Goal: Task Accomplishment & Management: Use online tool/utility

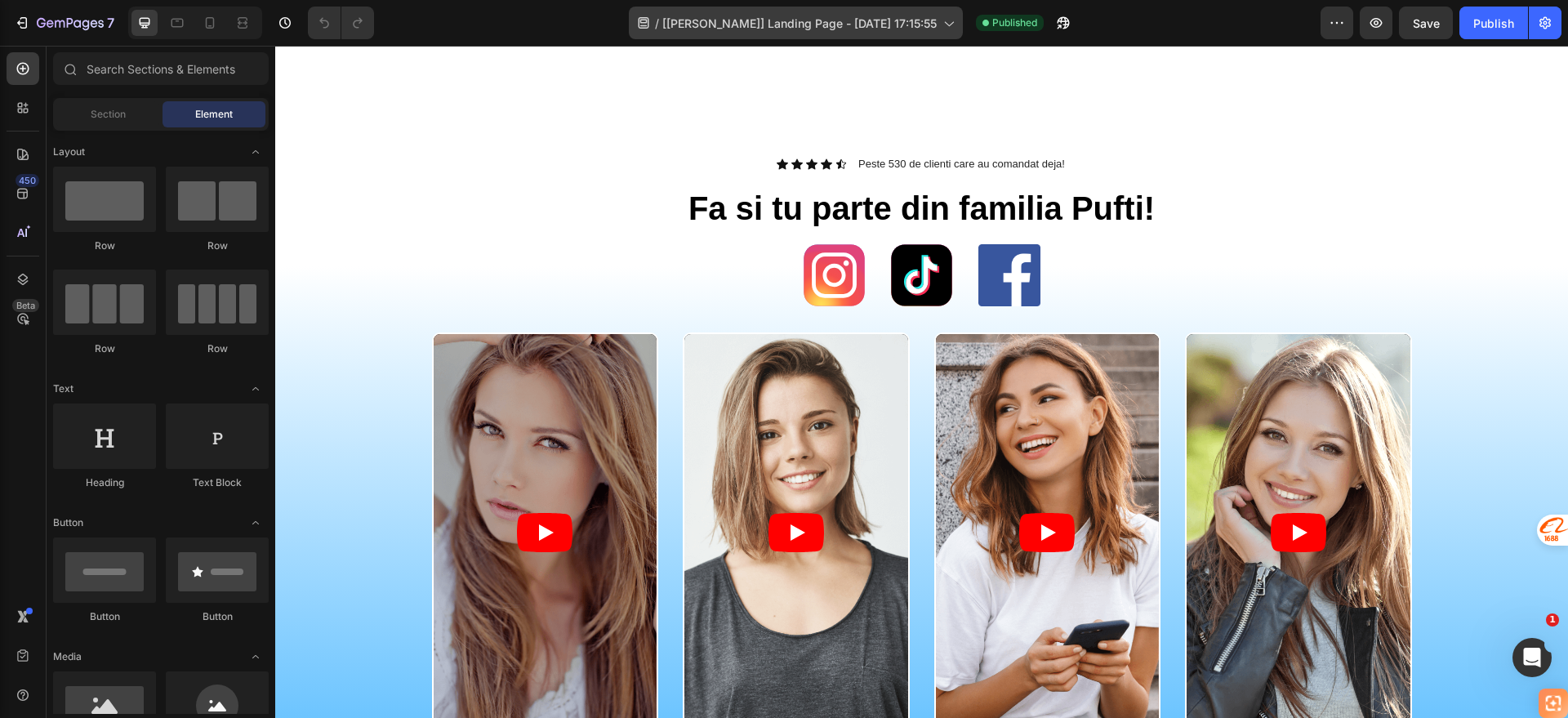
scroll to position [715, 0]
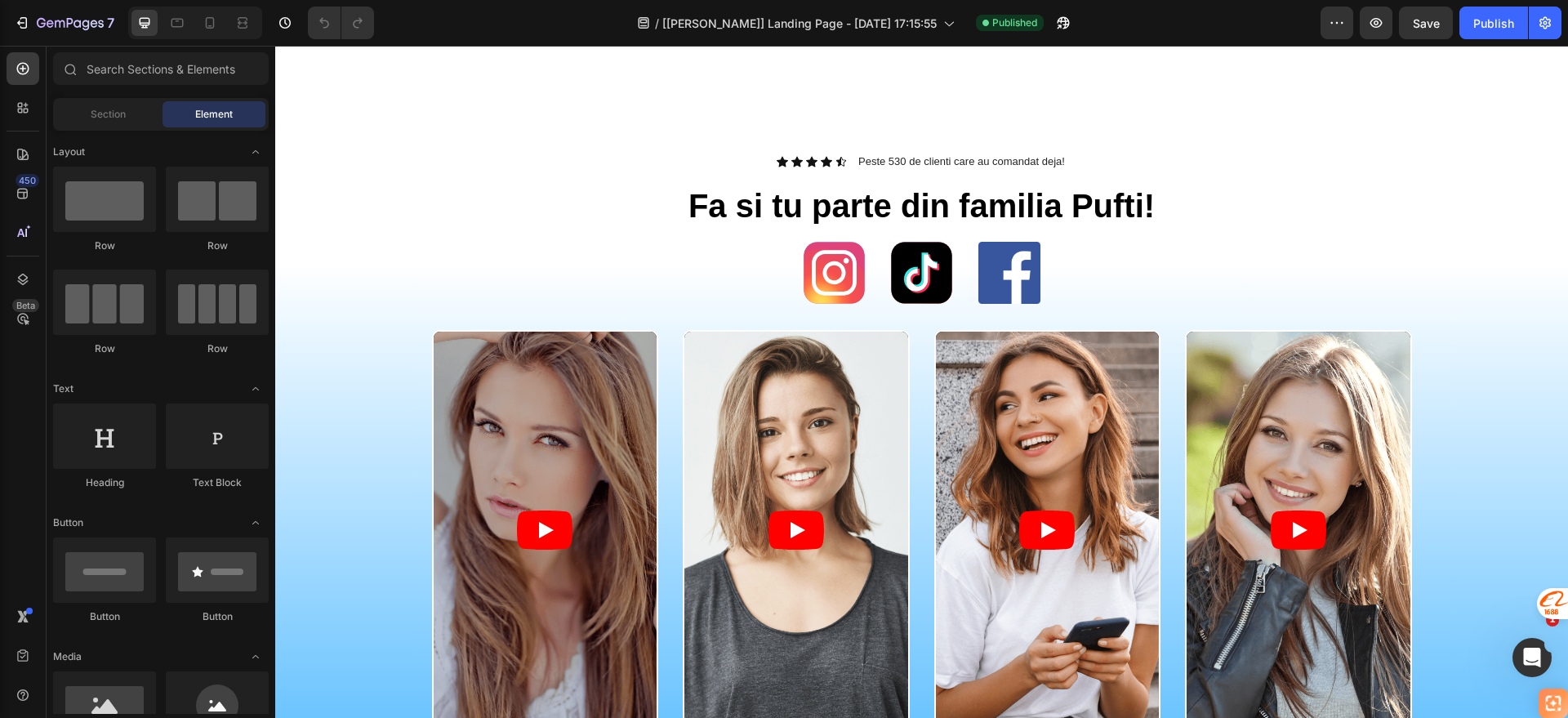
drag, startPoint x: 540, startPoint y: 17, endPoint x: 532, endPoint y: 17, distance: 8.0
click at [532, 17] on div "/ [[PERSON_NAME]] Landing Page - [DATE] 17:15:55 Published" at bounding box center [854, 23] width 933 height 33
drag, startPoint x: 528, startPoint y: 17, endPoint x: 519, endPoint y: 17, distance: 9.0
click at [519, 17] on div "/ [[PERSON_NAME]] Landing Page - [DATE] 17:15:55 Published" at bounding box center [854, 23] width 933 height 33
drag, startPoint x: 517, startPoint y: 19, endPoint x: 503, endPoint y: 21, distance: 14.1
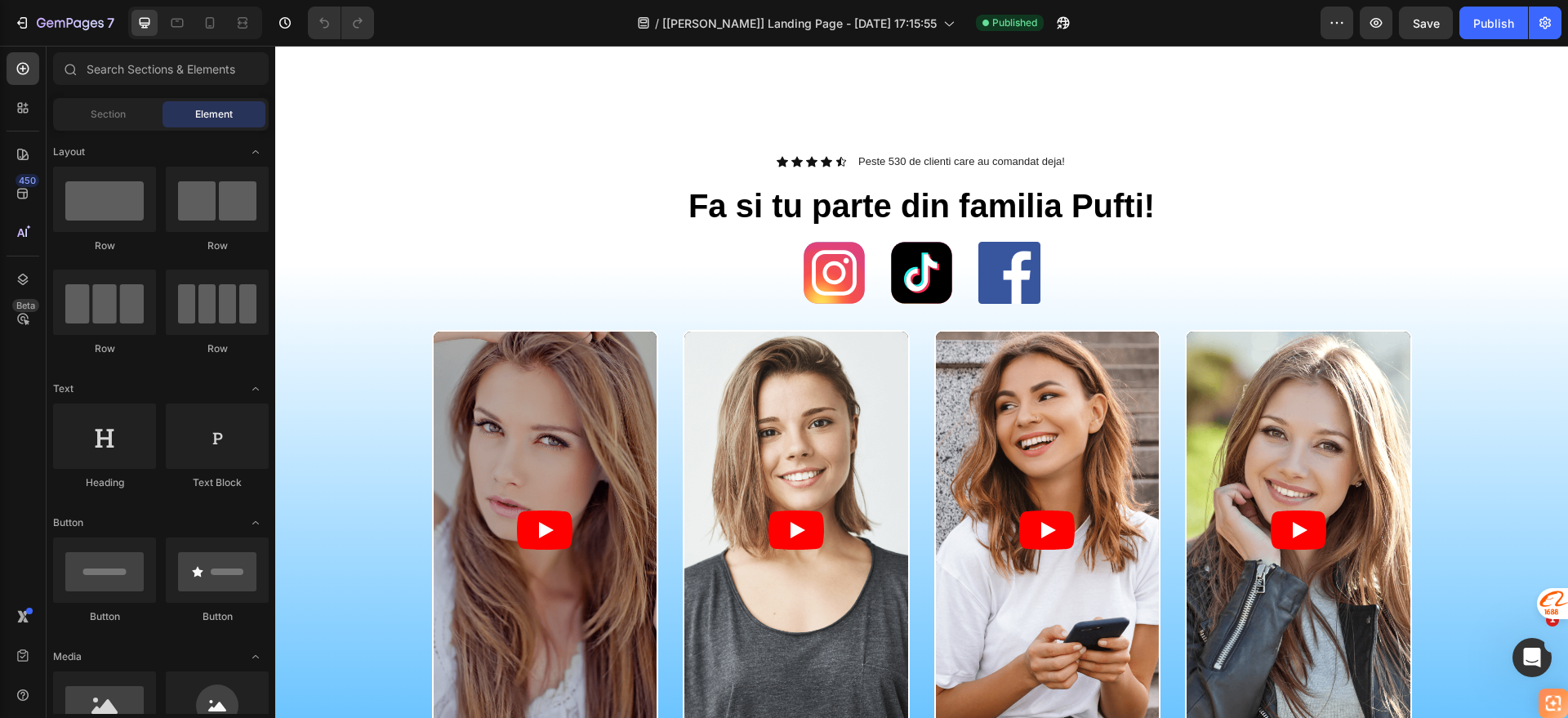
drag, startPoint x: 503, startPoint y: 21, endPoint x: 518, endPoint y: 0, distance: 25.8
click at [509, 10] on div "/ [[PERSON_NAME]] Landing Page - [DATE] 17:15:55 Published" at bounding box center [854, 23] width 933 height 33
click at [535, 13] on div "/ [[PERSON_NAME]] Landing Page - [DATE] 17:15:55 Published" at bounding box center [854, 23] width 933 height 33
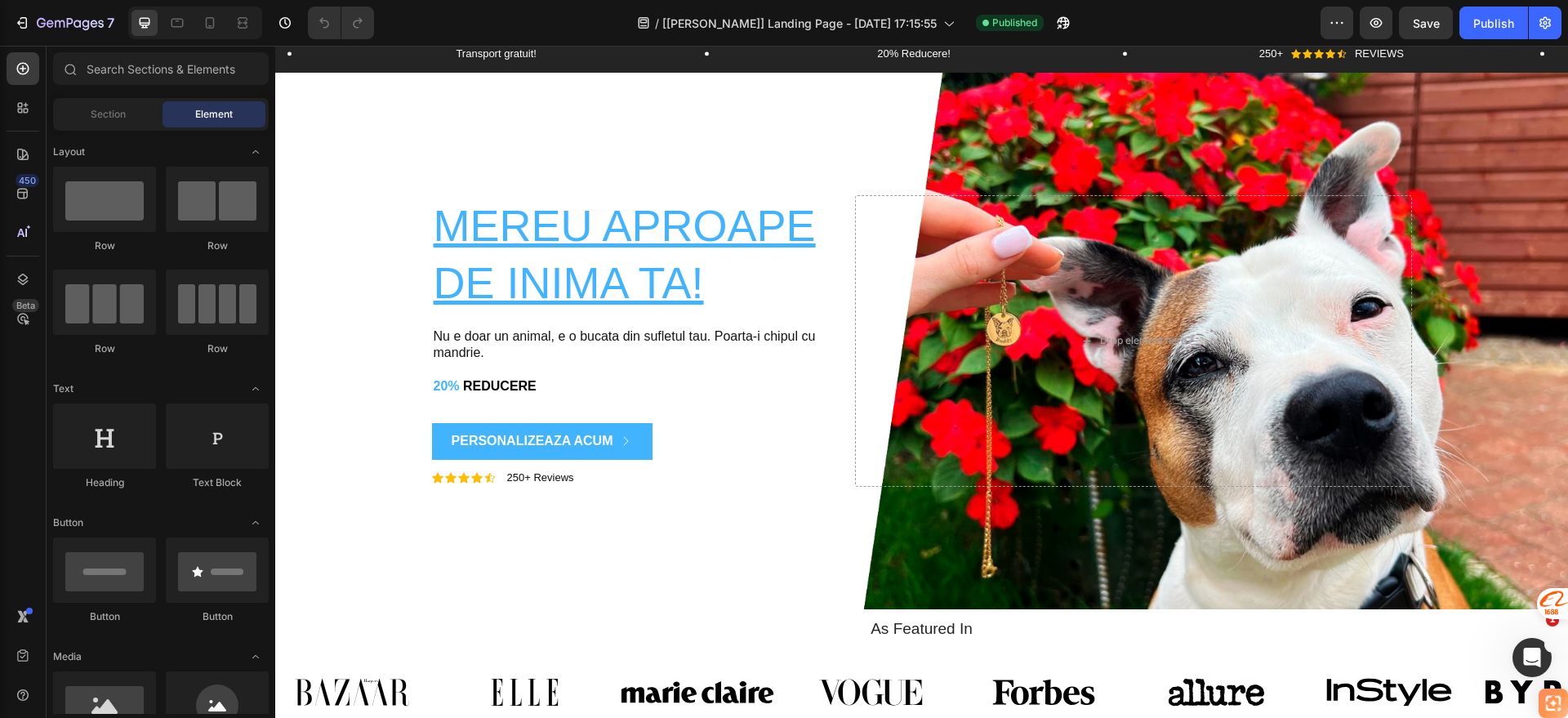
scroll to position [0, 0]
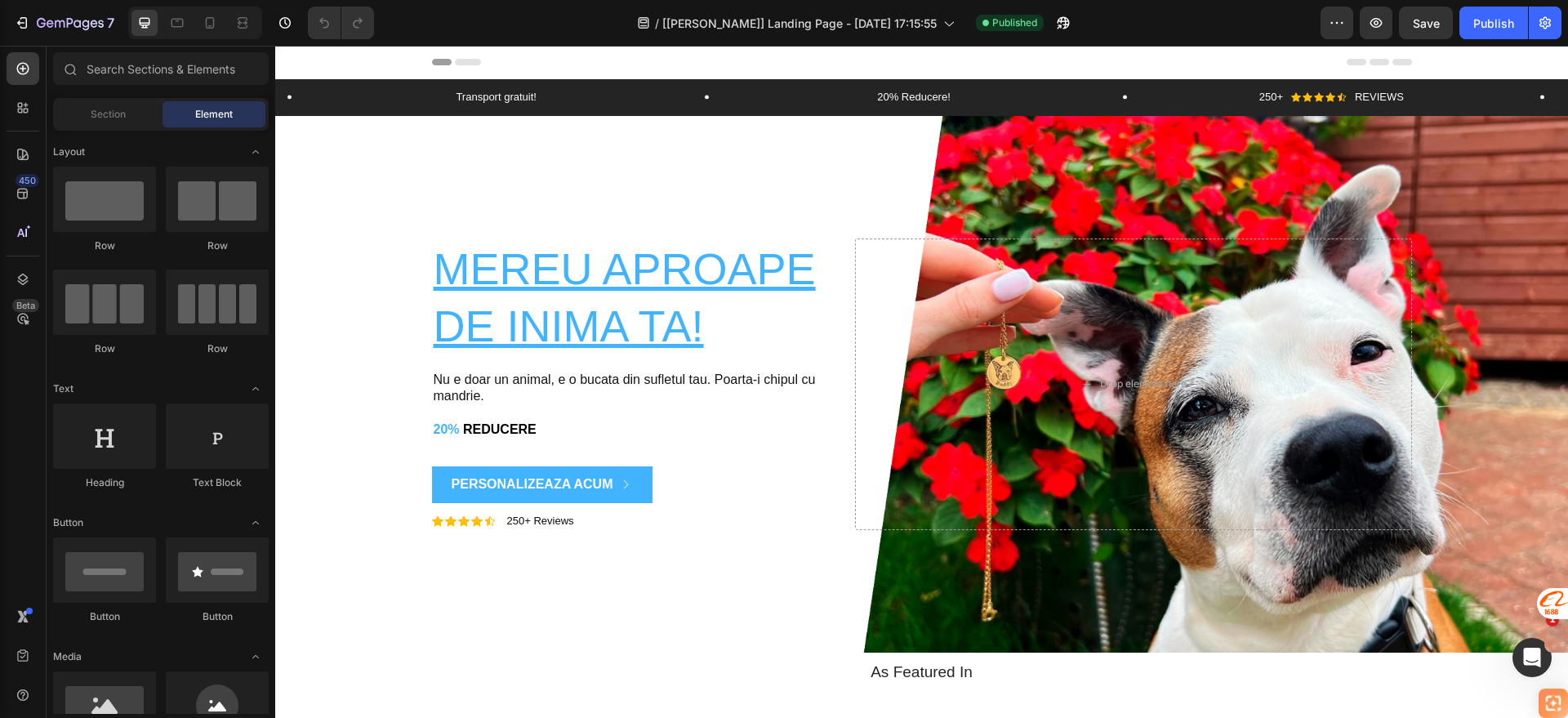
click at [555, 10] on div "/ [[PERSON_NAME]] Landing Page - [DATE] 17:15:55 Published" at bounding box center [854, 23] width 933 height 33
drag, startPoint x: 553, startPoint y: 33, endPoint x: 547, endPoint y: 5, distance: 28.6
click at [542, 24] on div "/ [[PERSON_NAME]] Landing Page - [DATE] 17:15:55 Published" at bounding box center [854, 23] width 933 height 33
click at [563, 16] on div "/ [[PERSON_NAME]] Landing Page - [DATE] 17:15:55 Published" at bounding box center [854, 23] width 933 height 33
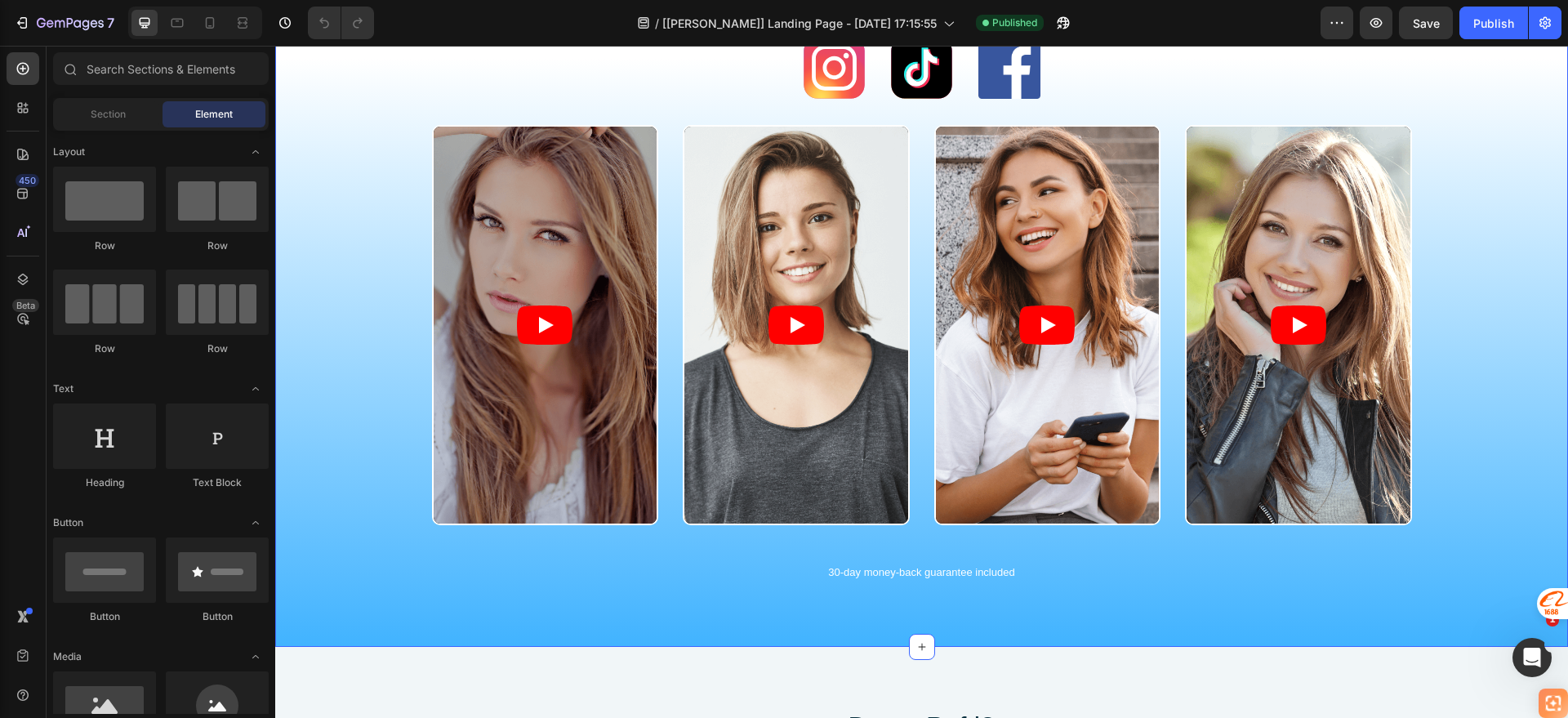
scroll to position [919, 0]
click at [556, 334] on icon "Play" at bounding box center [545, 325] width 56 height 39
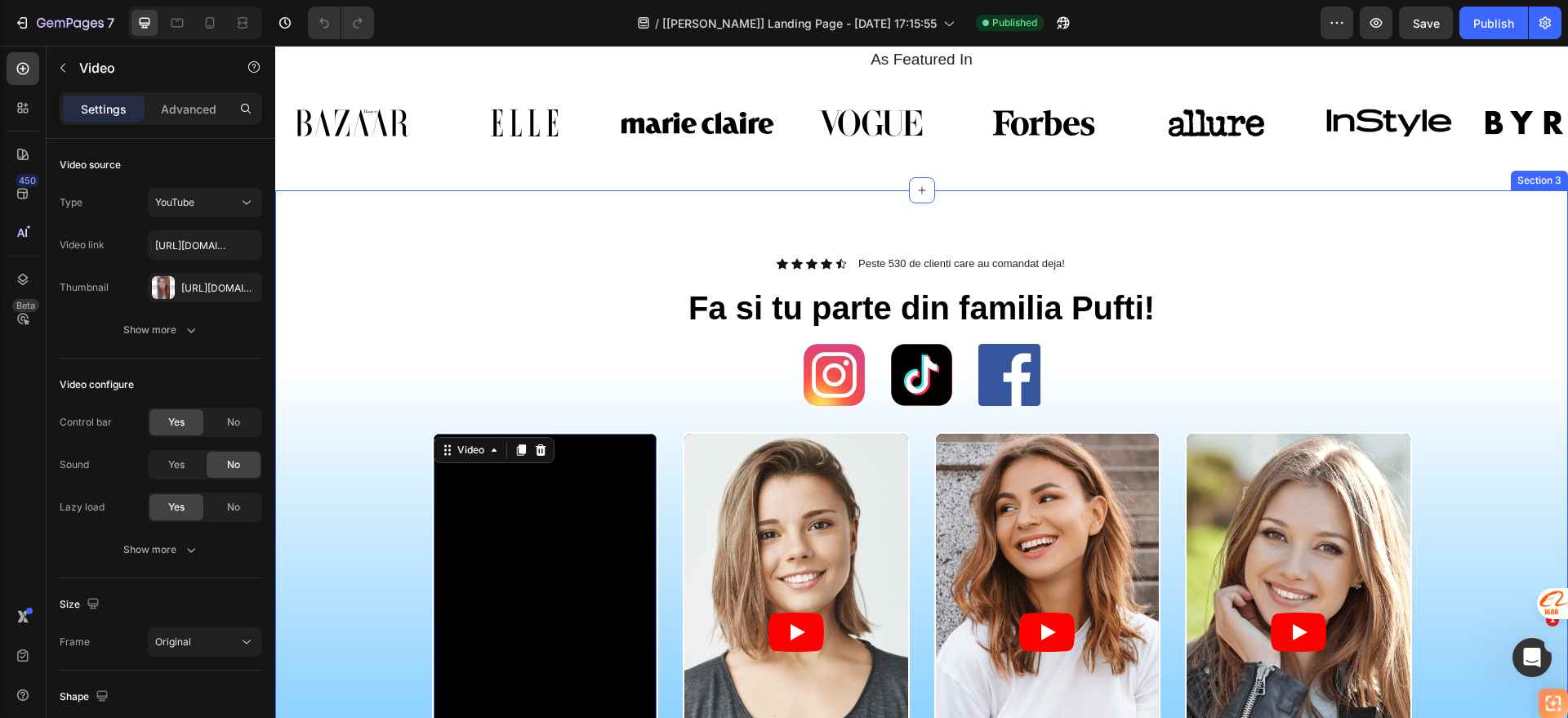
scroll to position [817, 0]
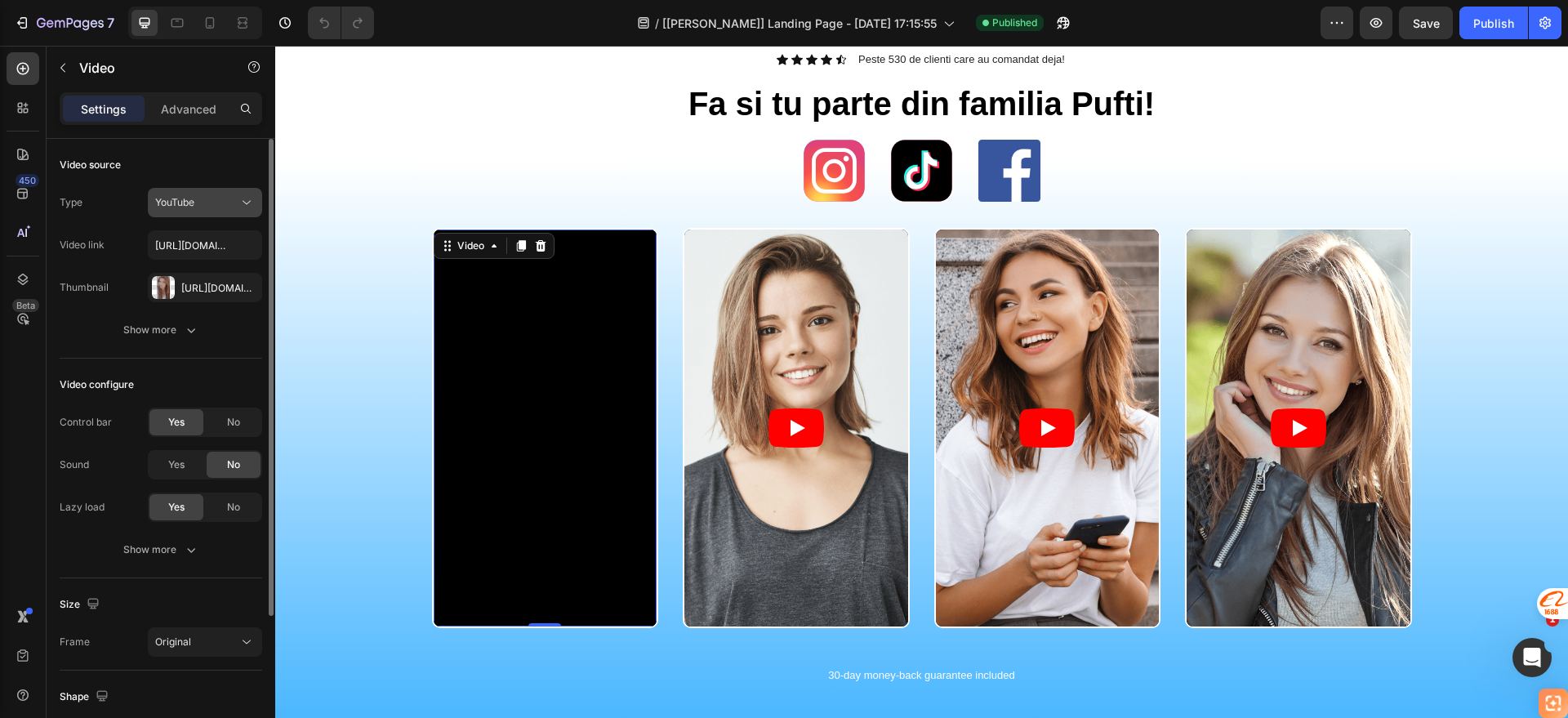
click at [216, 207] on div "YouTube" at bounding box center [197, 203] width 83 height 15
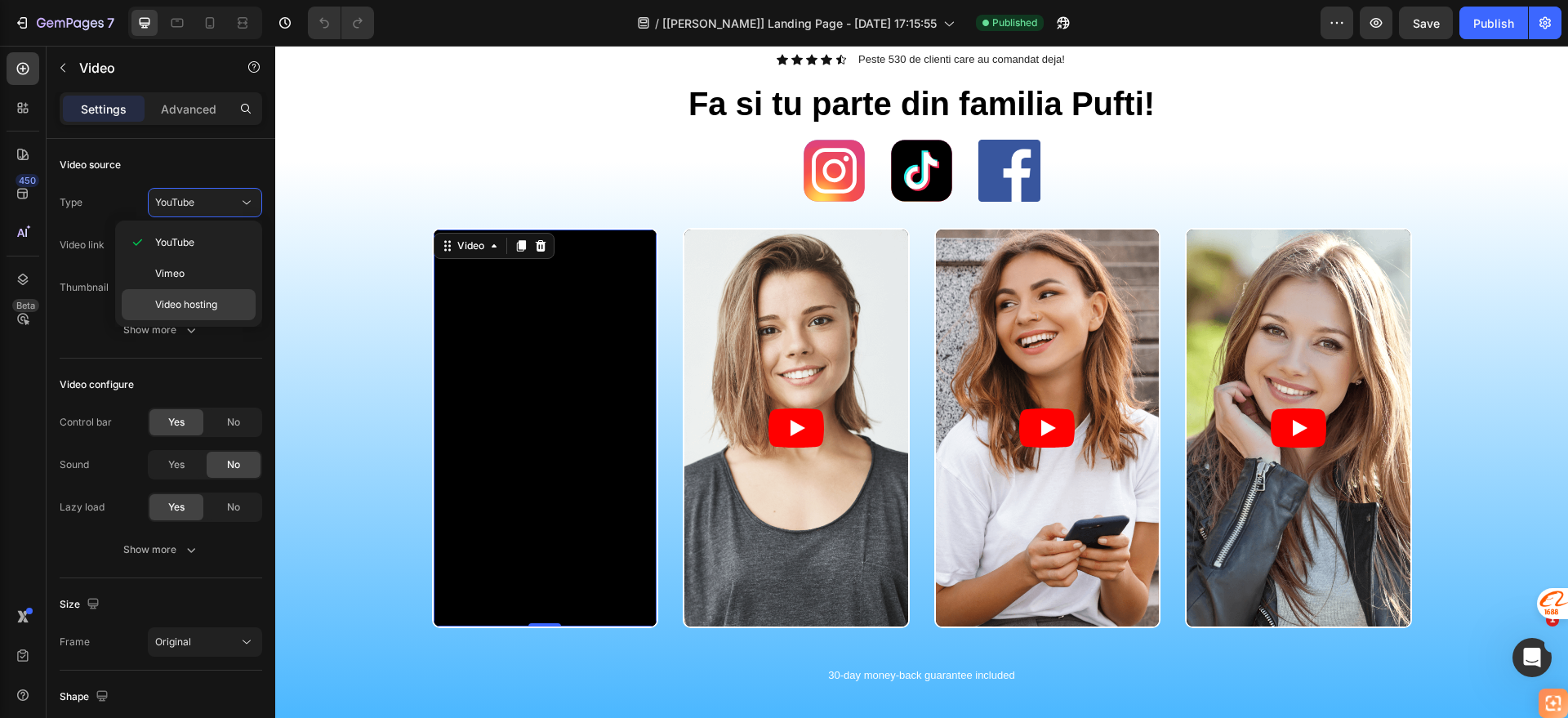
click at [200, 291] on div "Video hosting" at bounding box center [189, 305] width 134 height 31
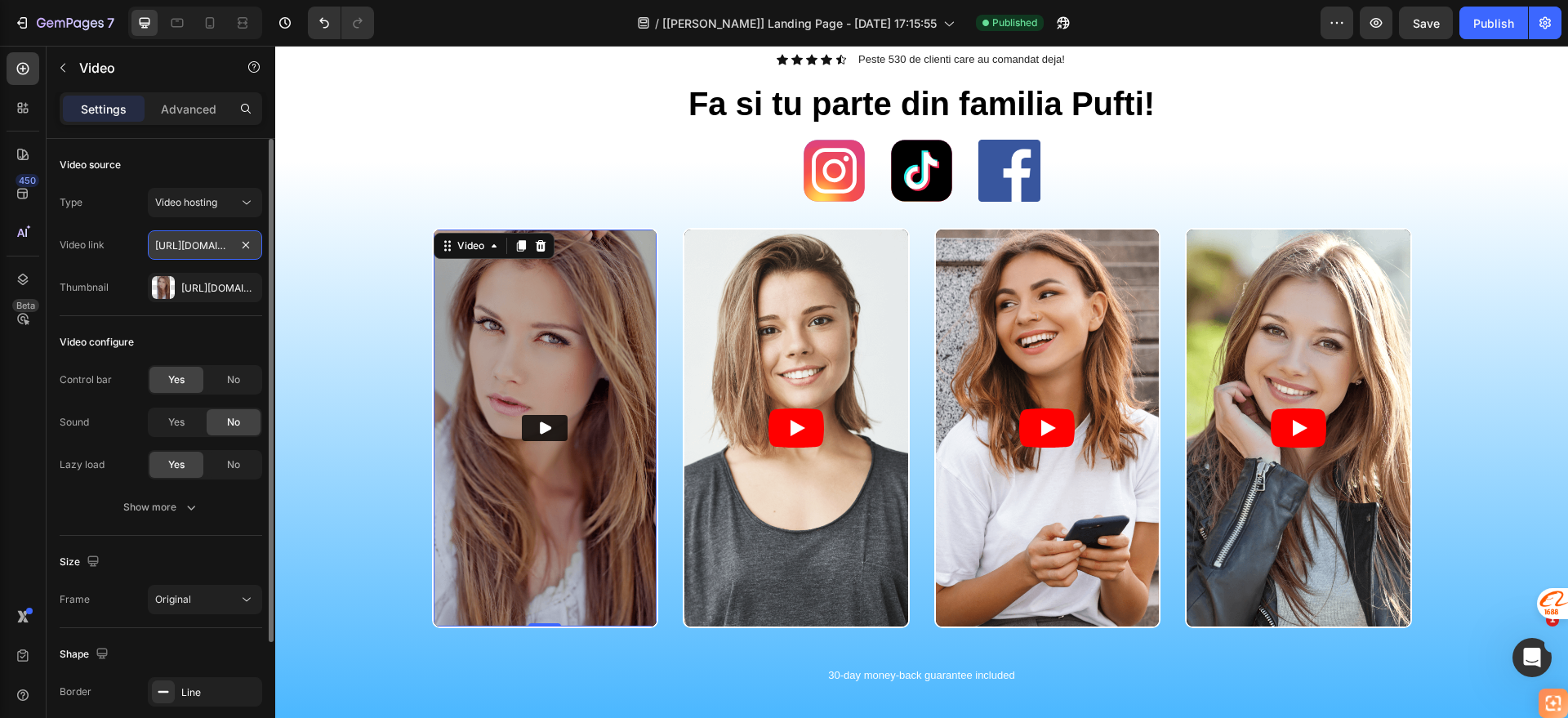
click at [216, 244] on input "[URL][DOMAIN_NAME]" at bounding box center [205, 245] width 115 height 30
click at [244, 200] on icon at bounding box center [246, 203] width 17 height 17
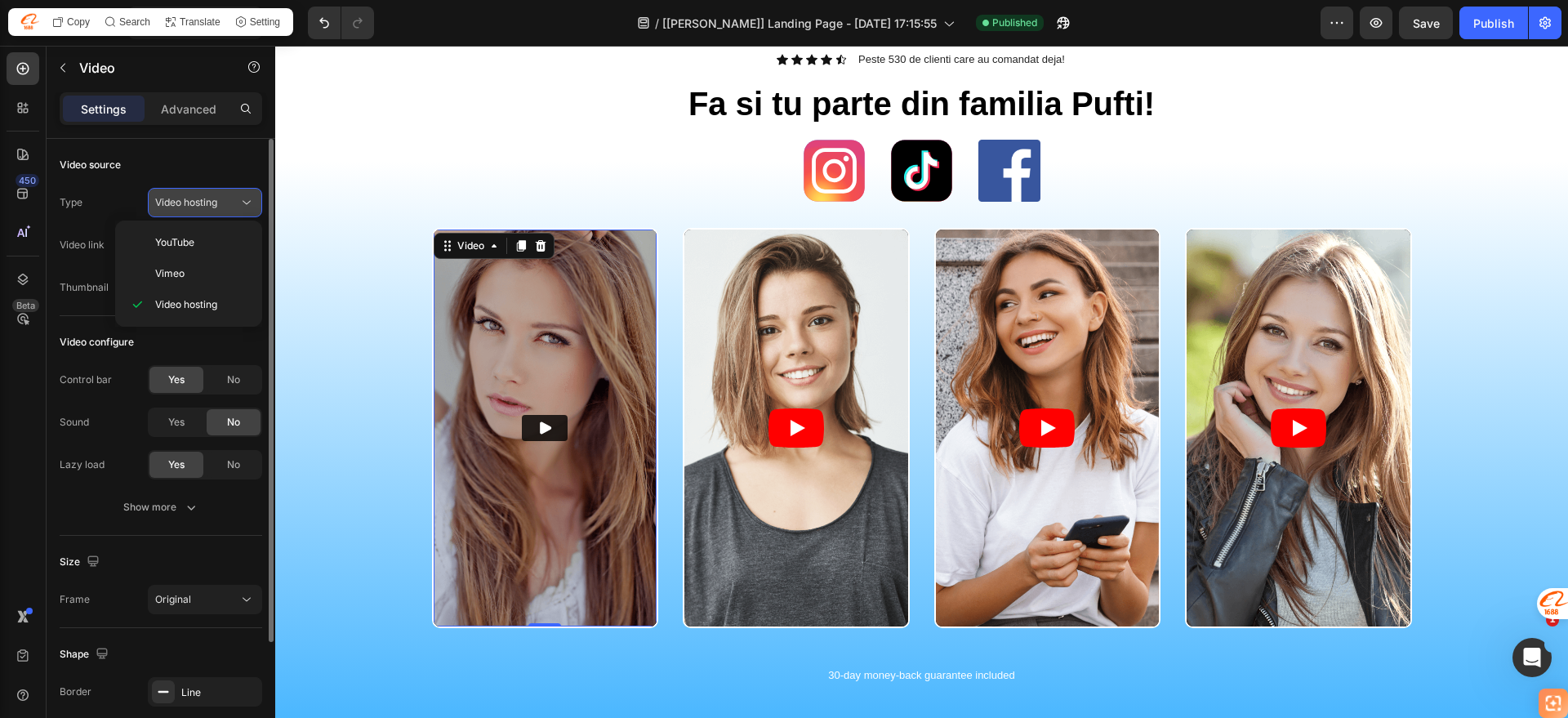
click at [244, 200] on icon at bounding box center [246, 203] width 17 height 17
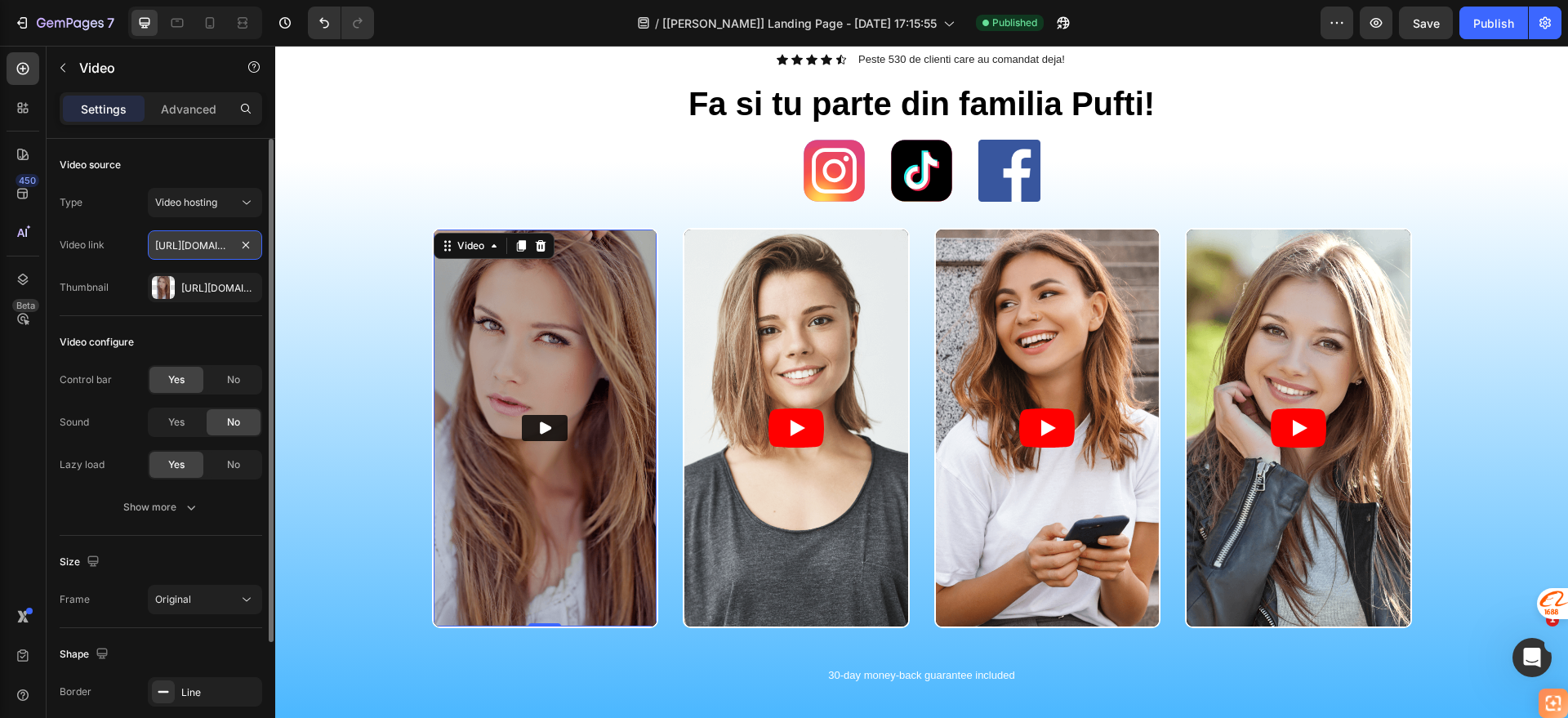
click at [216, 247] on input "[URL][DOMAIN_NAME]" at bounding box center [205, 245] width 115 height 30
paste input "[DOMAIN_NAME][URL]"
type input "[URL][DOMAIN_NAME]"
click at [315, 247] on div "Video 0 Video Video Video Carousel" at bounding box center [921, 448] width 1268 height 440
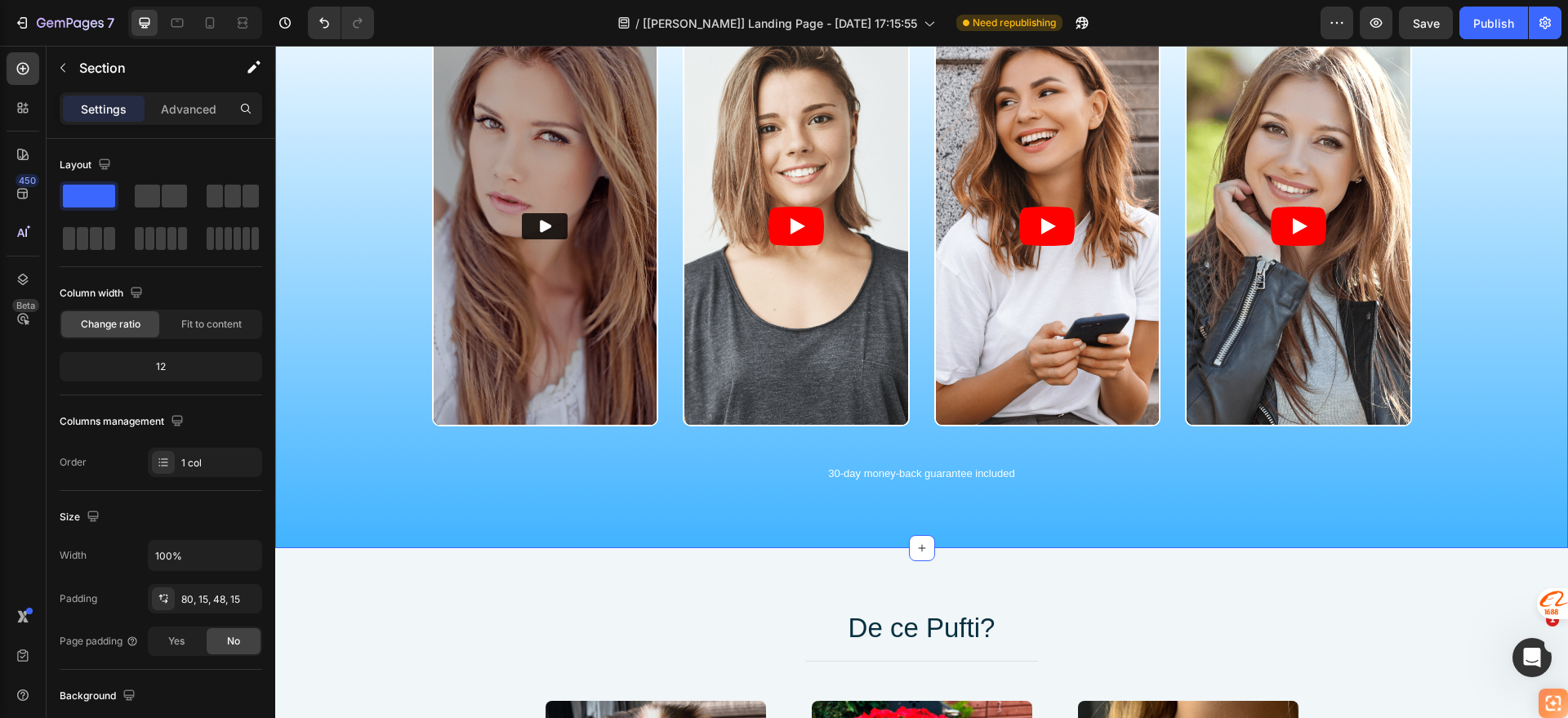
scroll to position [919, 0]
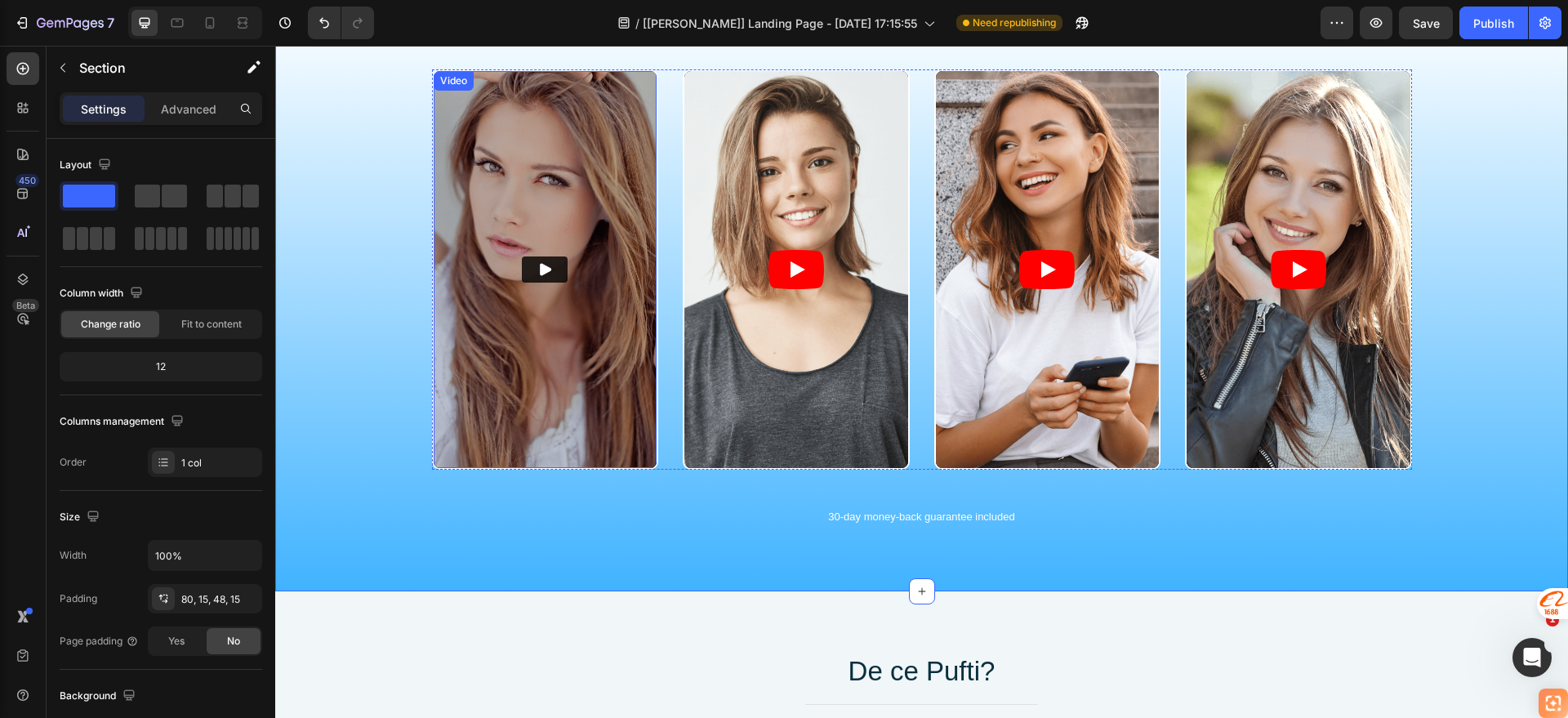
click at [549, 275] on button "Play" at bounding box center [544, 269] width 46 height 26
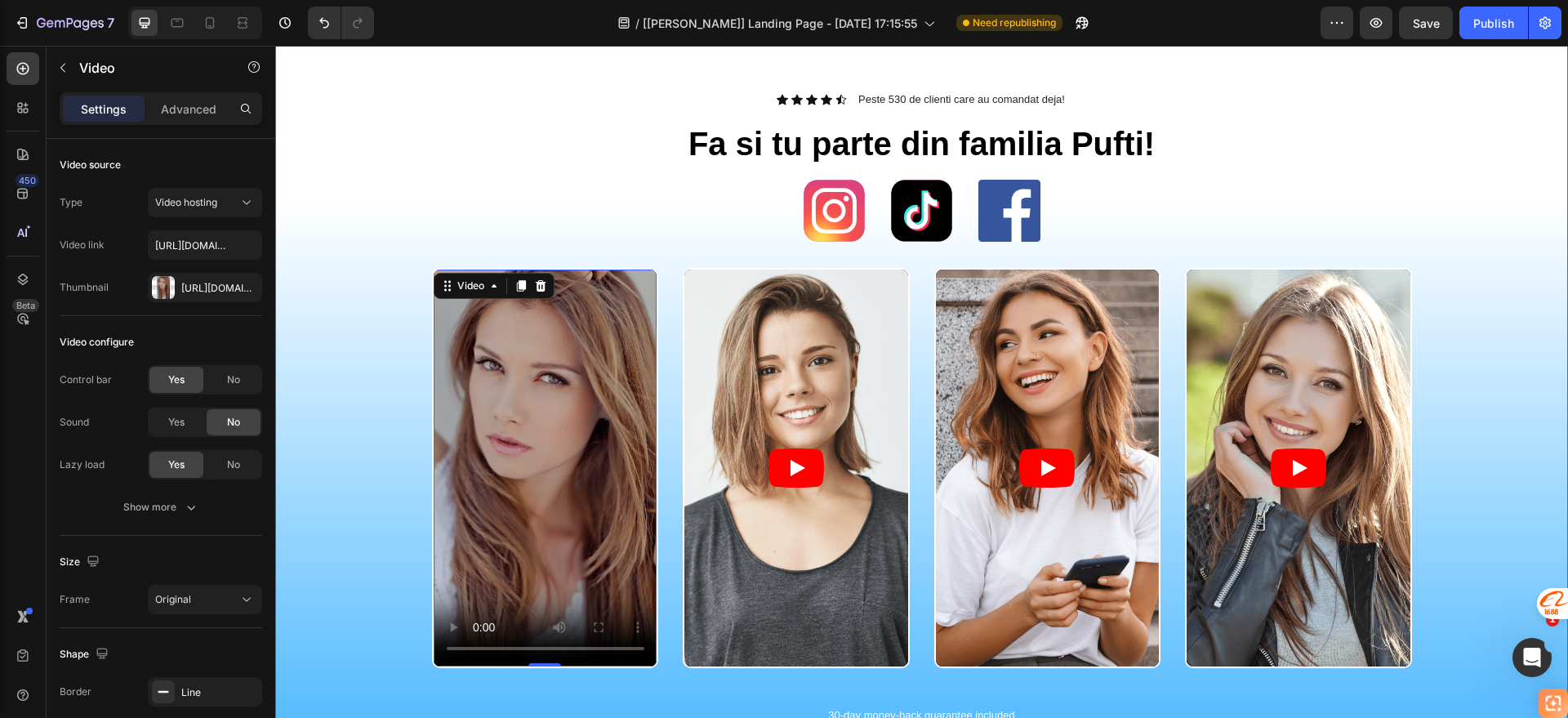
scroll to position [817, 0]
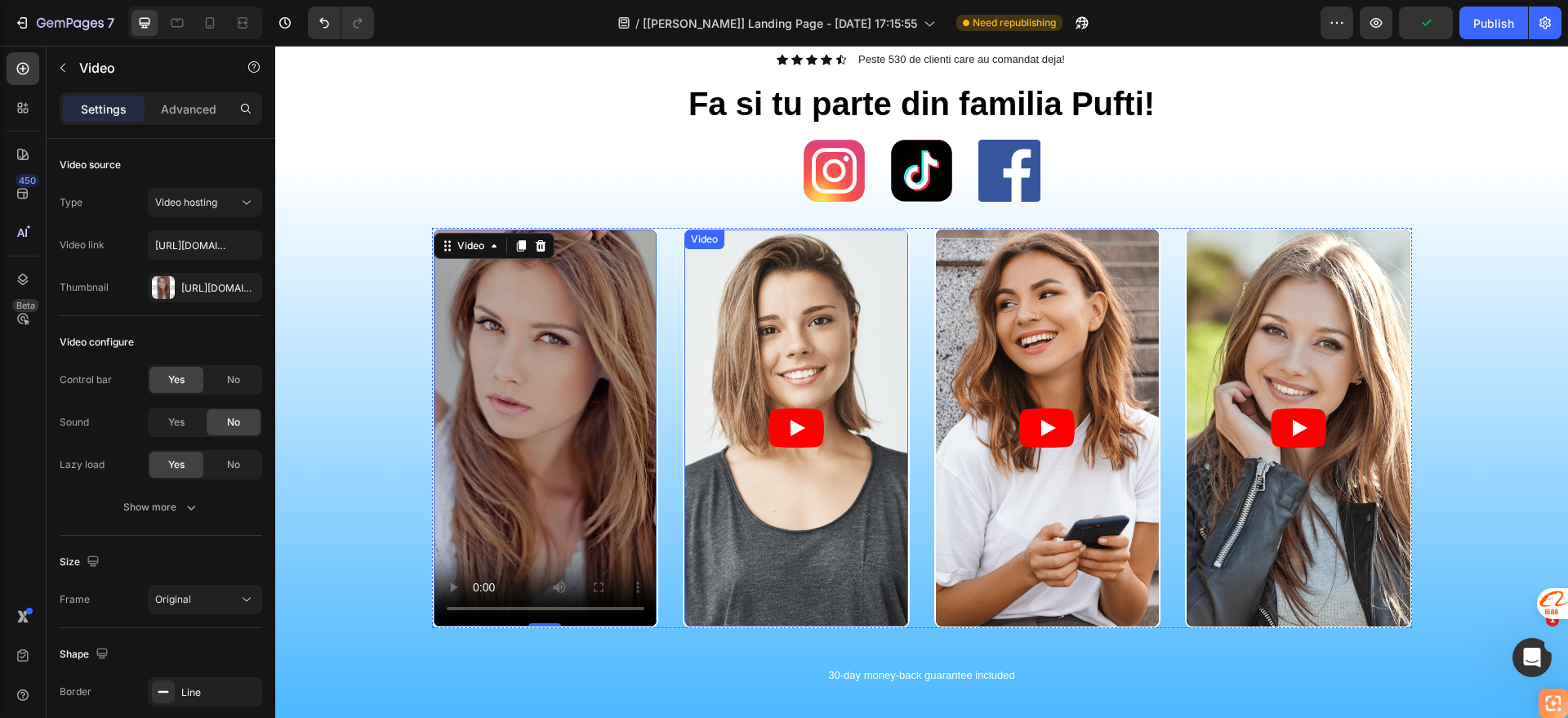
click at [789, 329] on article at bounding box center [795, 428] width 223 height 397
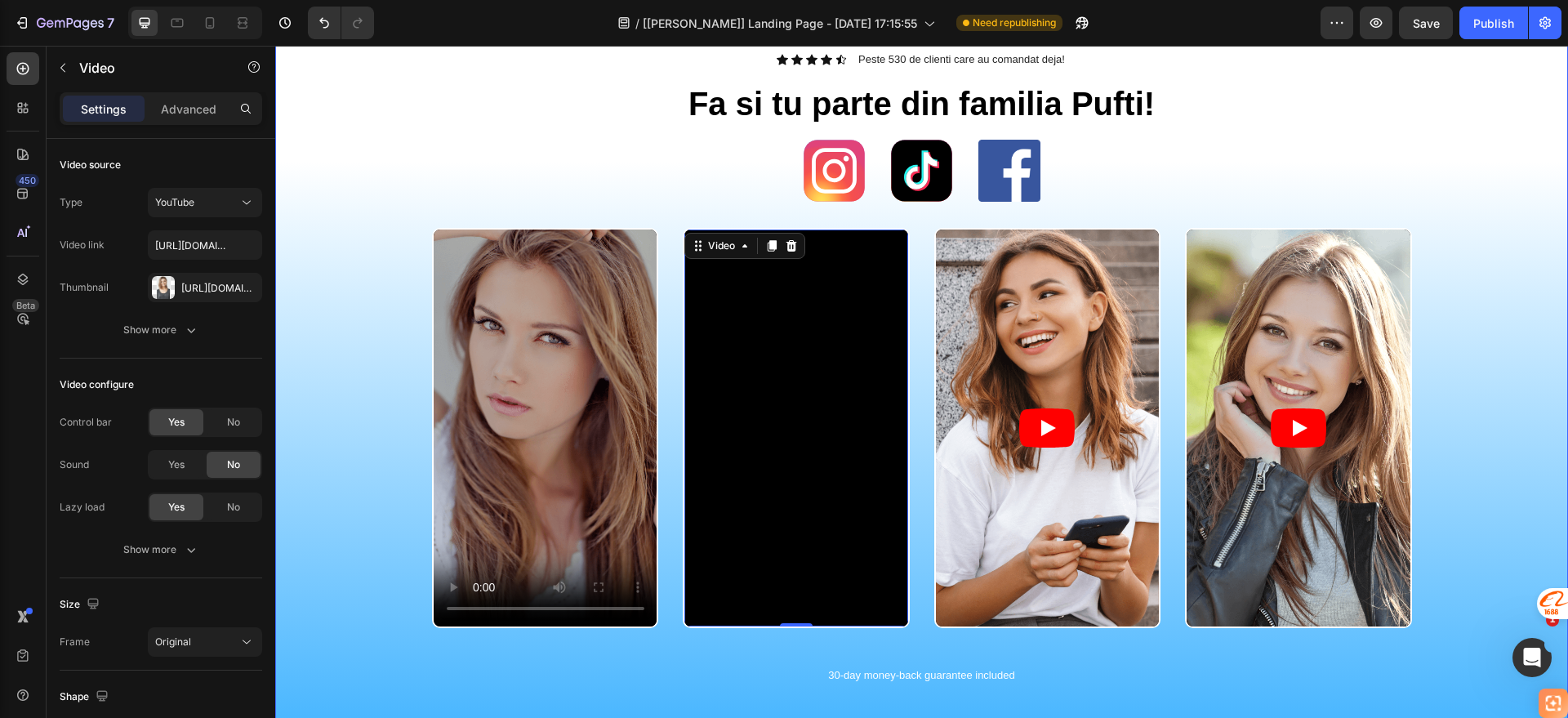
click at [557, 328] on video at bounding box center [545, 428] width 223 height 397
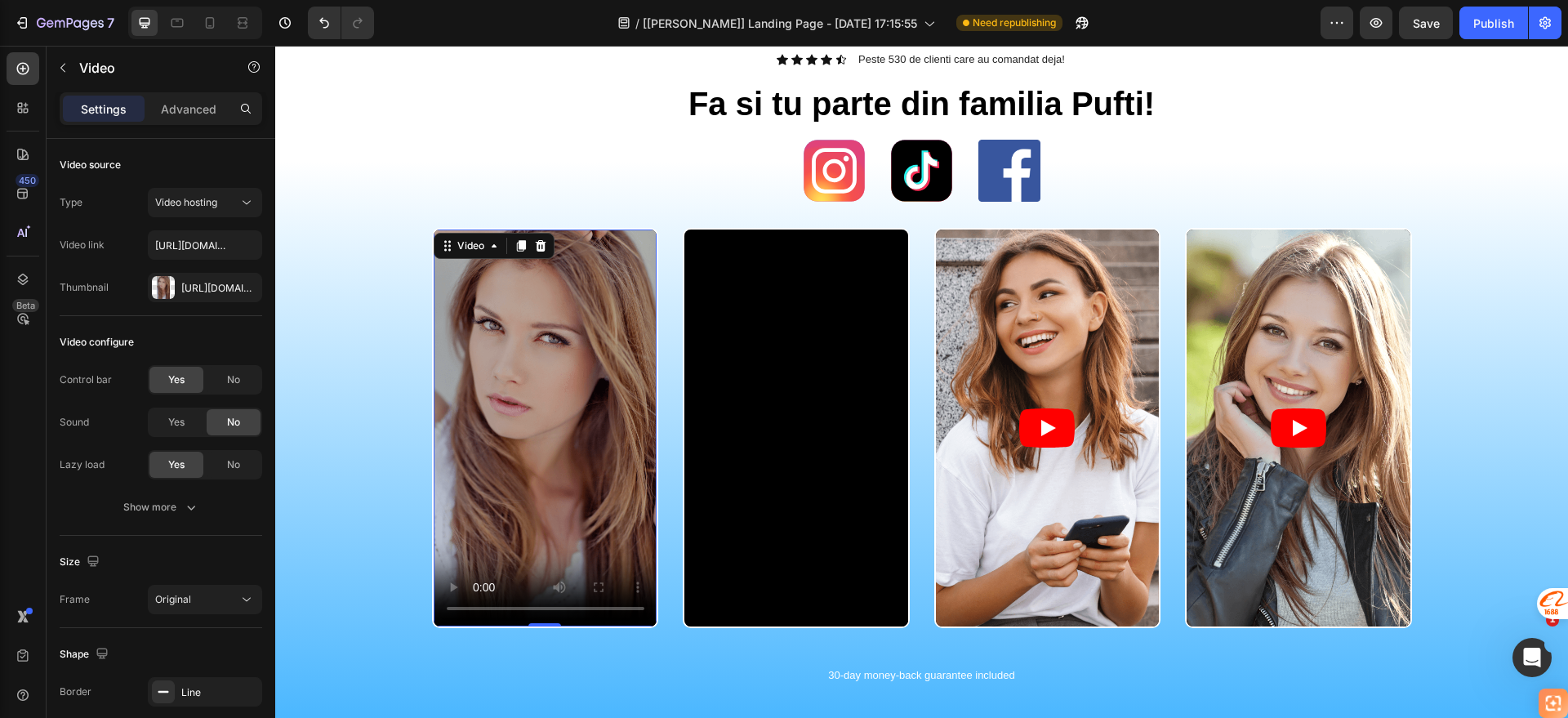
click at [586, 389] on video at bounding box center [545, 428] width 223 height 397
click at [209, 286] on div "[URL][DOMAIN_NAME]" at bounding box center [205, 288] width 48 height 15
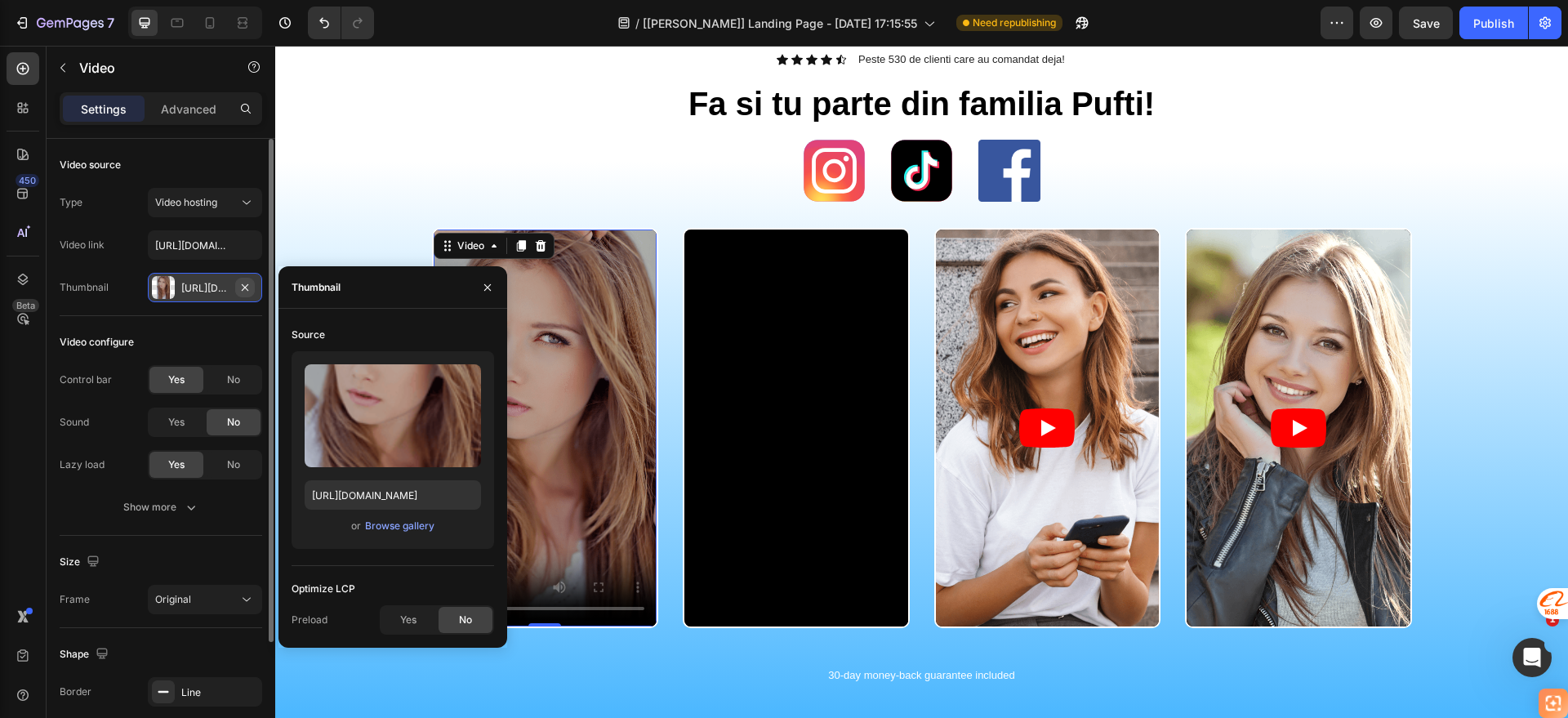
click at [244, 288] on icon "button" at bounding box center [245, 287] width 7 height 7
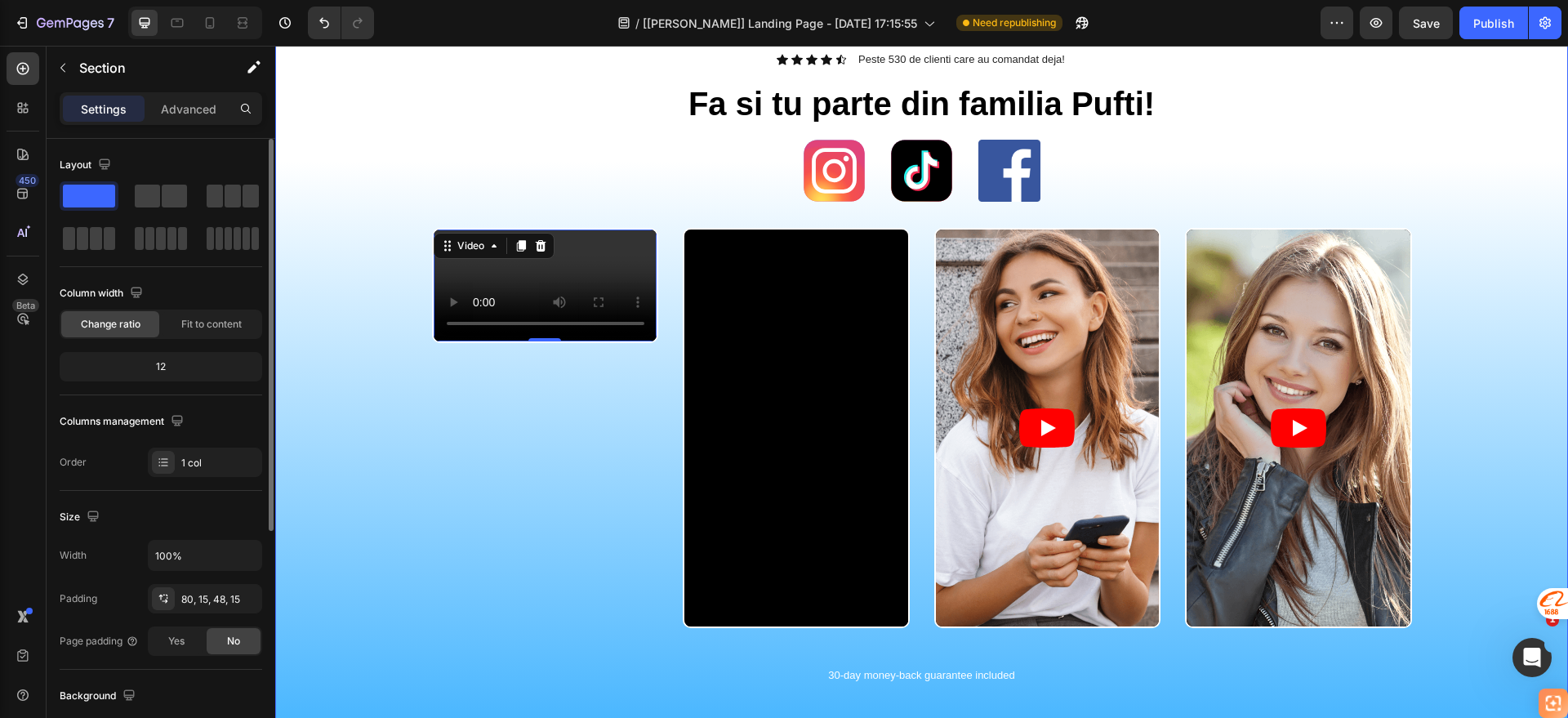
click at [300, 255] on div "Video 0 Video Video Video Carousel" at bounding box center [921, 448] width 1268 height 440
click at [65, 71] on icon "button" at bounding box center [63, 67] width 13 height 13
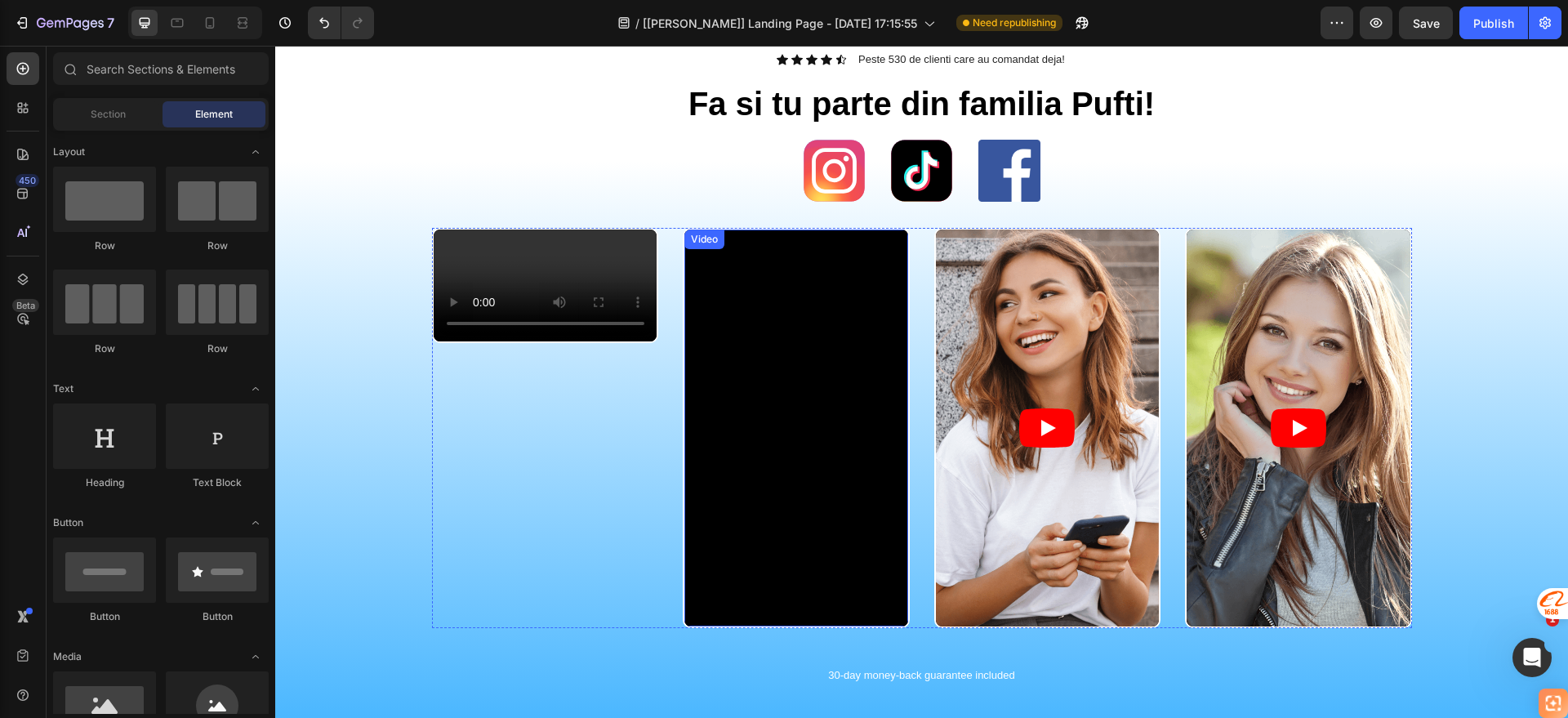
click at [1058, 402] on article at bounding box center [1047, 428] width 223 height 397
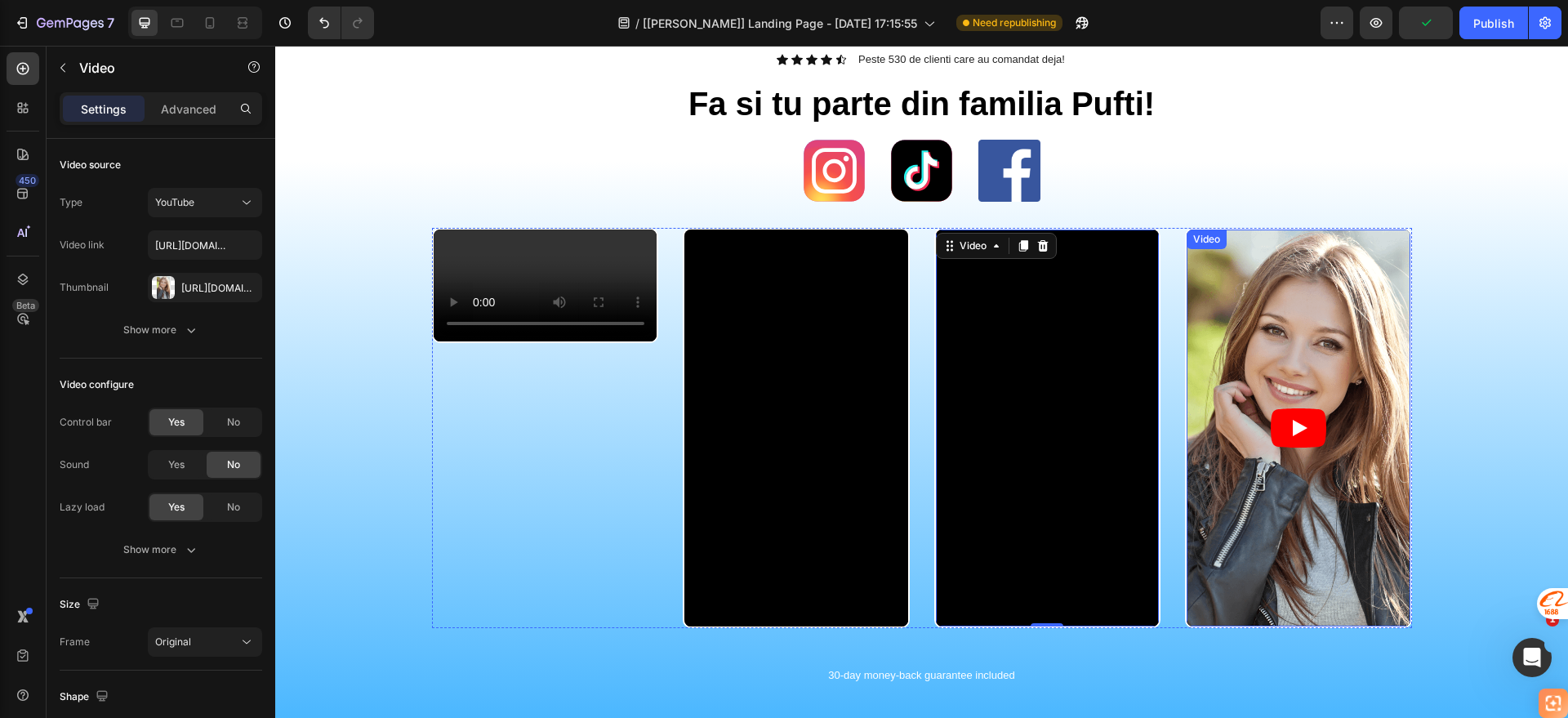
click at [1269, 324] on article at bounding box center [1298, 428] width 223 height 397
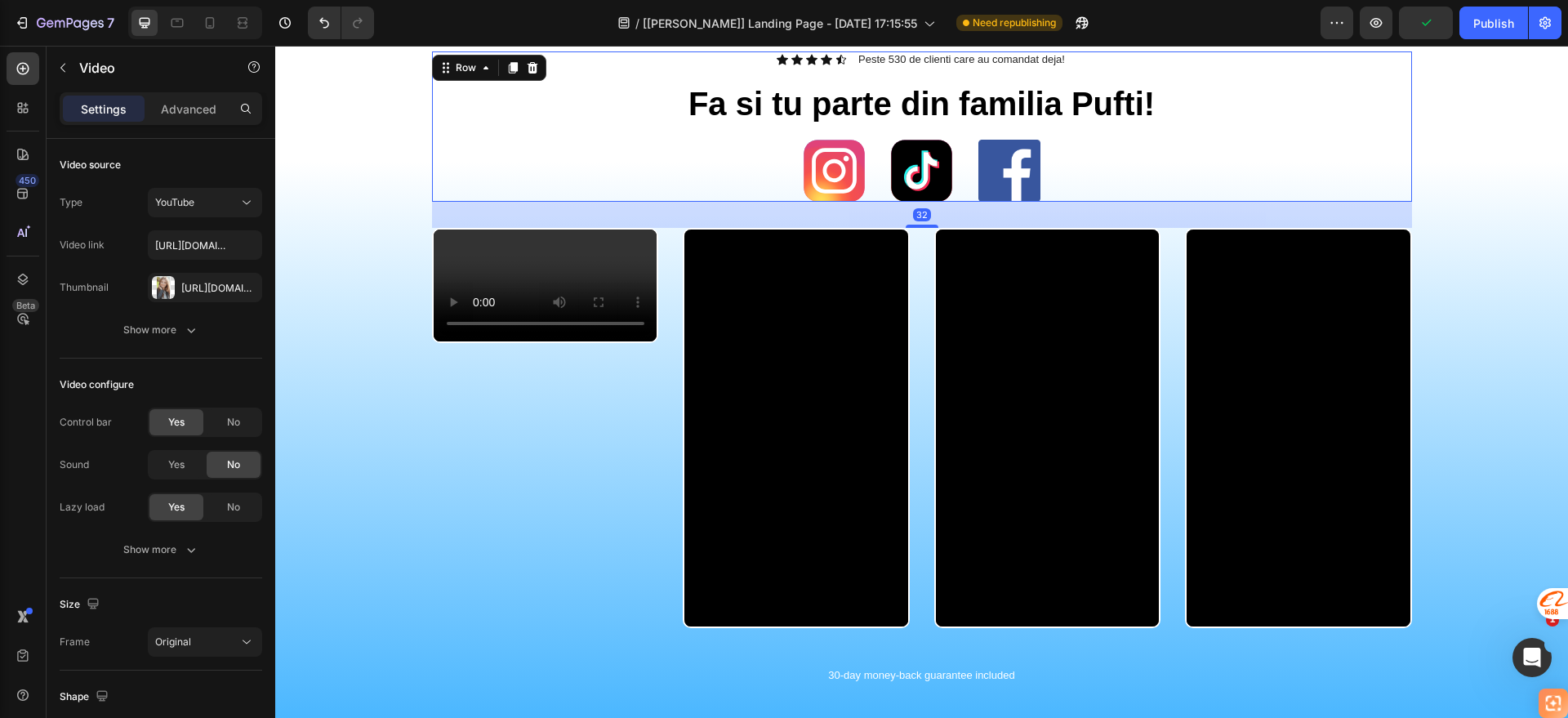
click at [535, 132] on div "Icon Icon Icon Icon Icon Icon List Peste 530 de clienti care au comandat deja! …" at bounding box center [922, 126] width 980 height 150
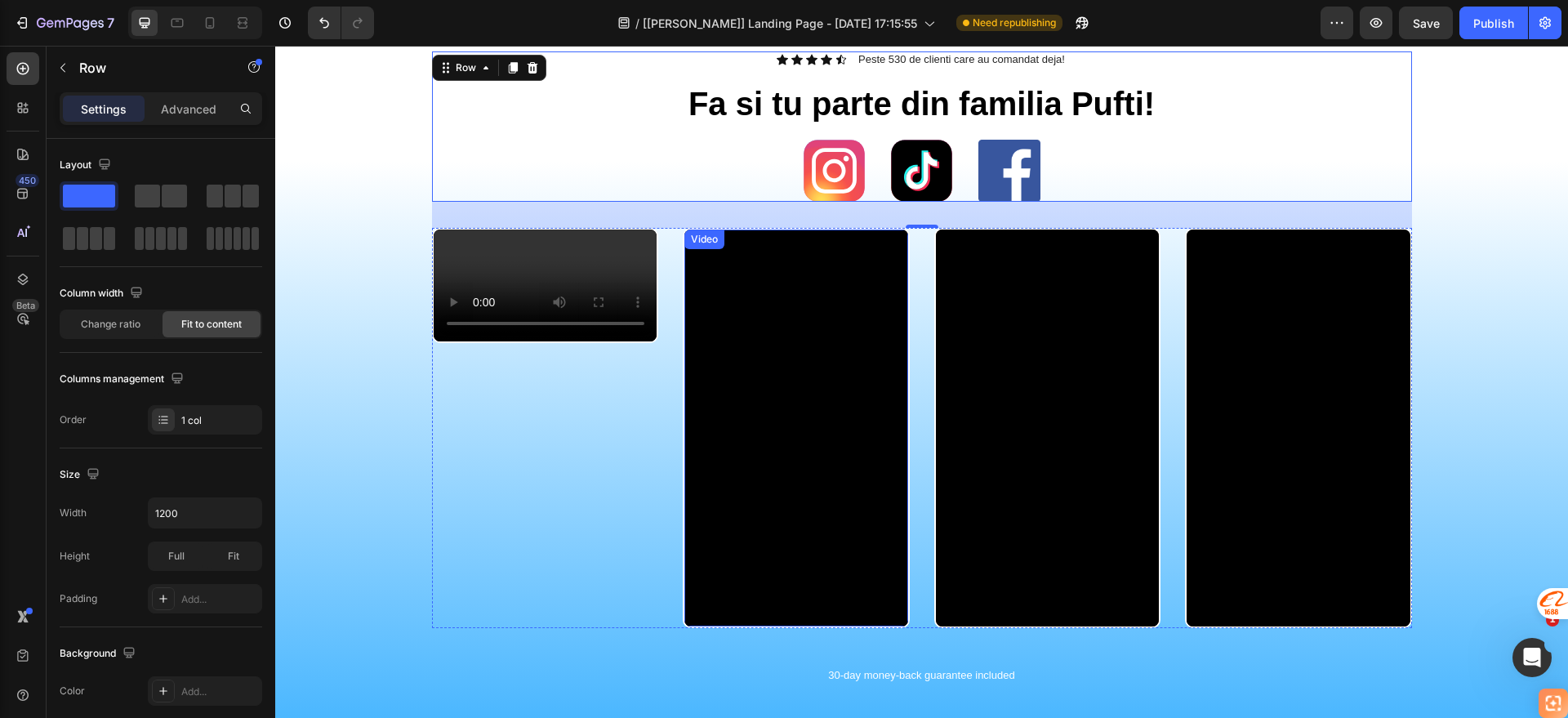
click at [708, 246] on div "Video" at bounding box center [704, 239] width 34 height 15
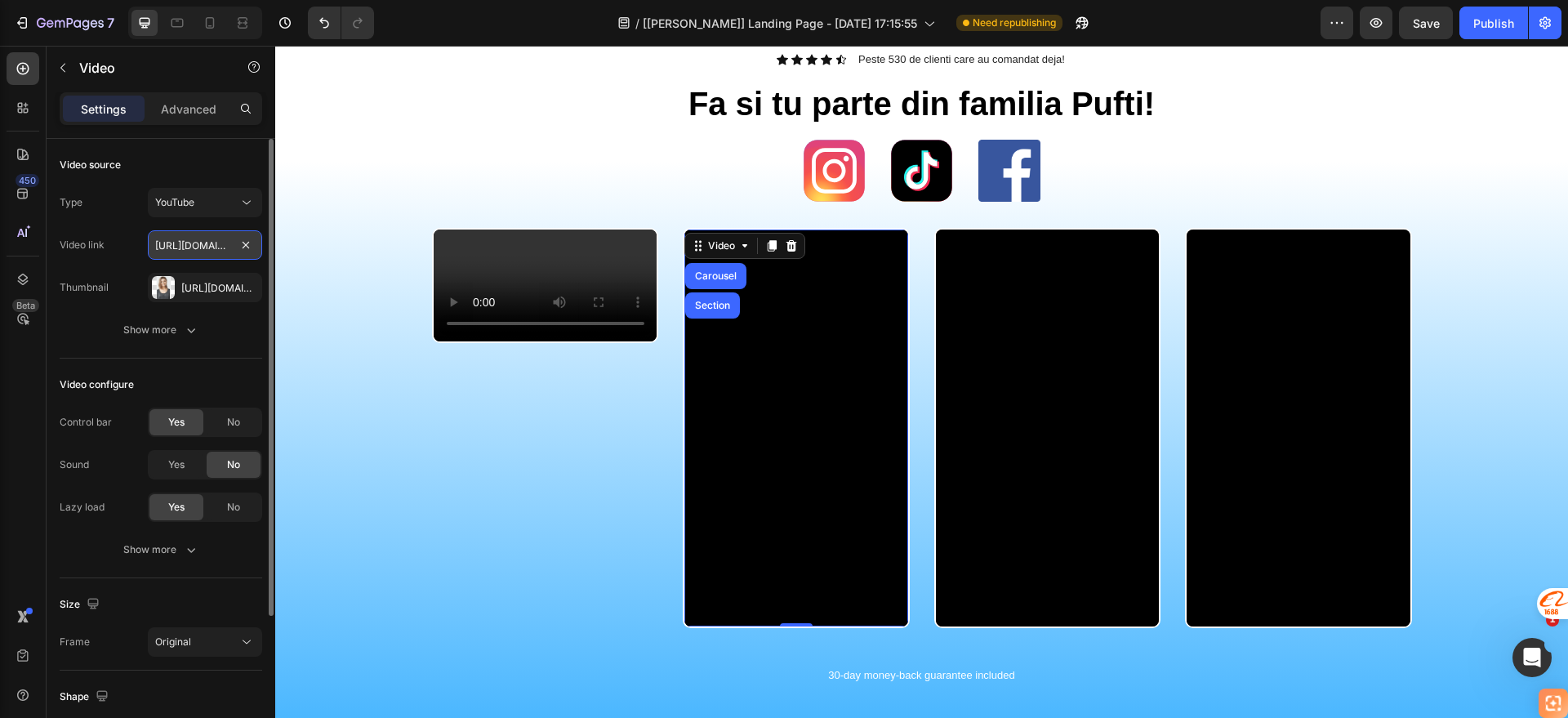
click at [210, 249] on input "[URL][DOMAIN_NAME]" at bounding box center [205, 245] width 115 height 30
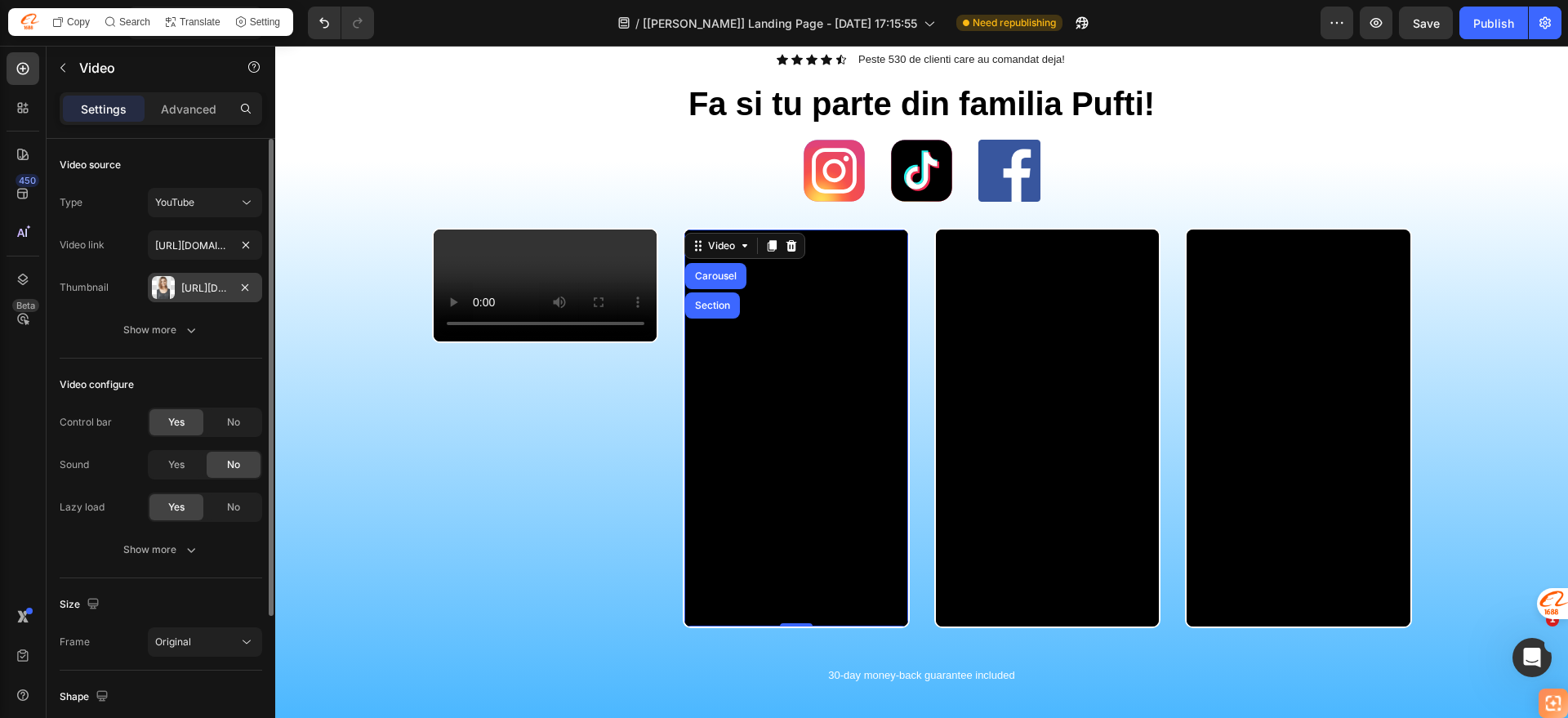
drag, startPoint x: 245, startPoint y: 283, endPoint x: 235, endPoint y: 272, distance: 14.9
click at [247, 283] on icon "button" at bounding box center [244, 287] width 13 height 13
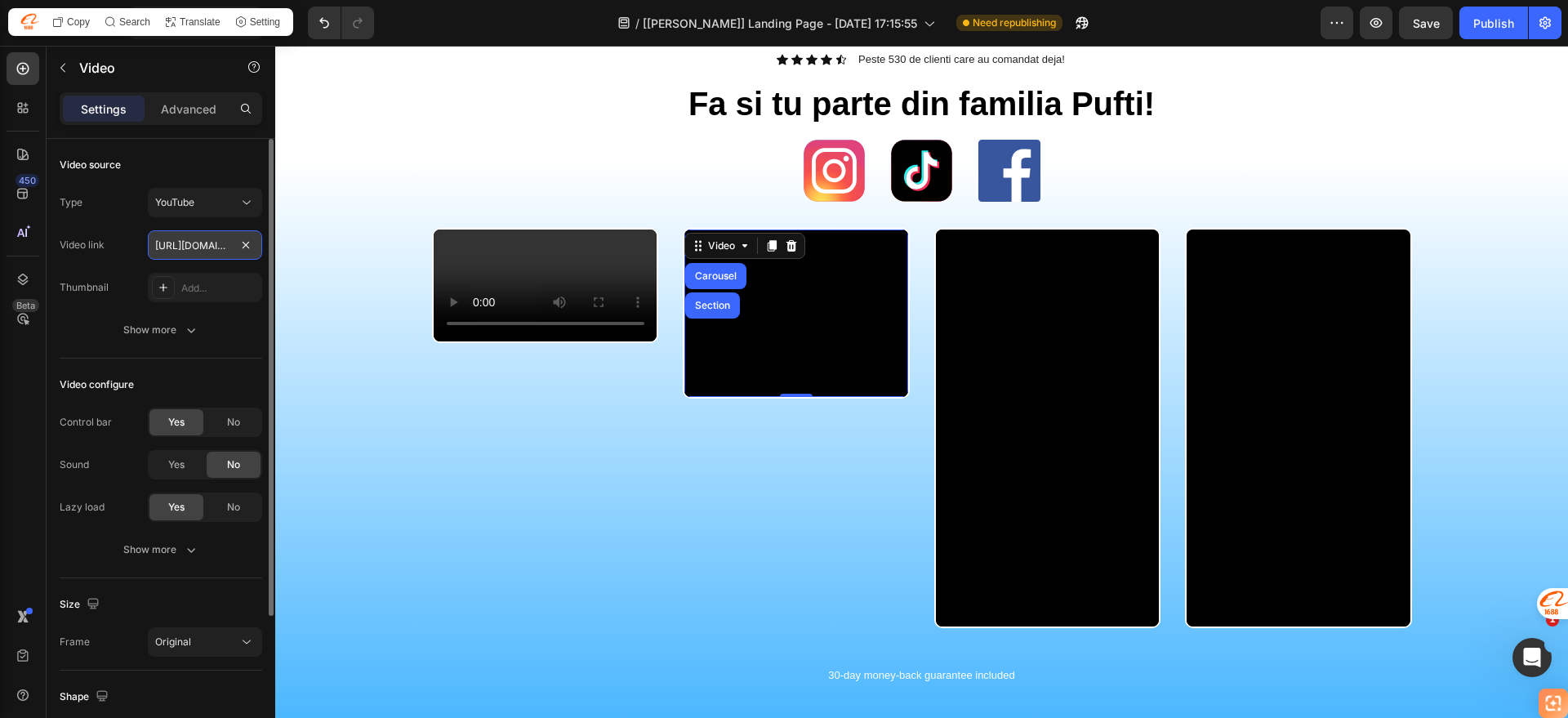
click at [209, 246] on input "[URL][DOMAIN_NAME]" at bounding box center [205, 245] width 115 height 30
paste input "[DOMAIN_NAME][URL]"
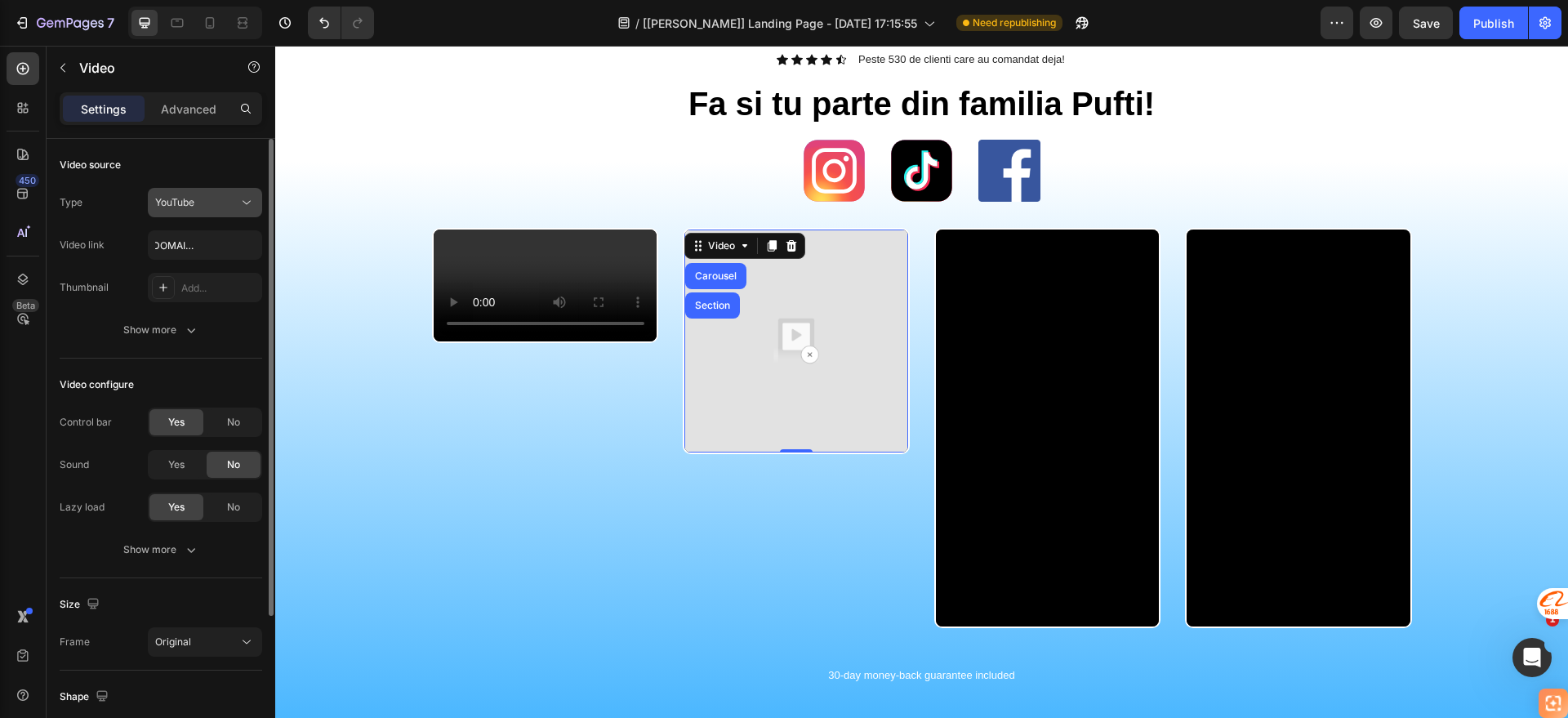
scroll to position [0, 0]
click at [251, 209] on icon at bounding box center [246, 203] width 17 height 17
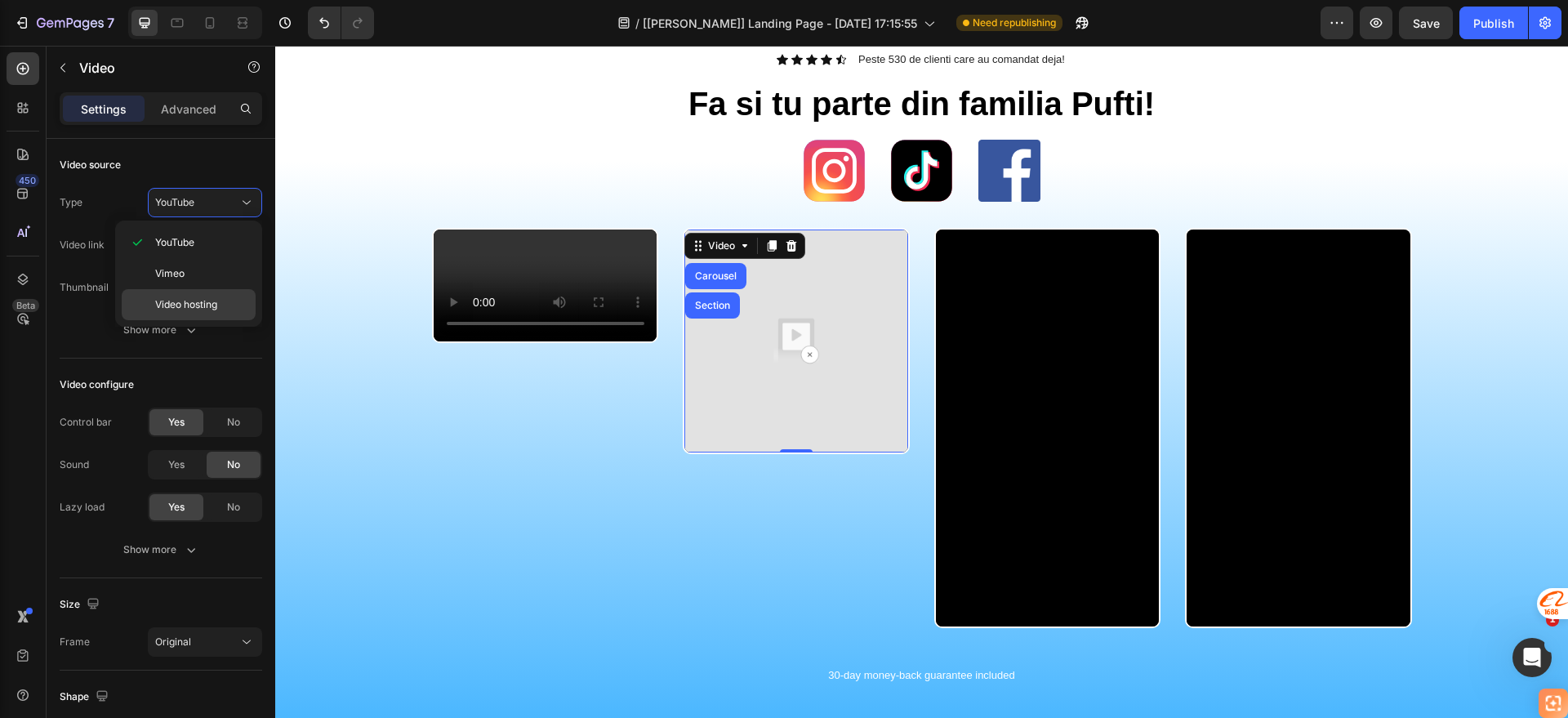
click at [204, 291] on div "Video hosting" at bounding box center [189, 305] width 134 height 31
type input "[URL][DOMAIN_NAME]"
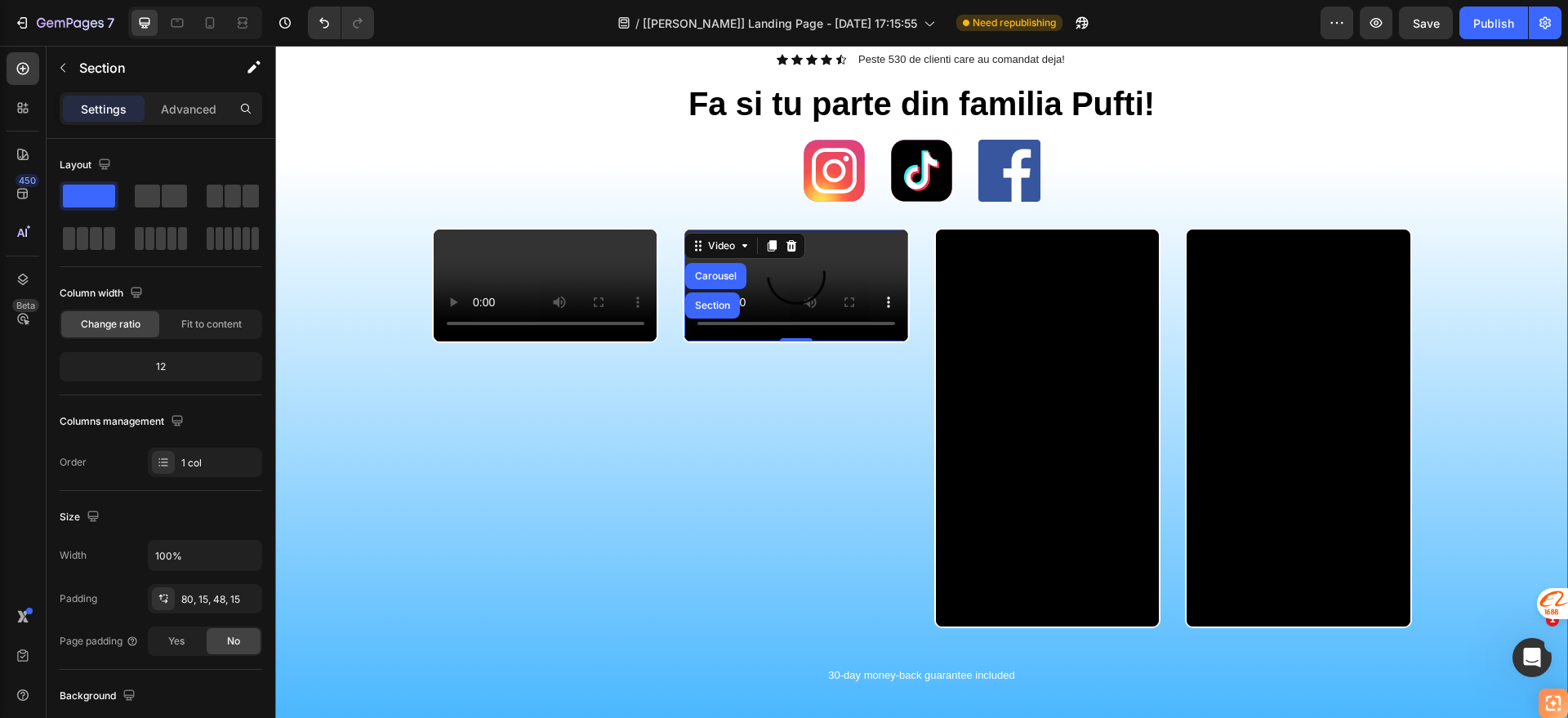
click at [345, 218] on div "Icon Icon Icon Icon Icon Icon List Peste 530 de clienti care au comandat deja! …" at bounding box center [921, 381] width 1268 height 659
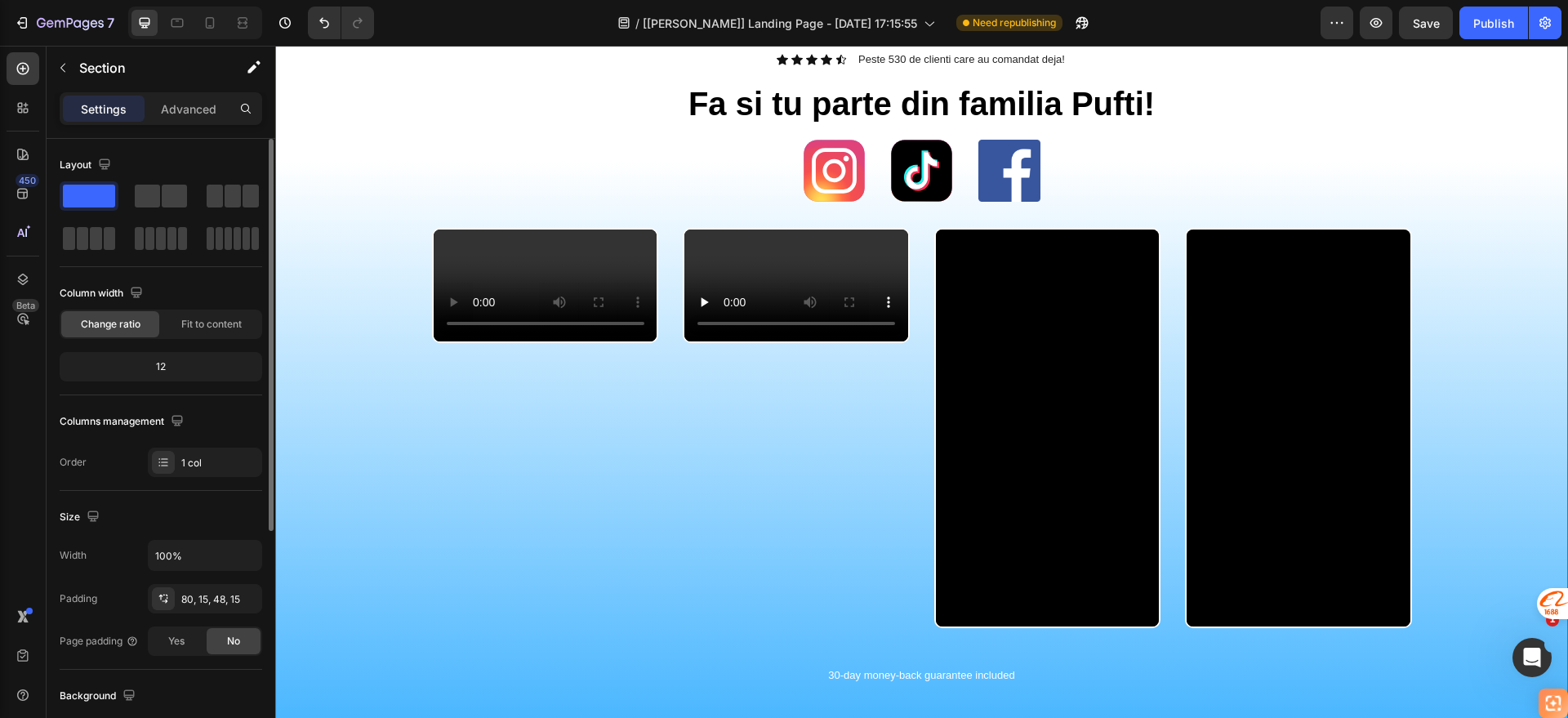
click at [129, 182] on div at bounding box center [161, 217] width 203 height 72
click at [148, 189] on span at bounding box center [147, 196] width 25 height 23
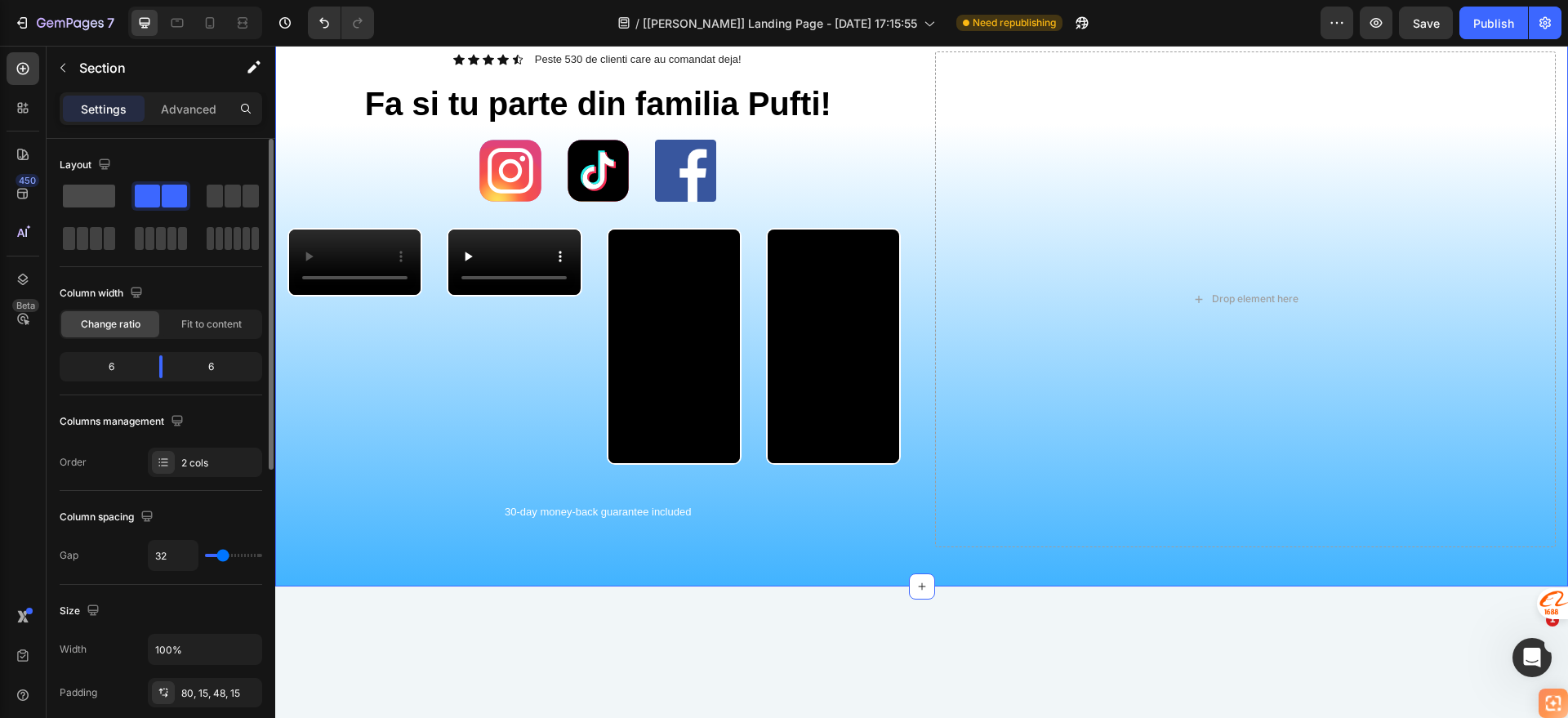
click at [95, 199] on span at bounding box center [89, 196] width 52 height 23
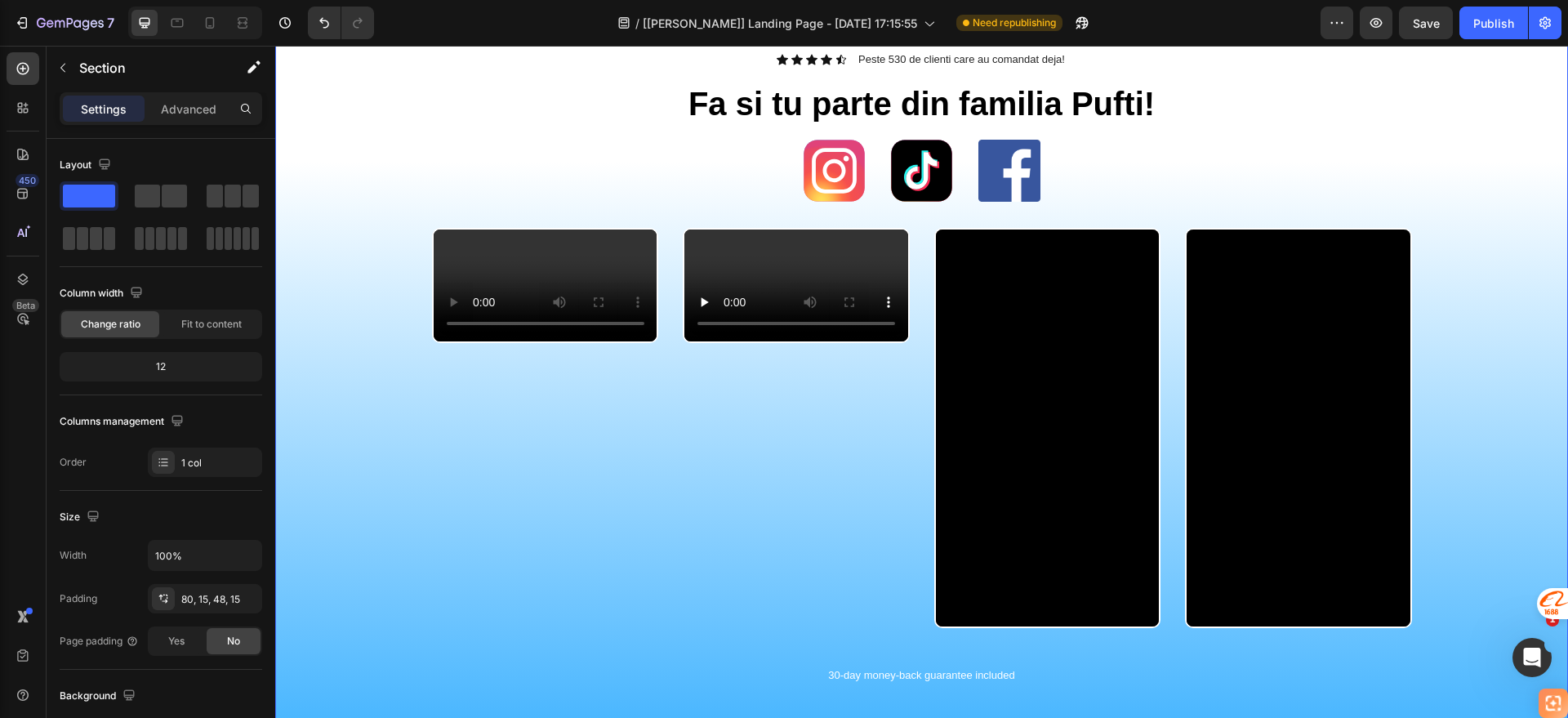
click at [111, 108] on p "Settings" at bounding box center [103, 110] width 46 height 17
click at [77, 67] on div "Section" at bounding box center [131, 68] width 169 height 43
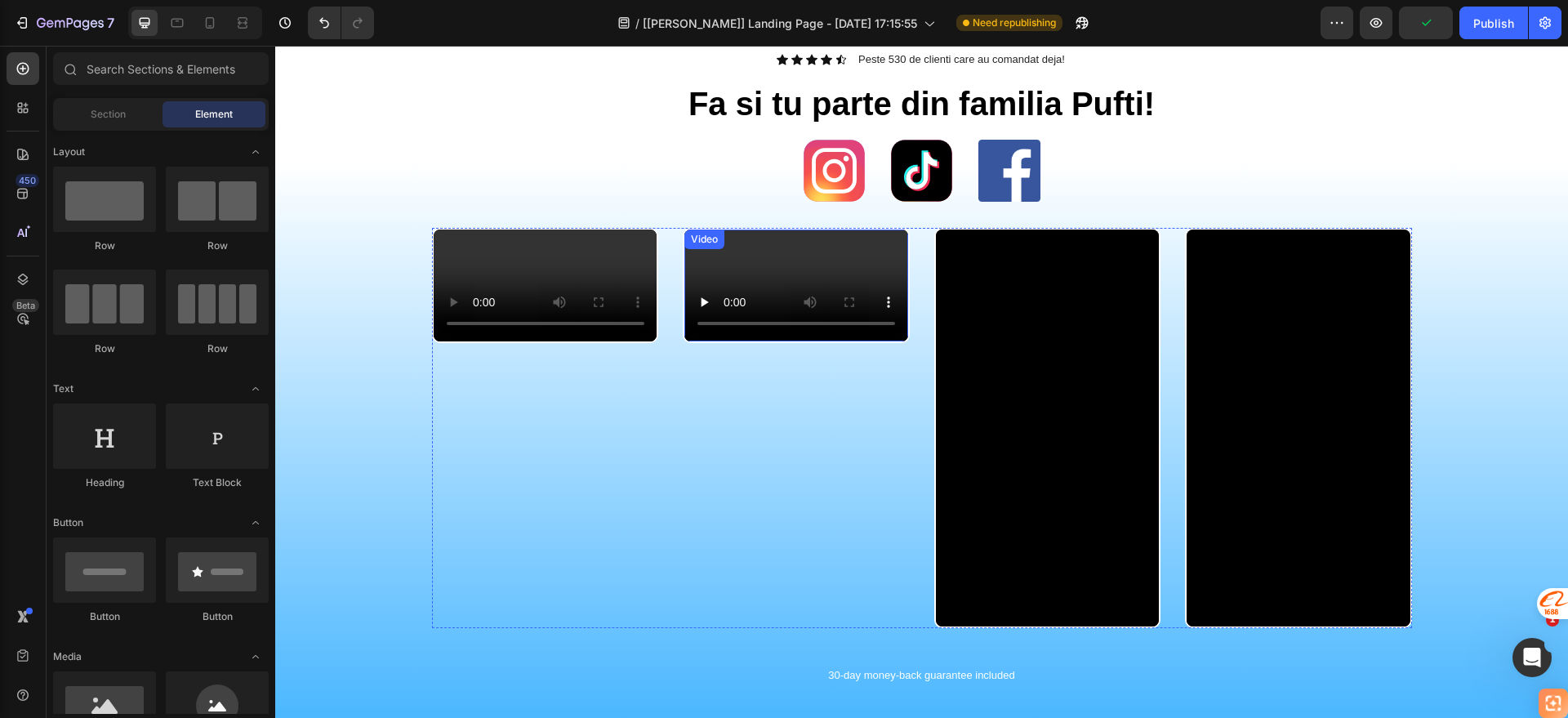
click at [740, 236] on div "Video" at bounding box center [796, 285] width 227 height 115
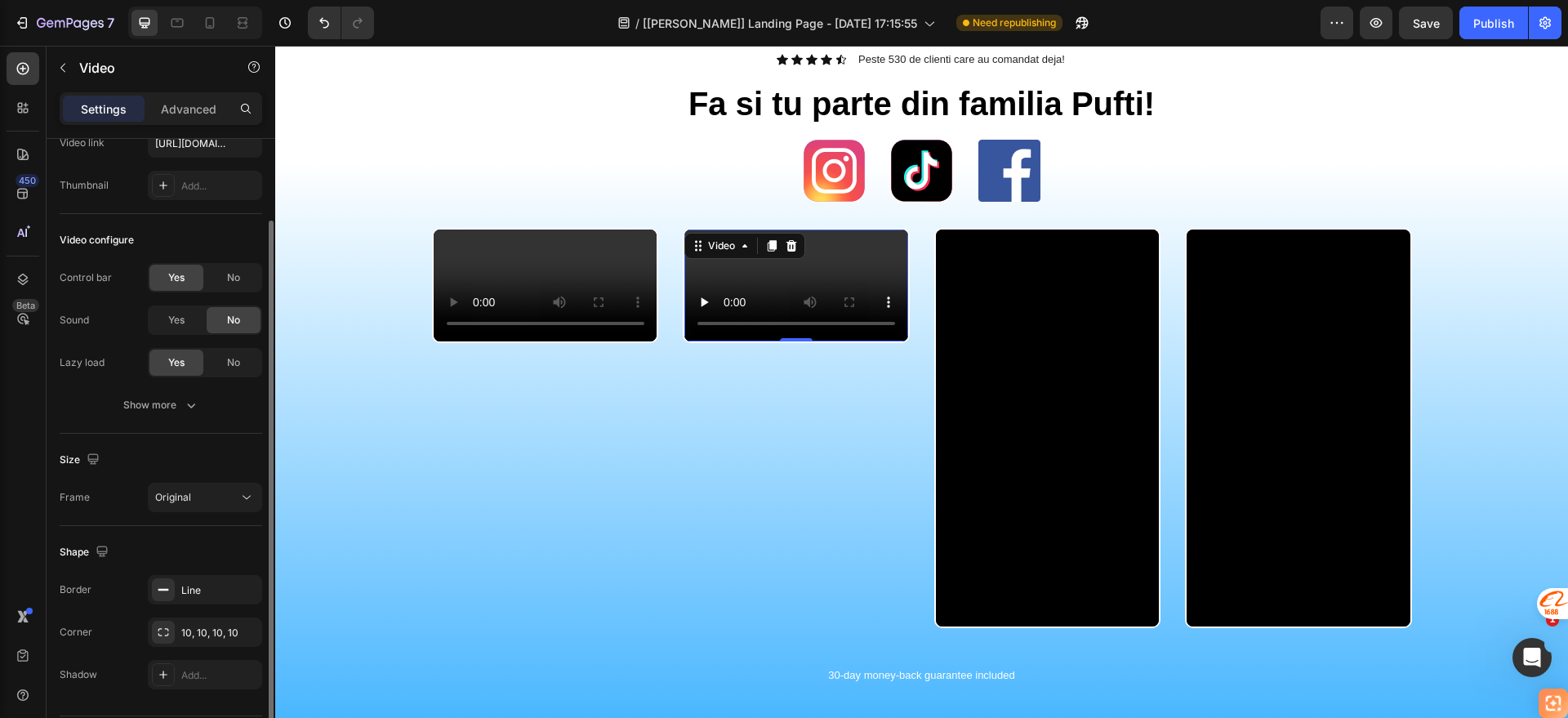
scroll to position [152, 0]
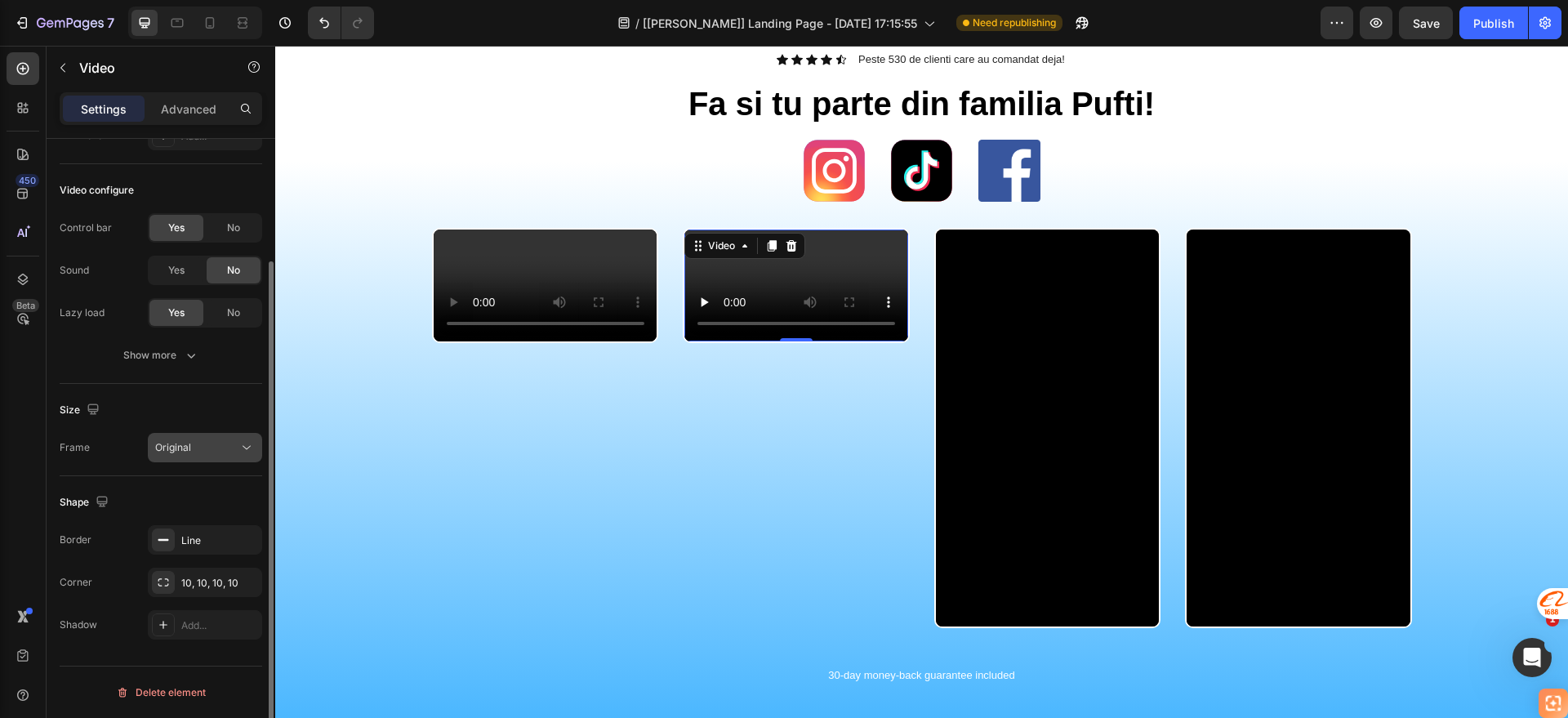
click at [232, 443] on div "Original" at bounding box center [197, 448] width 83 height 15
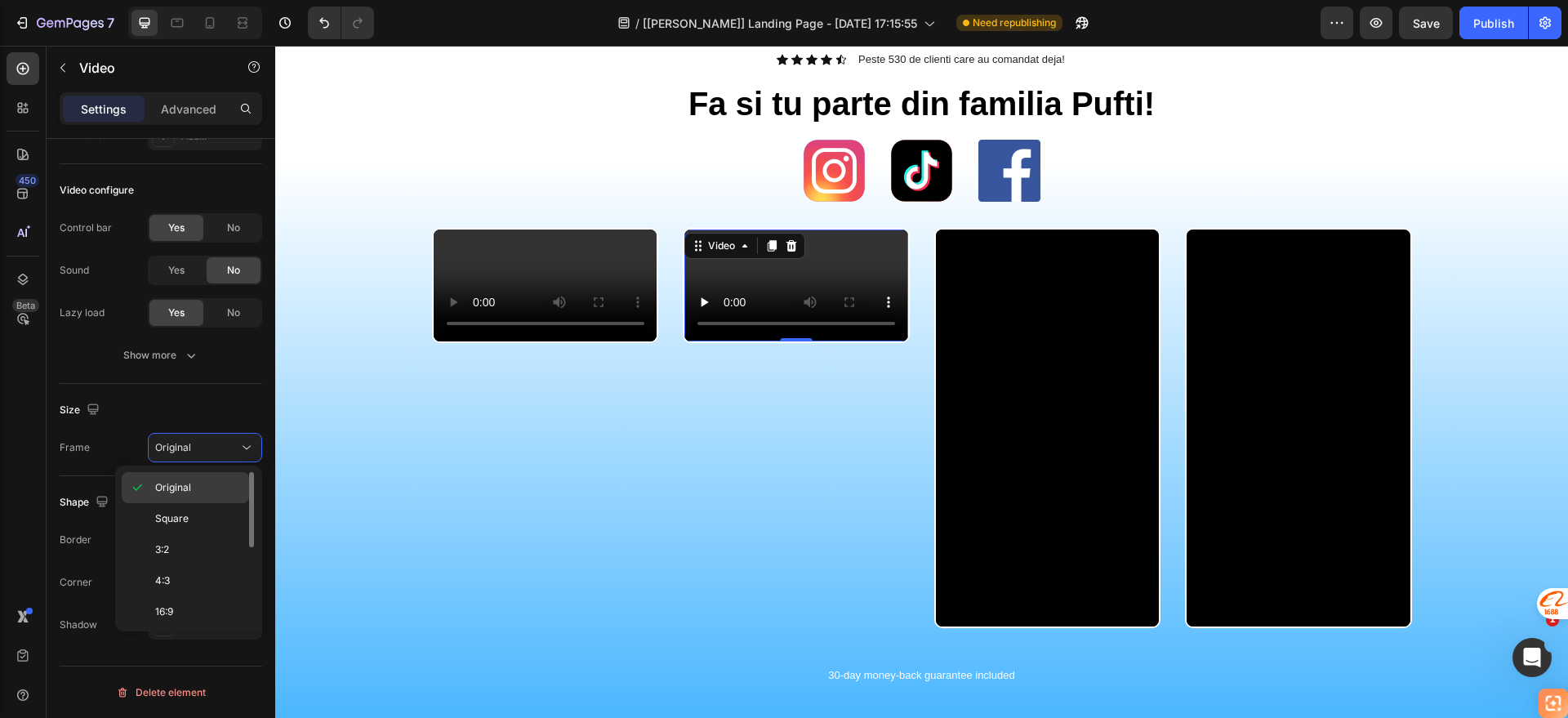
click at [204, 488] on p "Original" at bounding box center [199, 488] width 87 height 15
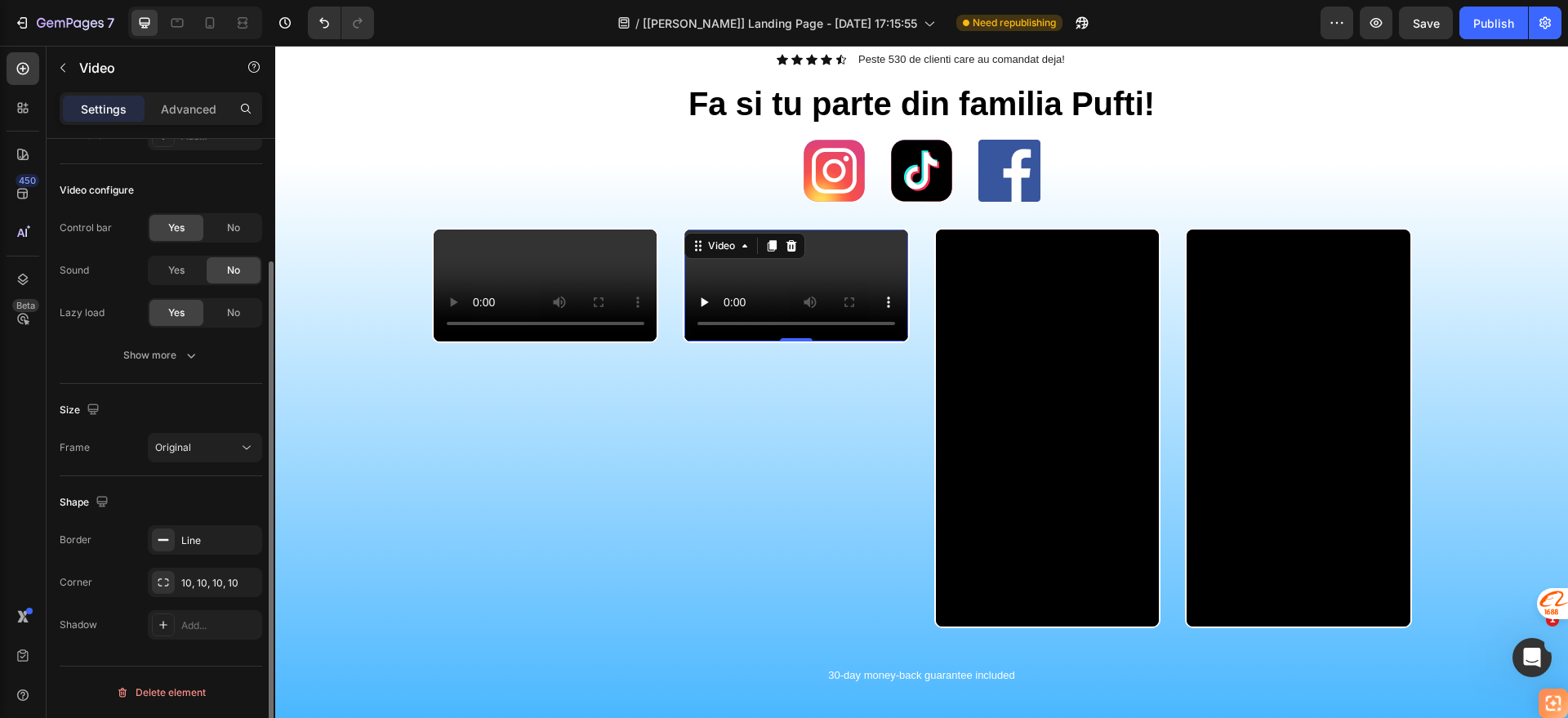
click at [229, 430] on div "Size Frame Original" at bounding box center [161, 430] width 203 height 92
click at [236, 441] on div "Original" at bounding box center [197, 448] width 83 height 15
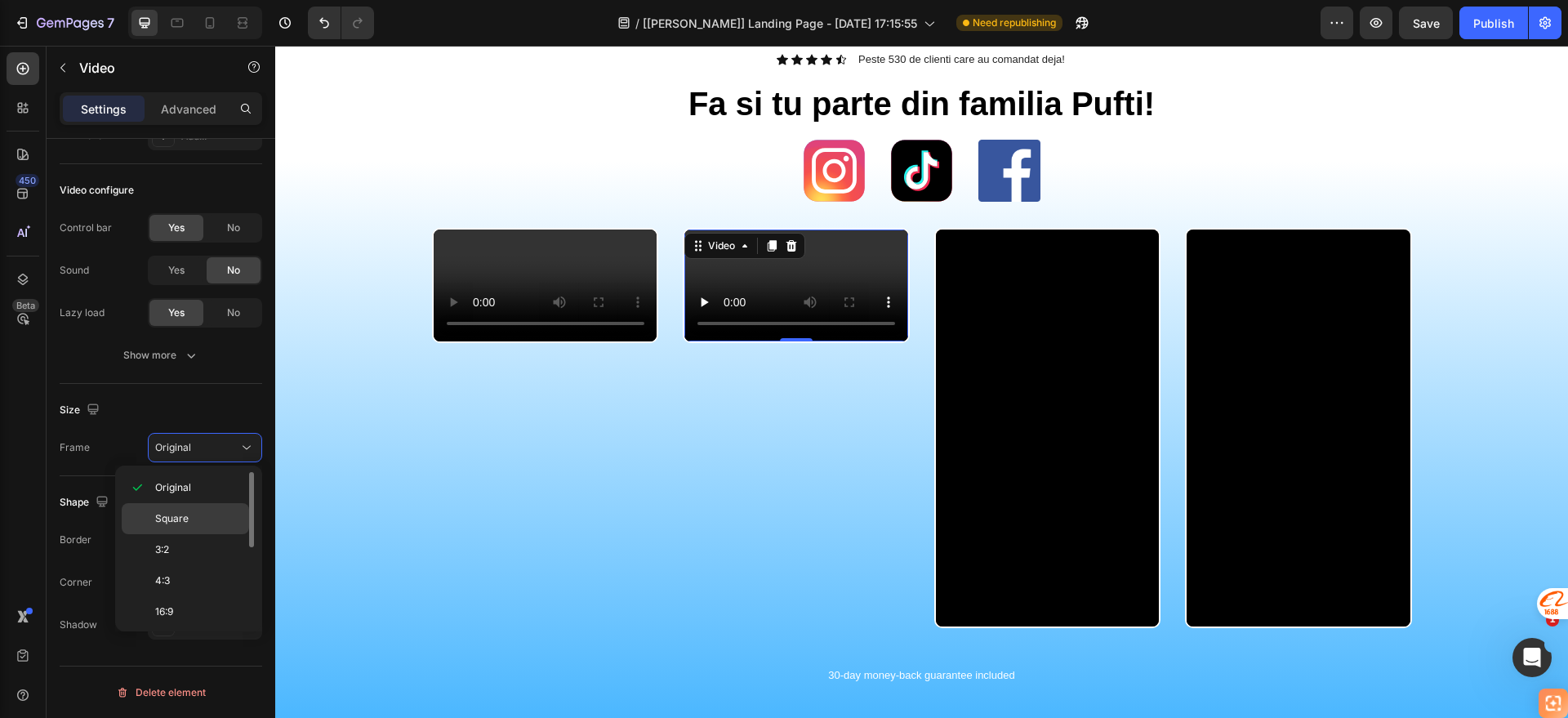
click at [193, 535] on div "Square" at bounding box center [185, 550] width 128 height 31
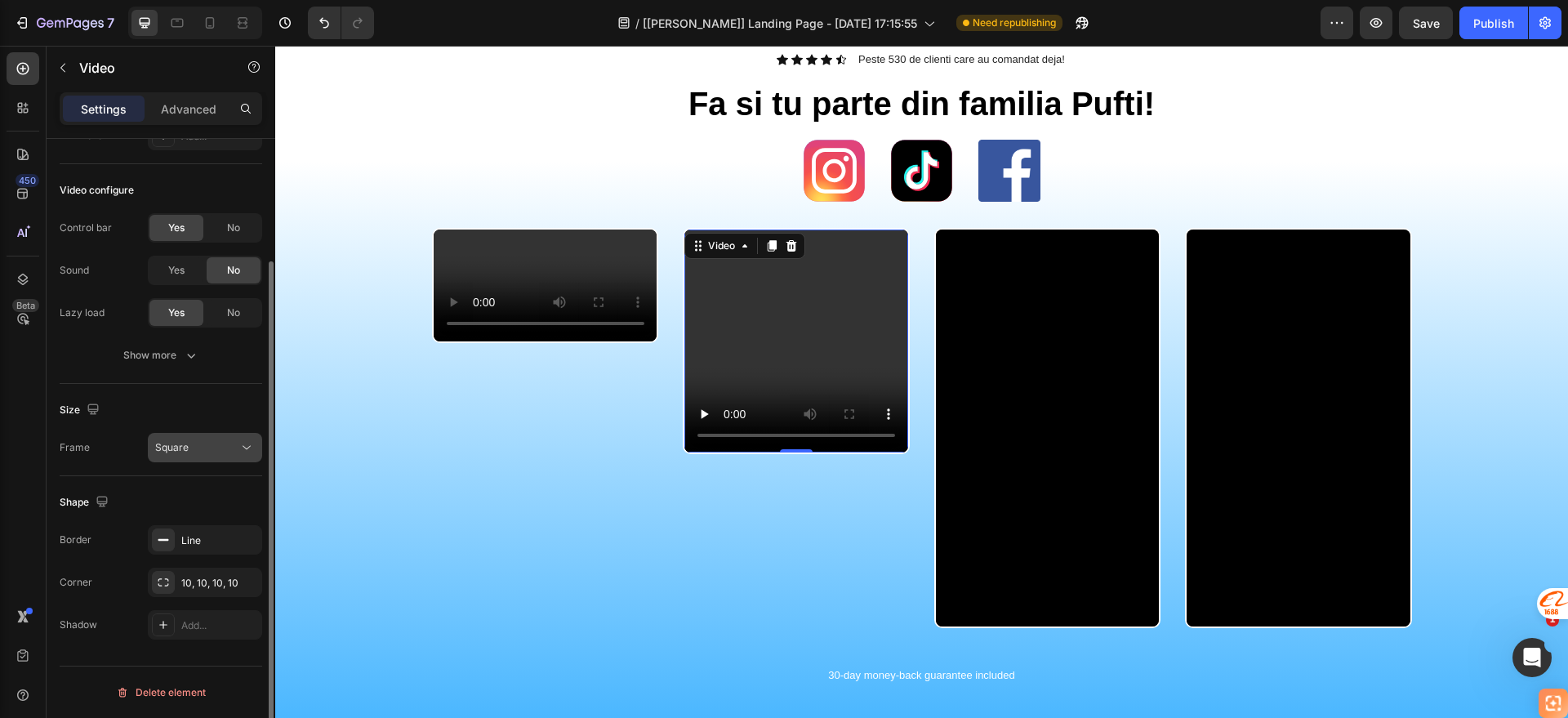
click at [233, 447] on div "Square" at bounding box center [197, 448] width 83 height 15
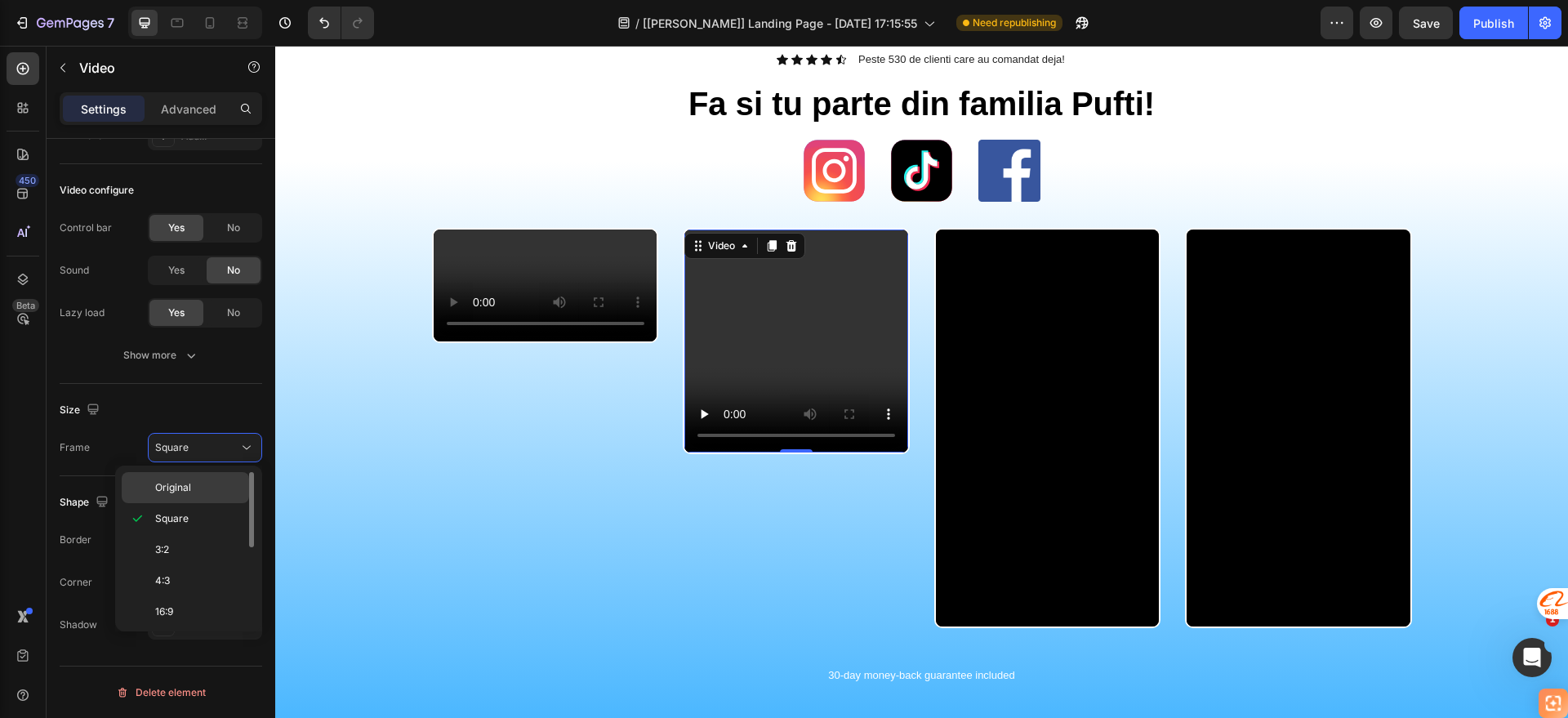
click at [189, 481] on span "Original" at bounding box center [173, 488] width 36 height 15
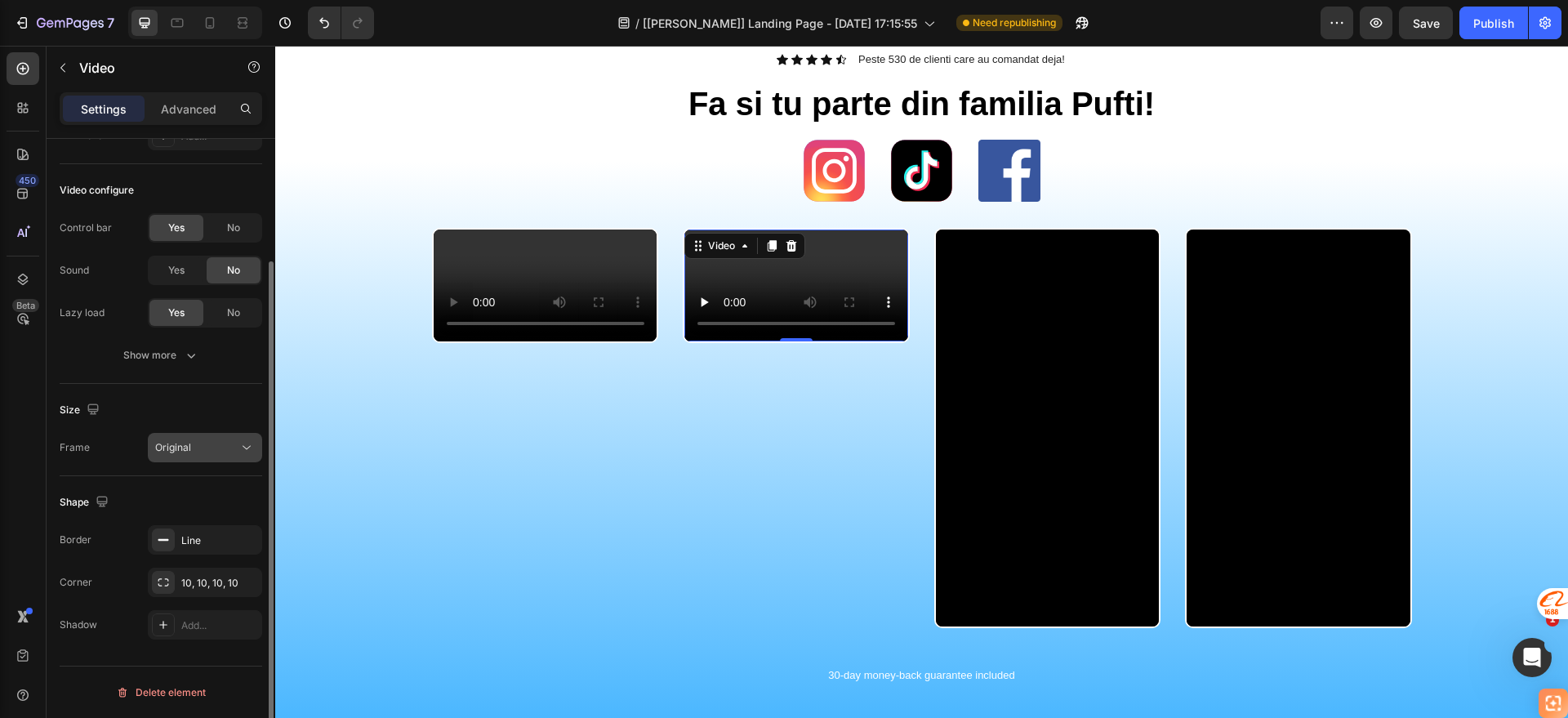
click at [223, 440] on div "Original" at bounding box center [205, 448] width 100 height 17
click at [220, 389] on div "Size Frame Original" at bounding box center [161, 430] width 203 height 92
click at [460, 342] on video at bounding box center [545, 285] width 223 height 112
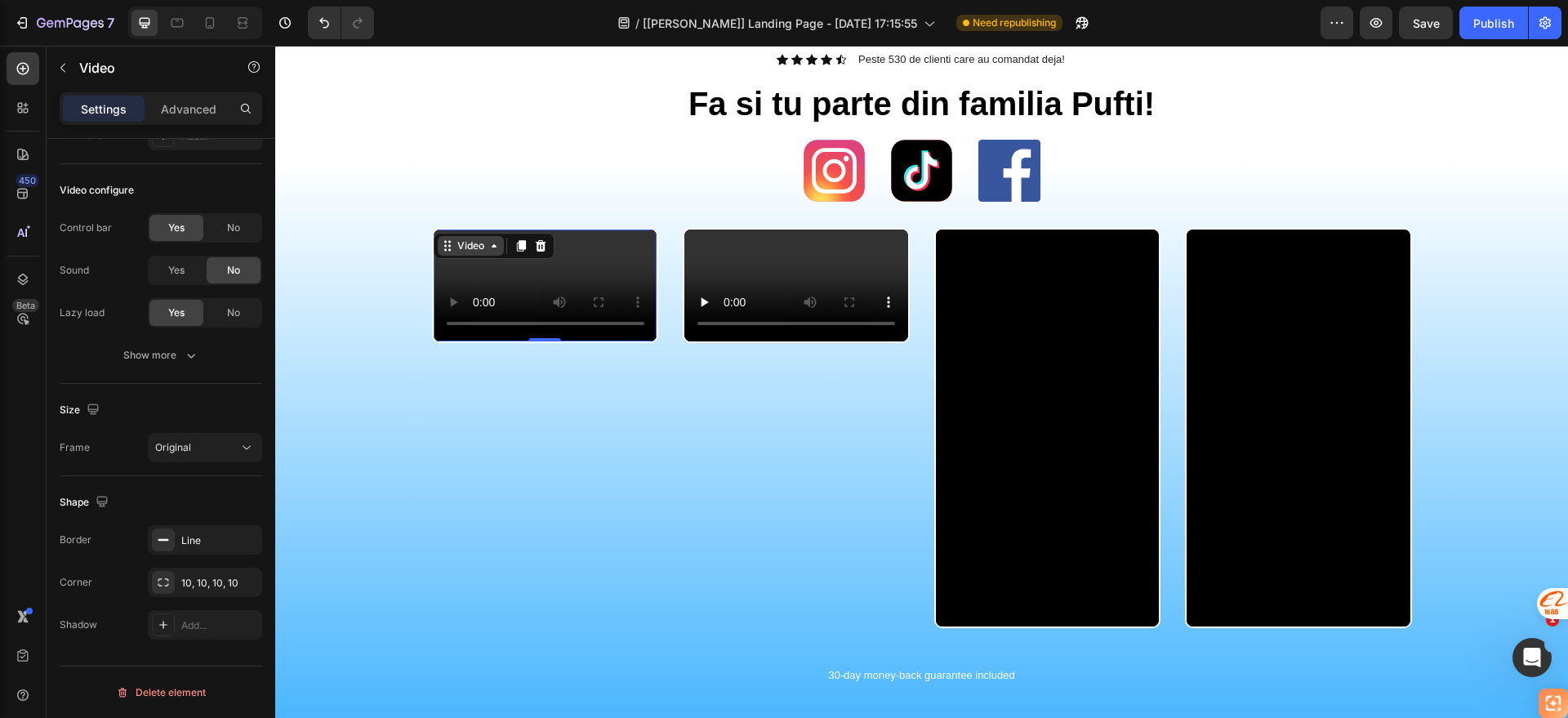
click at [442, 237] on div "Video" at bounding box center [471, 246] width 66 height 20
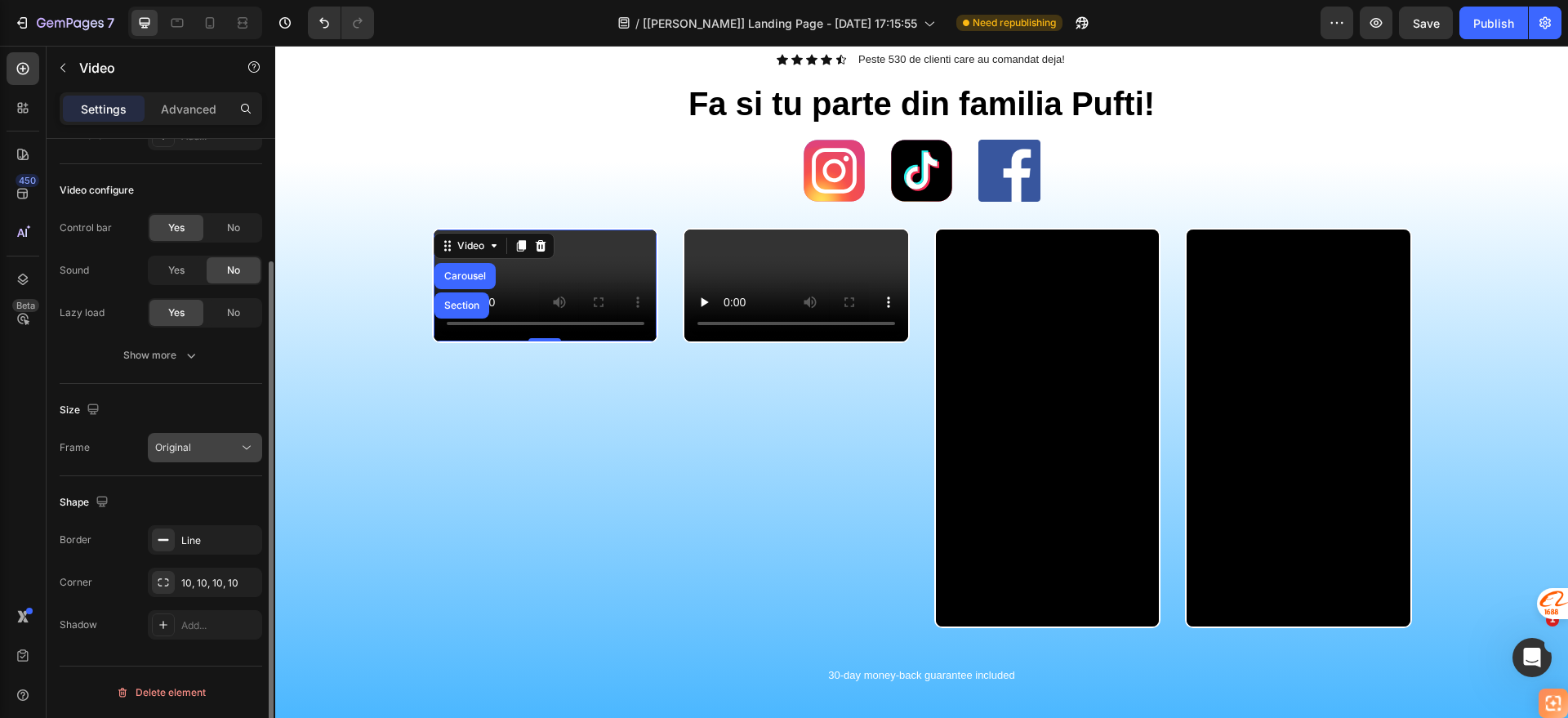
scroll to position [0, 0]
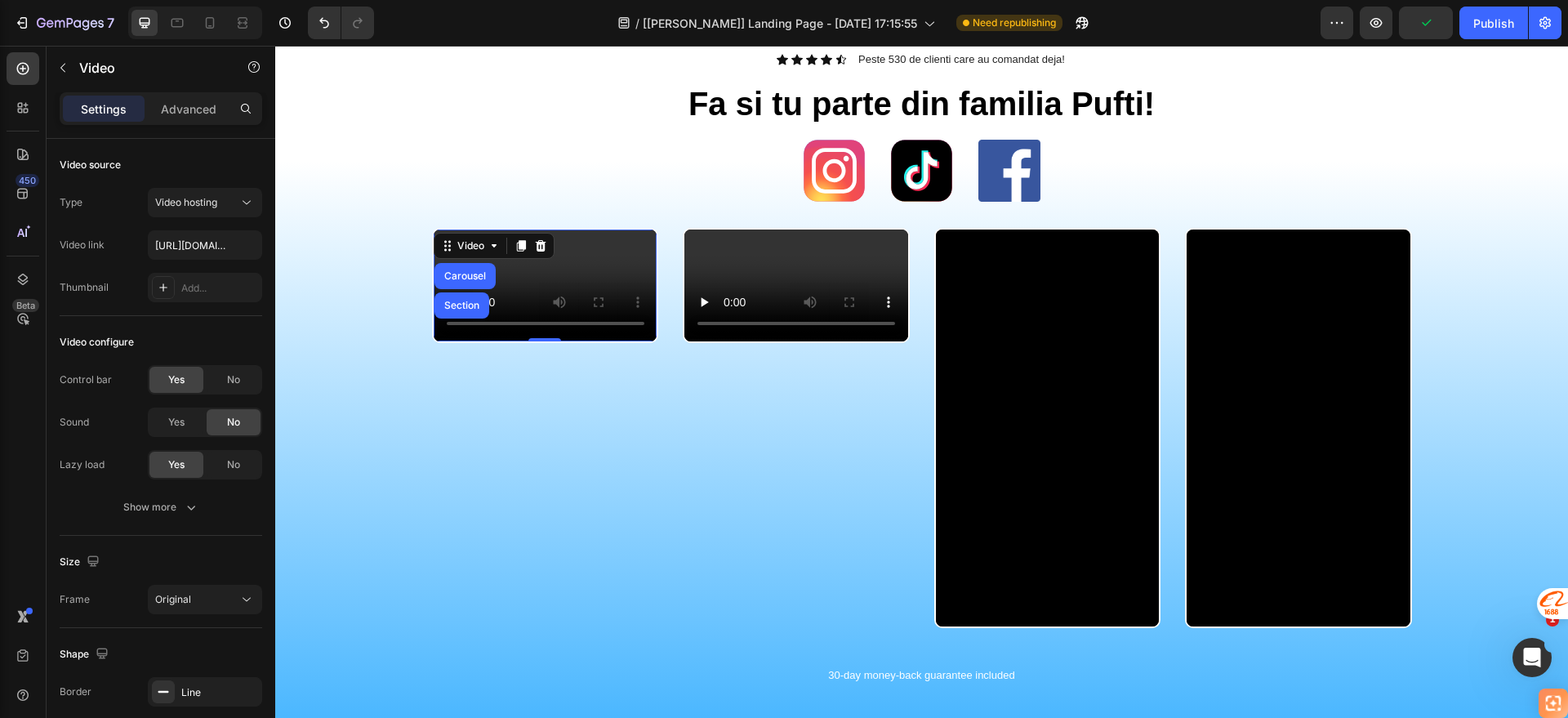
click at [186, 123] on div "Settings Advanced" at bounding box center [161, 109] width 203 height 33
click at [187, 116] on p "Advanced" at bounding box center [189, 110] width 56 height 17
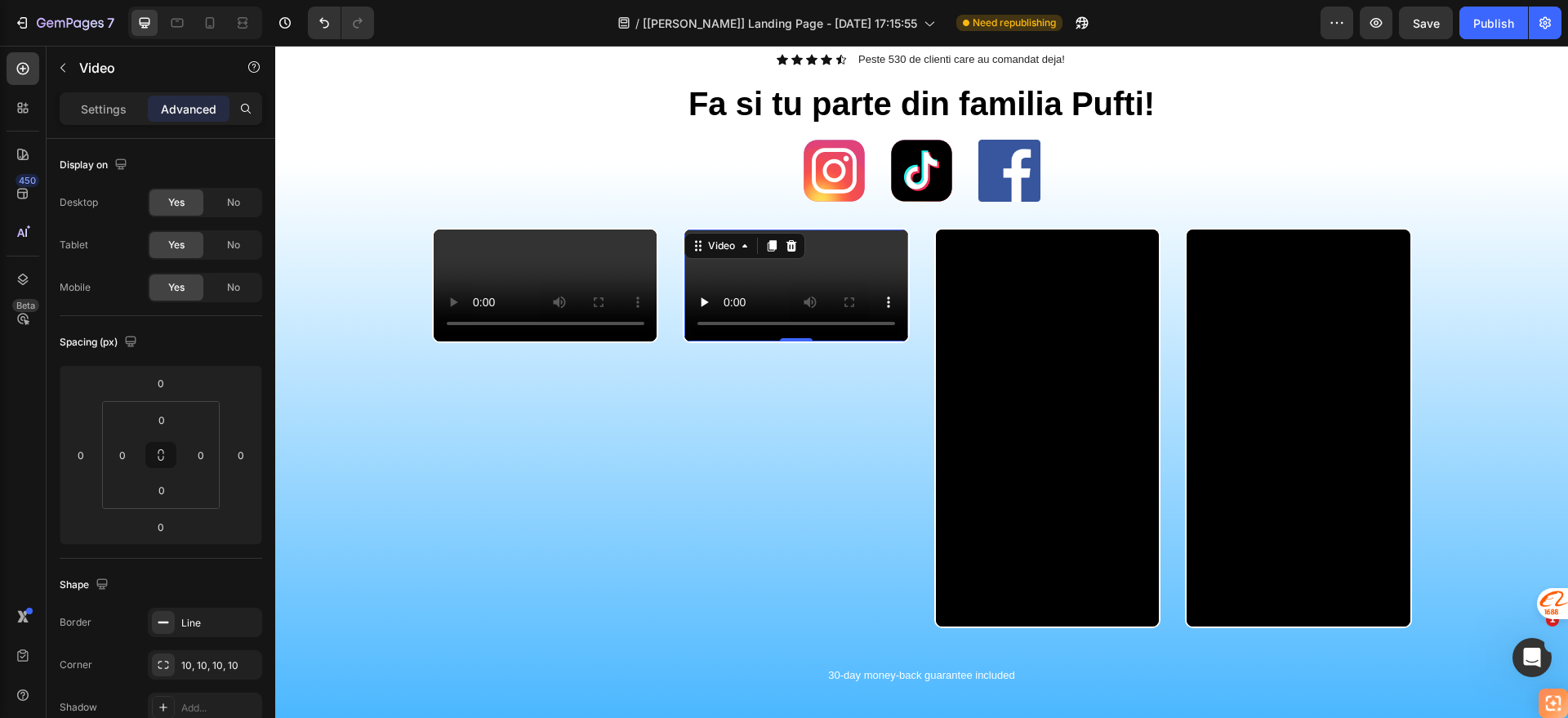
click at [719, 252] on div "Video 0" at bounding box center [796, 285] width 227 height 115
click at [705, 240] on div "Video" at bounding box center [721, 245] width 34 height 15
click at [705, 243] on div "Video" at bounding box center [721, 245] width 34 height 15
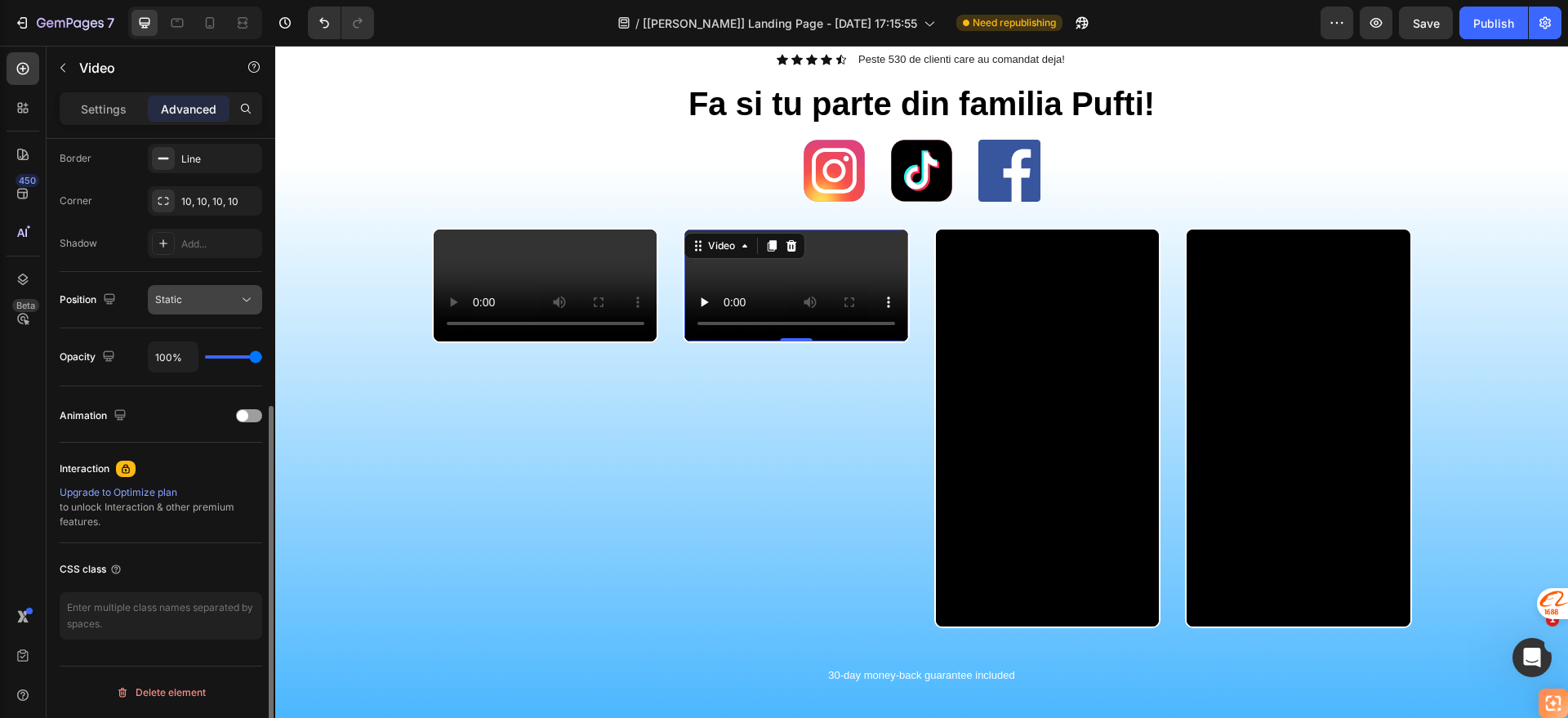
click at [197, 305] on div "Static" at bounding box center [197, 299] width 83 height 15
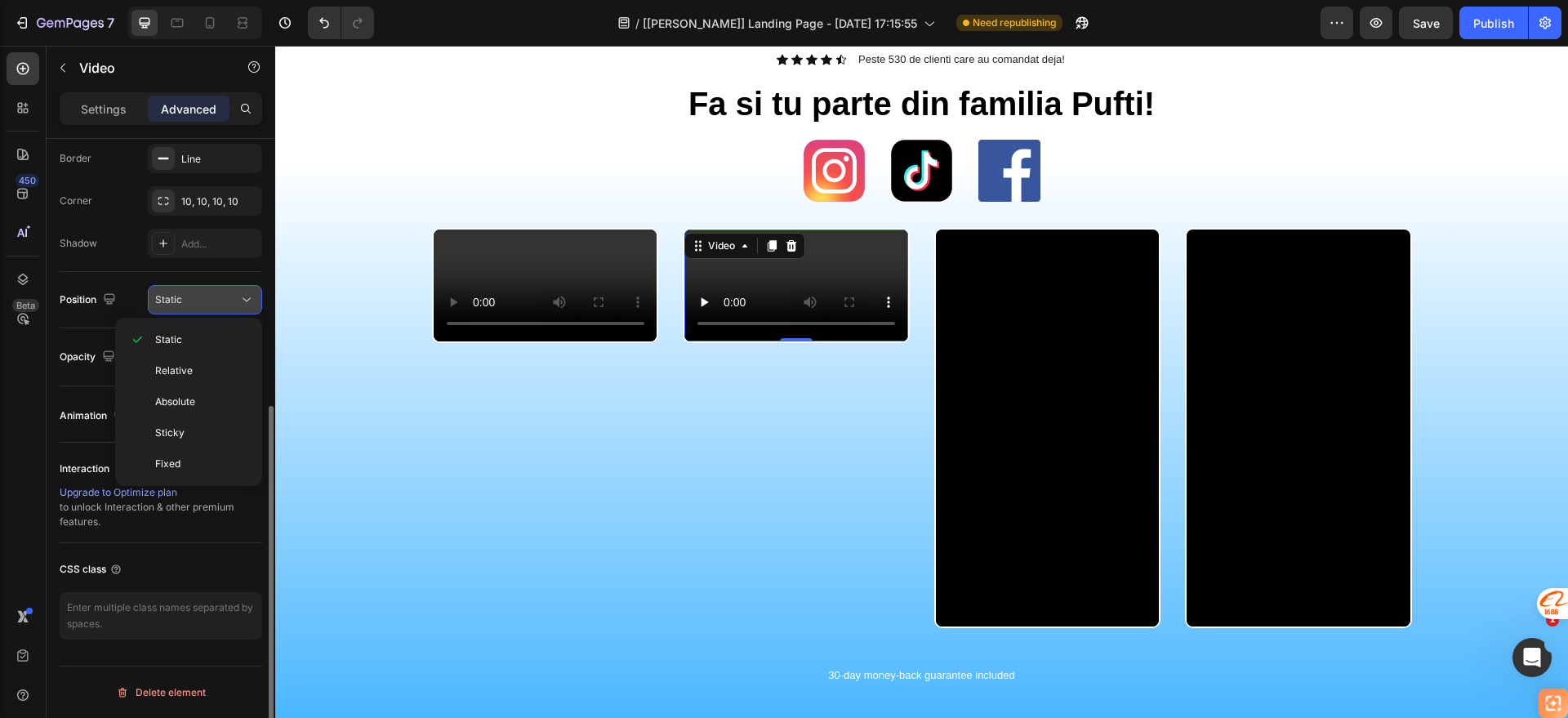
click at [197, 305] on div "Static" at bounding box center [197, 299] width 83 height 15
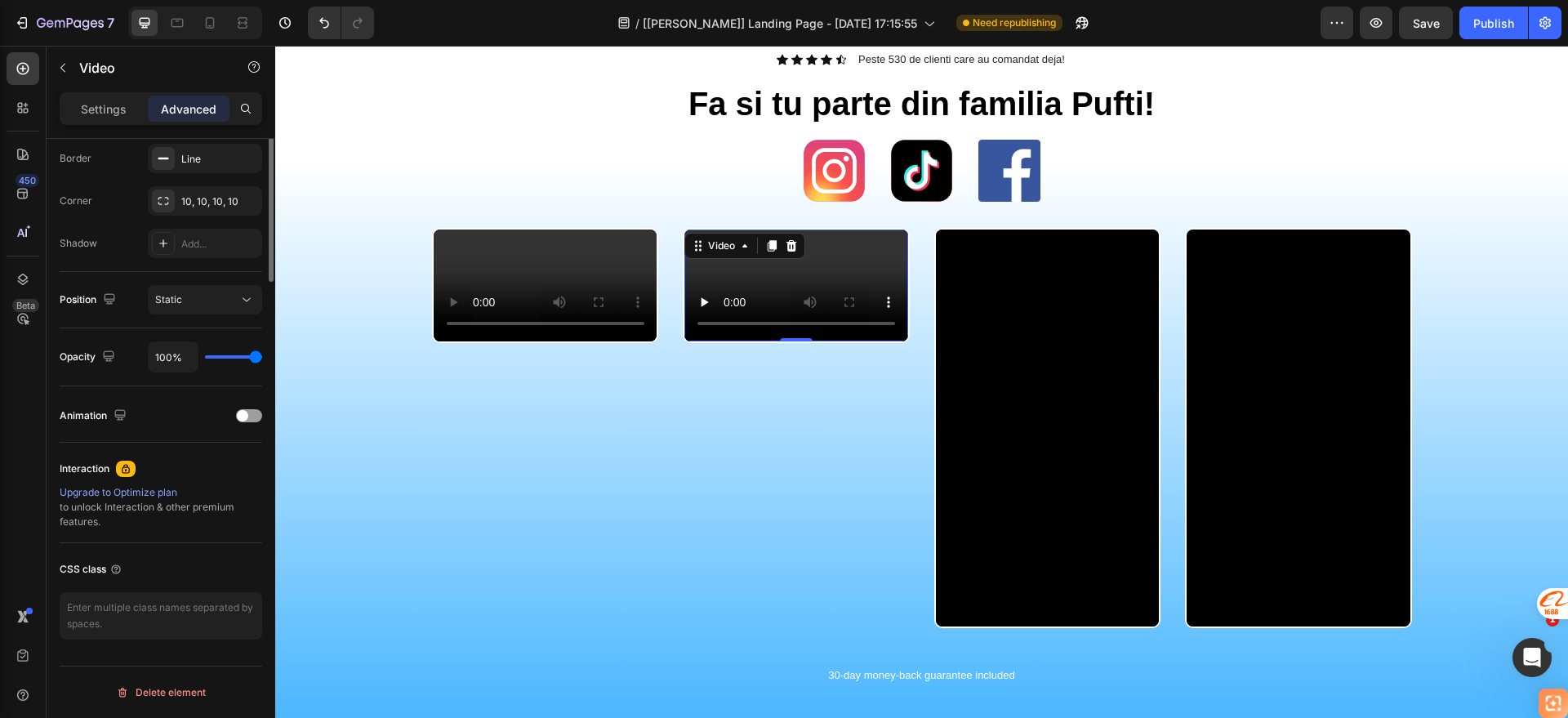
scroll to position [0, 0]
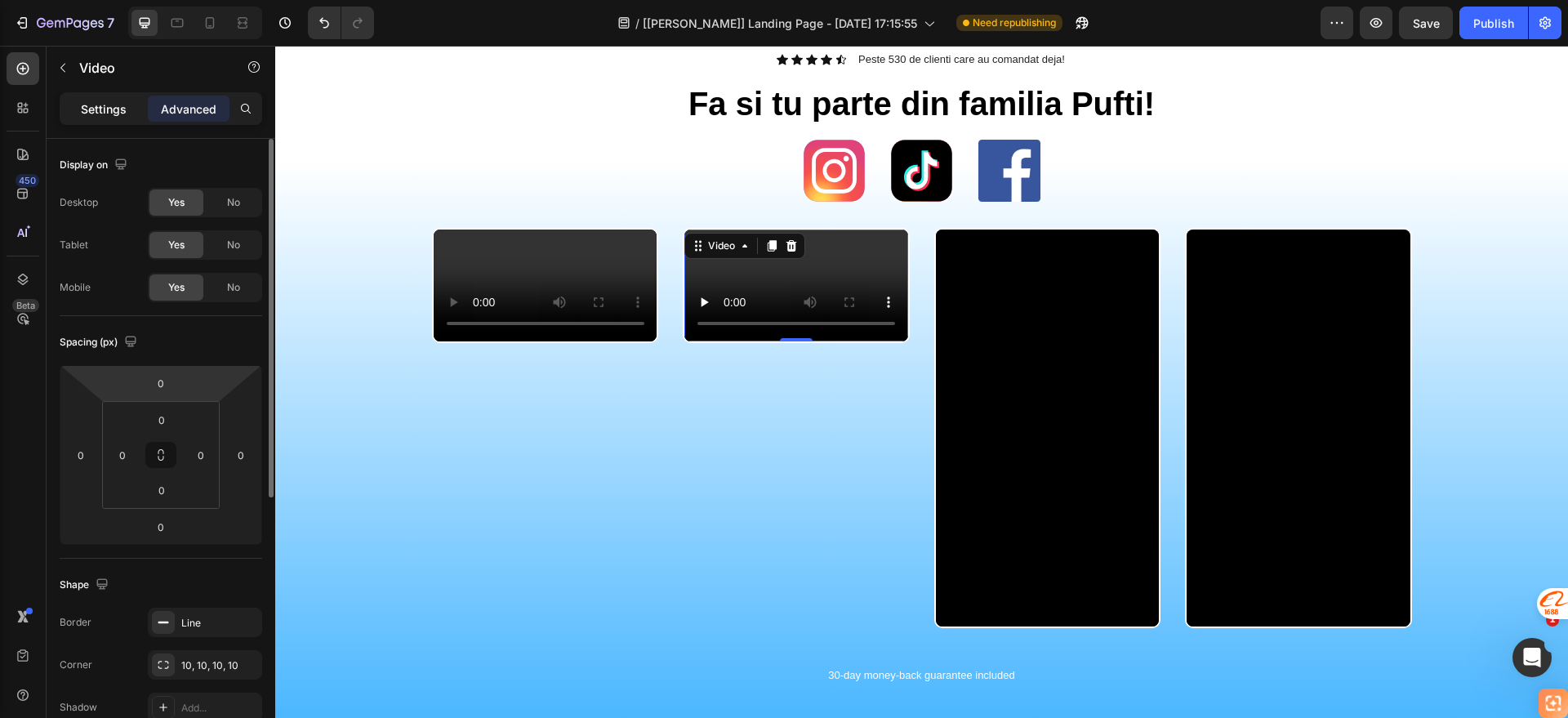
click at [113, 111] on p "Settings" at bounding box center [103, 110] width 46 height 17
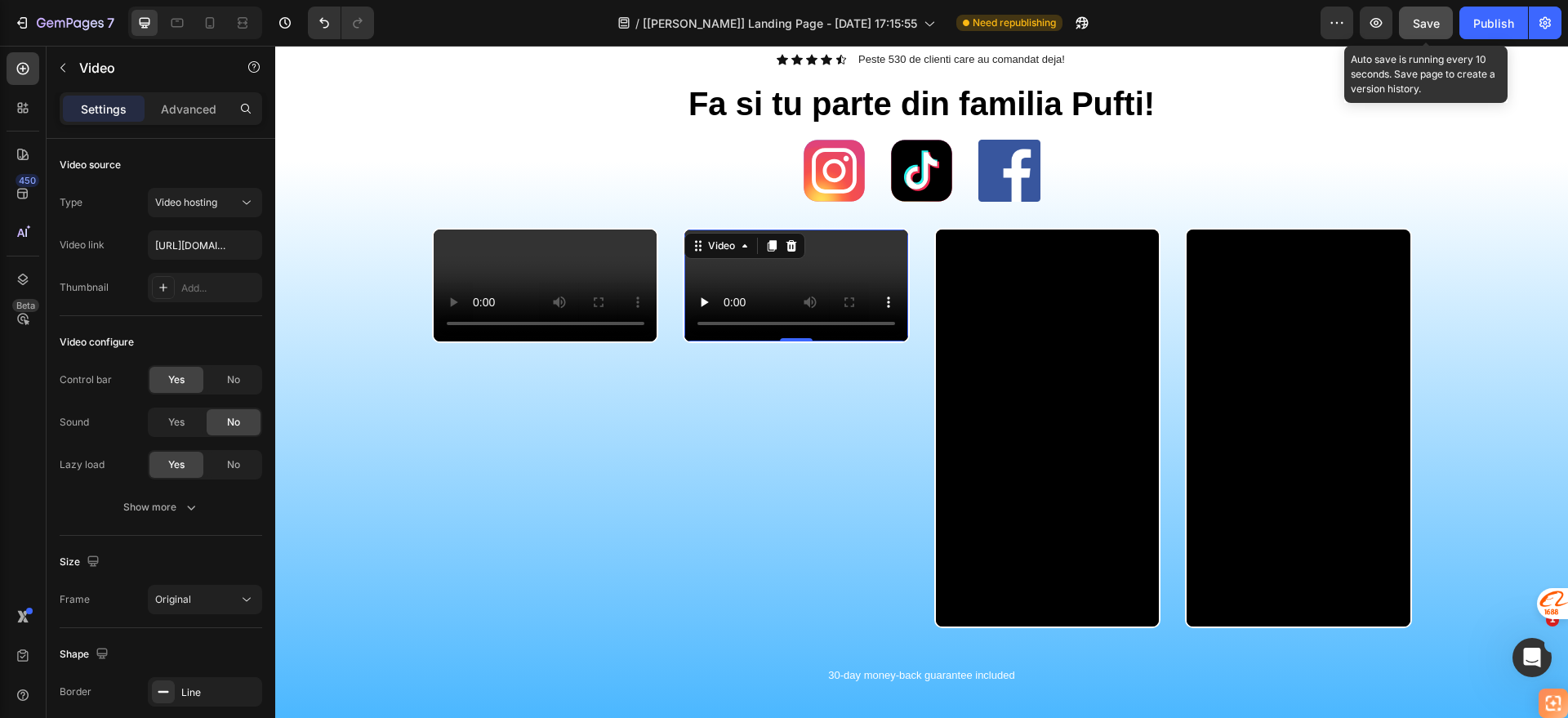
click at [1424, 32] on button "Save" at bounding box center [1426, 23] width 54 height 33
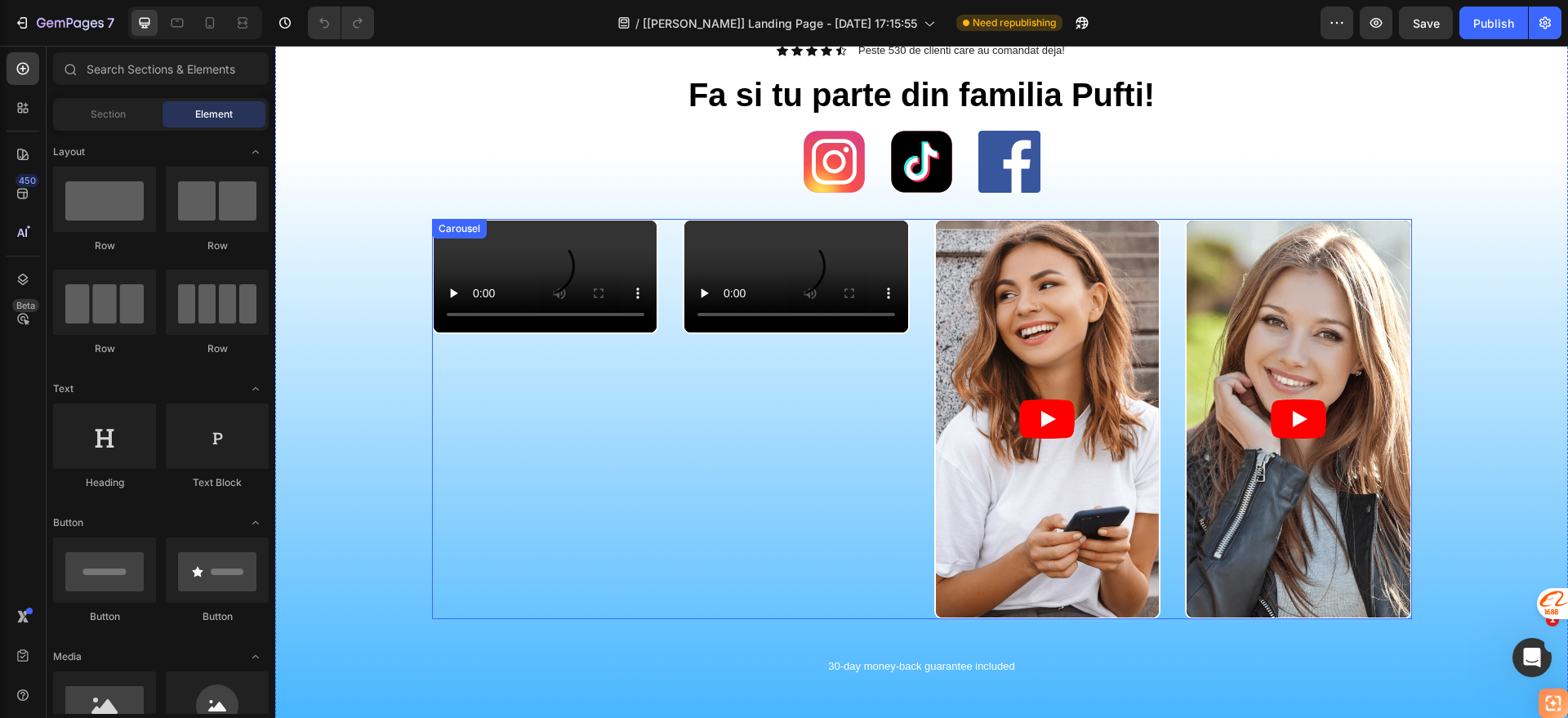
scroll to position [817, 0]
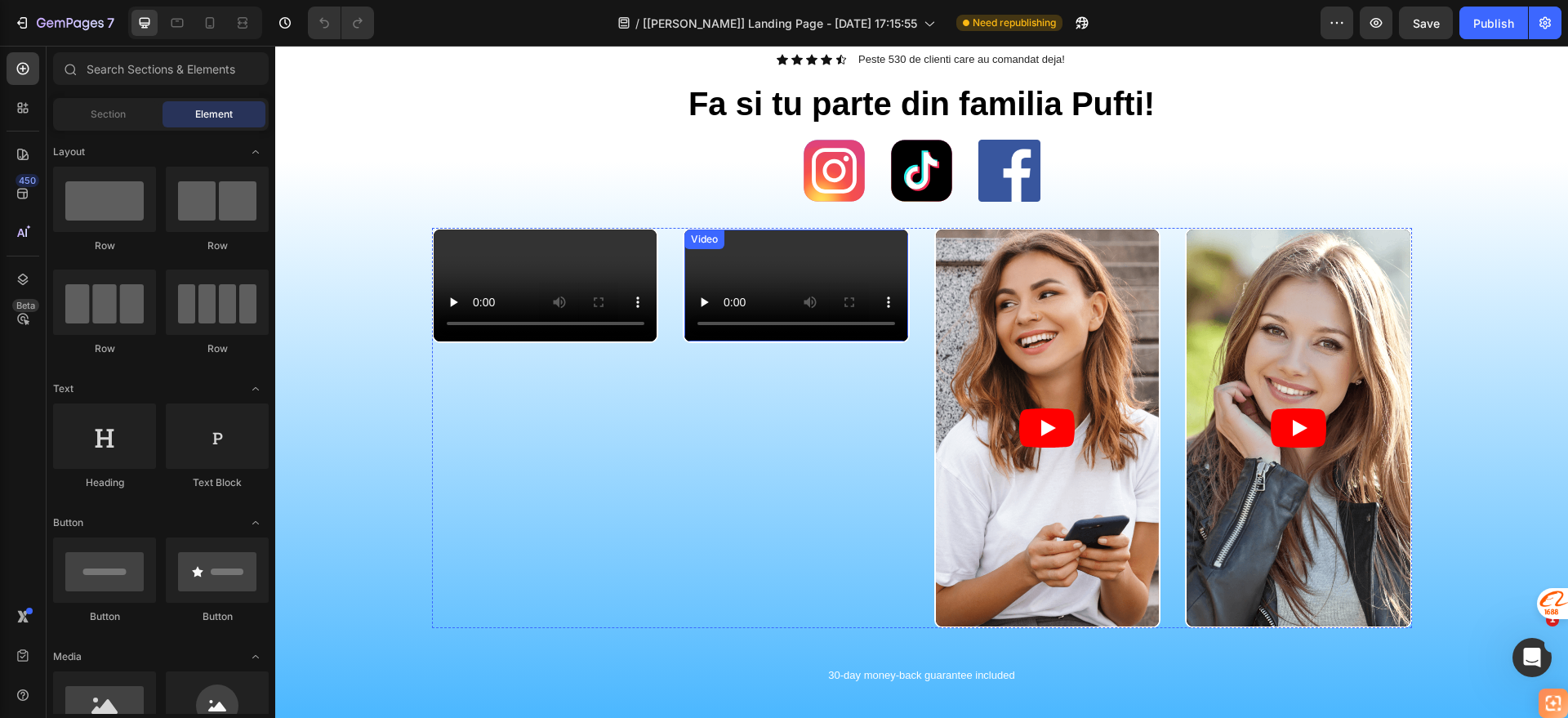
click at [753, 276] on video at bounding box center [795, 285] width 223 height 112
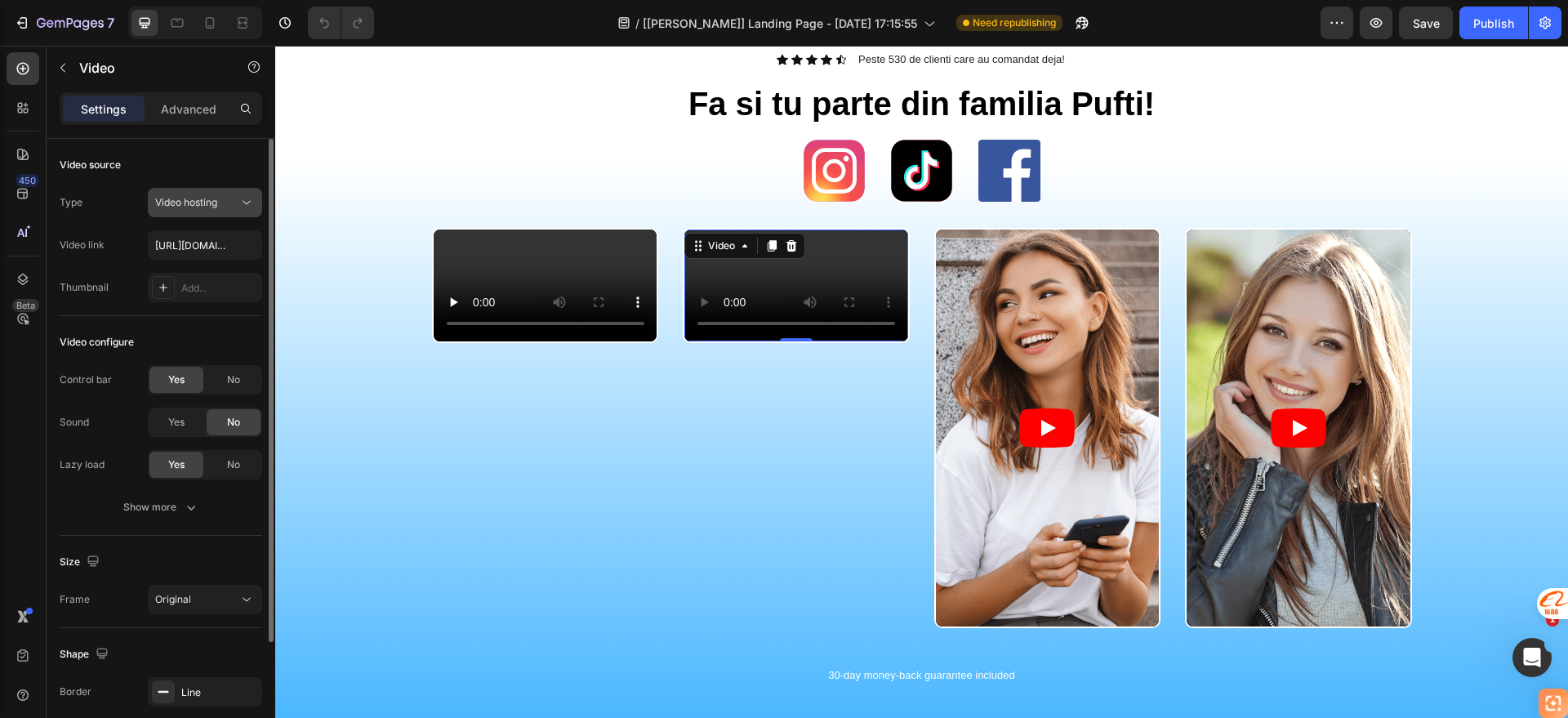
click at [247, 206] on icon at bounding box center [246, 203] width 17 height 17
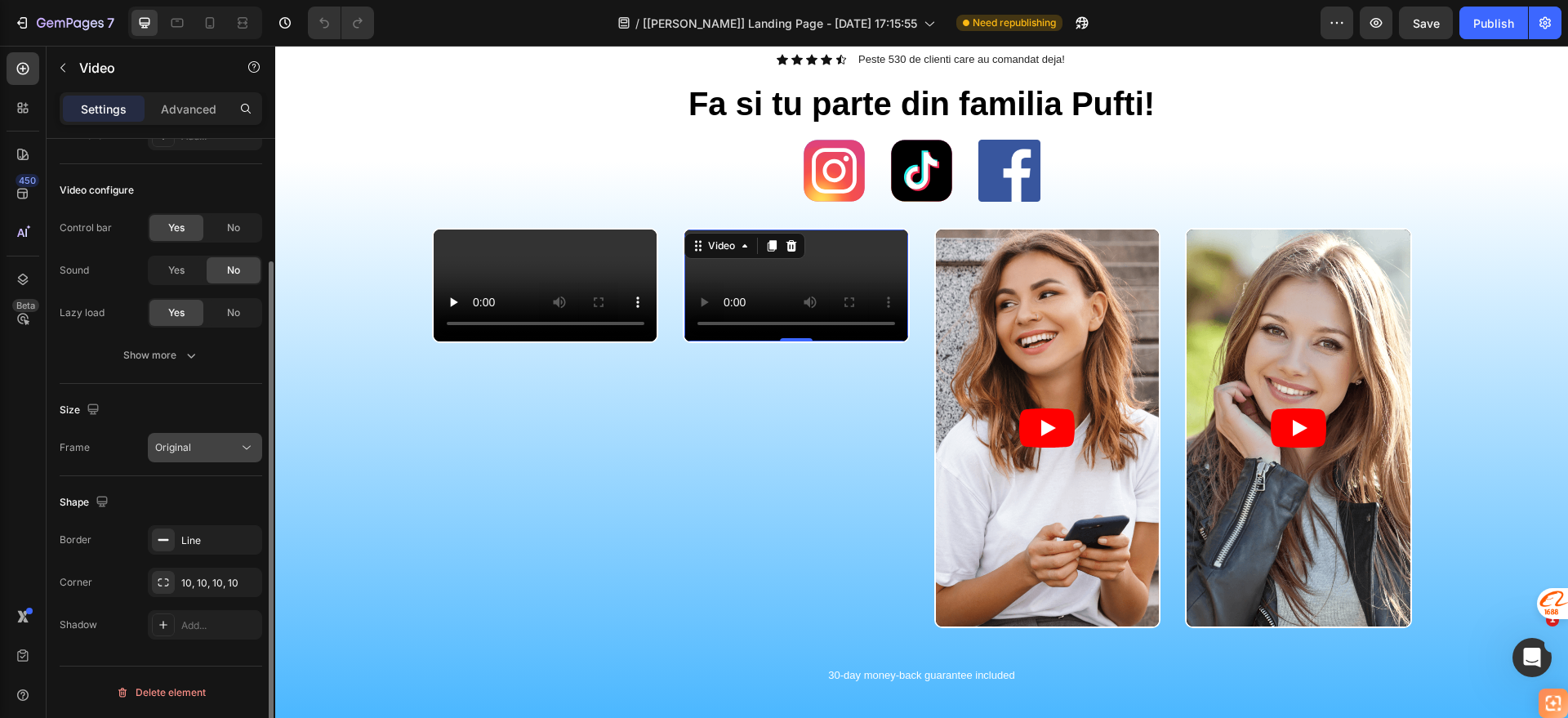
click at [197, 441] on div "Original" at bounding box center [197, 448] width 83 height 15
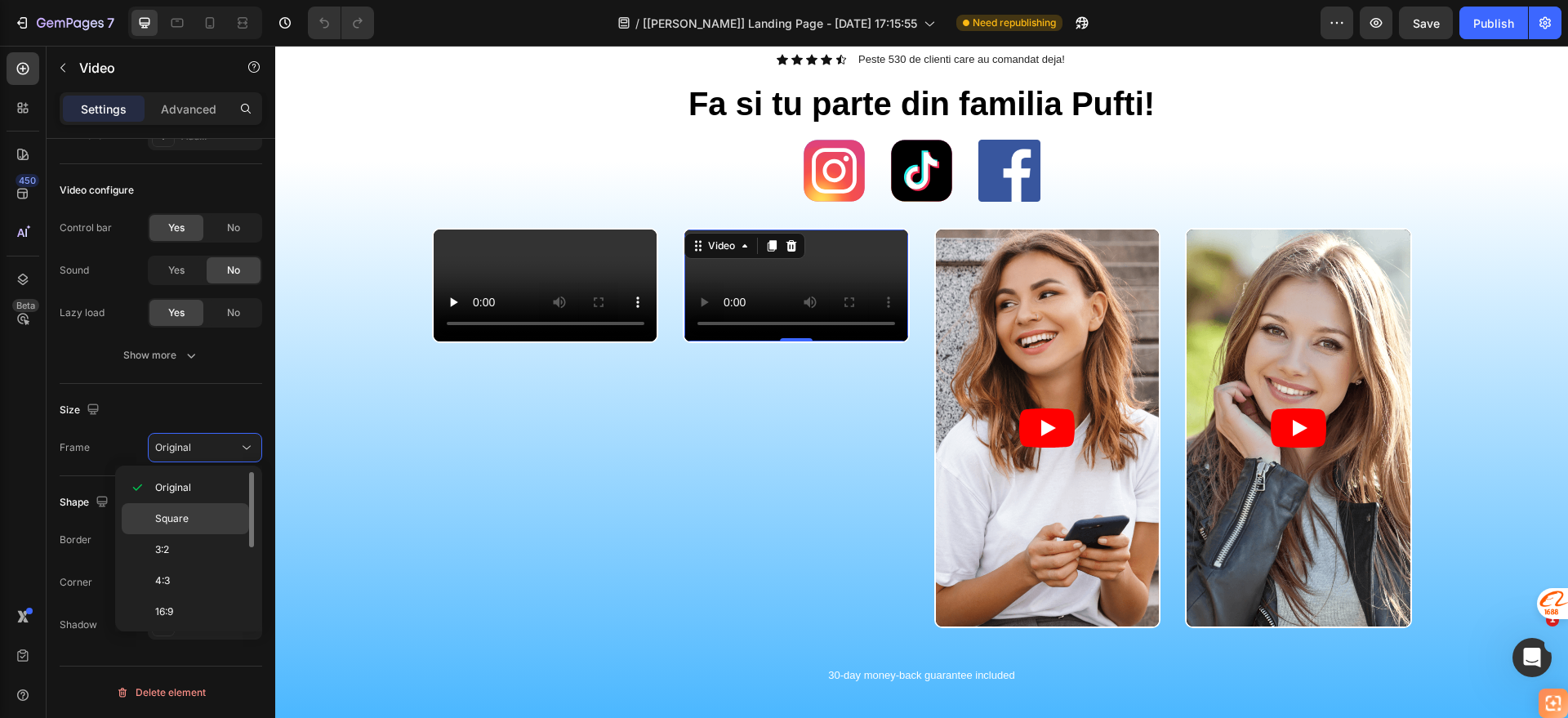
click at [180, 515] on span "Square" at bounding box center [172, 518] width 34 height 15
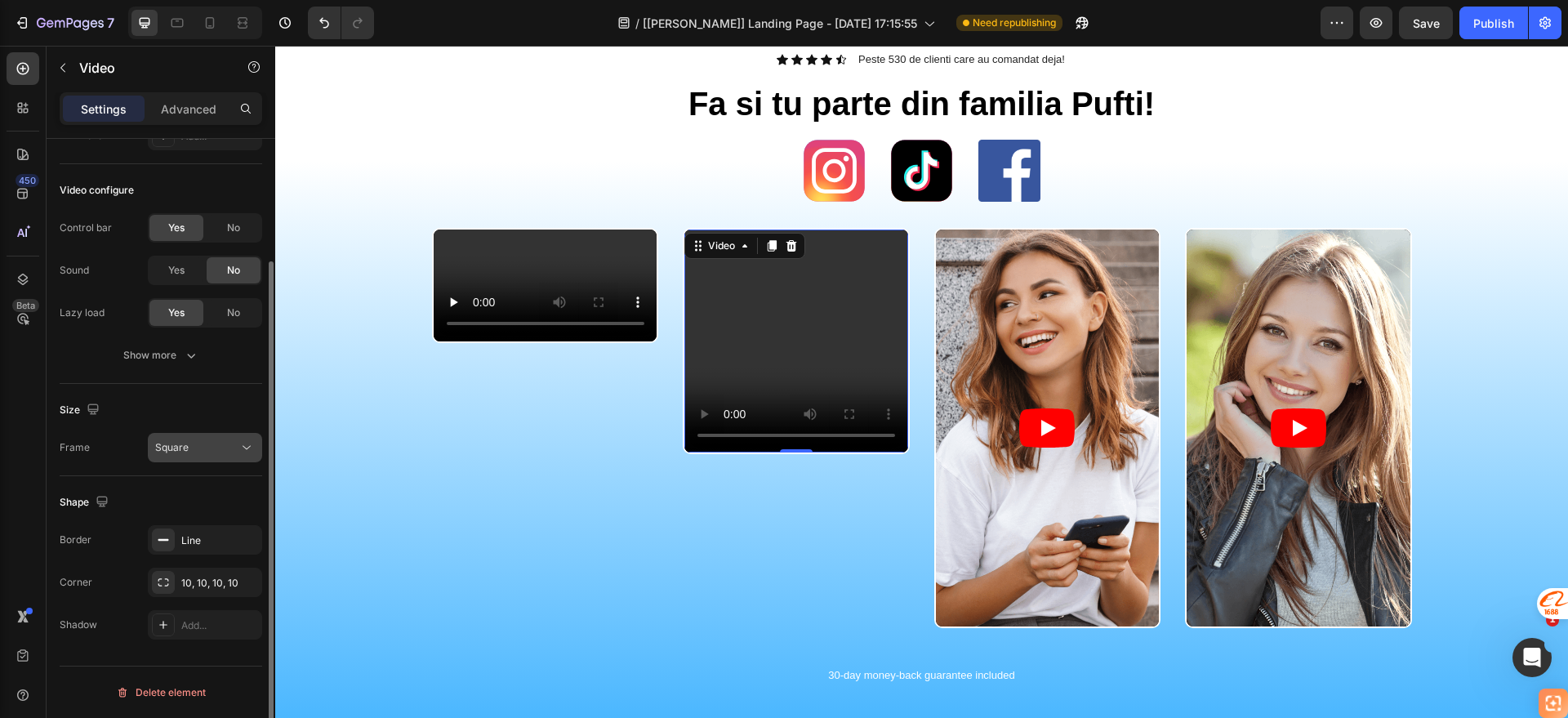
click at [213, 447] on div "Square" at bounding box center [197, 448] width 83 height 15
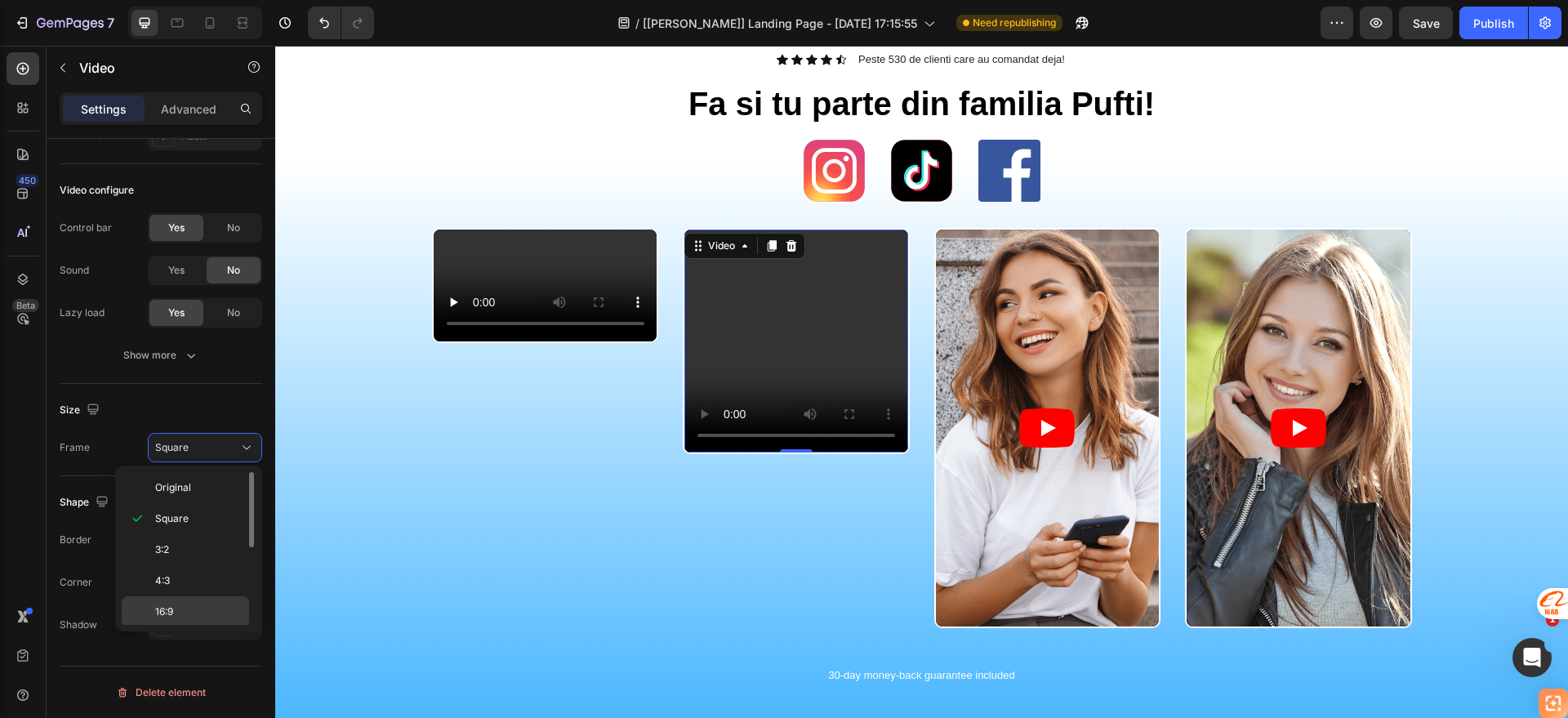
click at [175, 628] on div "16:9" at bounding box center [185, 643] width 128 height 31
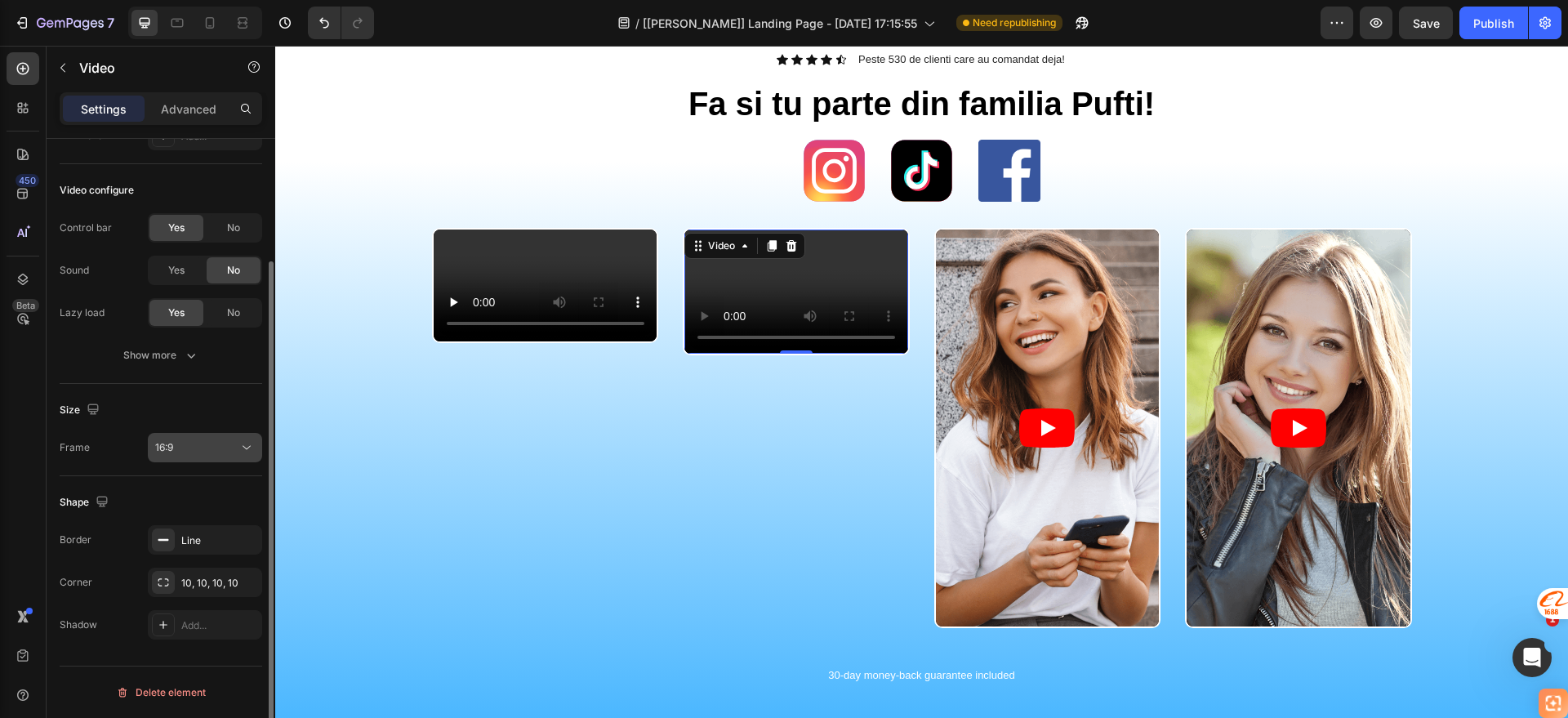
click at [217, 449] on div "16:9" at bounding box center [197, 448] width 83 height 15
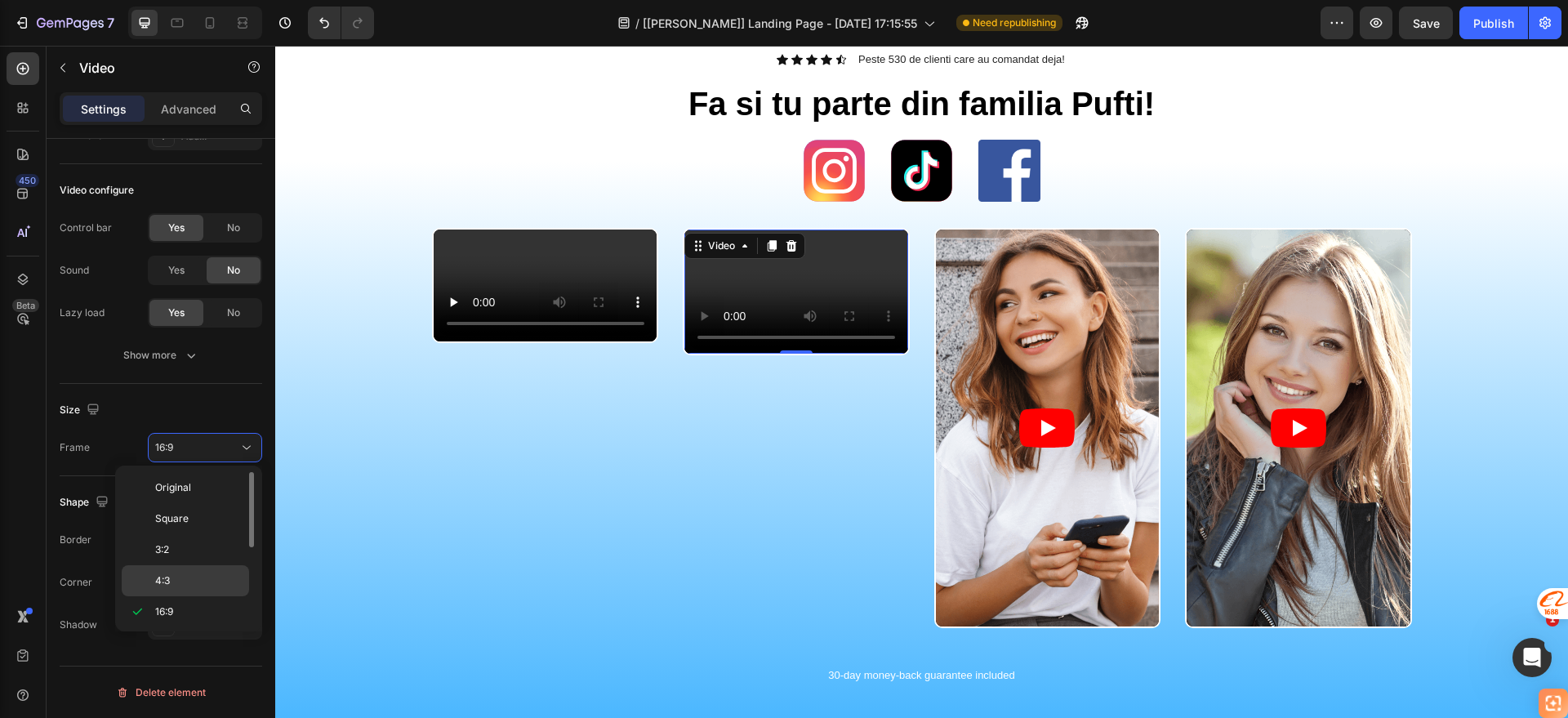
click at [185, 584] on p "4:3" at bounding box center [199, 581] width 87 height 15
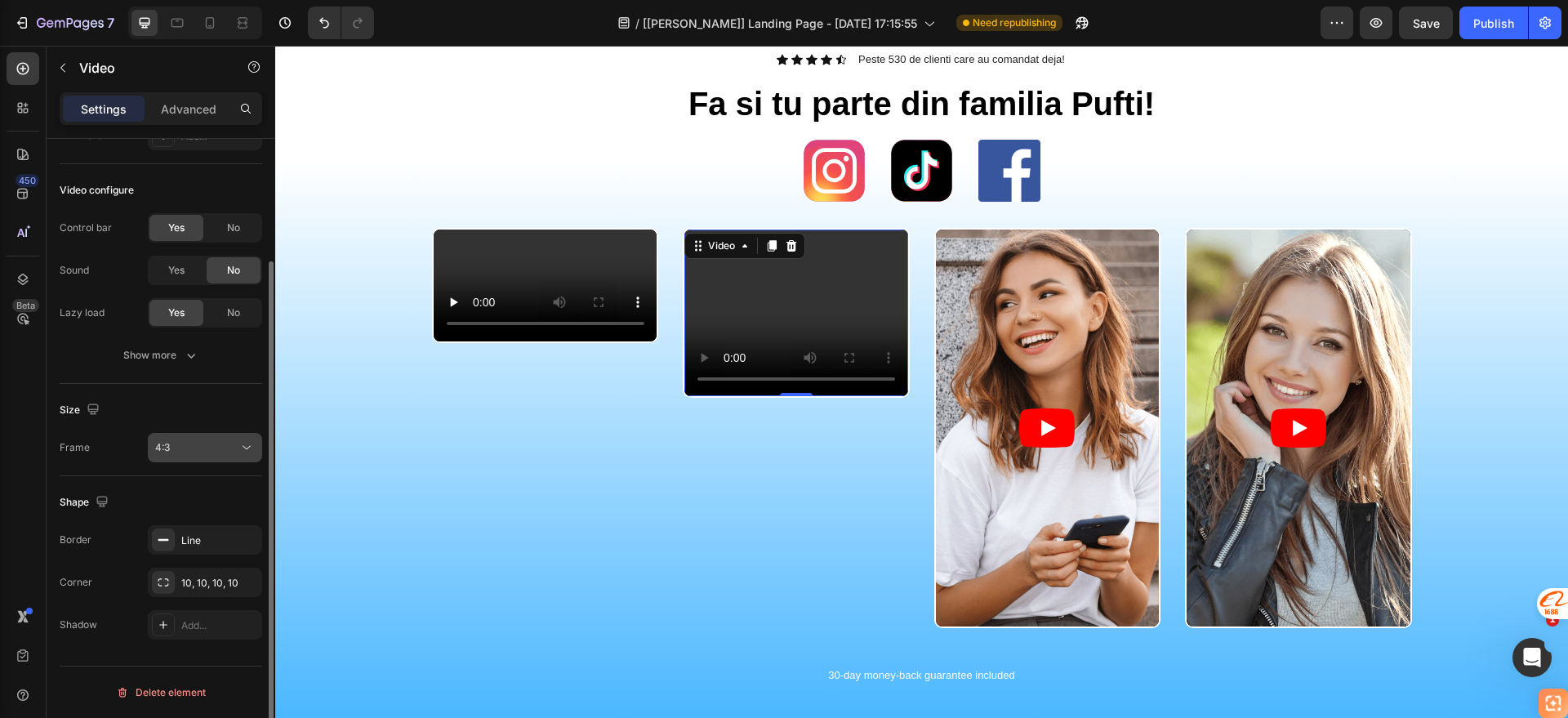
click at [236, 442] on div "4:3" at bounding box center [197, 448] width 83 height 15
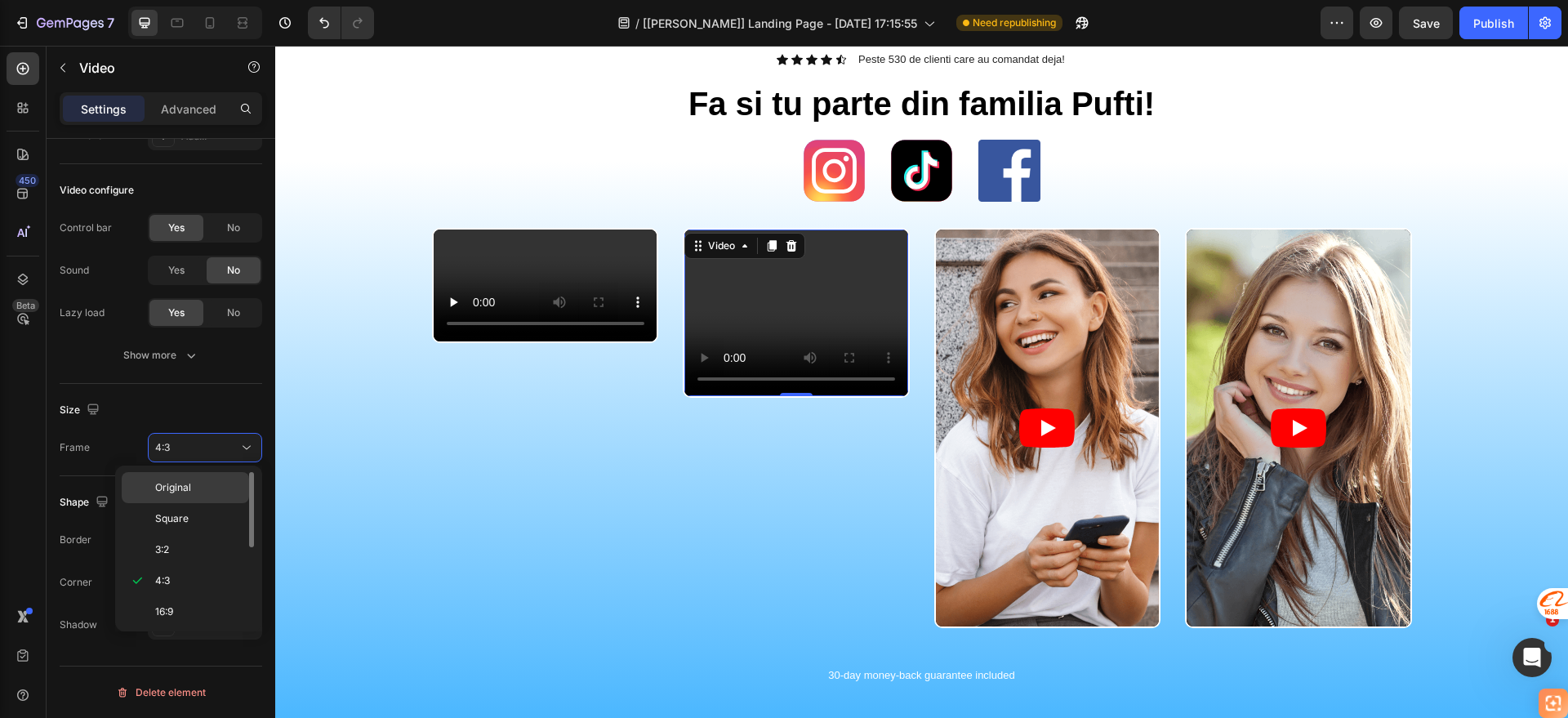
click at [204, 503] on div "Original" at bounding box center [185, 519] width 128 height 31
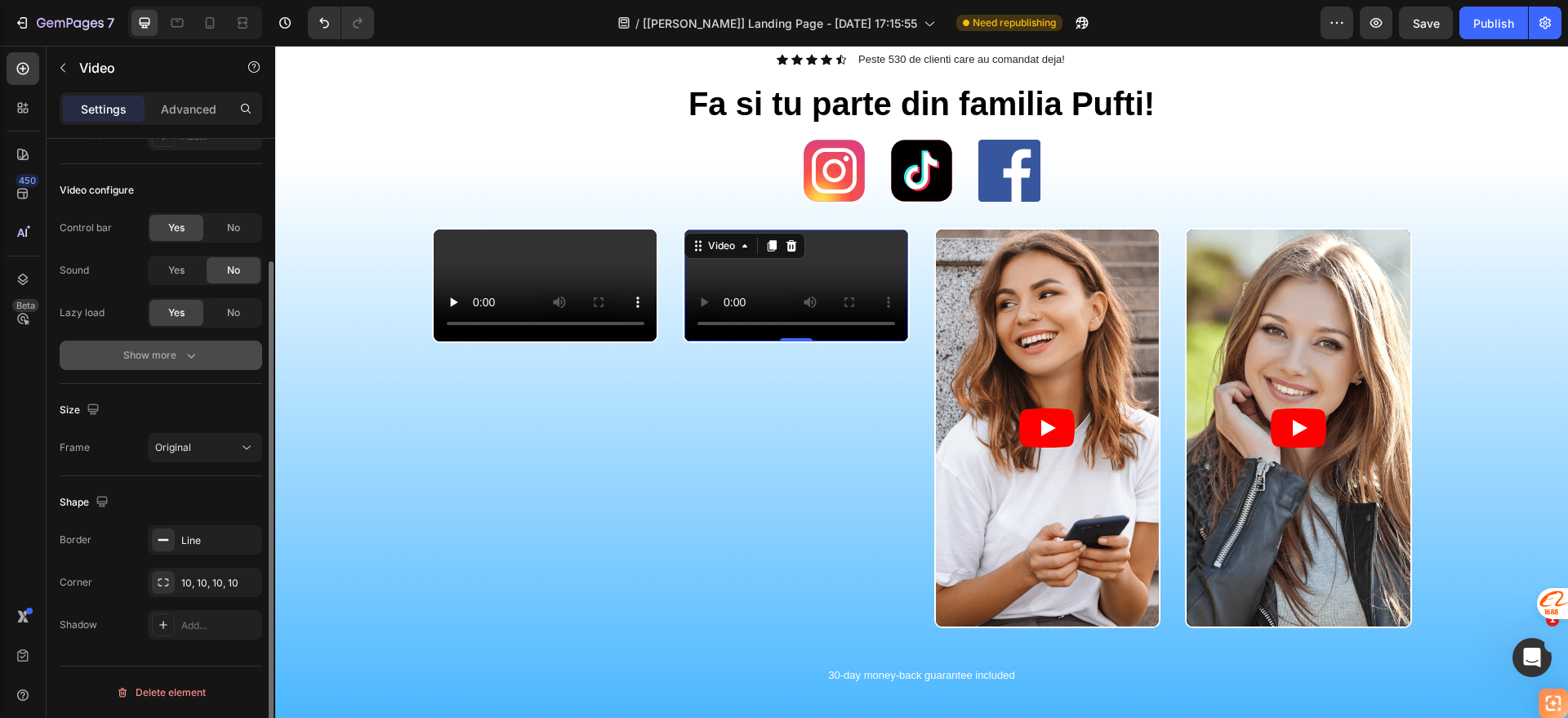
click at [190, 356] on icon "button" at bounding box center [190, 355] width 17 height 17
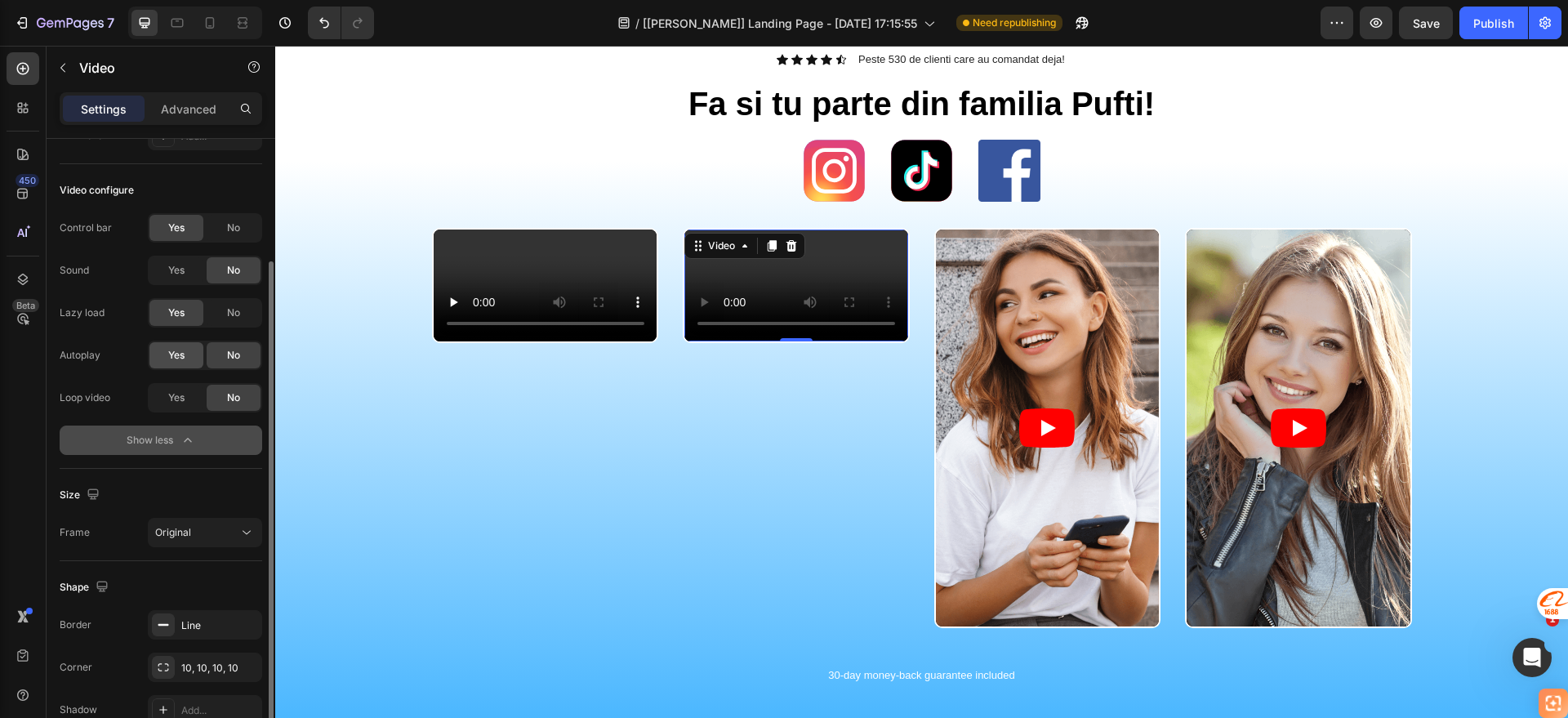
scroll to position [0, 0]
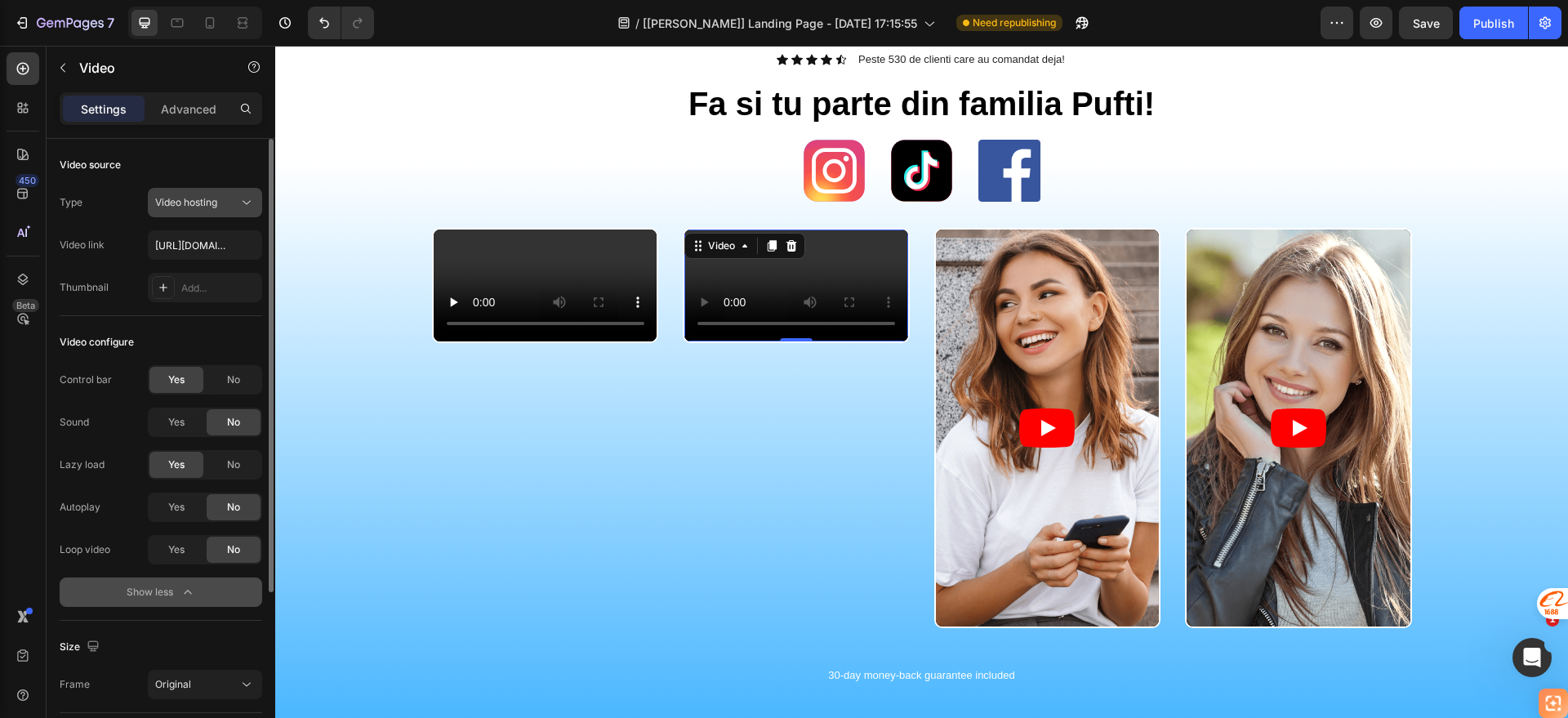
click at [223, 209] on div "Video hosting" at bounding box center [197, 203] width 83 height 15
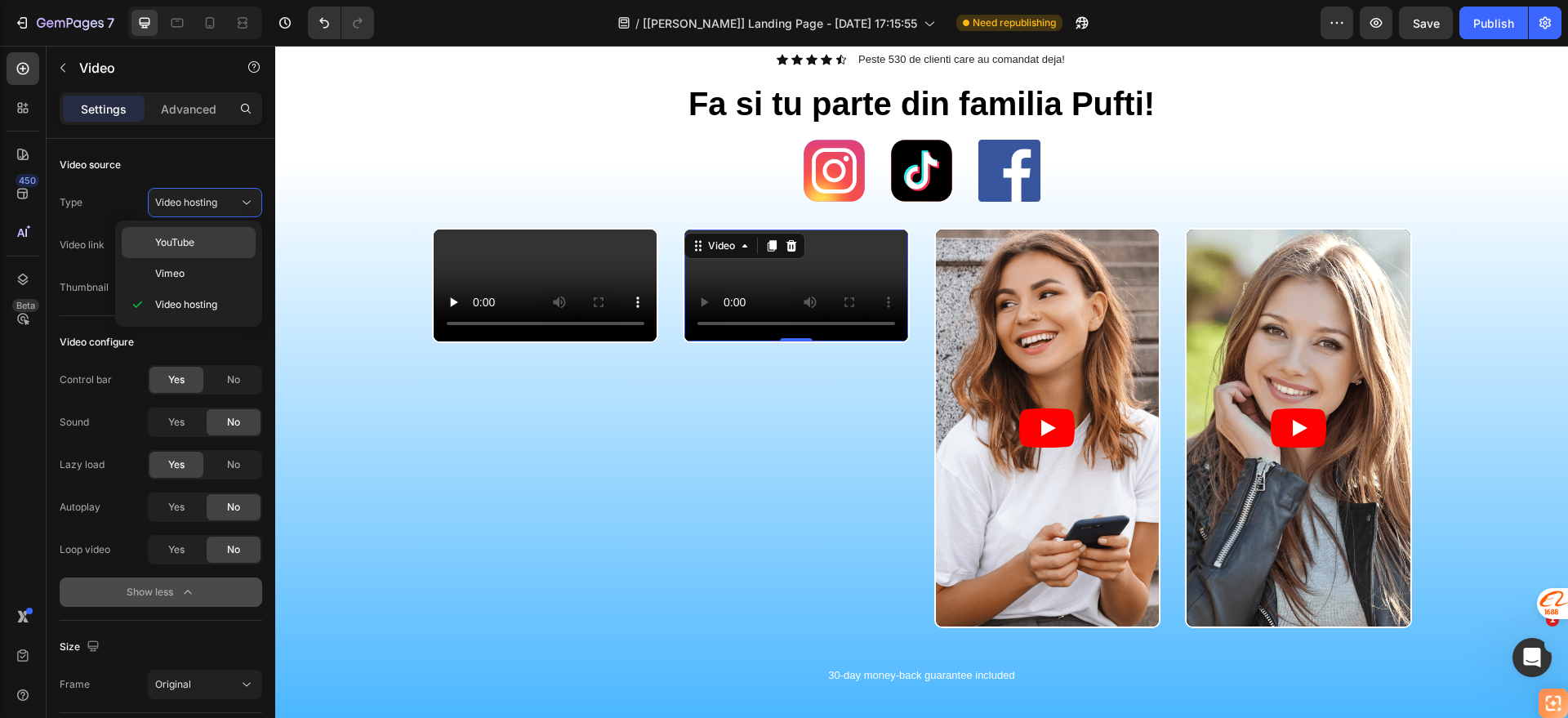
click at [204, 245] on p "YouTube" at bounding box center [202, 243] width 93 height 15
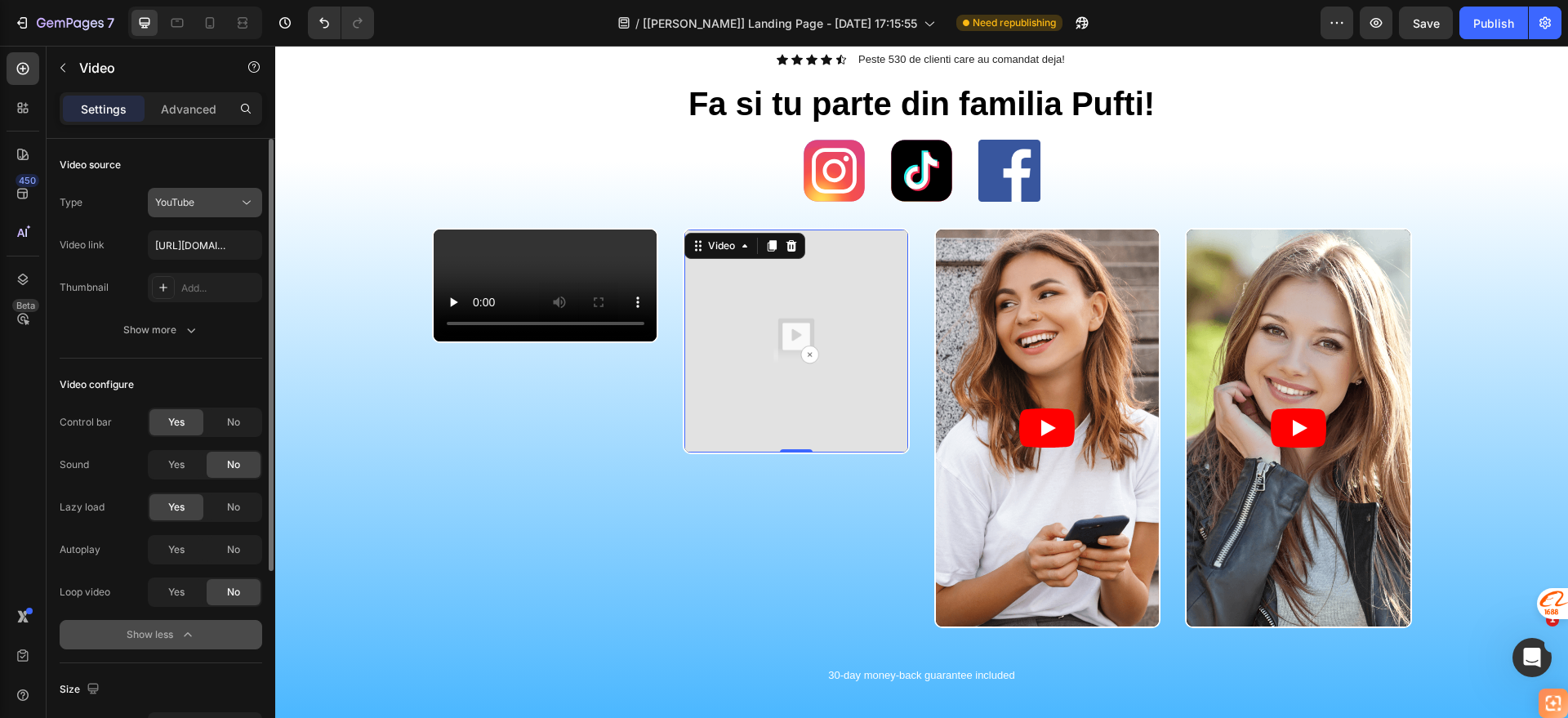
click at [227, 200] on div "YouTube" at bounding box center [197, 203] width 83 height 15
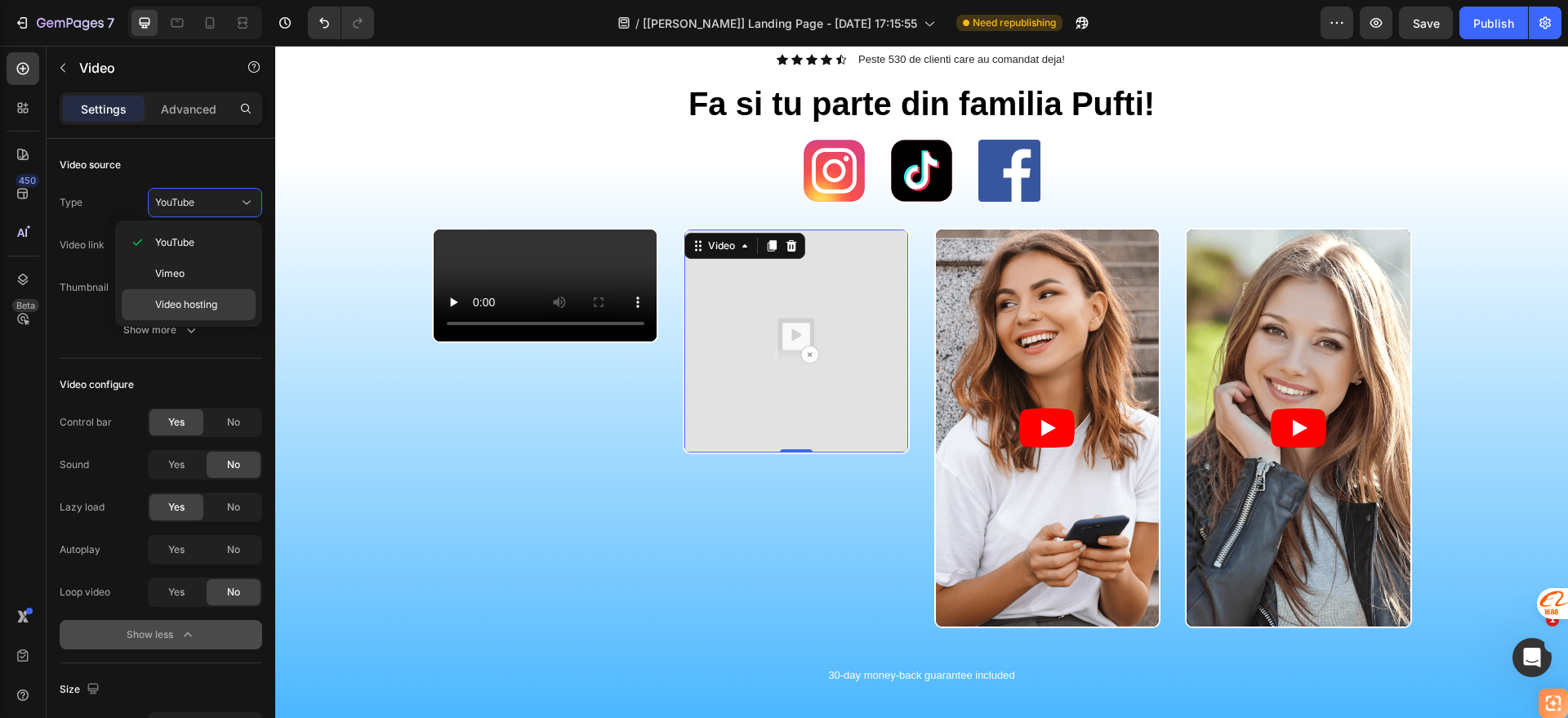
click at [189, 297] on span "Video hosting" at bounding box center [186, 304] width 62 height 15
type input "[URL][DOMAIN_NAME]"
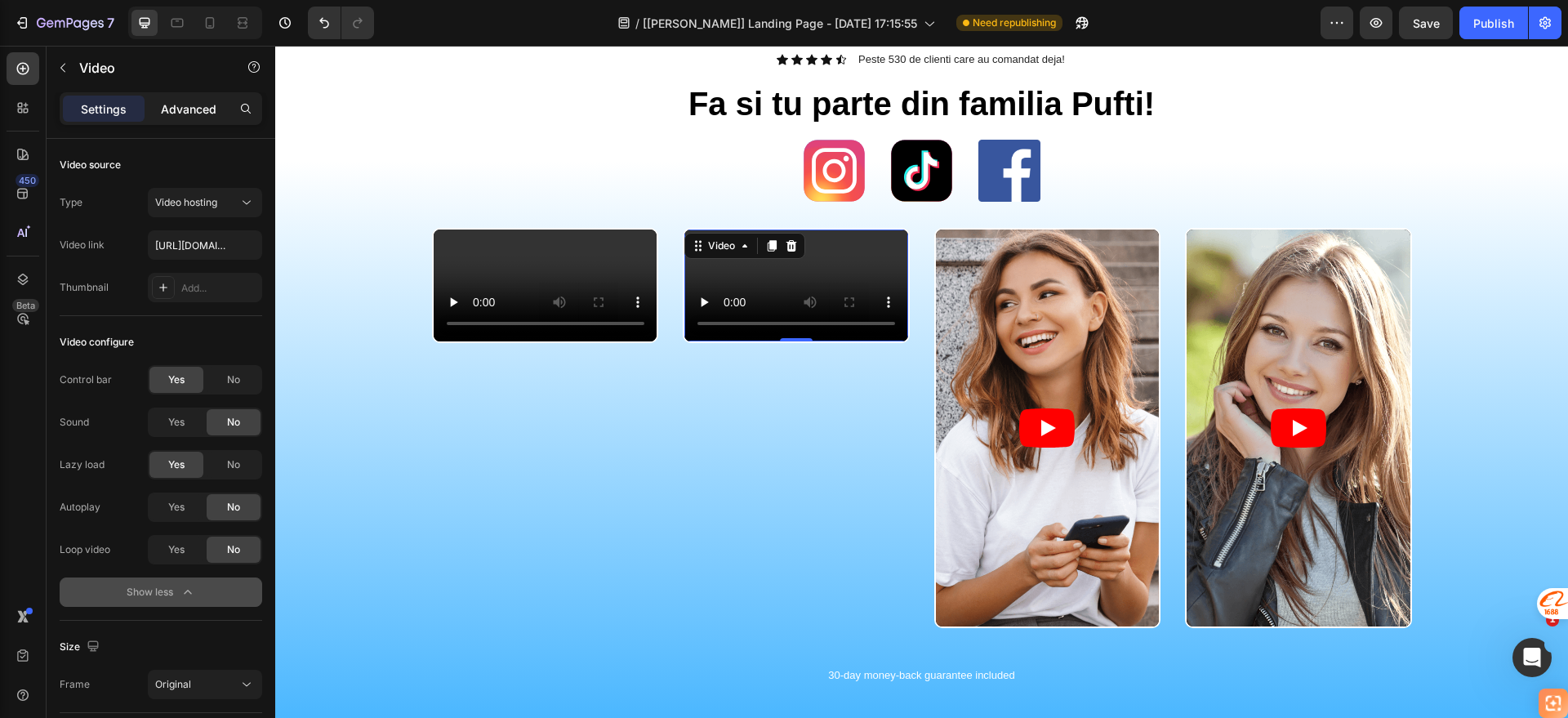
click at [205, 117] on div "Advanced" at bounding box center [189, 109] width 82 height 26
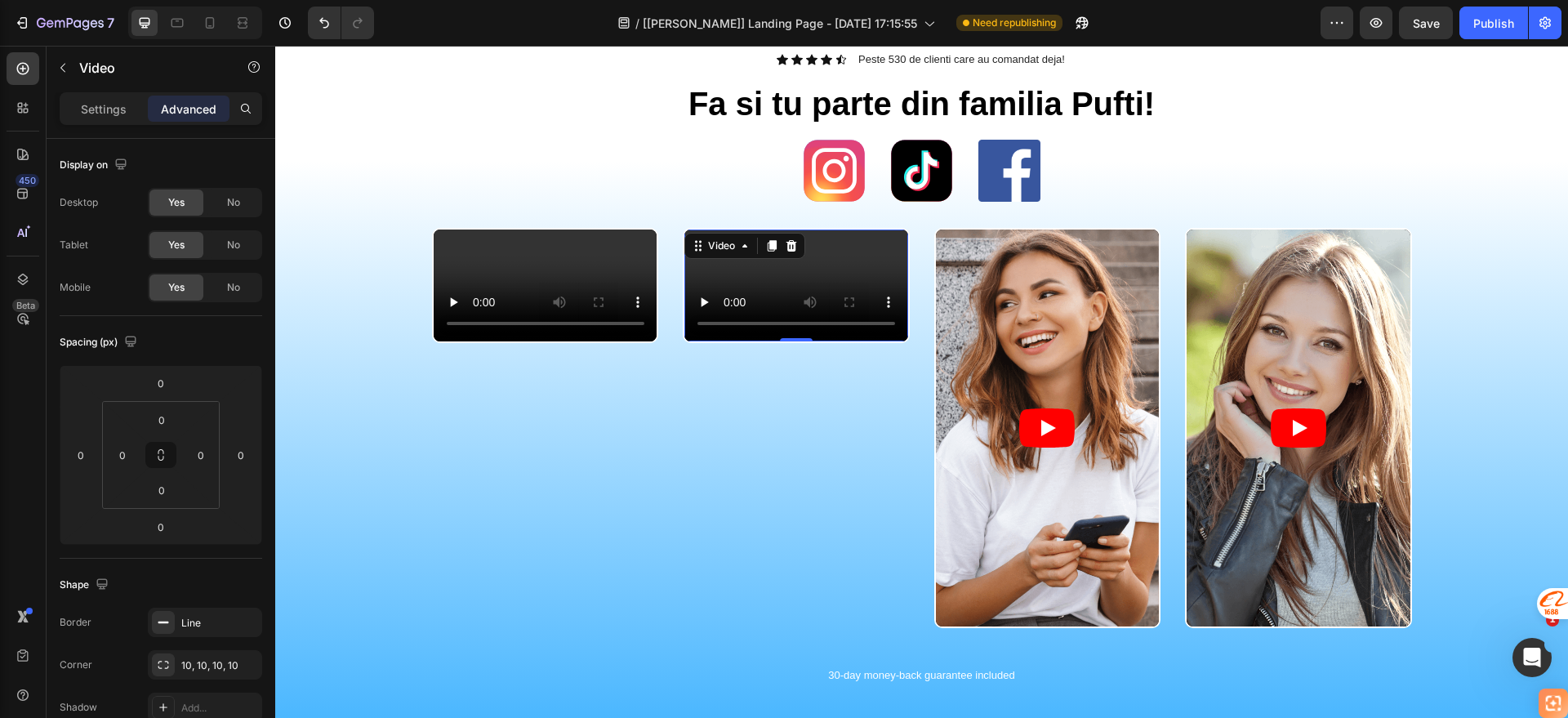
click at [196, 130] on div "Settings Advanced" at bounding box center [161, 116] width 229 height 47
click at [188, 130] on div "Settings Advanced" at bounding box center [161, 116] width 229 height 47
click at [183, 130] on div "Settings Advanced" at bounding box center [161, 116] width 229 height 47
drag, startPoint x: 183, startPoint y: 130, endPoint x: 173, endPoint y: 130, distance: 10.0
click at [173, 130] on div "Settings Advanced" at bounding box center [161, 116] width 229 height 47
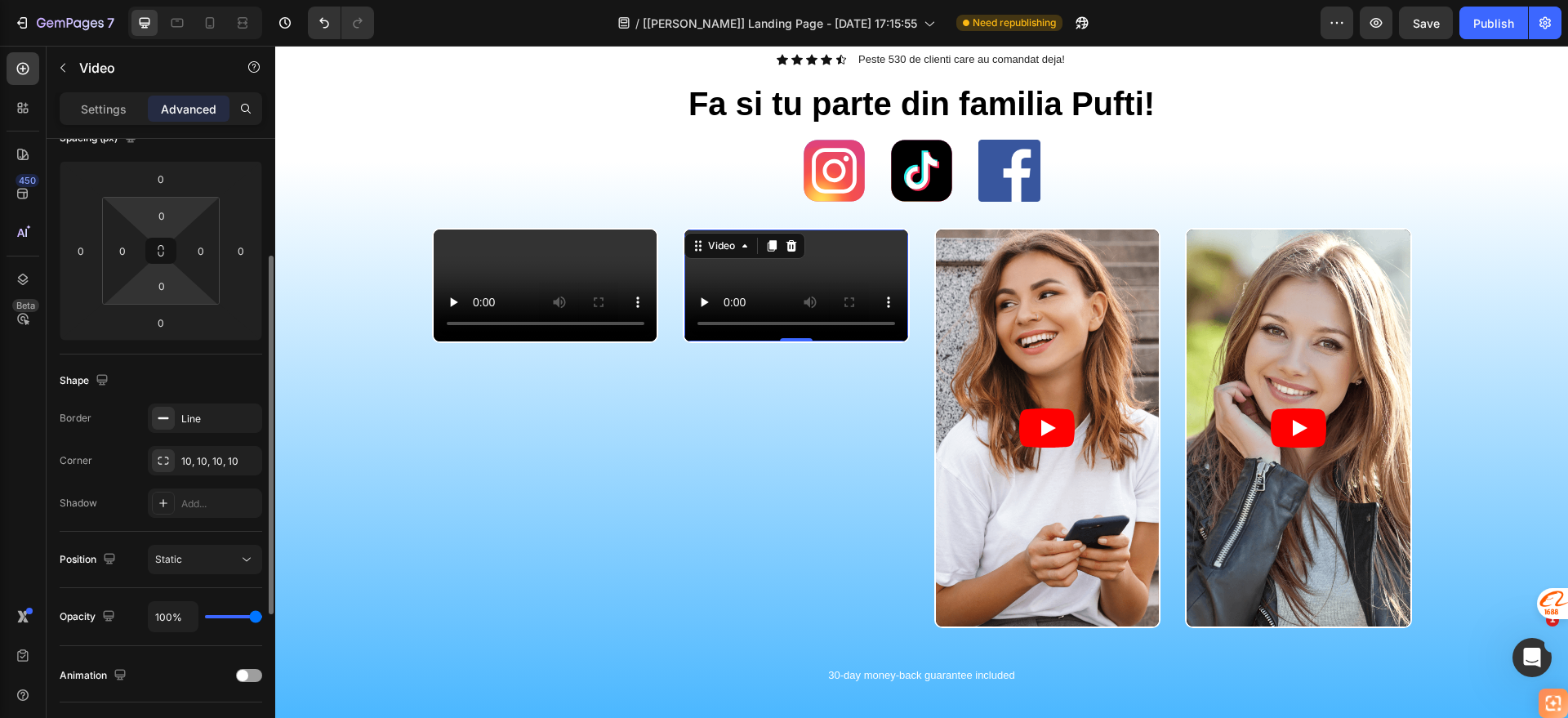
scroll to position [464, 0]
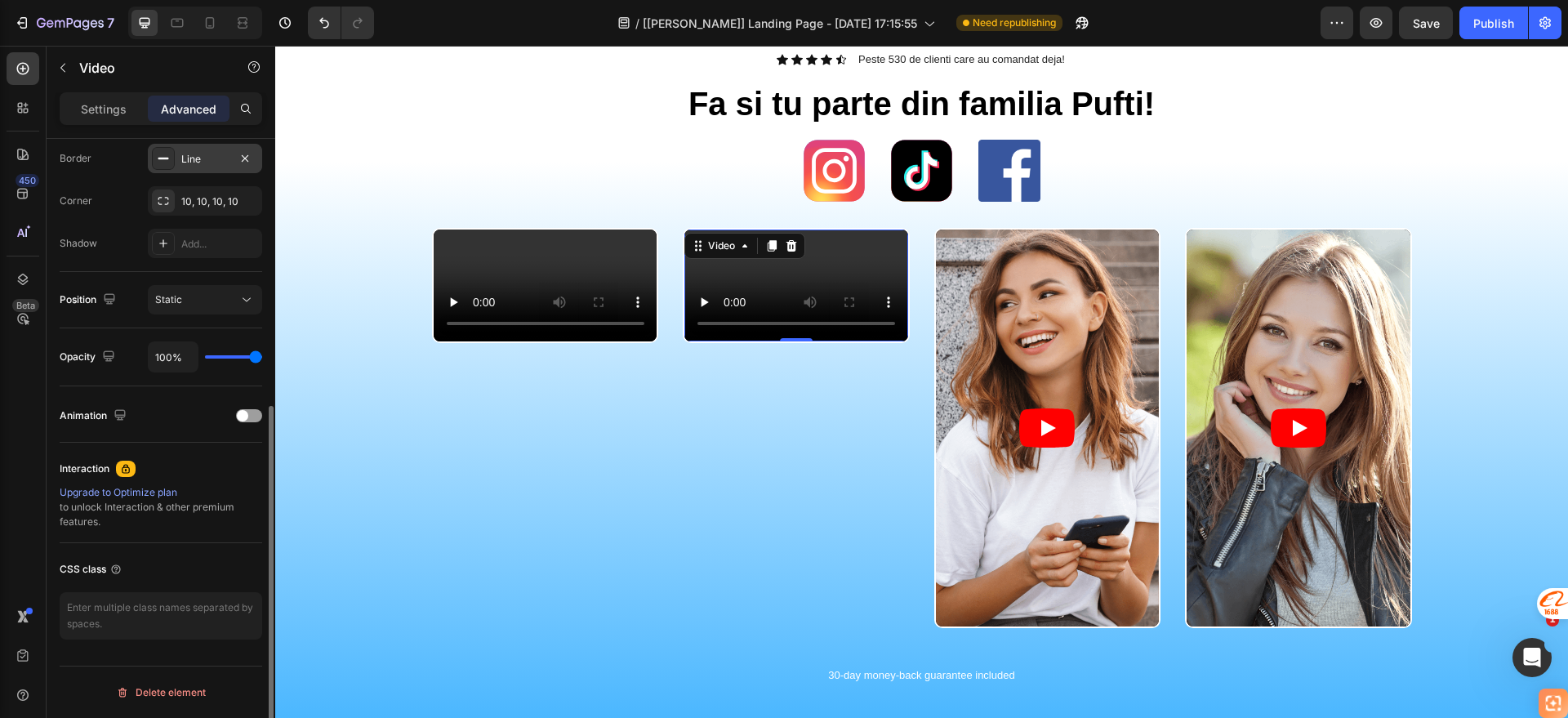
click at [174, 163] on div at bounding box center [163, 158] width 23 height 23
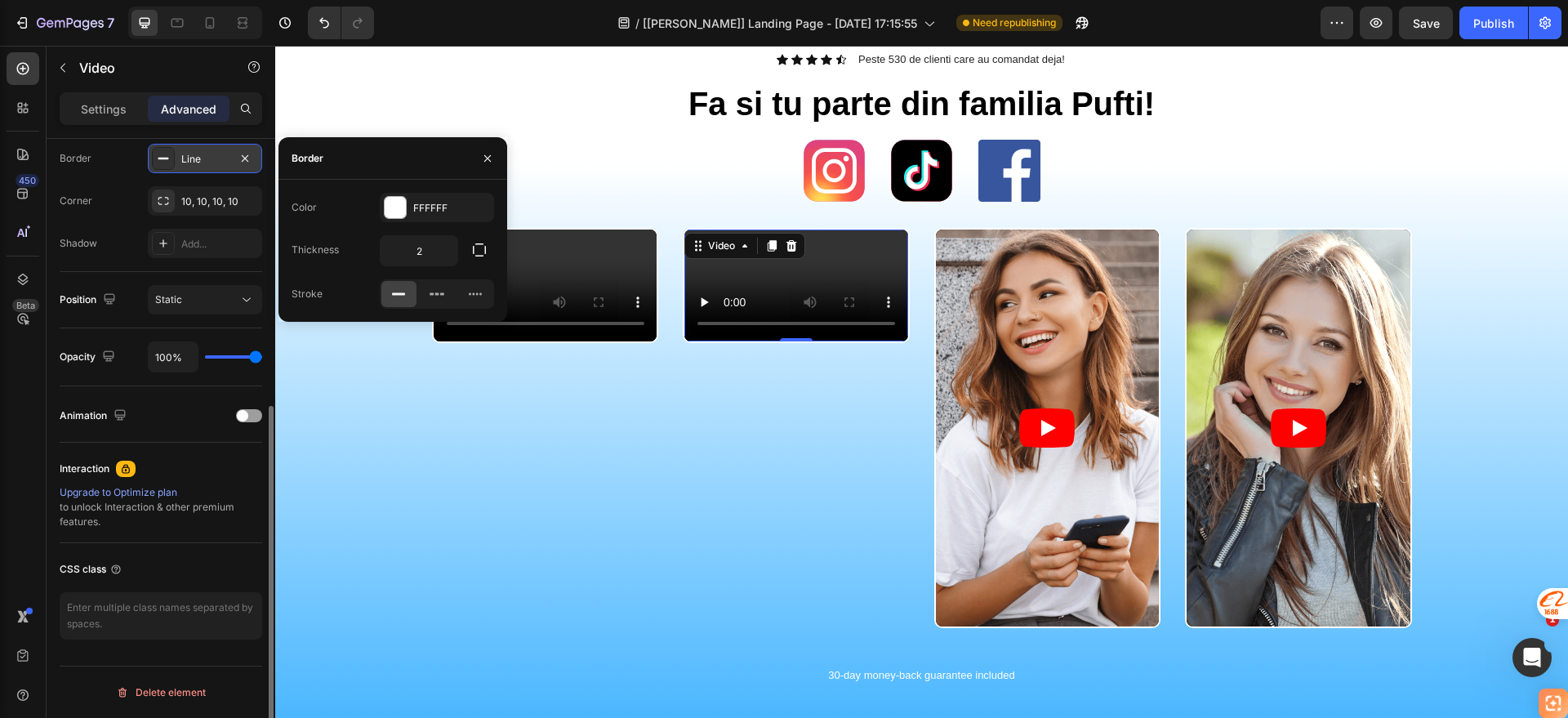
click at [174, 163] on div at bounding box center [163, 158] width 23 height 23
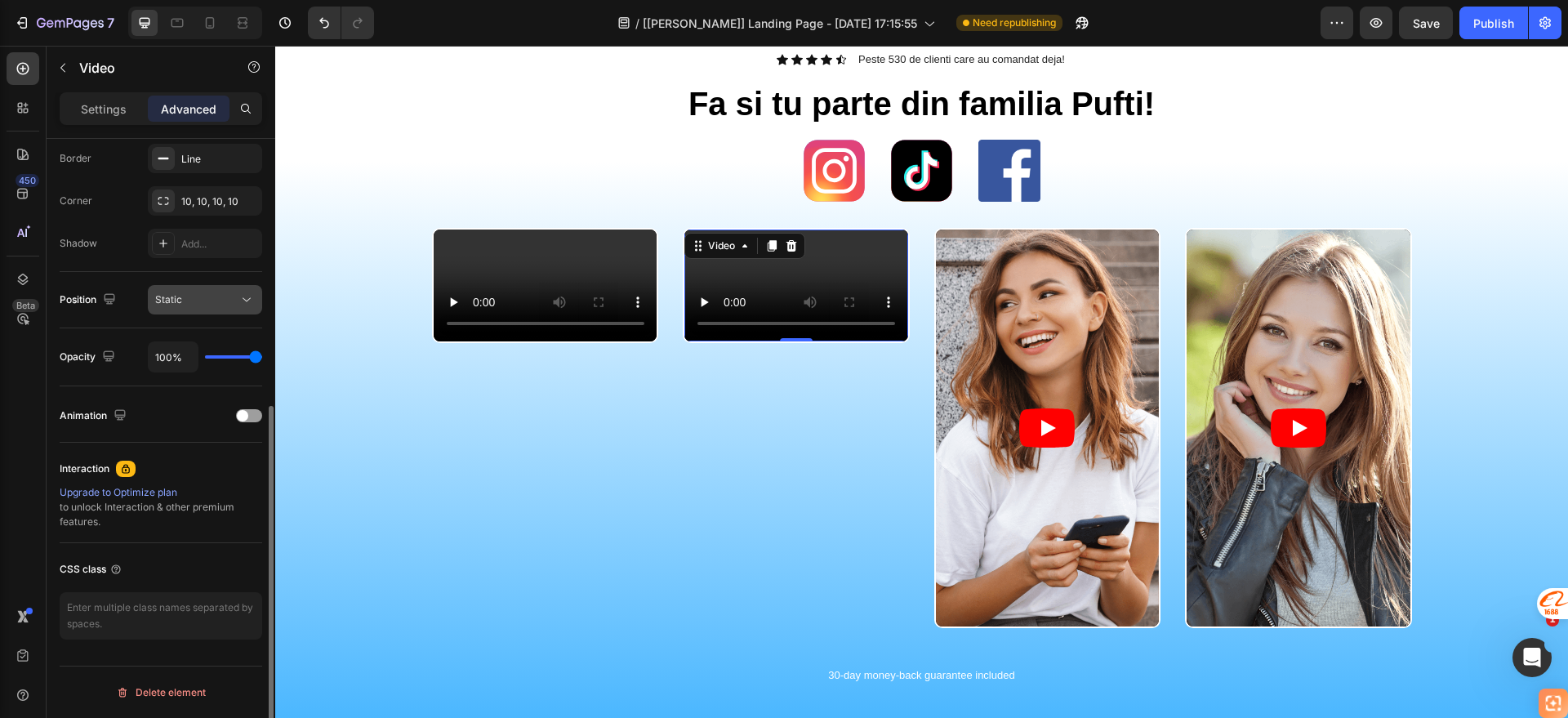
click at [201, 290] on button "Static" at bounding box center [205, 300] width 115 height 30
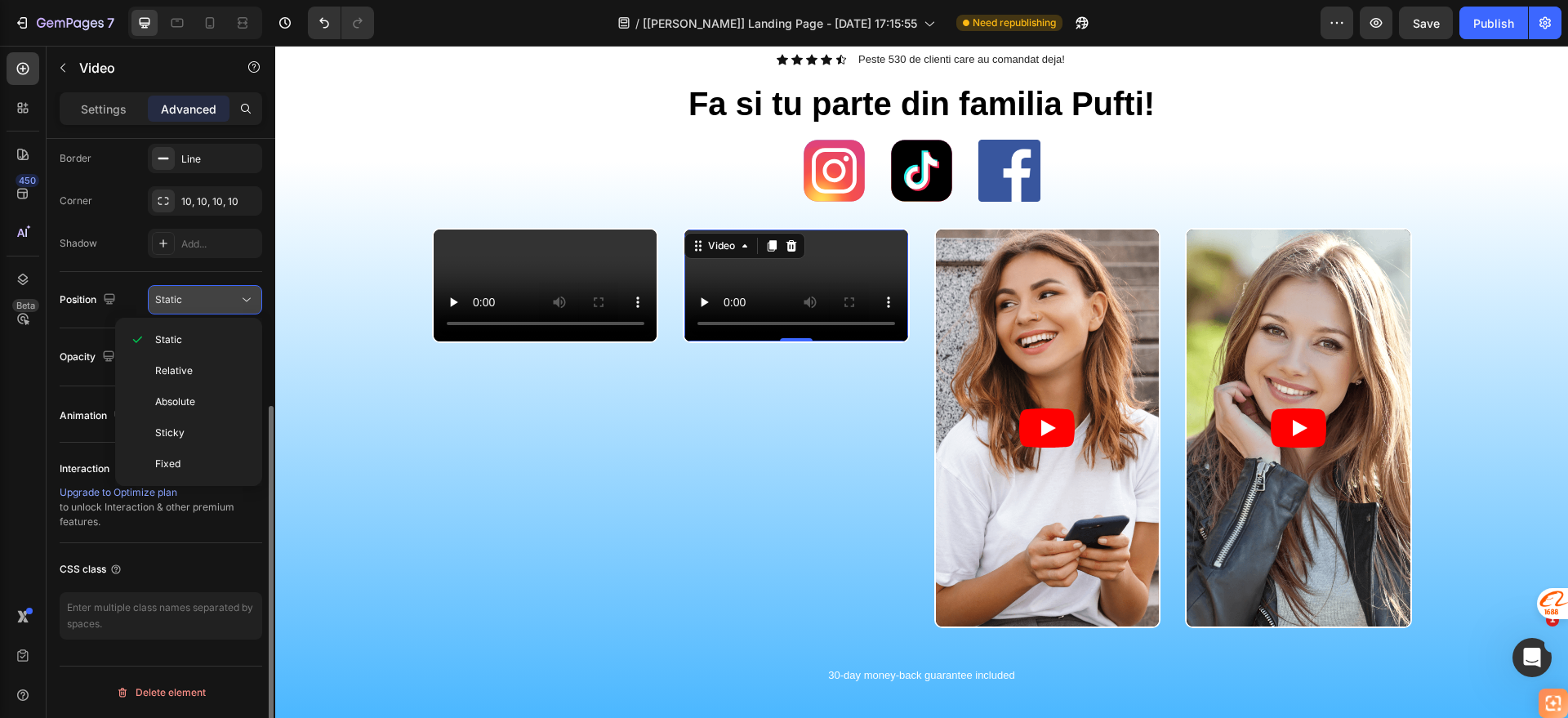
drag, startPoint x: 201, startPoint y: 290, endPoint x: 63, endPoint y: 248, distance: 144.2
click at [201, 290] on button "Static" at bounding box center [205, 300] width 115 height 30
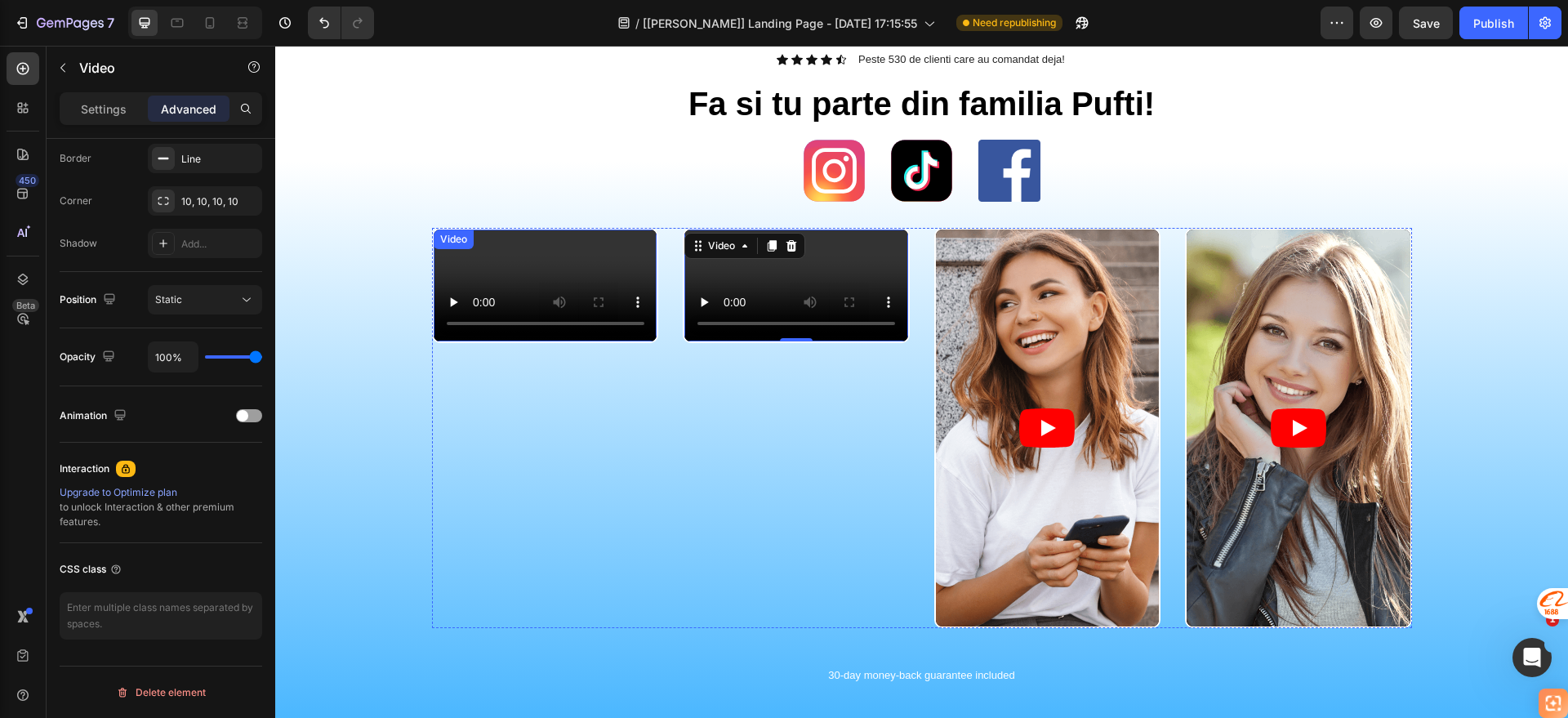
click at [566, 309] on video at bounding box center [545, 285] width 223 height 112
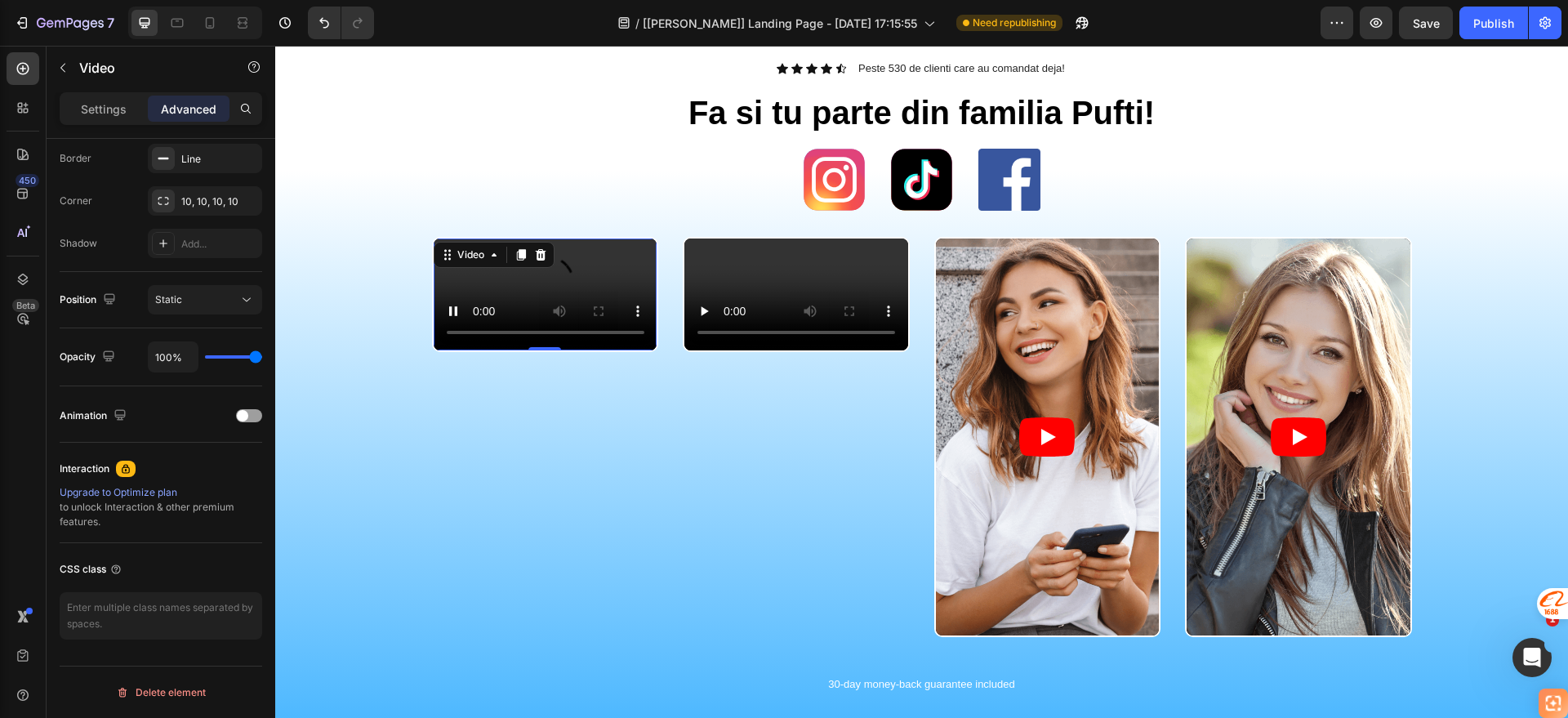
scroll to position [613, 0]
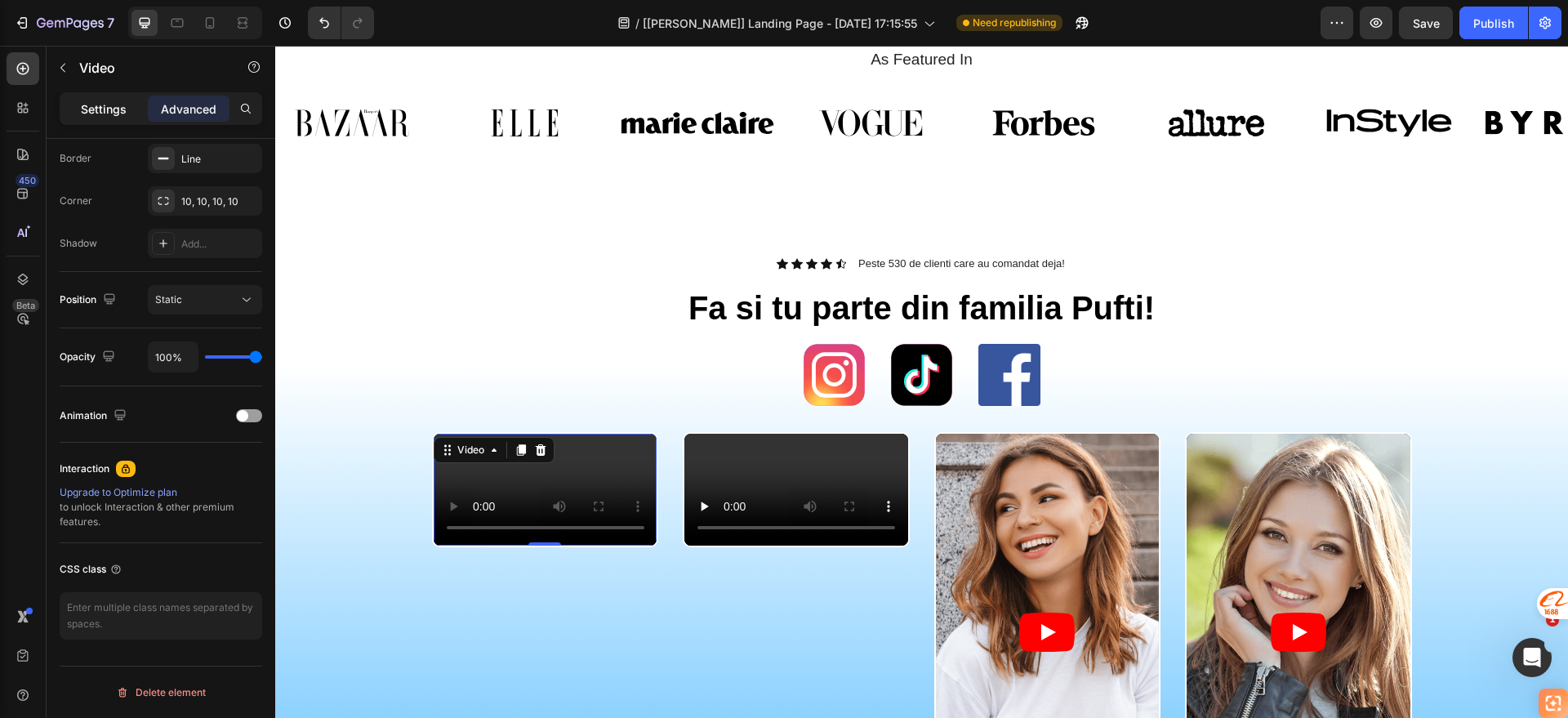
click at [123, 97] on div "Settings" at bounding box center [103, 109] width 82 height 26
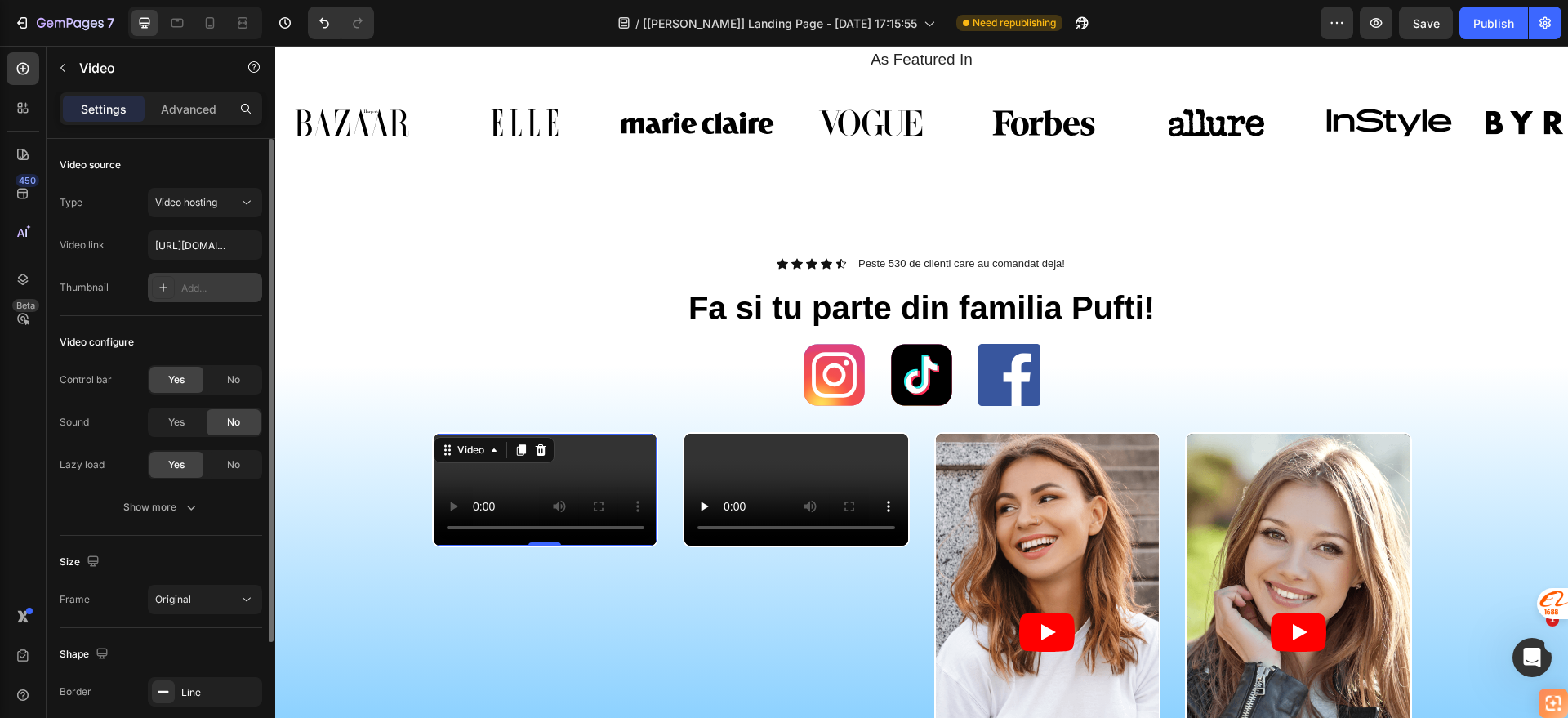
scroll to position [152, 0]
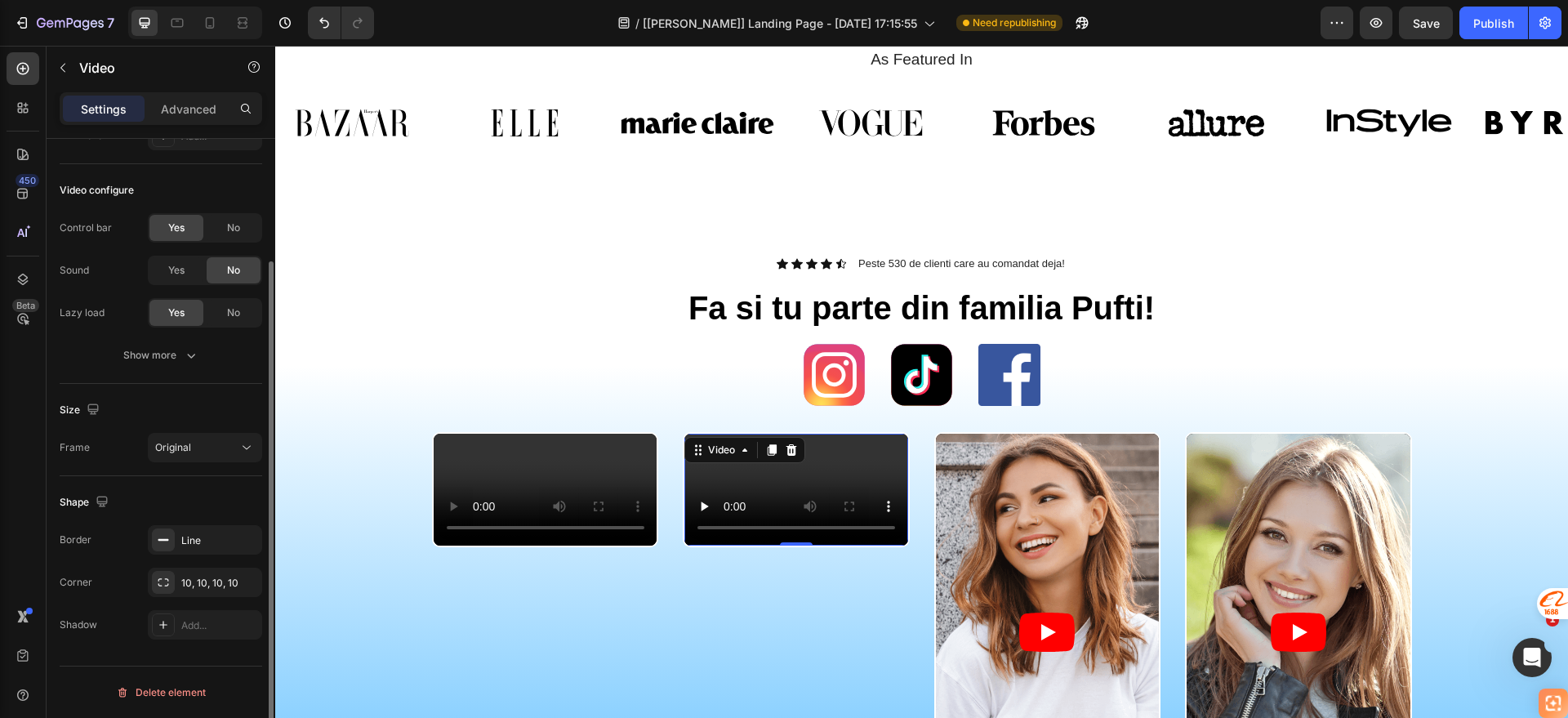
click at [735, 470] on video at bounding box center [795, 489] width 223 height 112
click at [517, 496] on video at bounding box center [545, 489] width 223 height 112
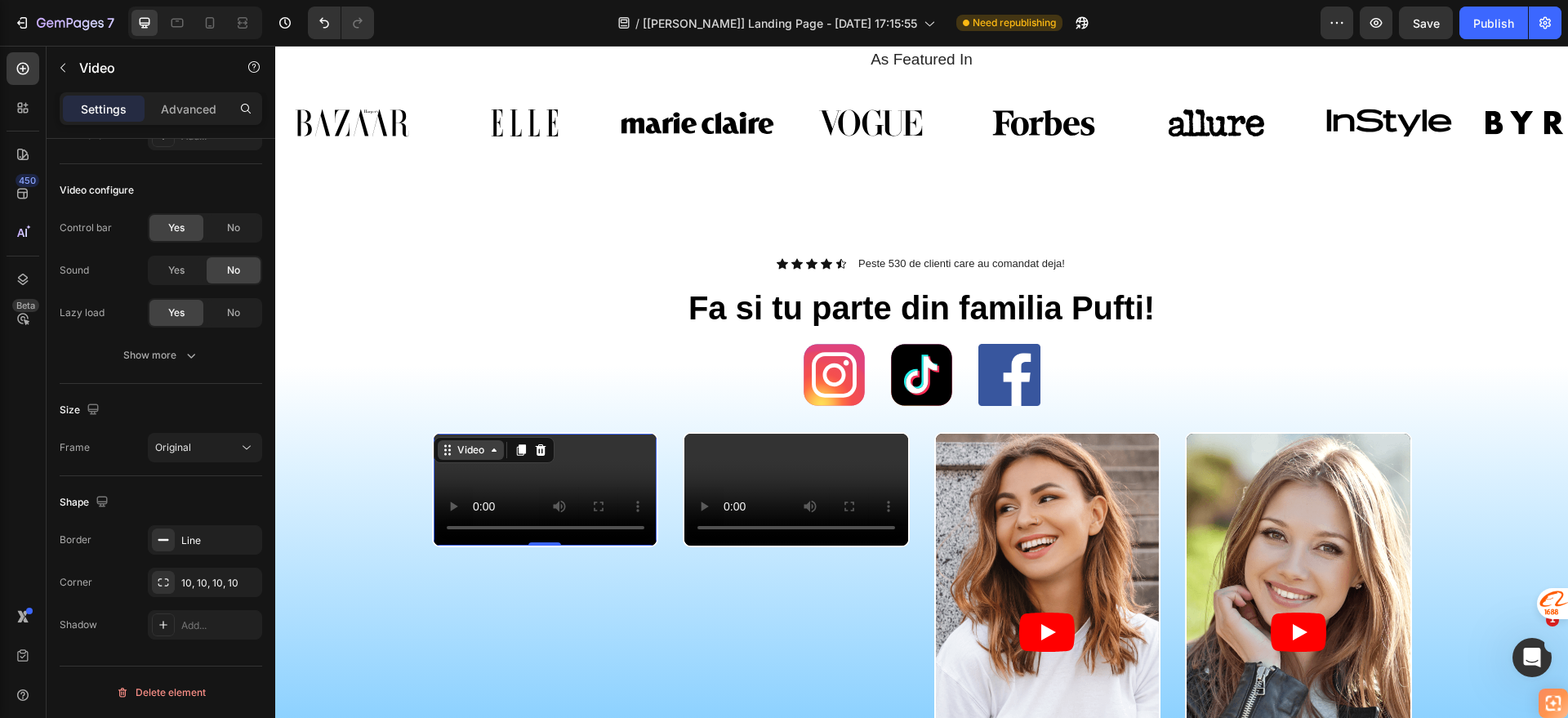
click at [476, 449] on div "Video" at bounding box center [470, 449] width 34 height 15
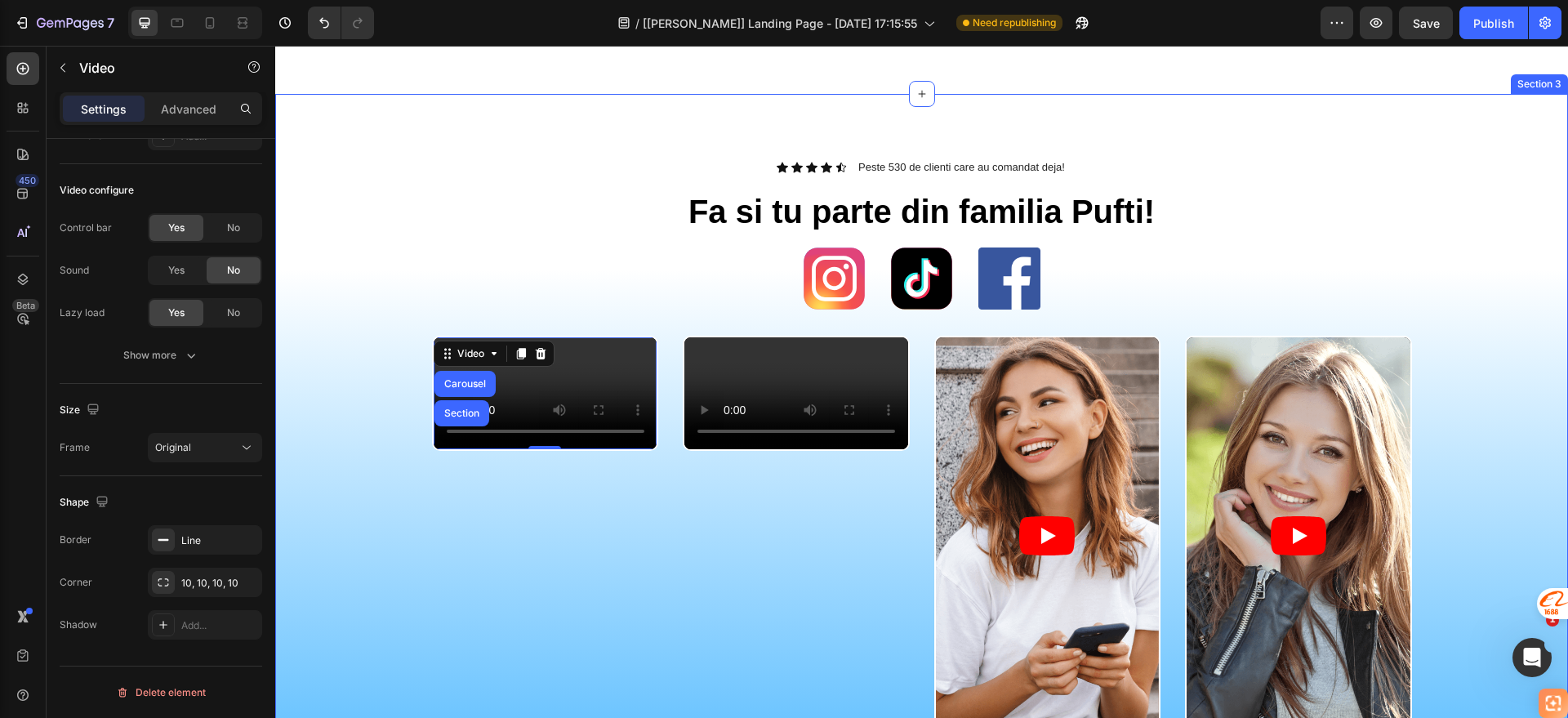
scroll to position [919, 0]
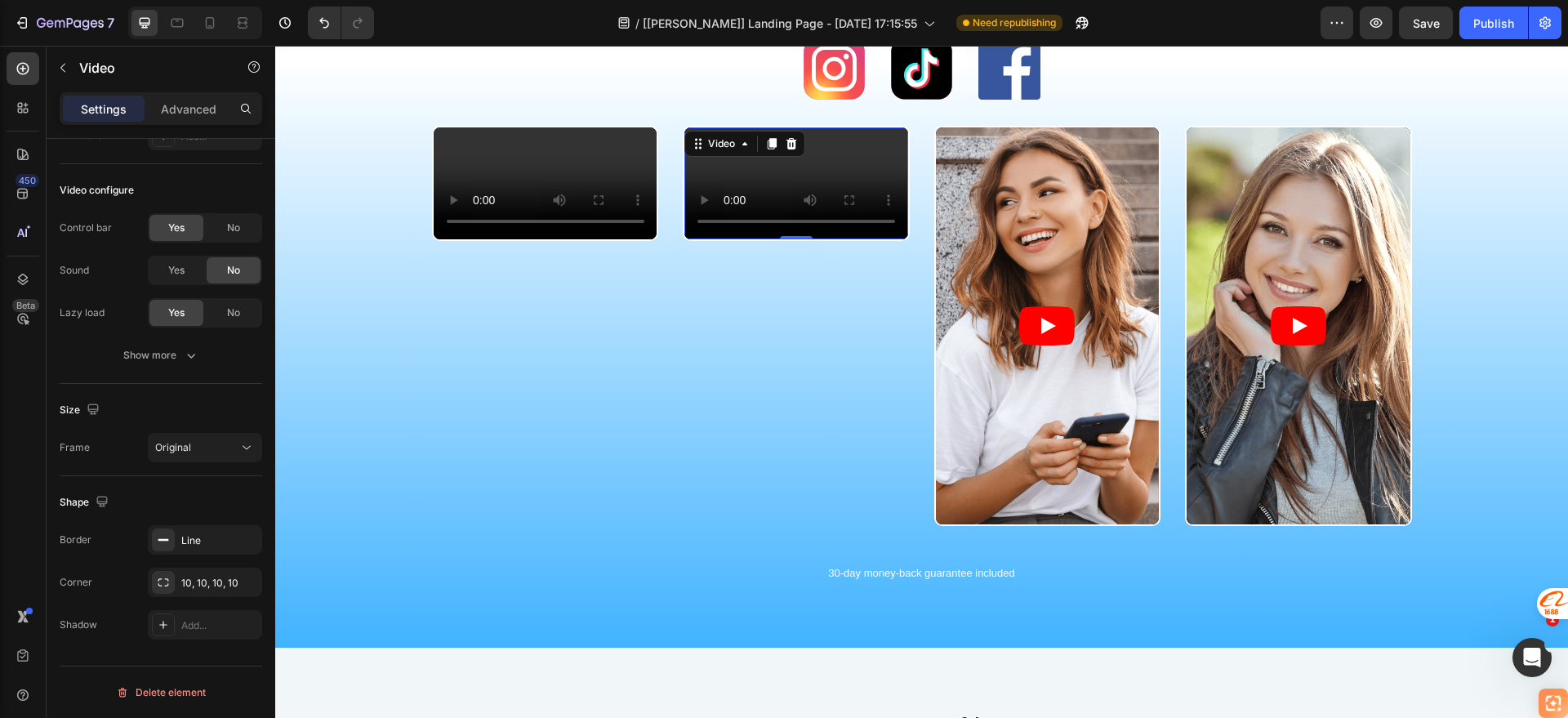
click at [745, 175] on video at bounding box center [795, 183] width 223 height 112
click at [223, 448] on div "Original" at bounding box center [197, 448] width 83 height 15
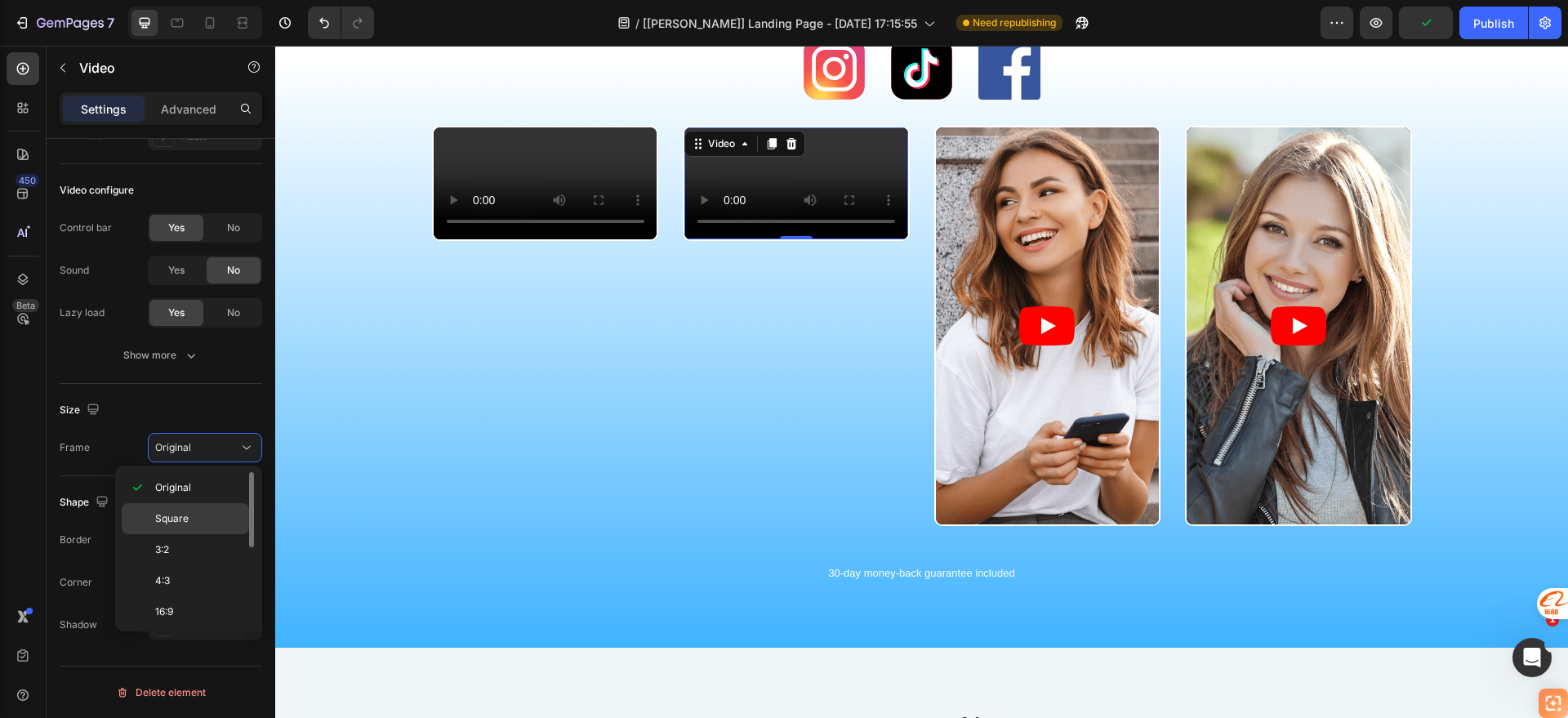
click at [175, 535] on div "Square" at bounding box center [185, 550] width 128 height 31
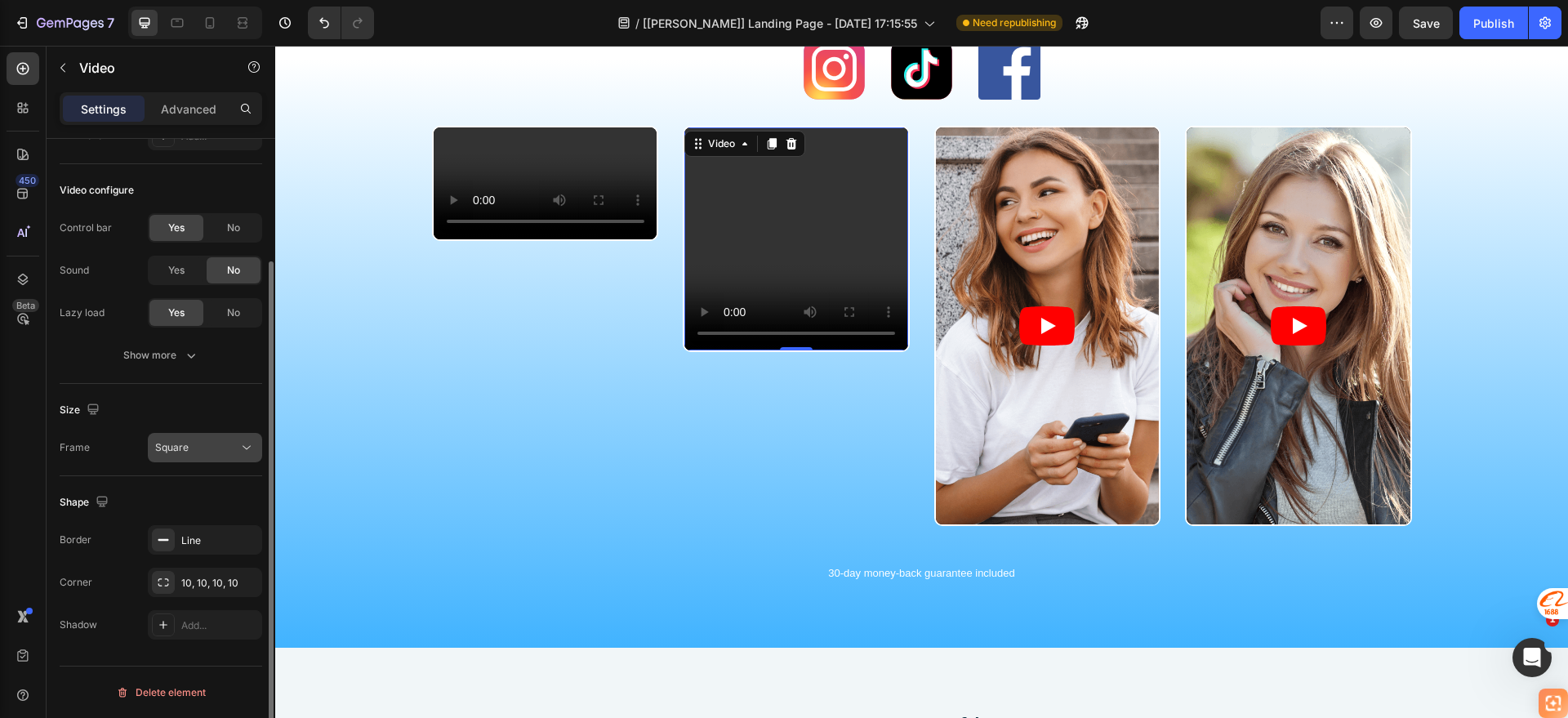
click at [218, 441] on div "Square" at bounding box center [197, 448] width 83 height 15
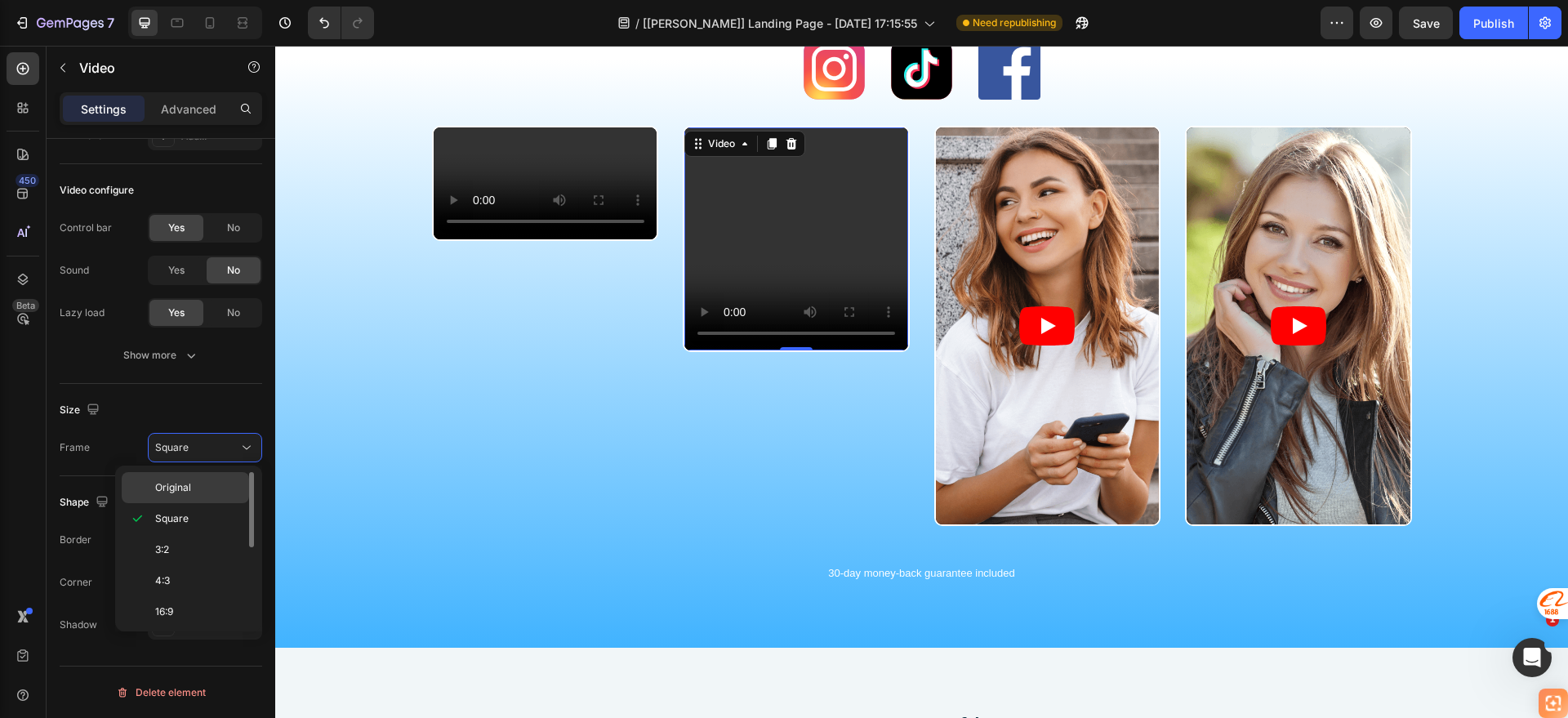
click at [188, 475] on div "Original" at bounding box center [185, 488] width 128 height 31
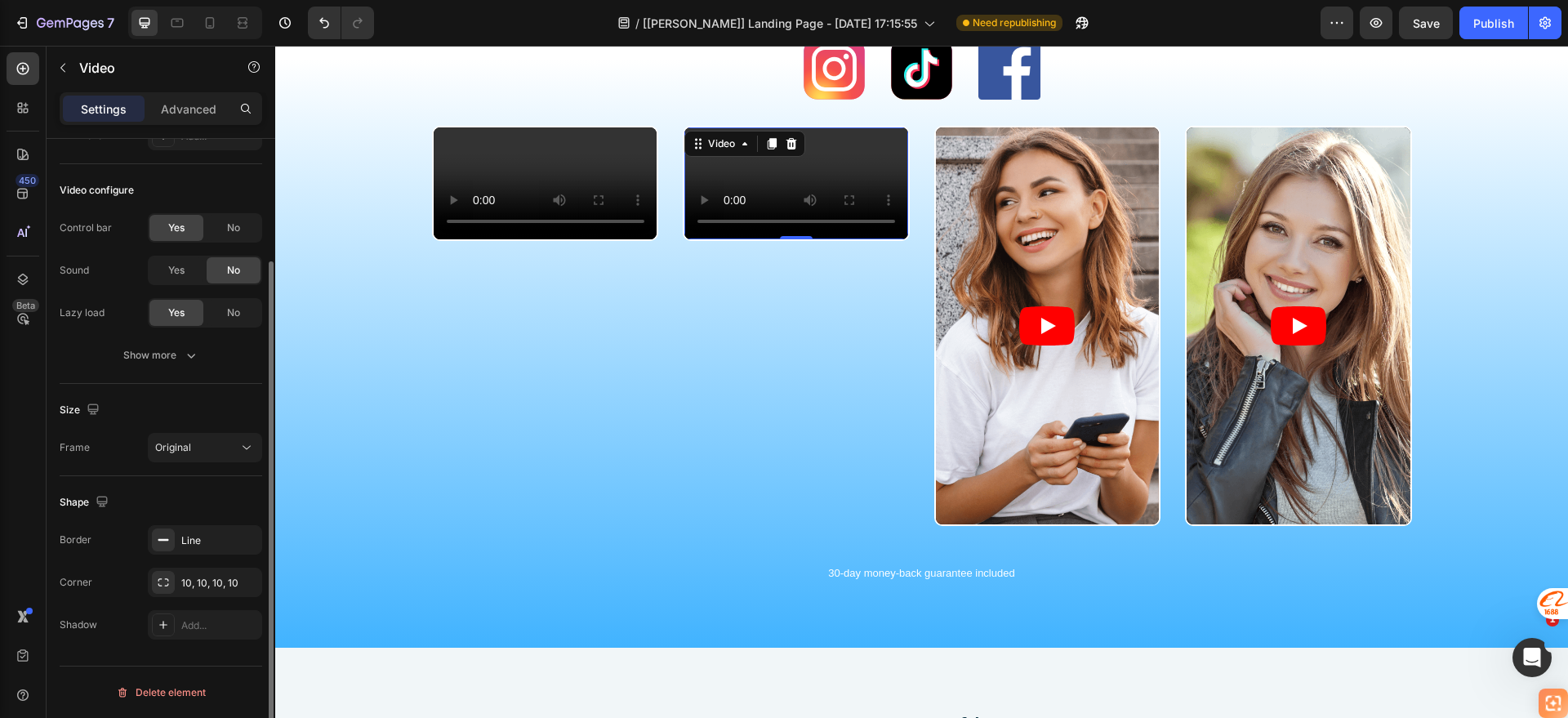
scroll to position [0, 0]
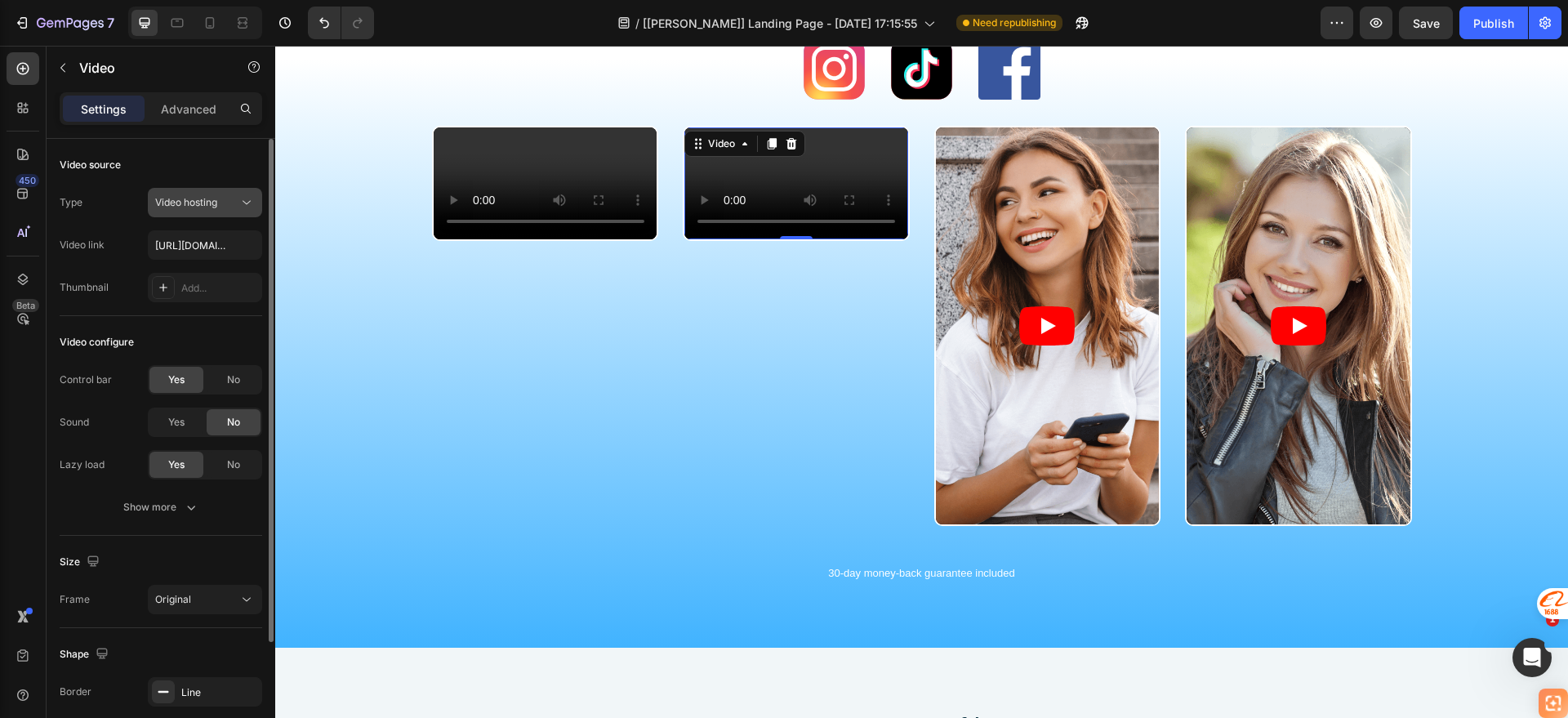
click at [243, 202] on icon at bounding box center [246, 203] width 17 height 17
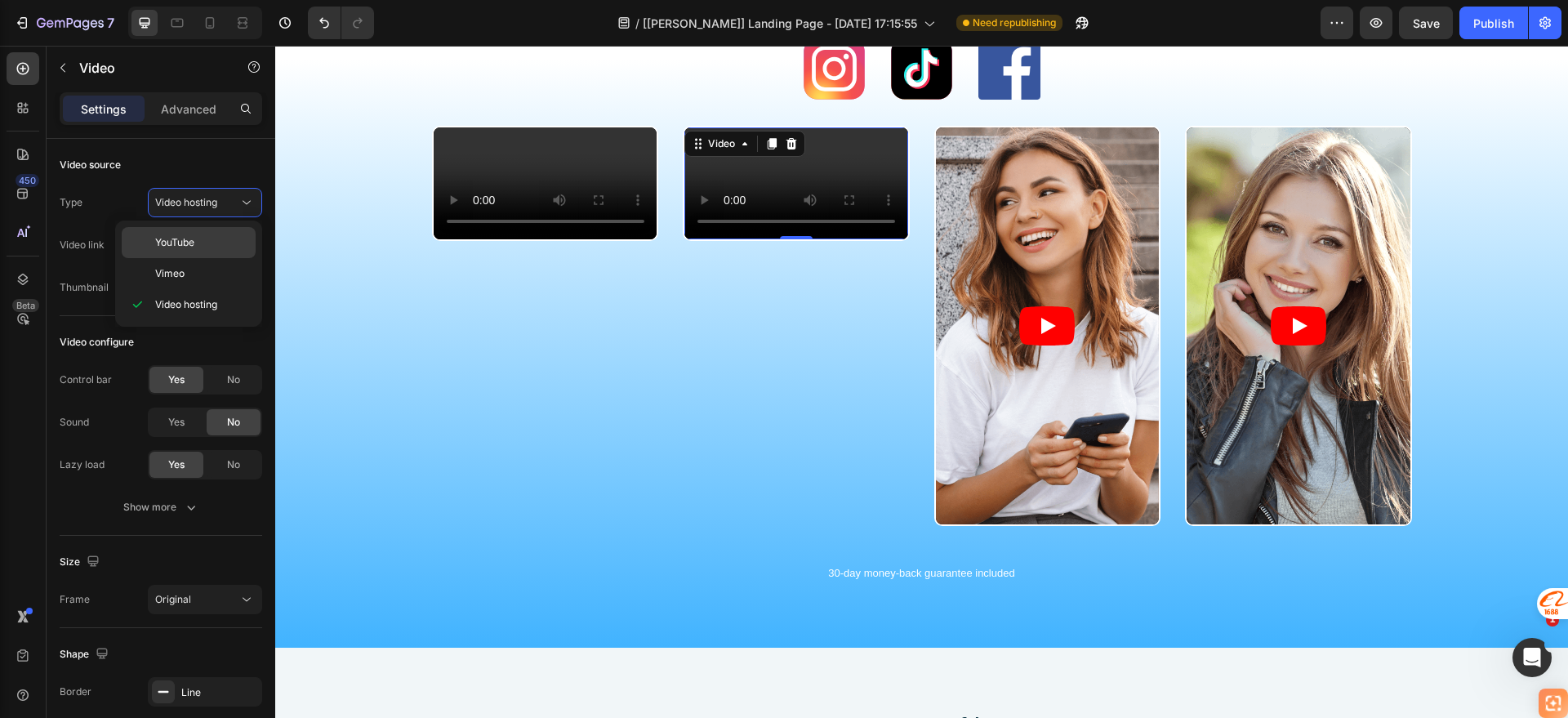
click at [203, 239] on p "YouTube" at bounding box center [202, 243] width 93 height 15
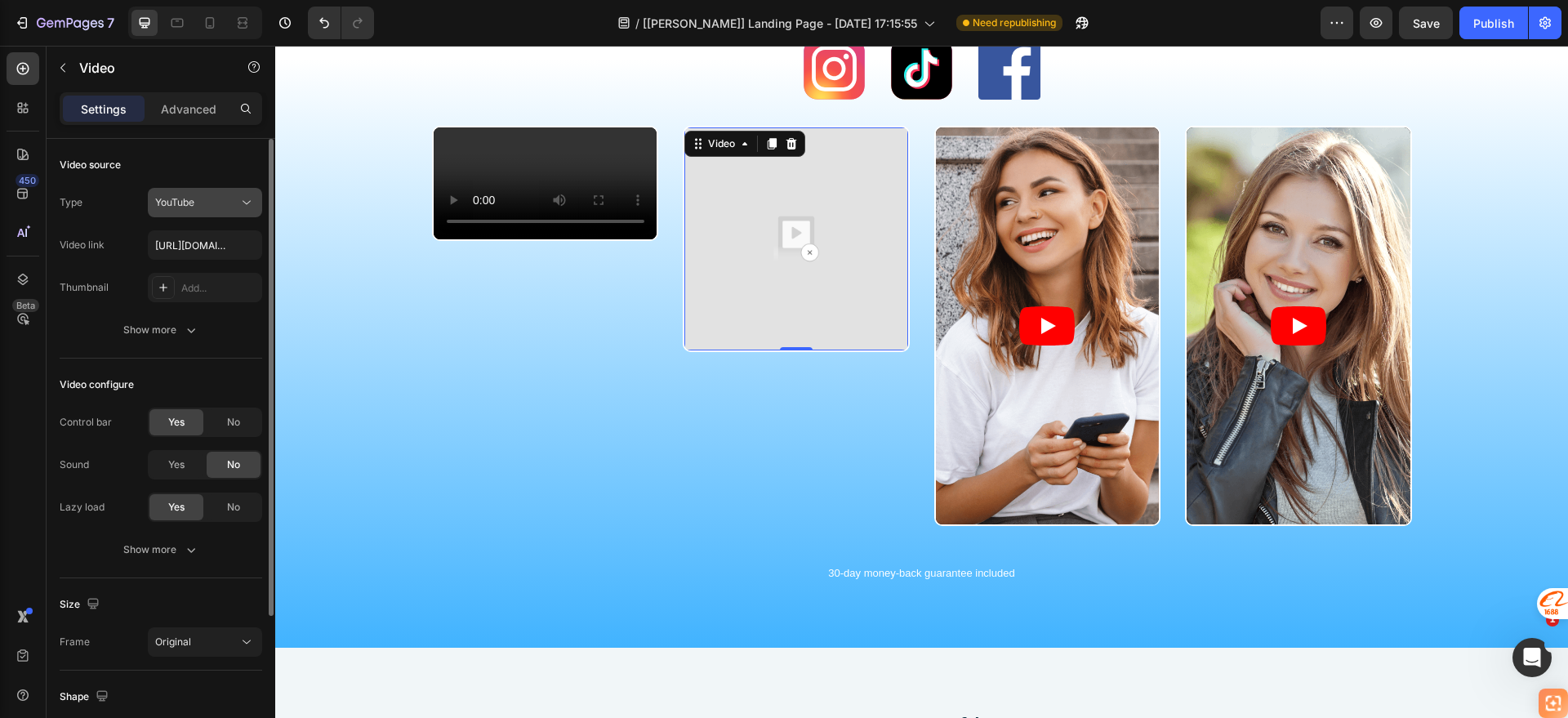
click at [239, 196] on icon at bounding box center [246, 203] width 17 height 17
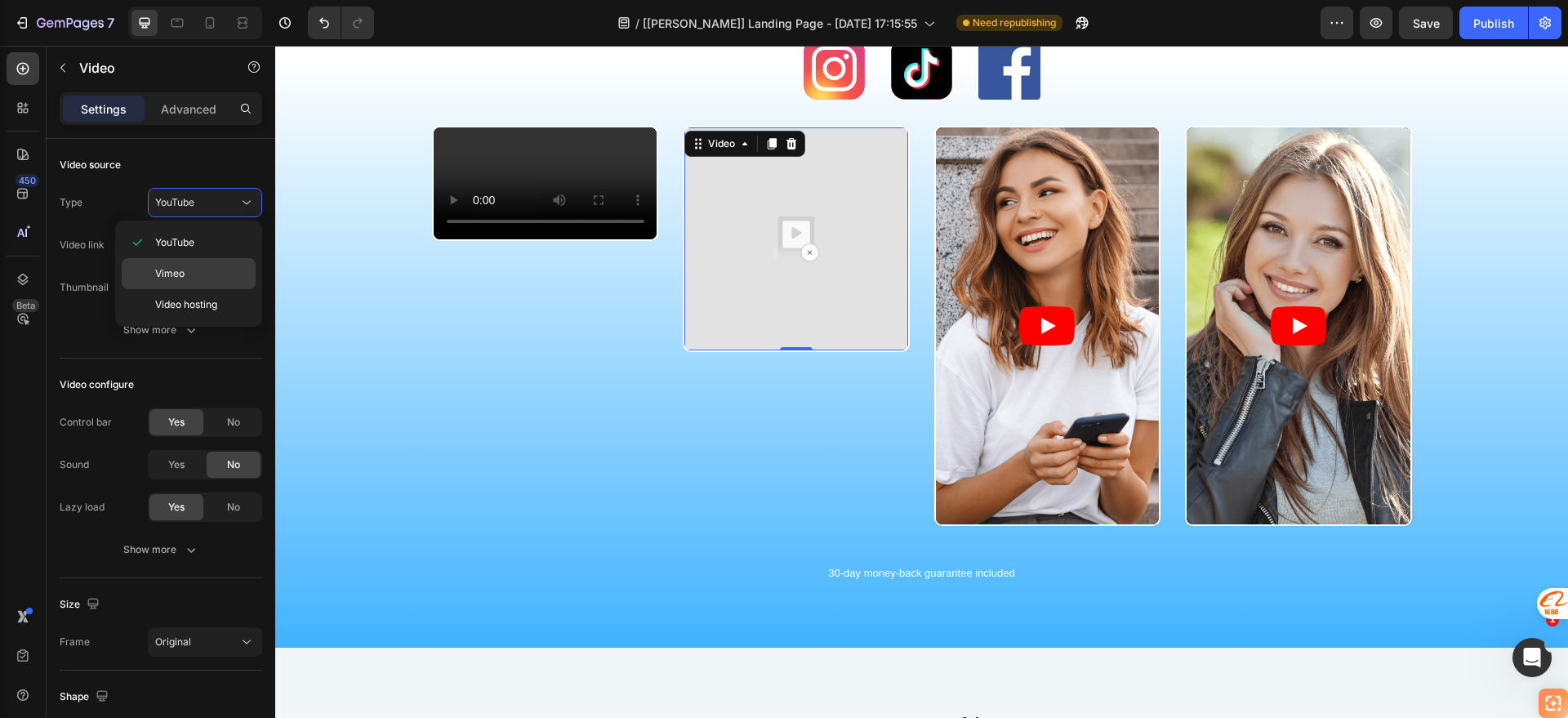
click at [187, 266] on p "Vimeo" at bounding box center [202, 273] width 93 height 15
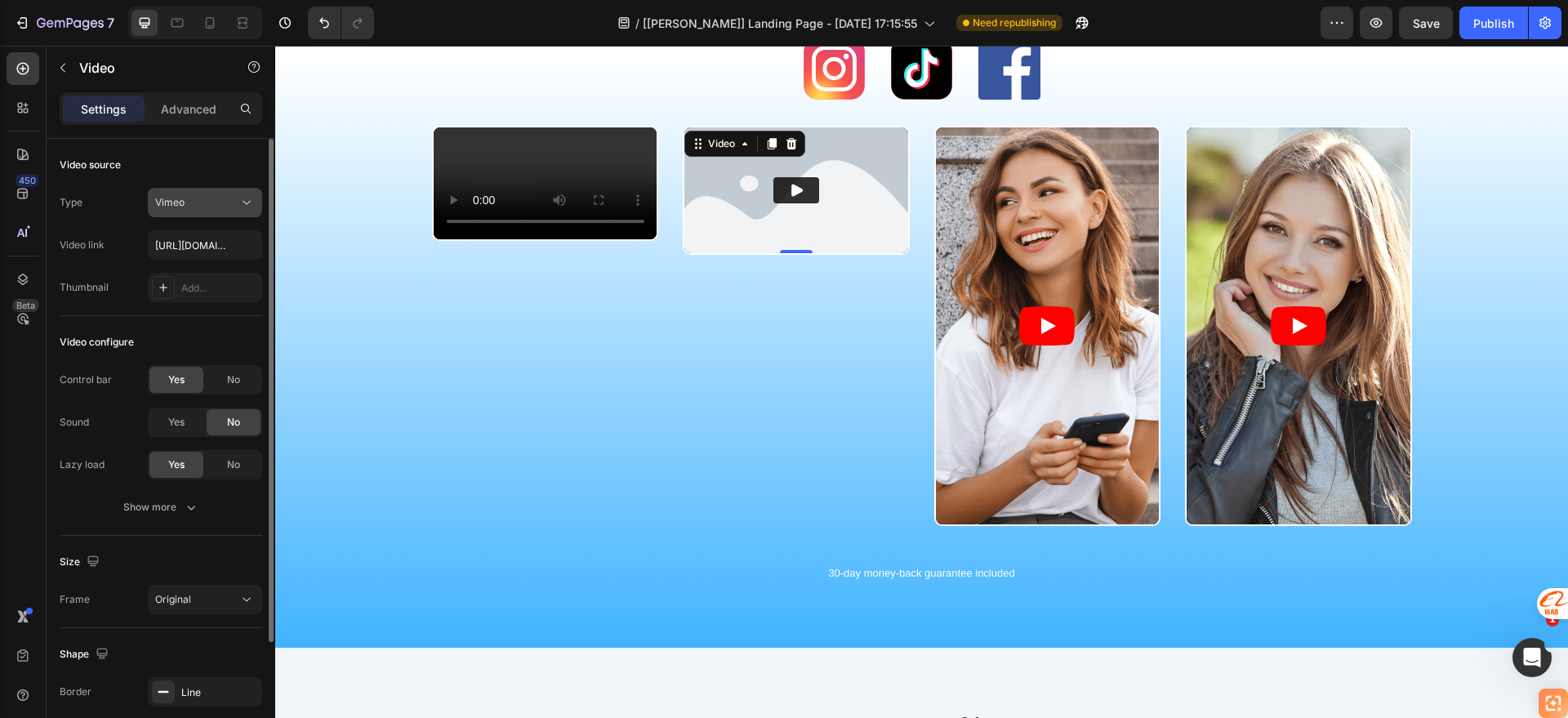
click at [242, 207] on icon at bounding box center [246, 203] width 17 height 17
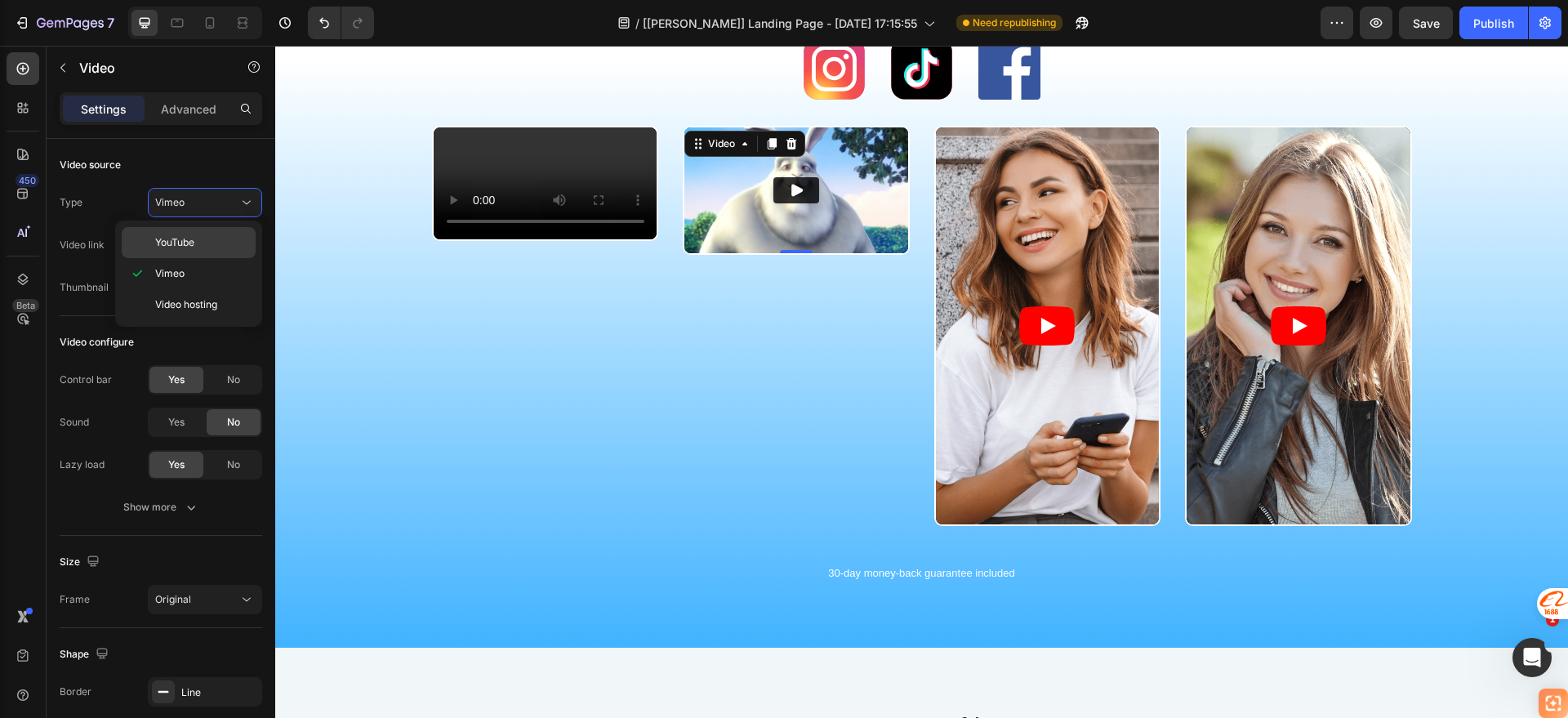
click at [210, 239] on p "YouTube" at bounding box center [202, 243] width 93 height 15
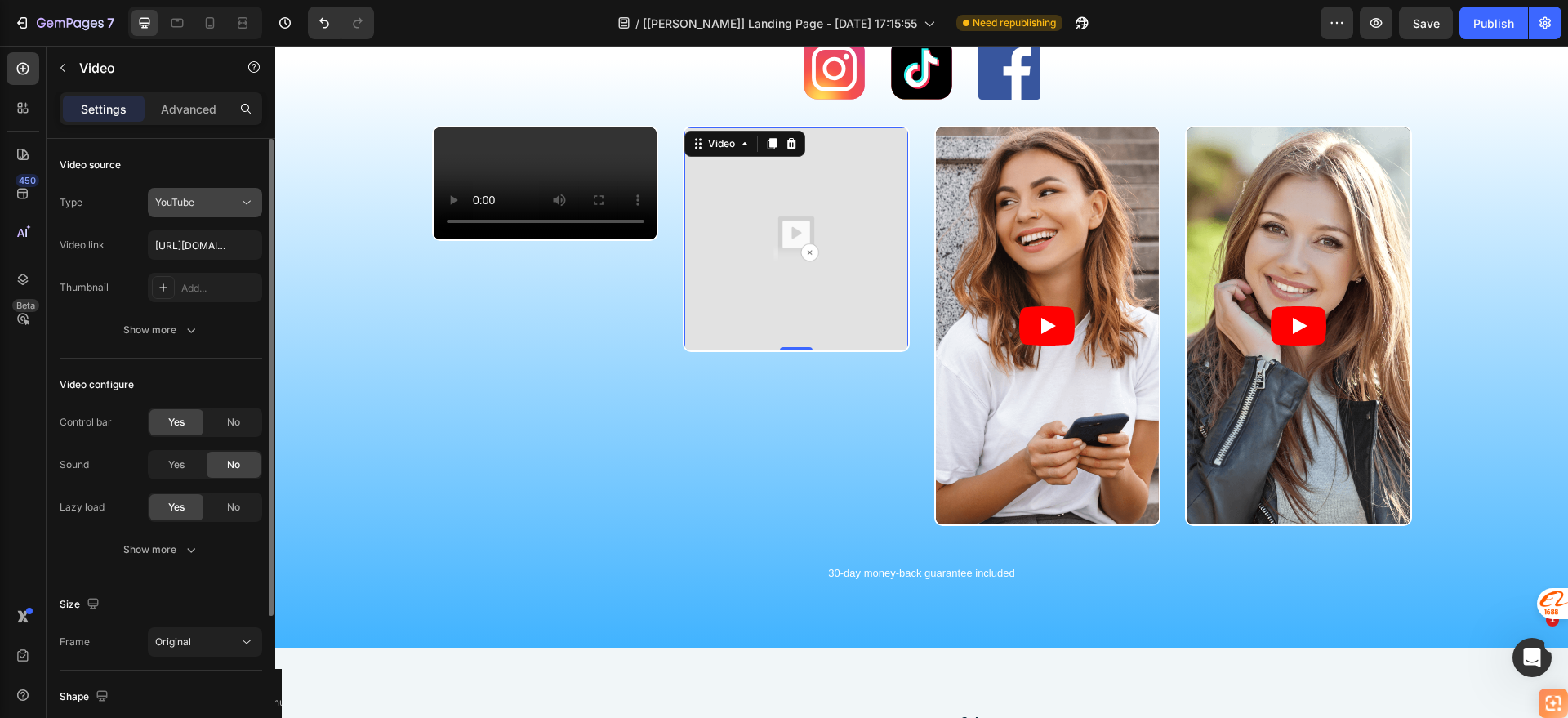
click at [236, 199] on div "YouTube" at bounding box center [197, 203] width 83 height 15
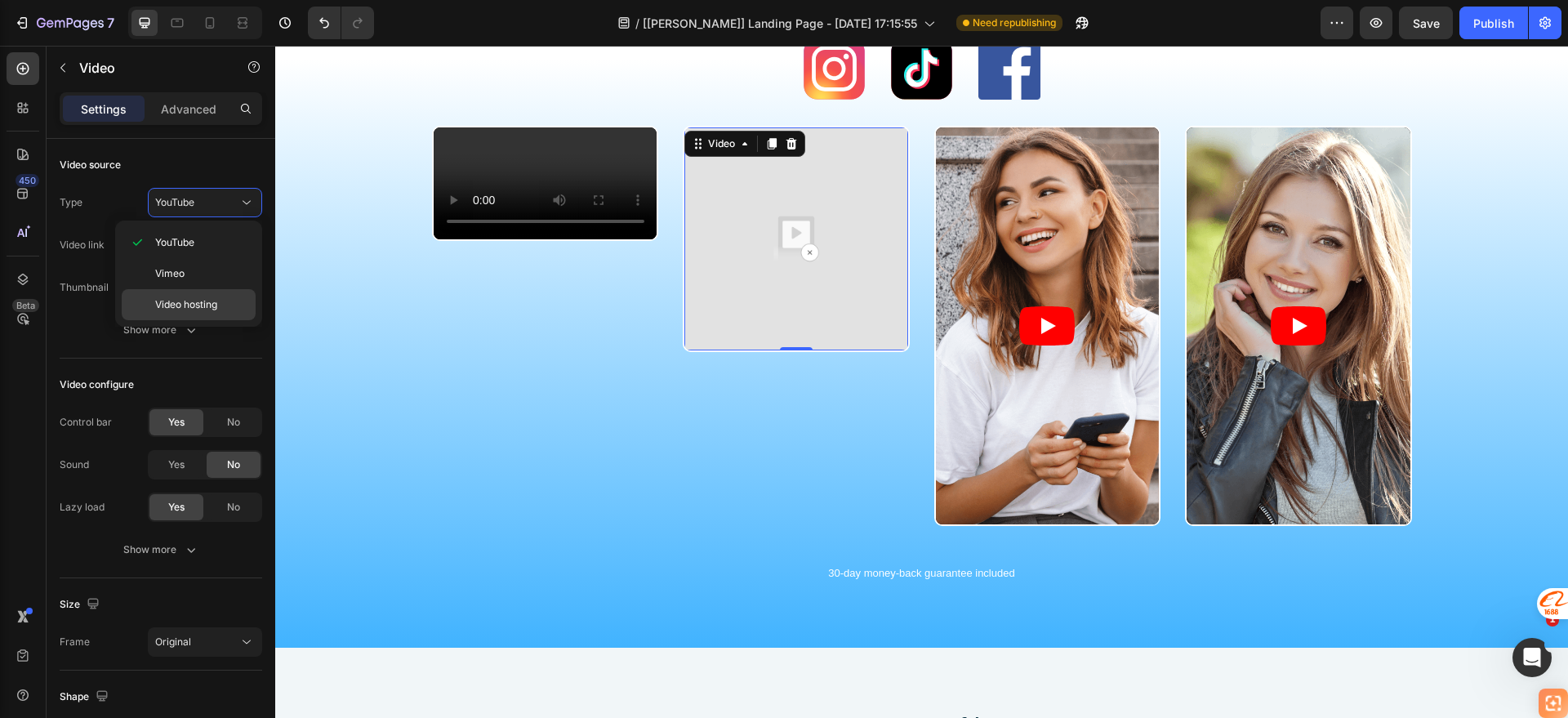
click at [190, 291] on div "Video hosting" at bounding box center [189, 305] width 134 height 31
type input "[URL][DOMAIN_NAME]"
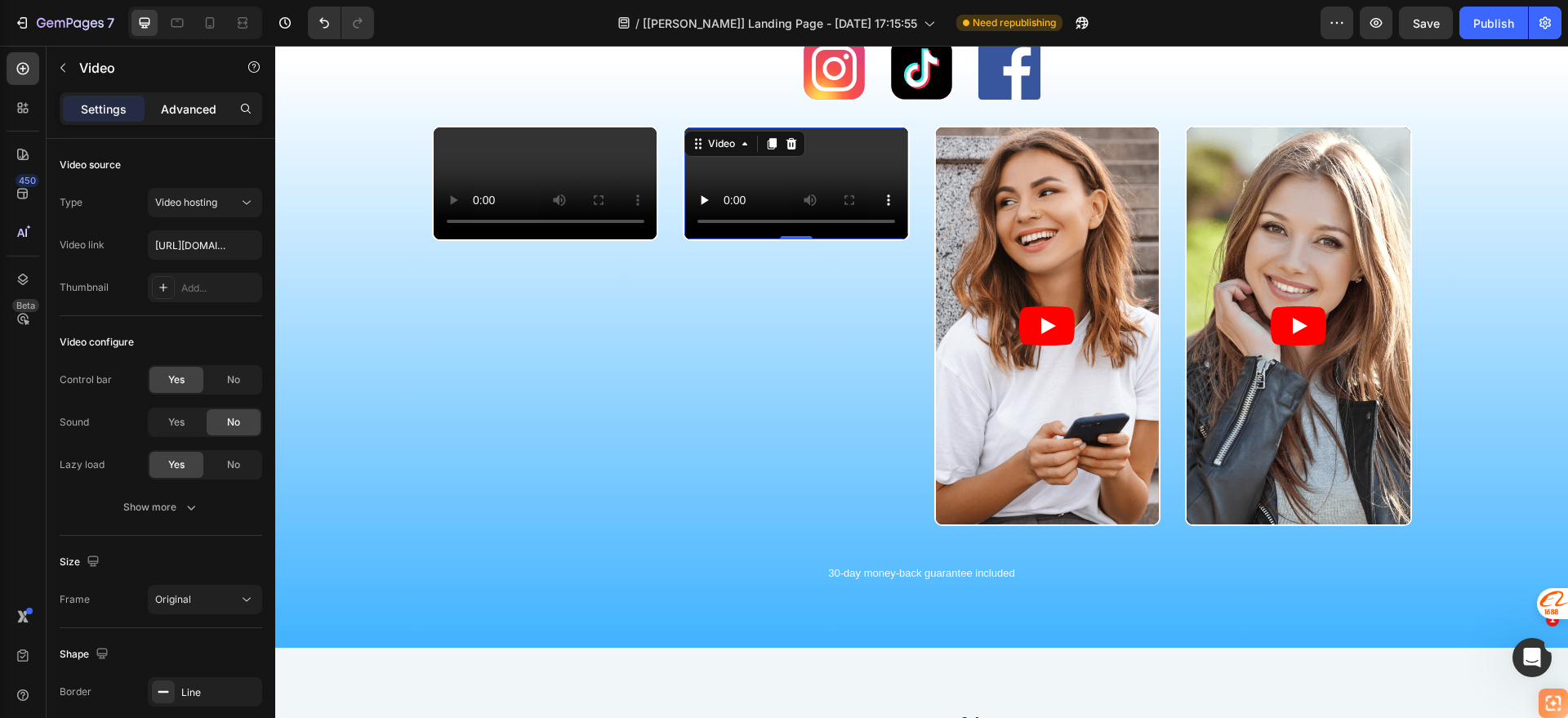
click at [215, 108] on p "Advanced" at bounding box center [189, 110] width 56 height 17
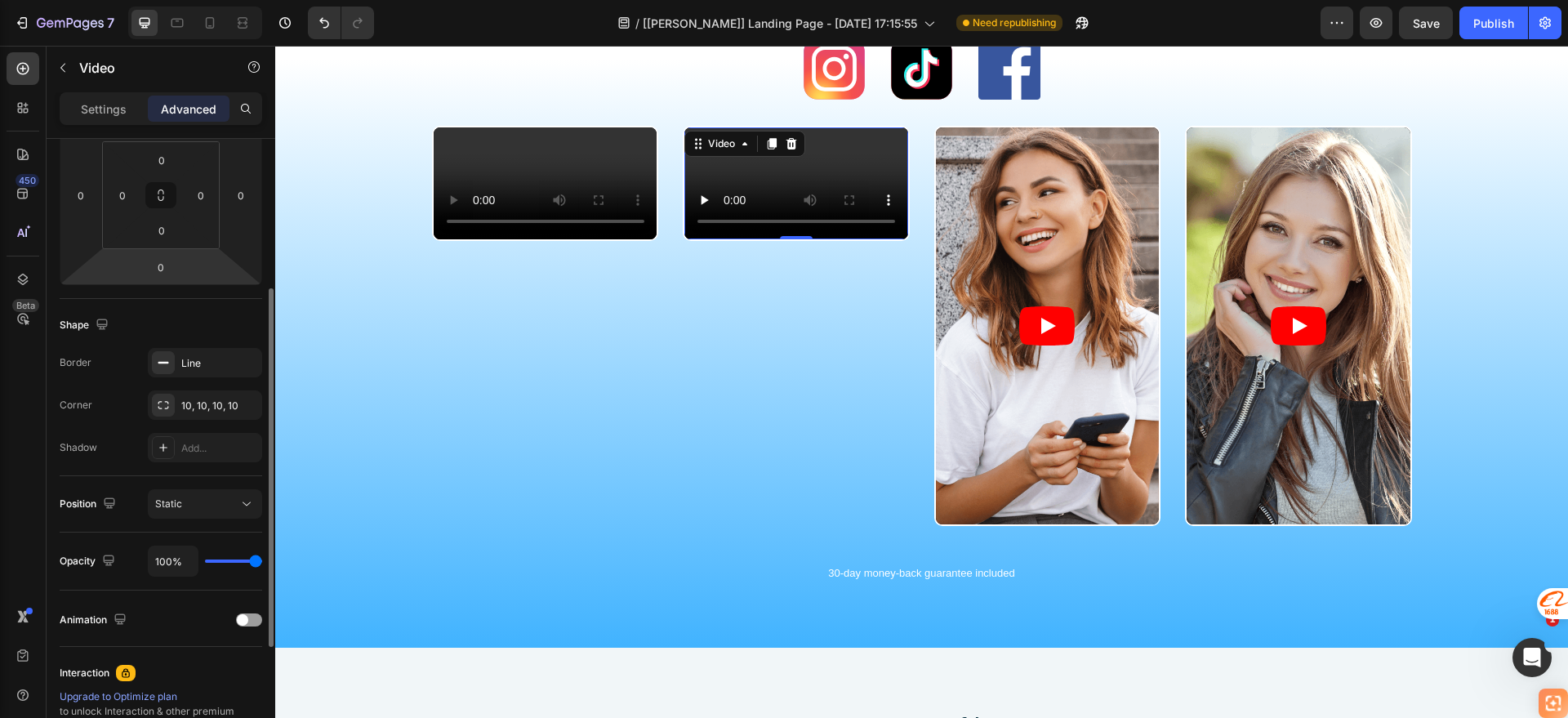
scroll to position [464, 0]
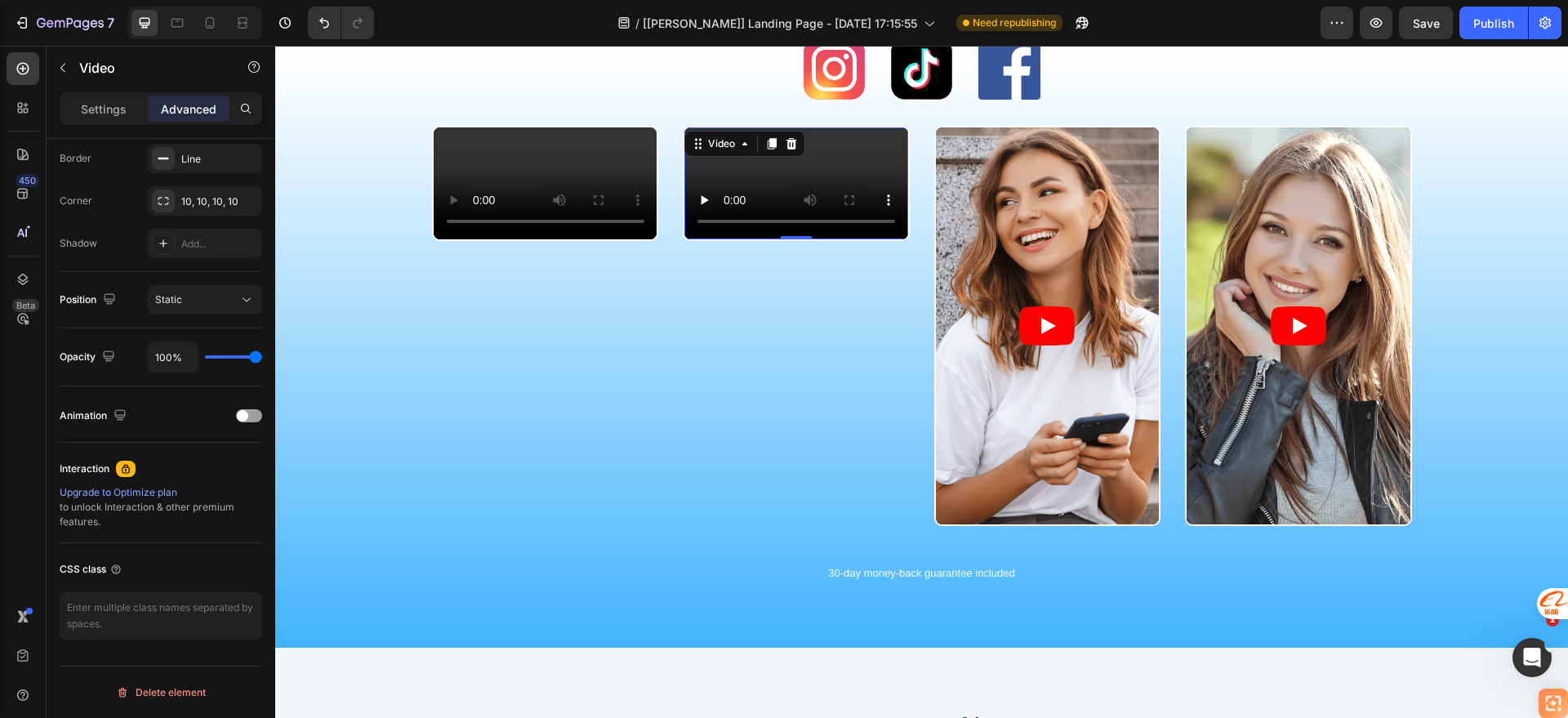
drag, startPoint x: 513, startPoint y: 23, endPoint x: 509, endPoint y: 3, distance: 20.4
click at [507, 23] on div "/ [Jamie GemPages] Landing Page - Jul 31, 17:15:55 Need republishing" at bounding box center [854, 23] width 933 height 33
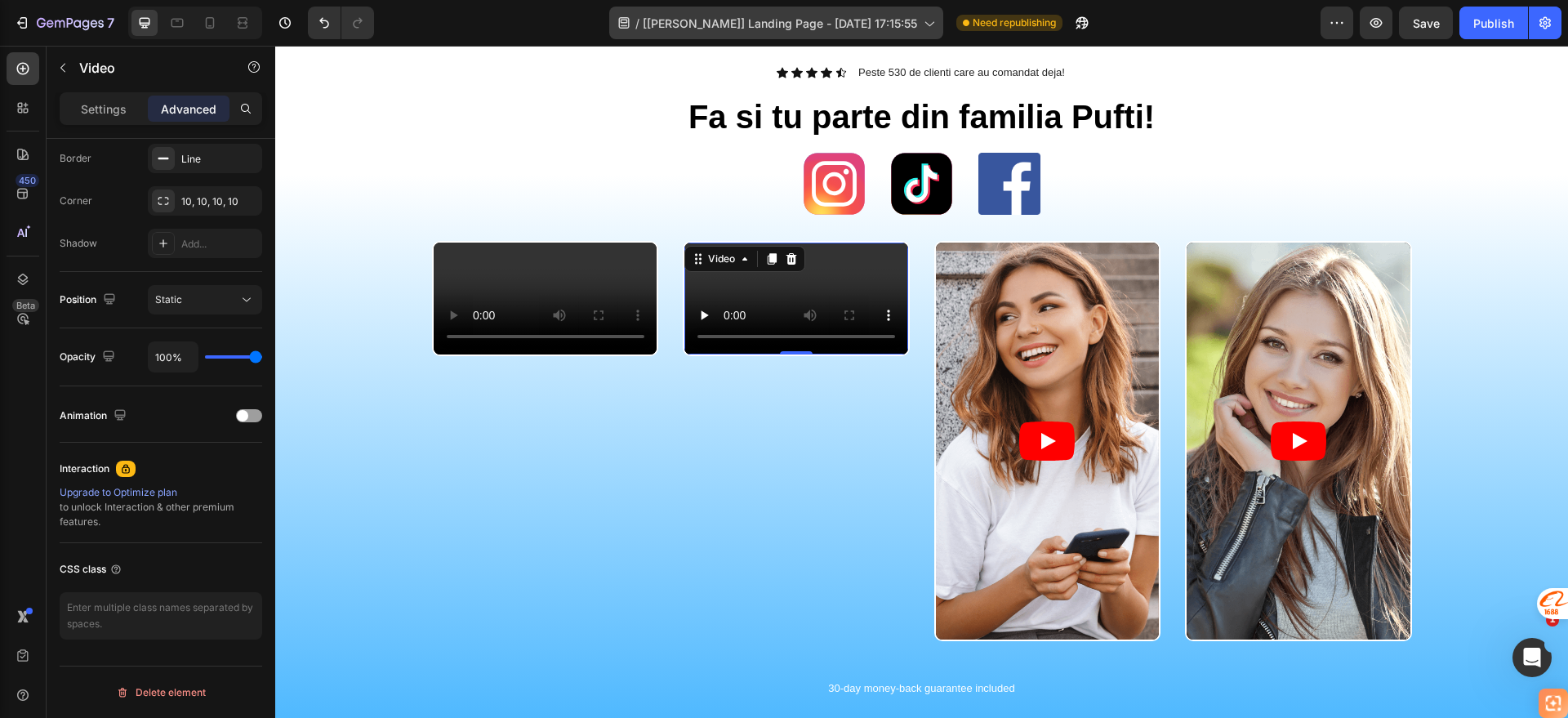
scroll to position [613, 0]
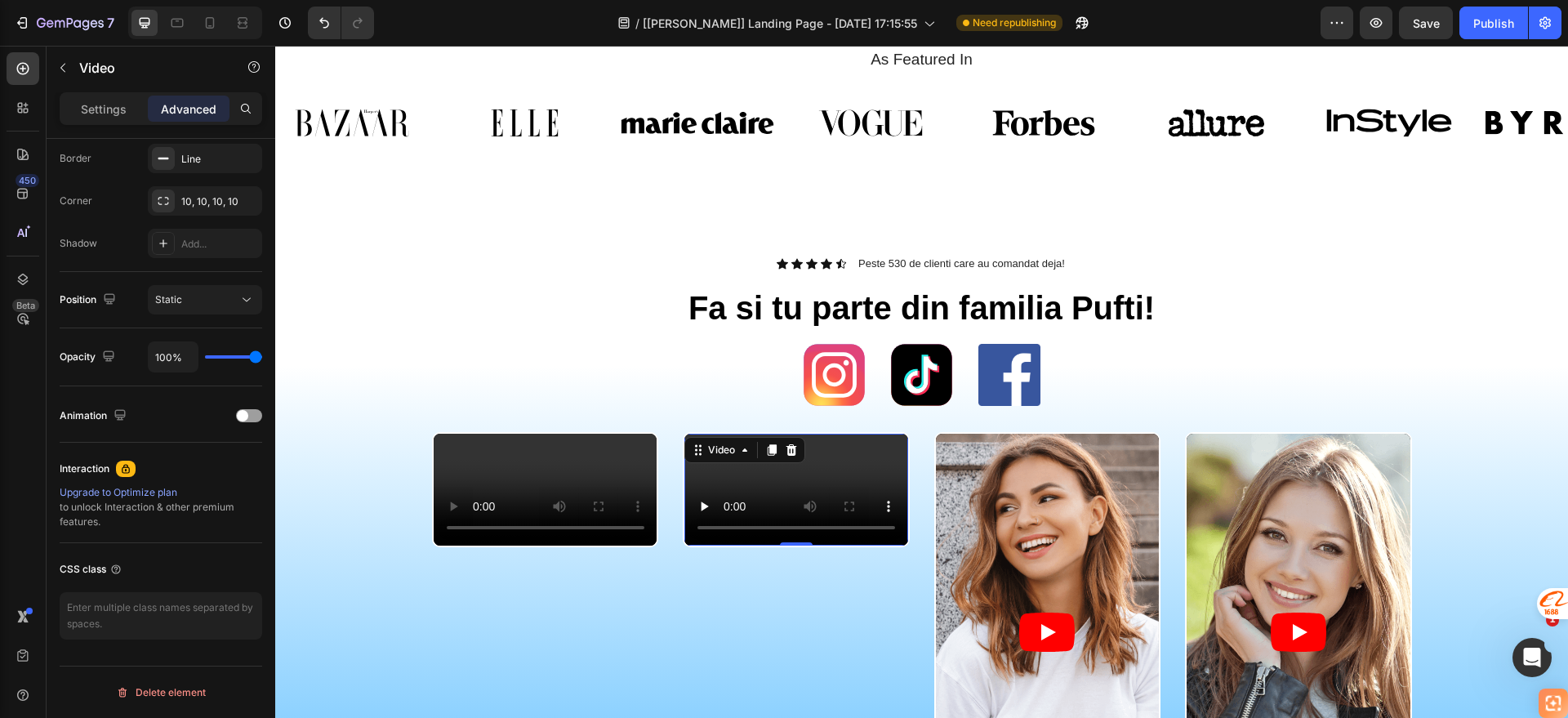
drag, startPoint x: 535, startPoint y: 6, endPoint x: 522, endPoint y: 0, distance: 14.3
click at [522, 4] on div "7 Version history / [Jamie GemPages] Landing Page - Jul 31, 17:15:55 Need repub…" at bounding box center [784, 23] width 1568 height 47
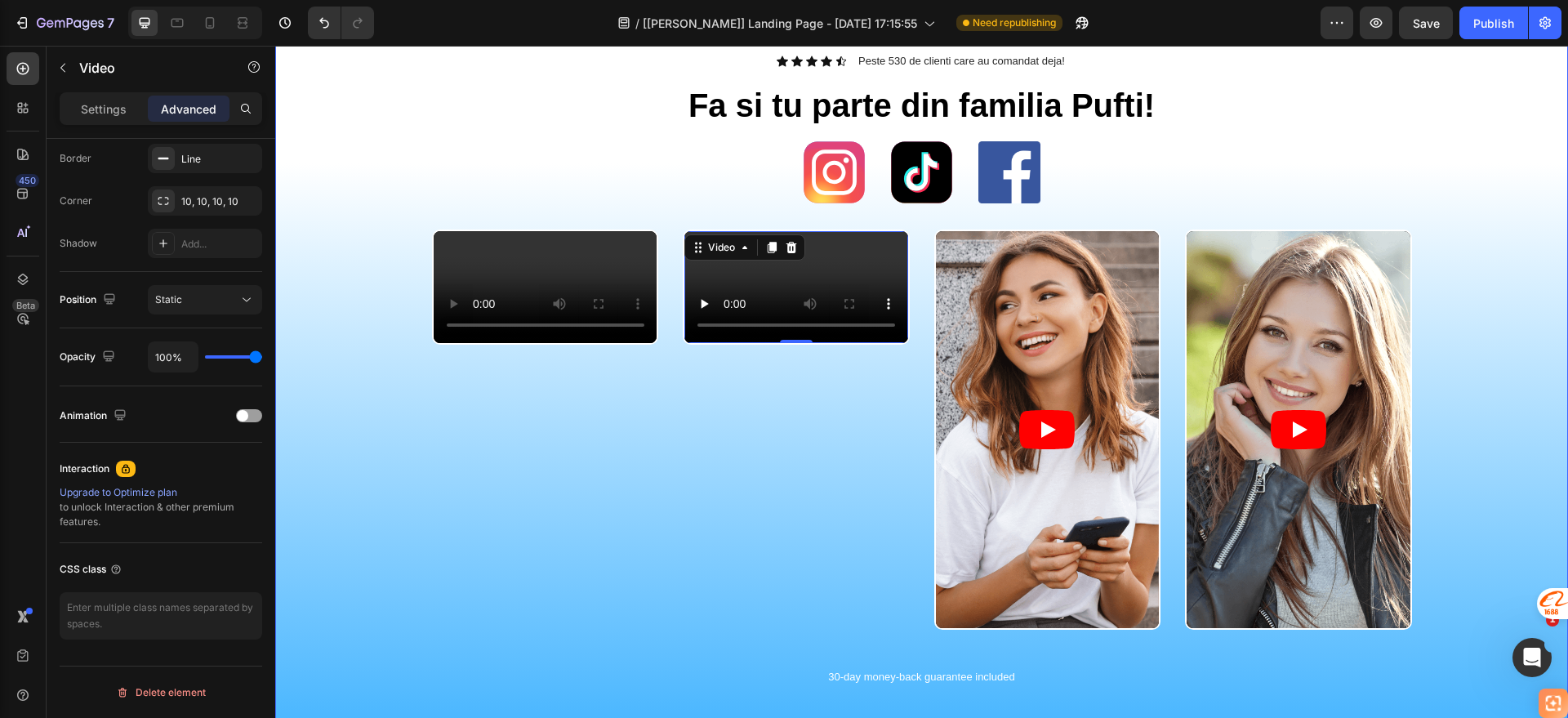
scroll to position [817, 0]
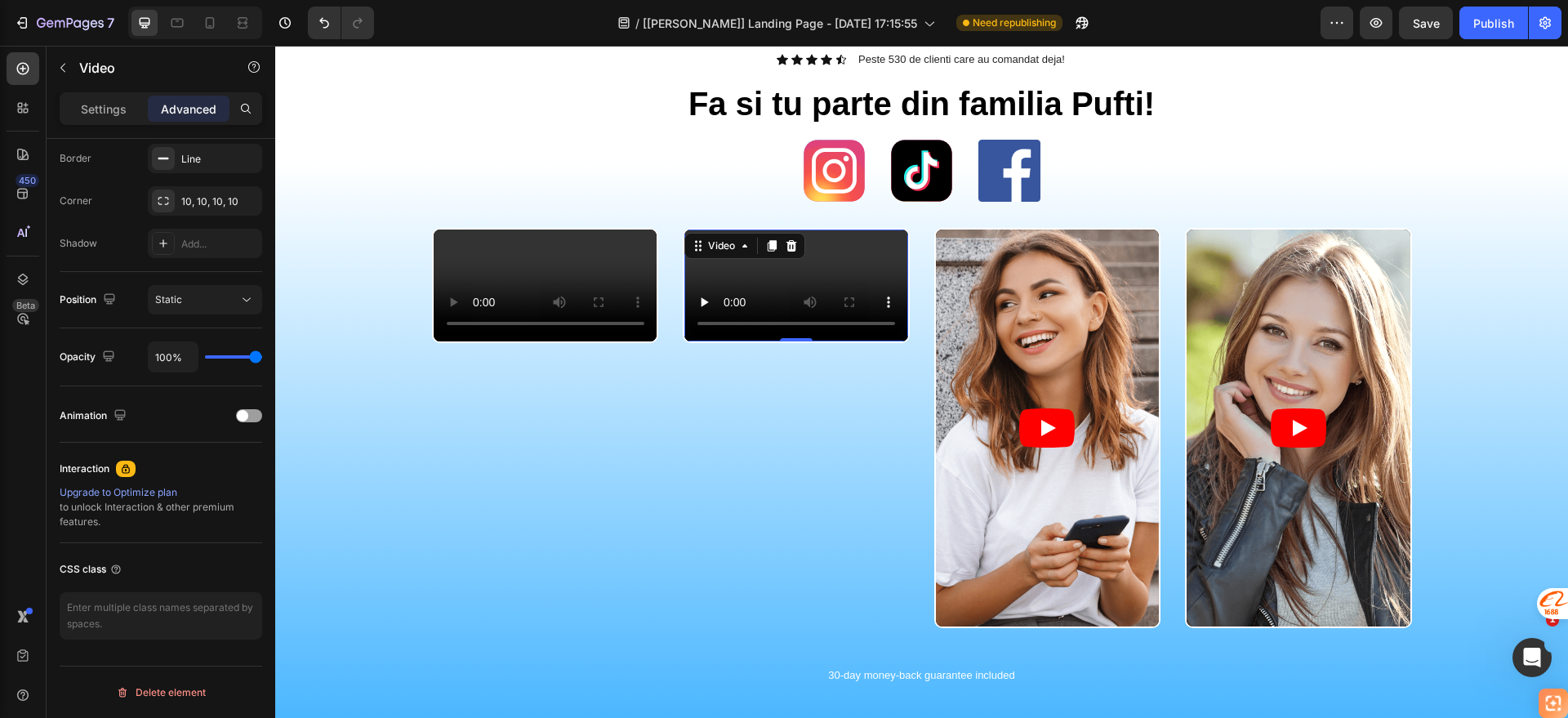
drag, startPoint x: 528, startPoint y: 21, endPoint x: 526, endPoint y: 3, distance: 18.1
click at [522, 22] on div "/ [Jamie GemPages] Landing Page - Jul 31, 17:15:55 Need republishing" at bounding box center [854, 23] width 933 height 33
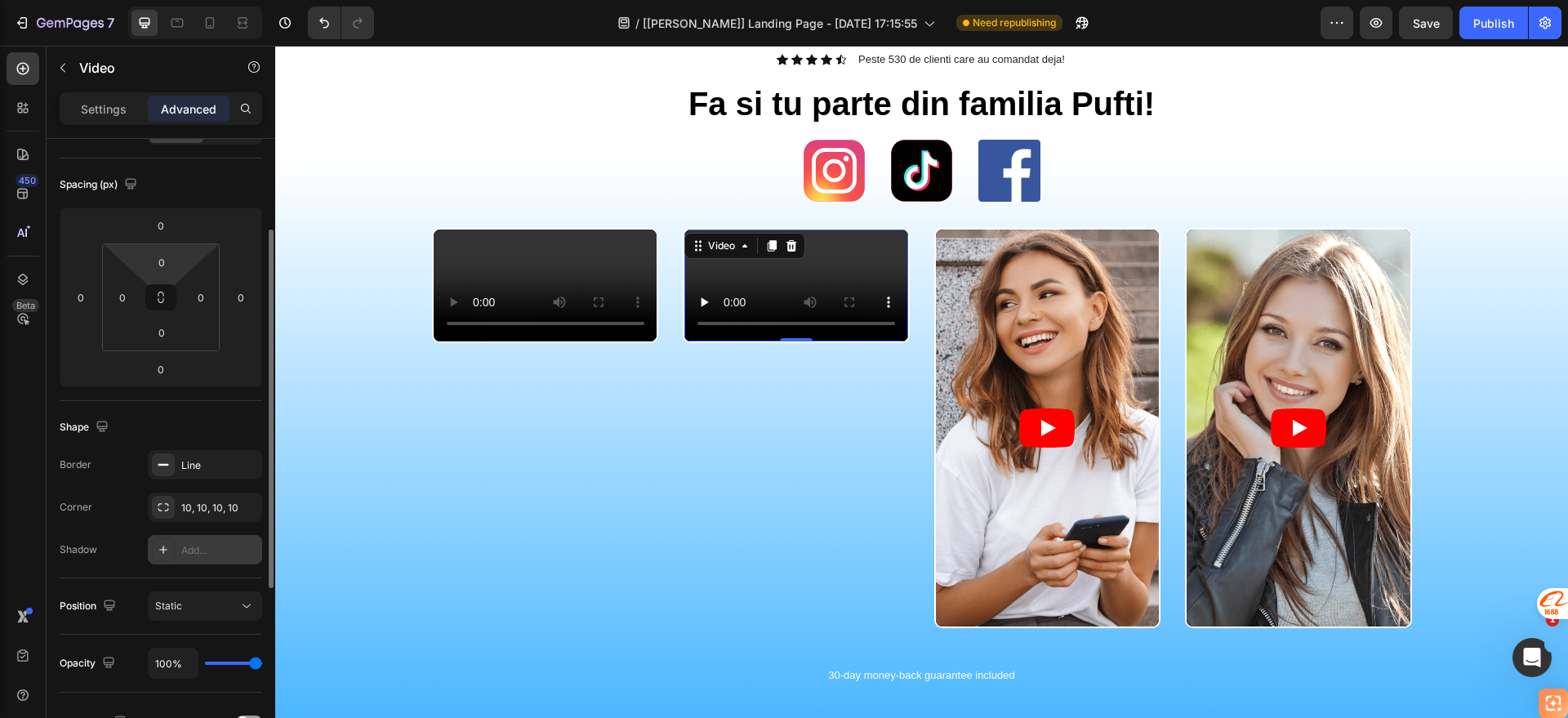
scroll to position [0, 0]
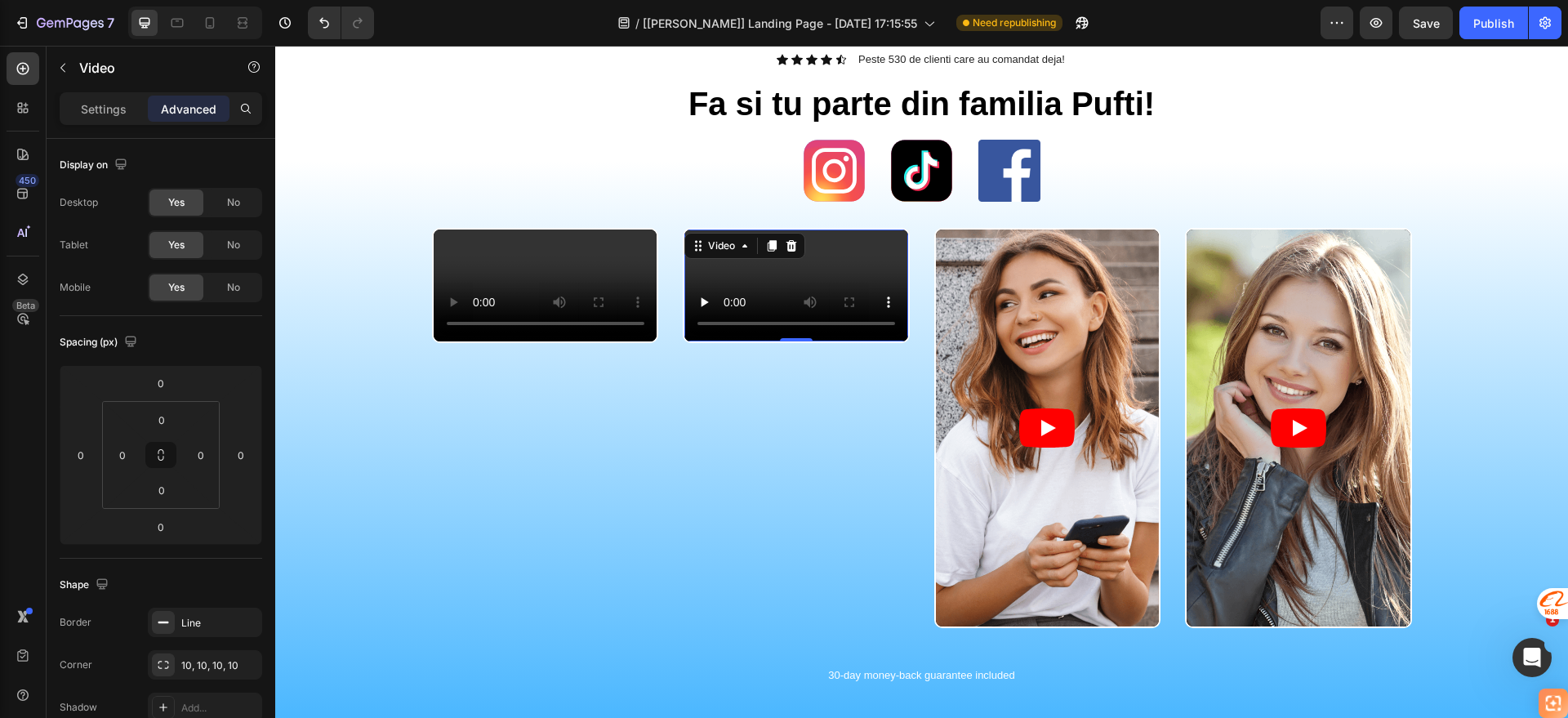
click at [782, 337] on div "Video 0" at bounding box center [796, 285] width 227 height 115
click at [123, 102] on p "Settings" at bounding box center [103, 110] width 46 height 17
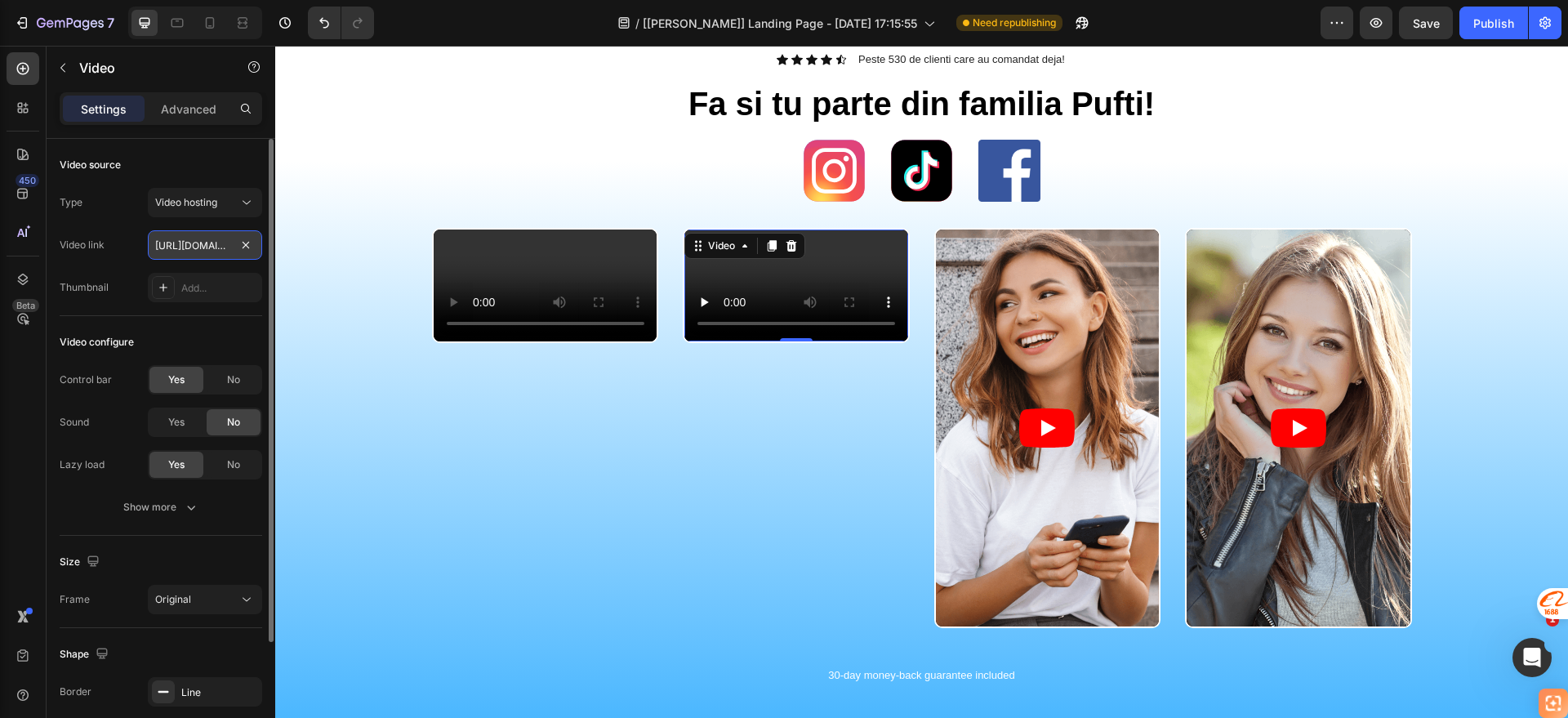
click at [205, 247] on input "[URL][DOMAIN_NAME]" at bounding box center [205, 245] width 115 height 30
click at [176, 289] on div "Add..." at bounding box center [205, 288] width 115 height 30
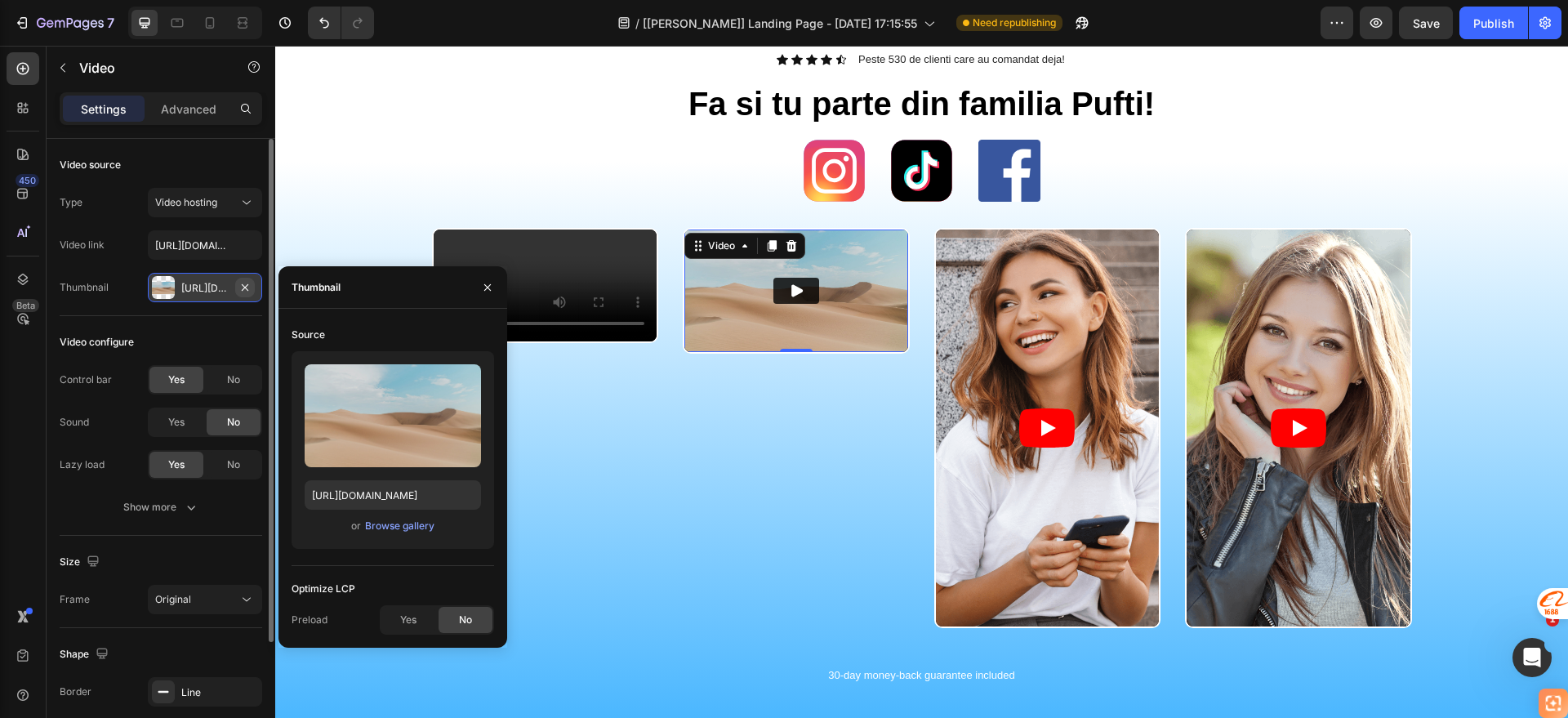
click at [241, 289] on icon "button" at bounding box center [244, 287] width 13 height 13
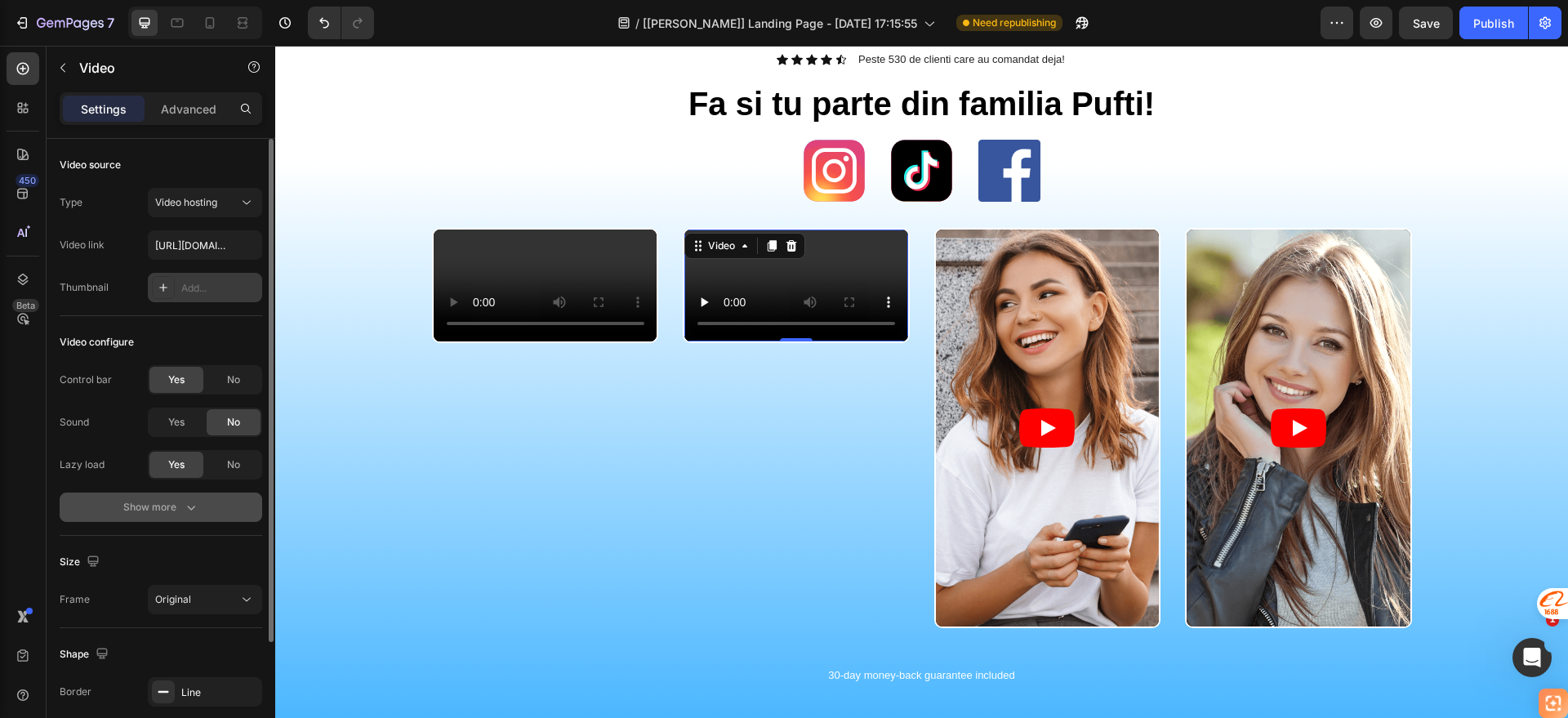
click at [183, 507] on icon "button" at bounding box center [190, 507] width 17 height 17
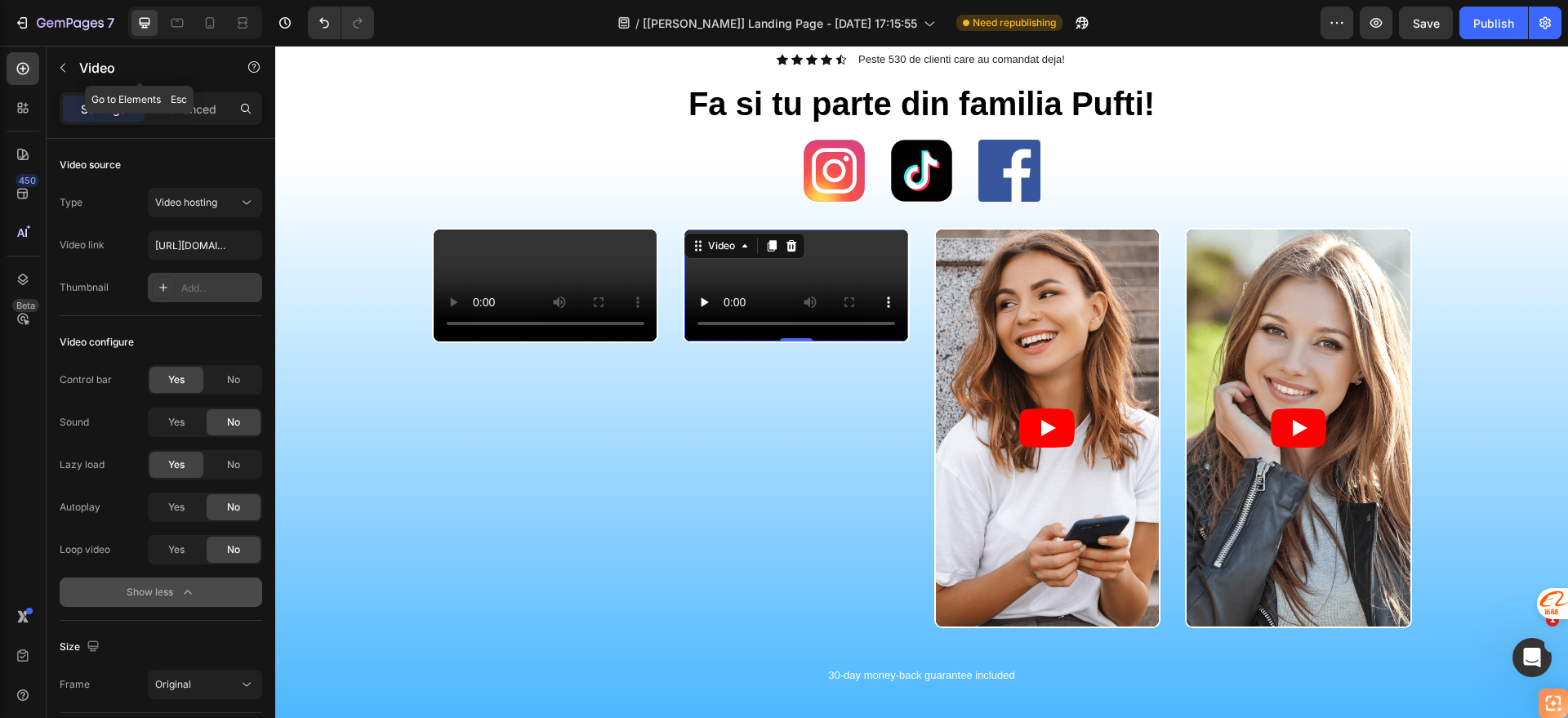
drag, startPoint x: 201, startPoint y: 85, endPoint x: 189, endPoint y: 82, distance: 12.4
click at [189, 82] on div "Video" at bounding box center [140, 68] width 186 height 43
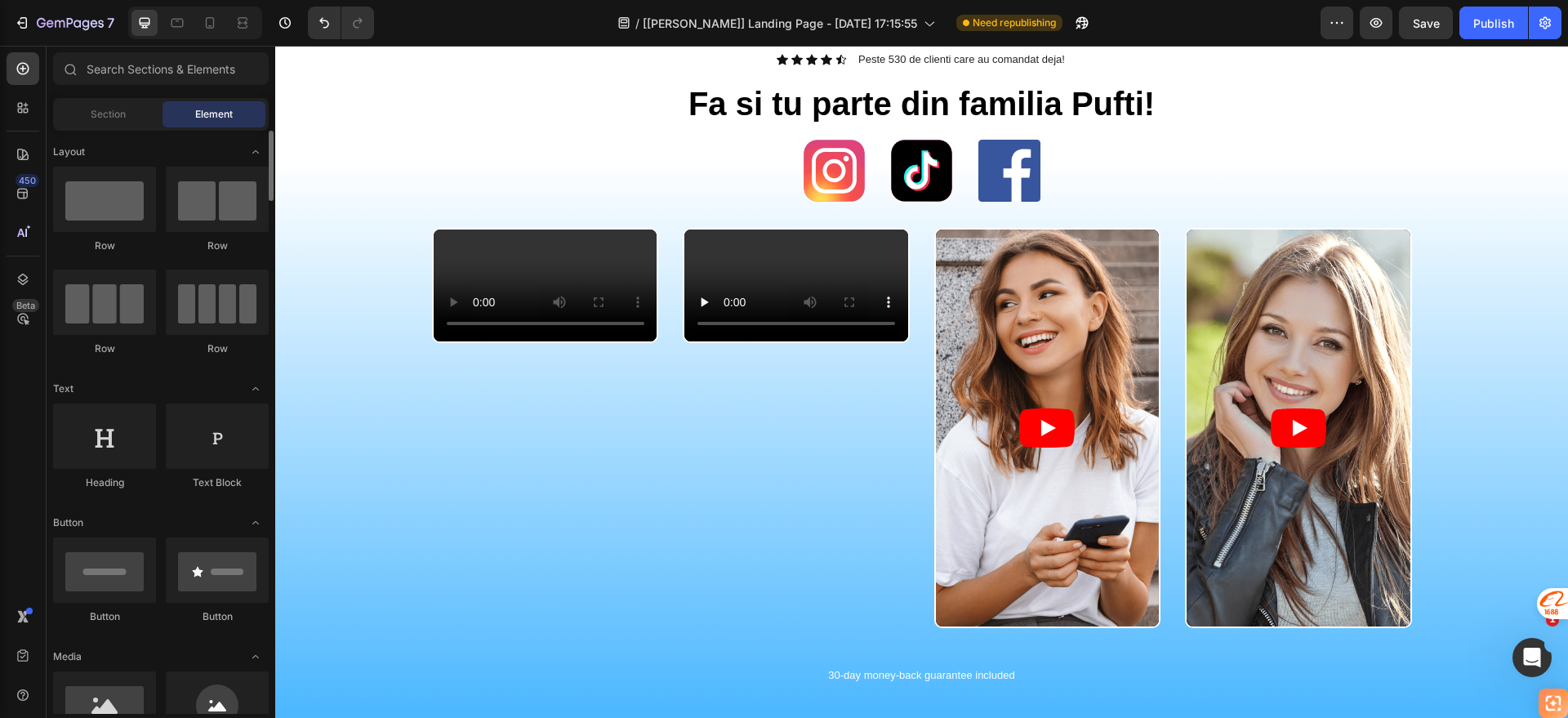
click at [733, 286] on video at bounding box center [795, 285] width 223 height 112
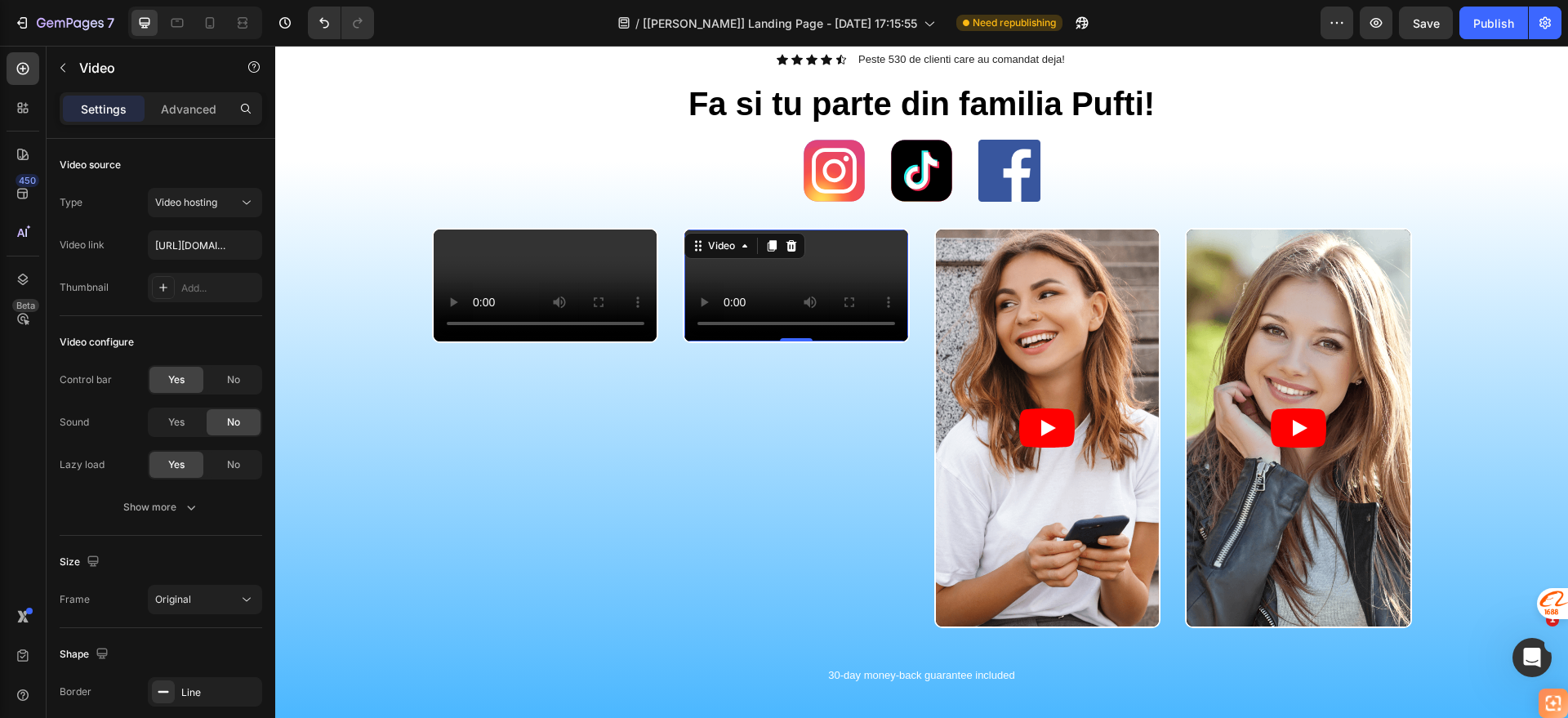
click at [187, 126] on div "Settings Advanced" at bounding box center [161, 116] width 229 height 47
click at [176, 115] on p "Advanced" at bounding box center [189, 110] width 56 height 17
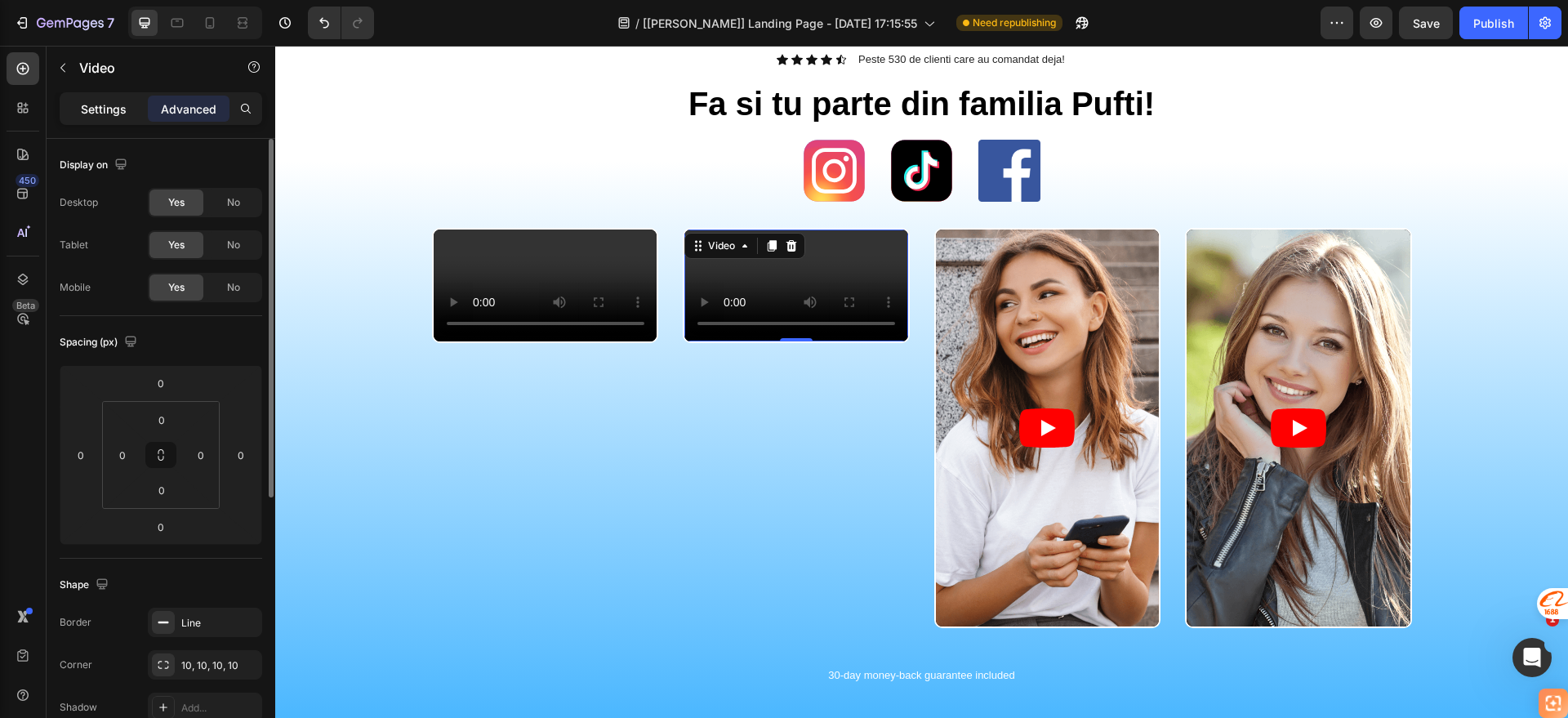
click at [129, 96] on div "Settings" at bounding box center [103, 109] width 82 height 26
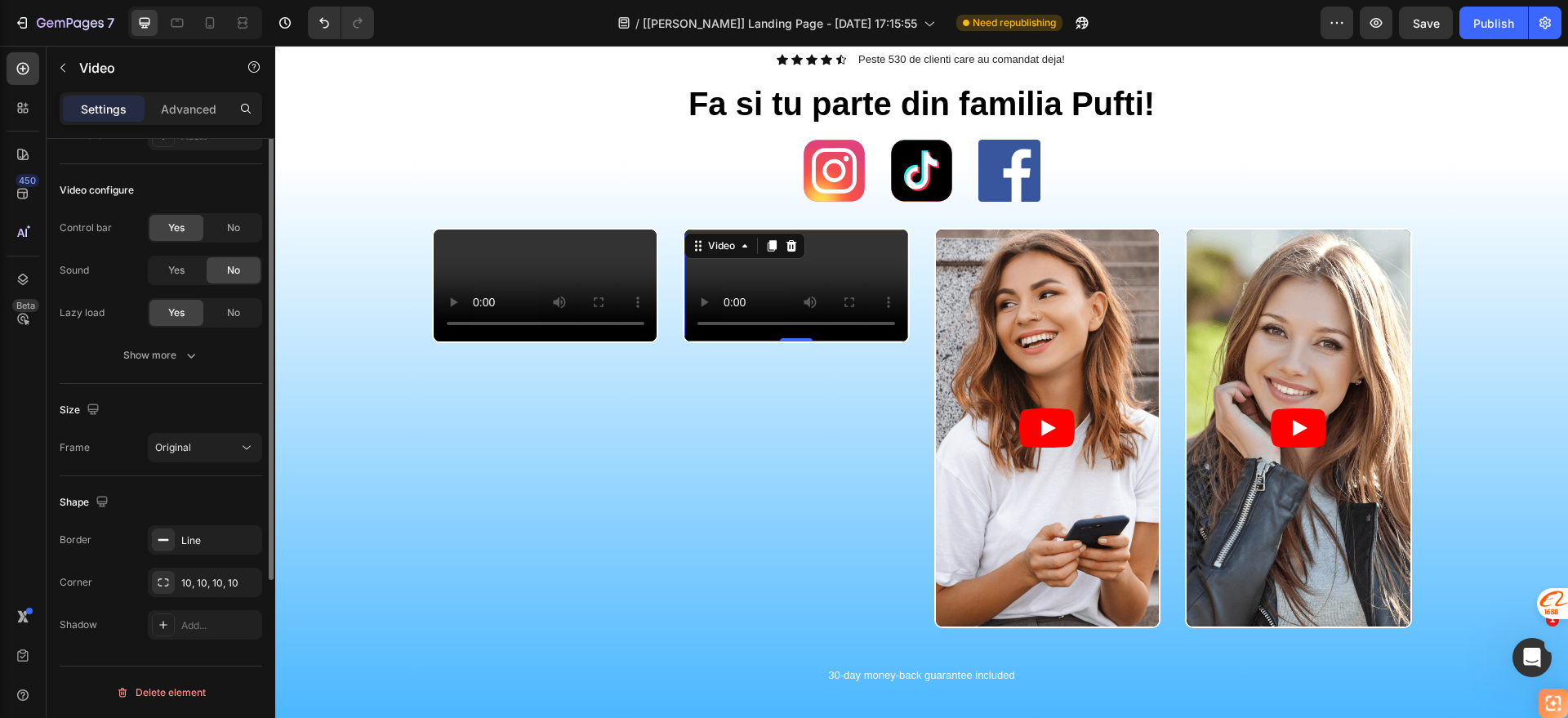
scroll to position [50, 0]
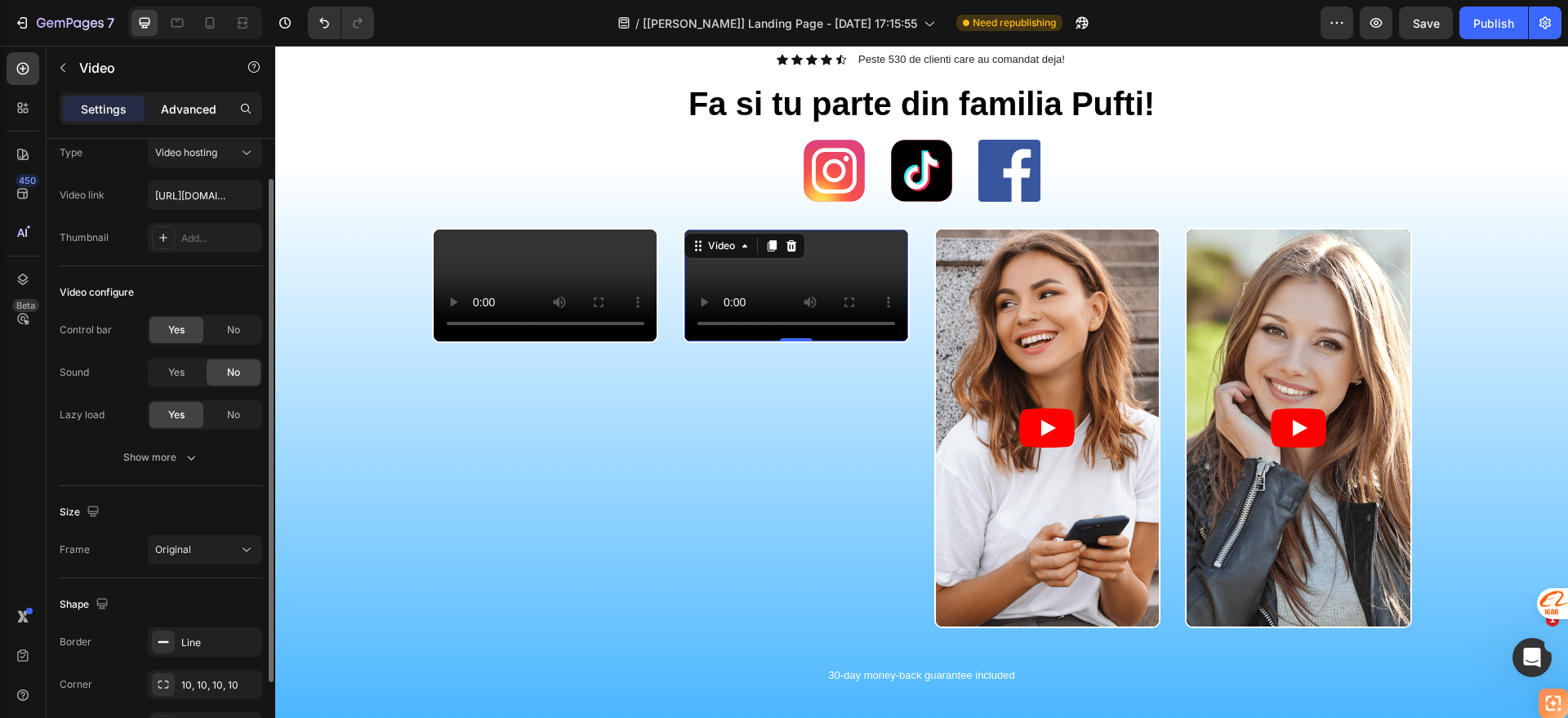
click at [192, 97] on div "Advanced" at bounding box center [189, 109] width 82 height 26
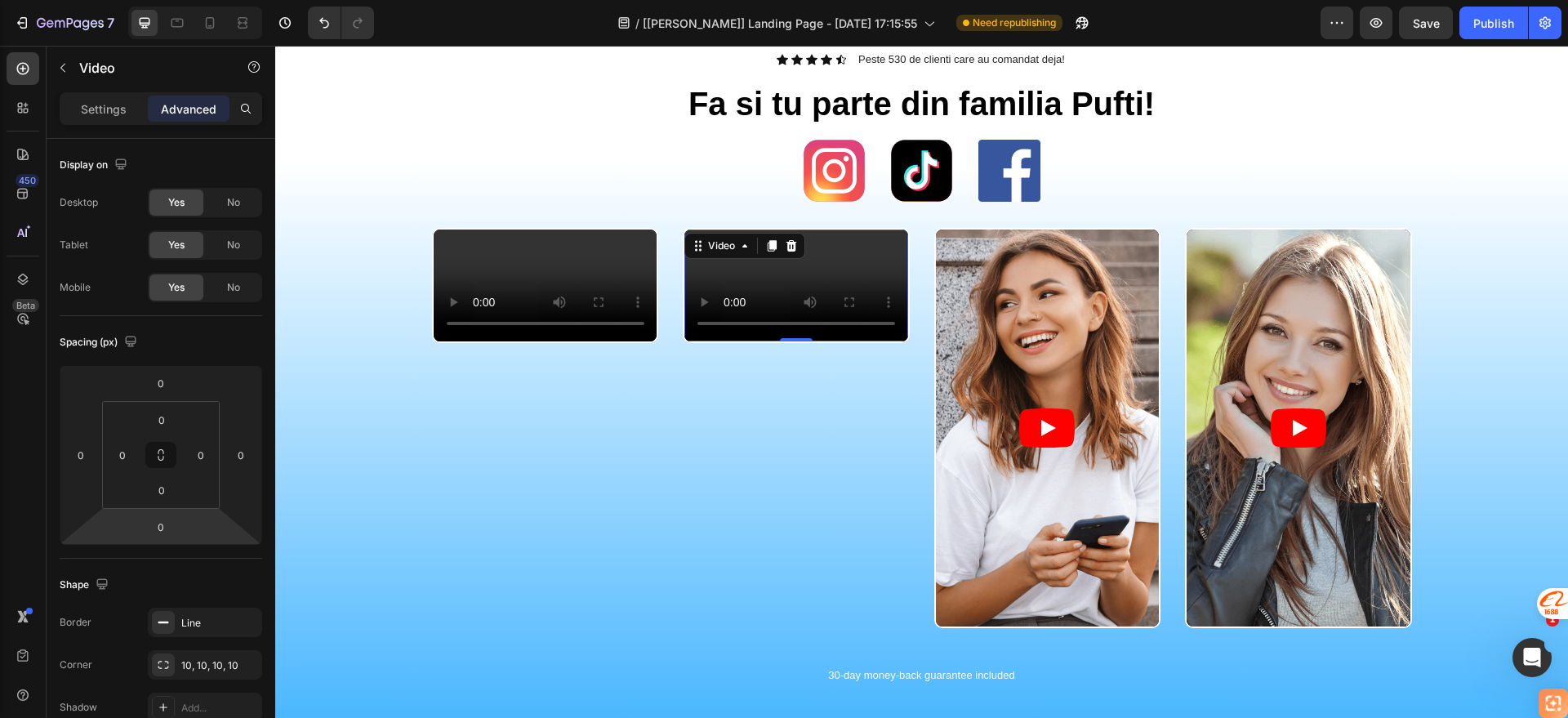
scroll to position [464, 0]
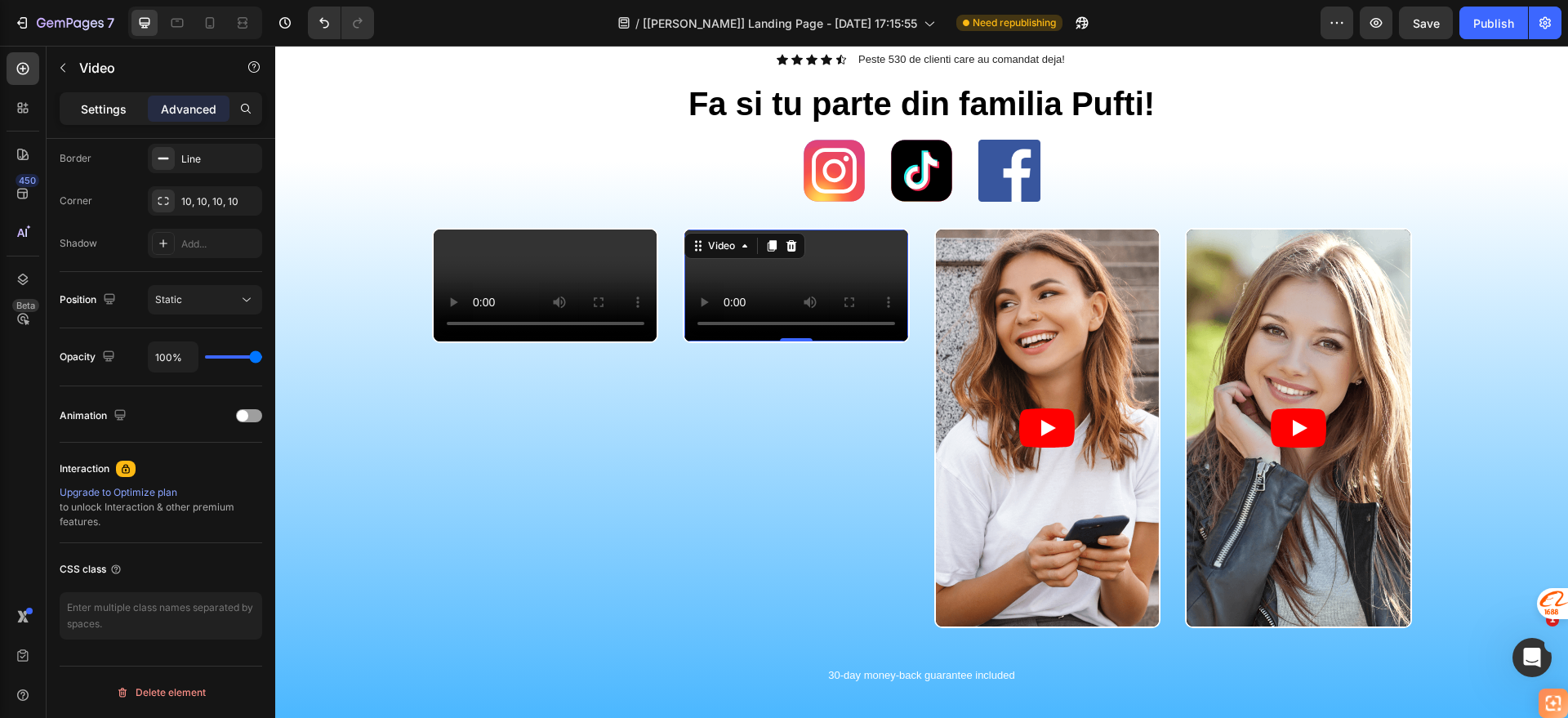
click at [123, 103] on p "Settings" at bounding box center [103, 110] width 46 height 17
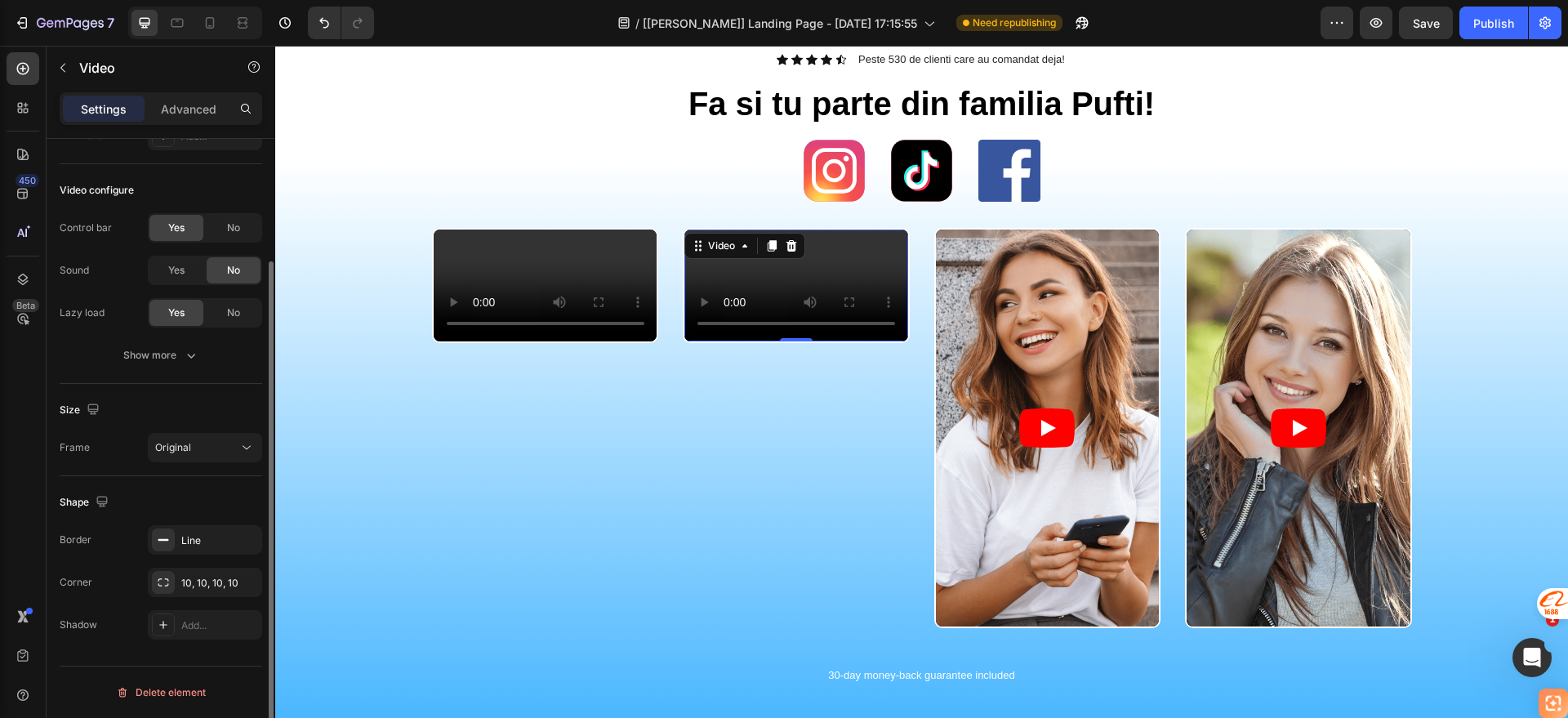
scroll to position [0, 0]
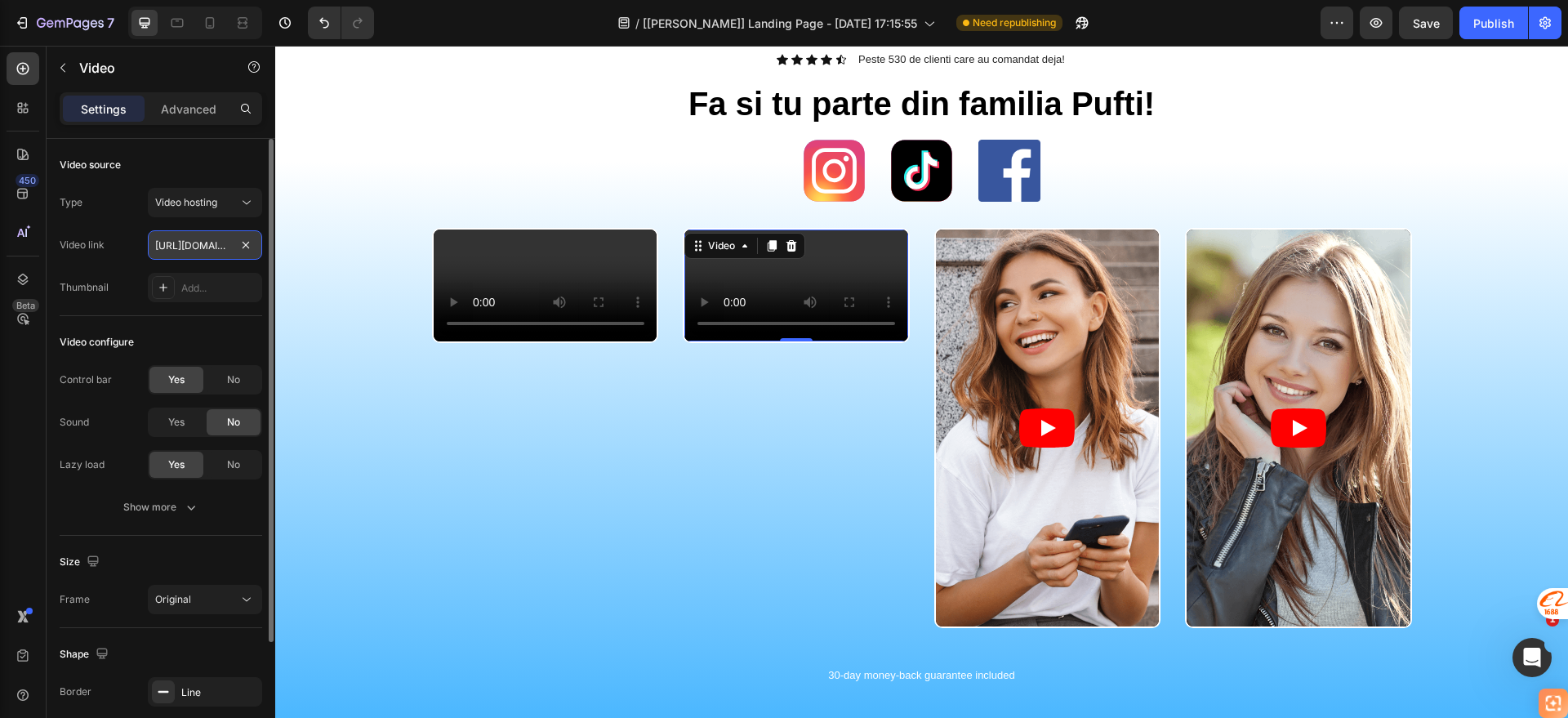
click at [210, 247] on input "[URL][DOMAIN_NAME]" at bounding box center [205, 245] width 115 height 30
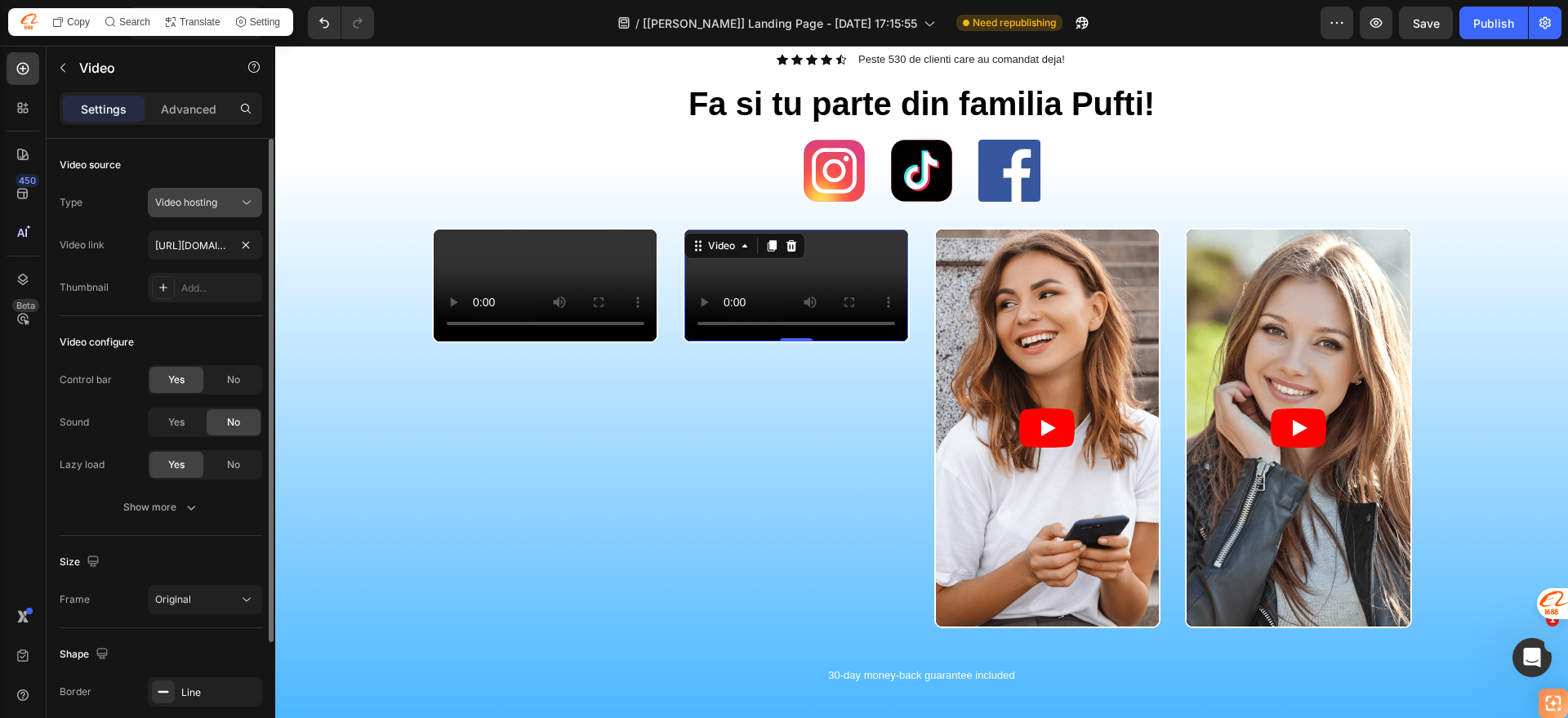
click at [227, 208] on div "Video hosting" at bounding box center [197, 203] width 83 height 15
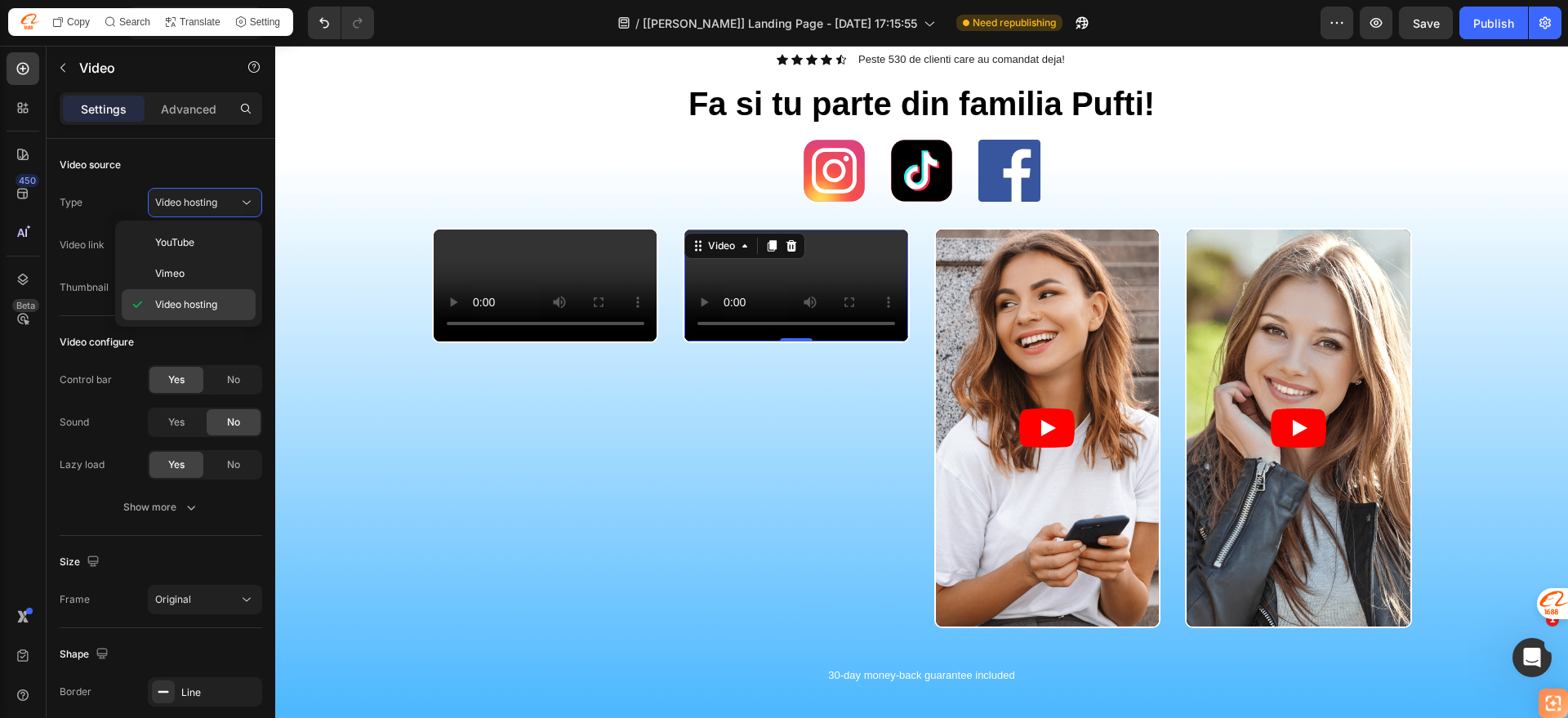
click at [208, 292] on div "Video hosting" at bounding box center [189, 305] width 134 height 31
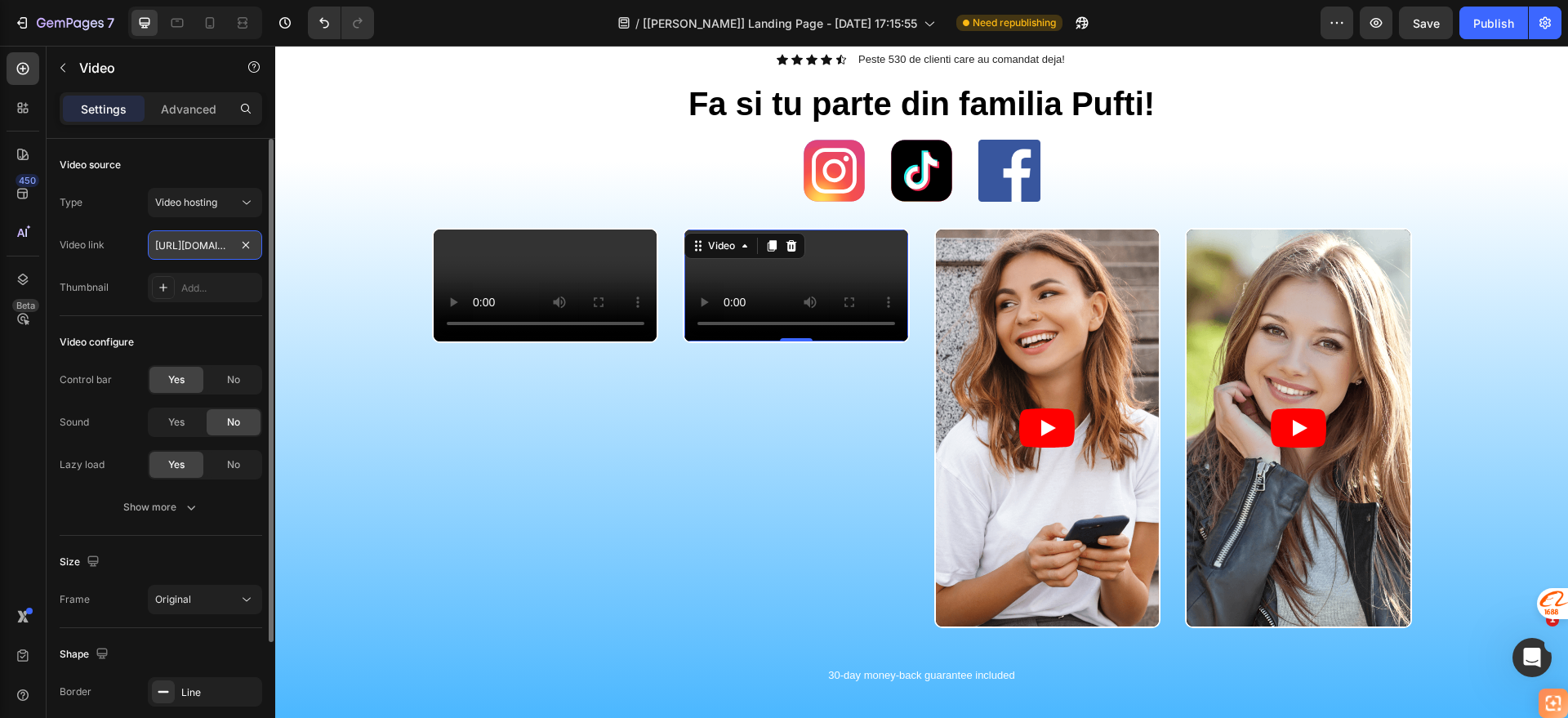
click at [209, 241] on input "[URL][DOMAIN_NAME]" at bounding box center [205, 245] width 115 height 30
paste input "cdn.shopify.com/videos/c/o/v/83c9c599fc38426b9fc58682265ceed3"
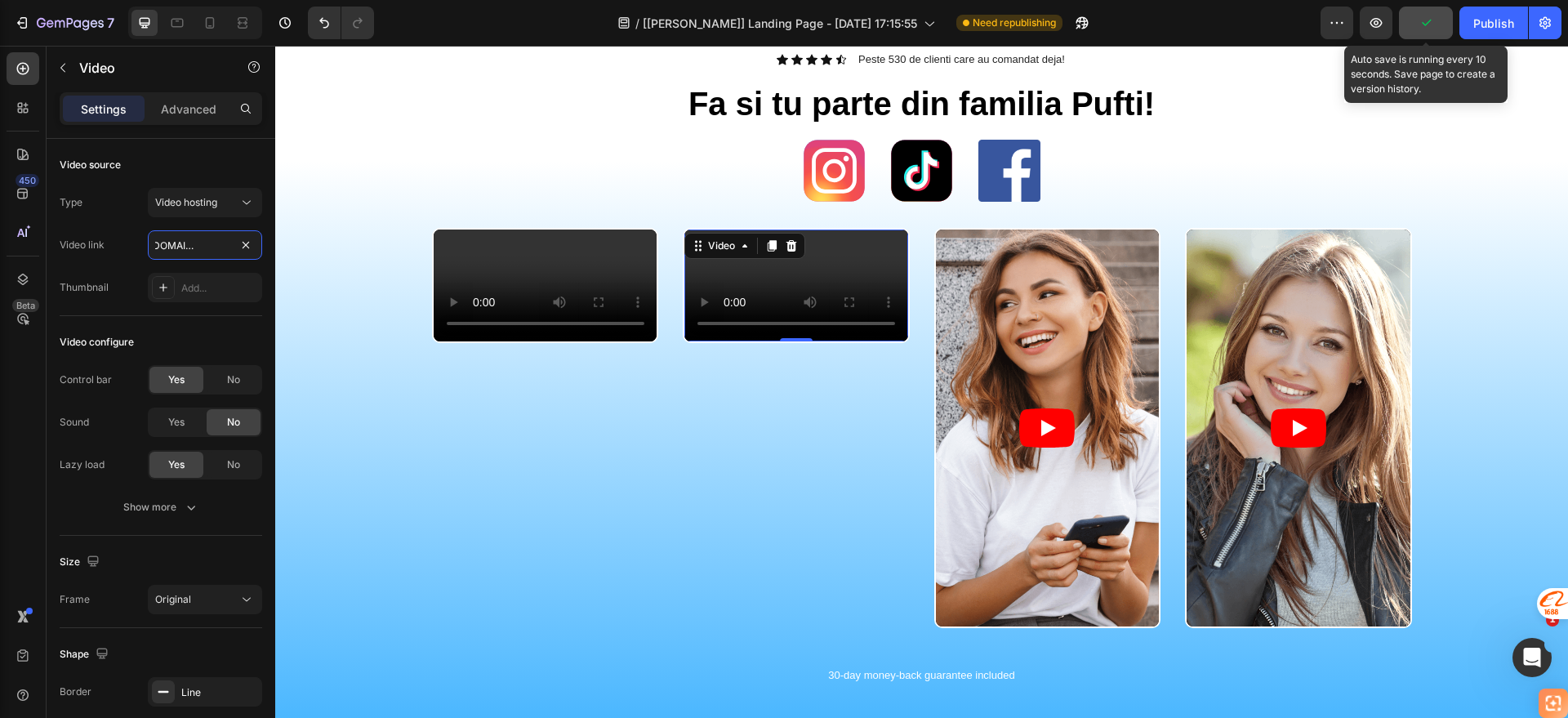
type input "https://cdn.shopify.com/videos/c/o/v/83c9c599fc38426b9fc58682265ceed3.mp4"
click at [1419, 26] on icon "button" at bounding box center [1425, 23] width 17 height 17
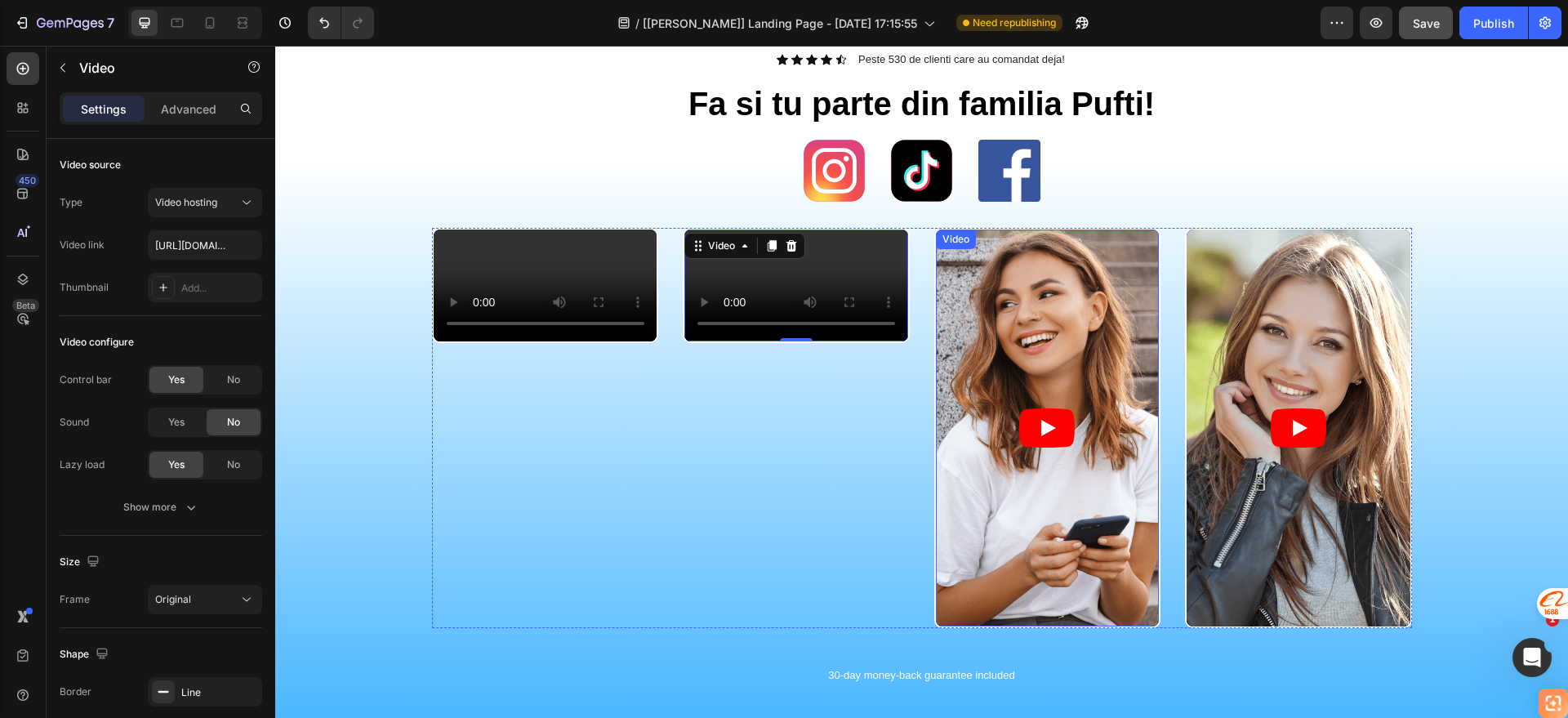
click at [982, 323] on article at bounding box center [1047, 428] width 223 height 397
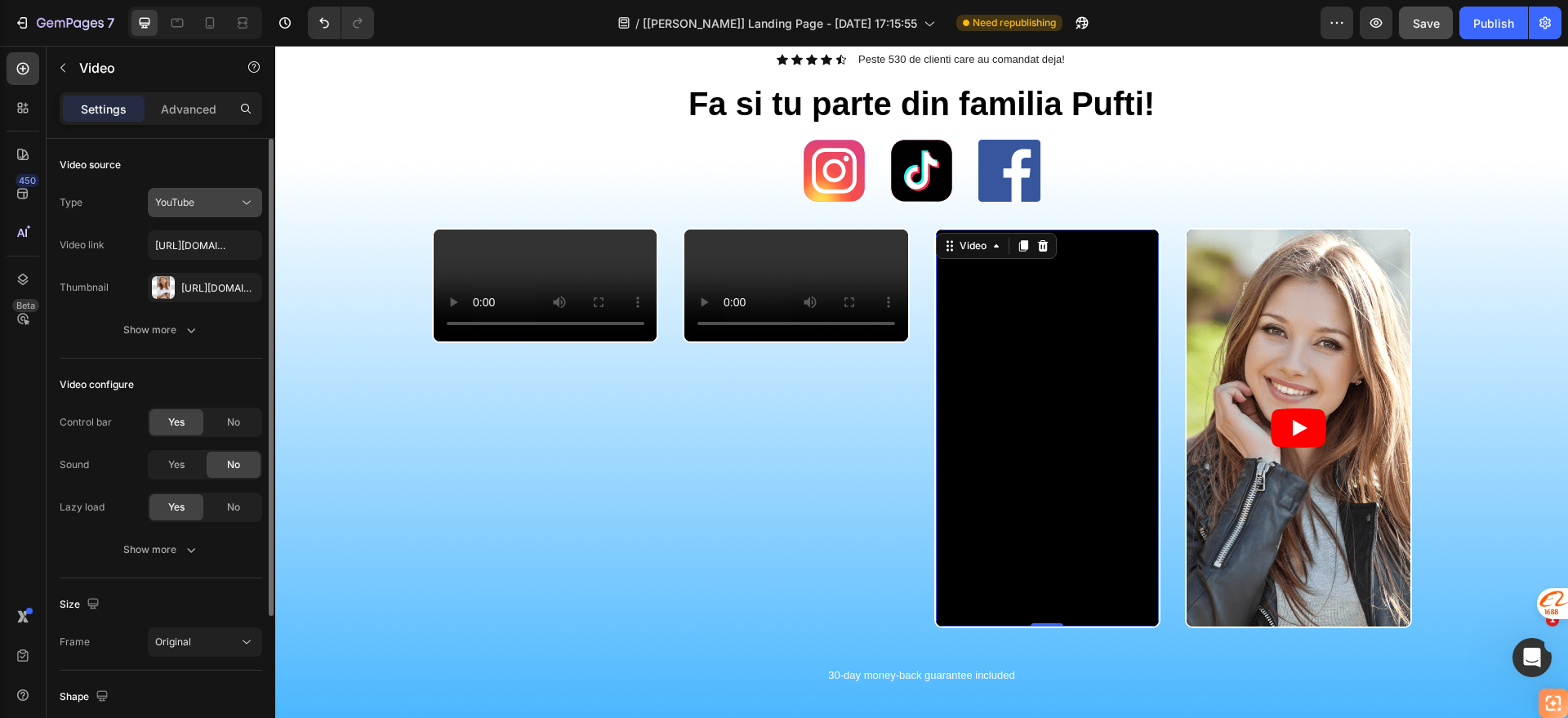
click at [219, 203] on div "YouTube" at bounding box center [197, 203] width 83 height 15
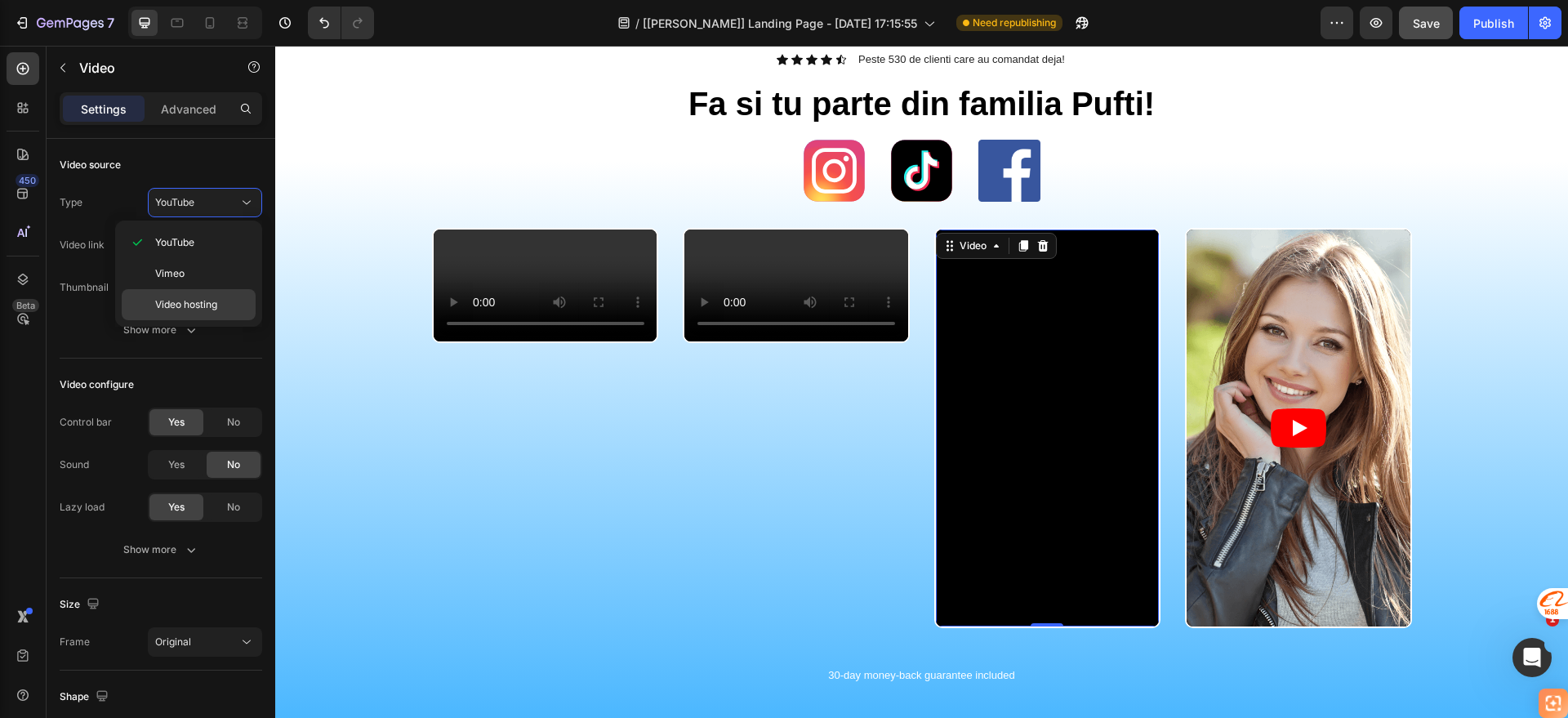
click at [191, 302] on span "Video hosting" at bounding box center [186, 304] width 62 height 15
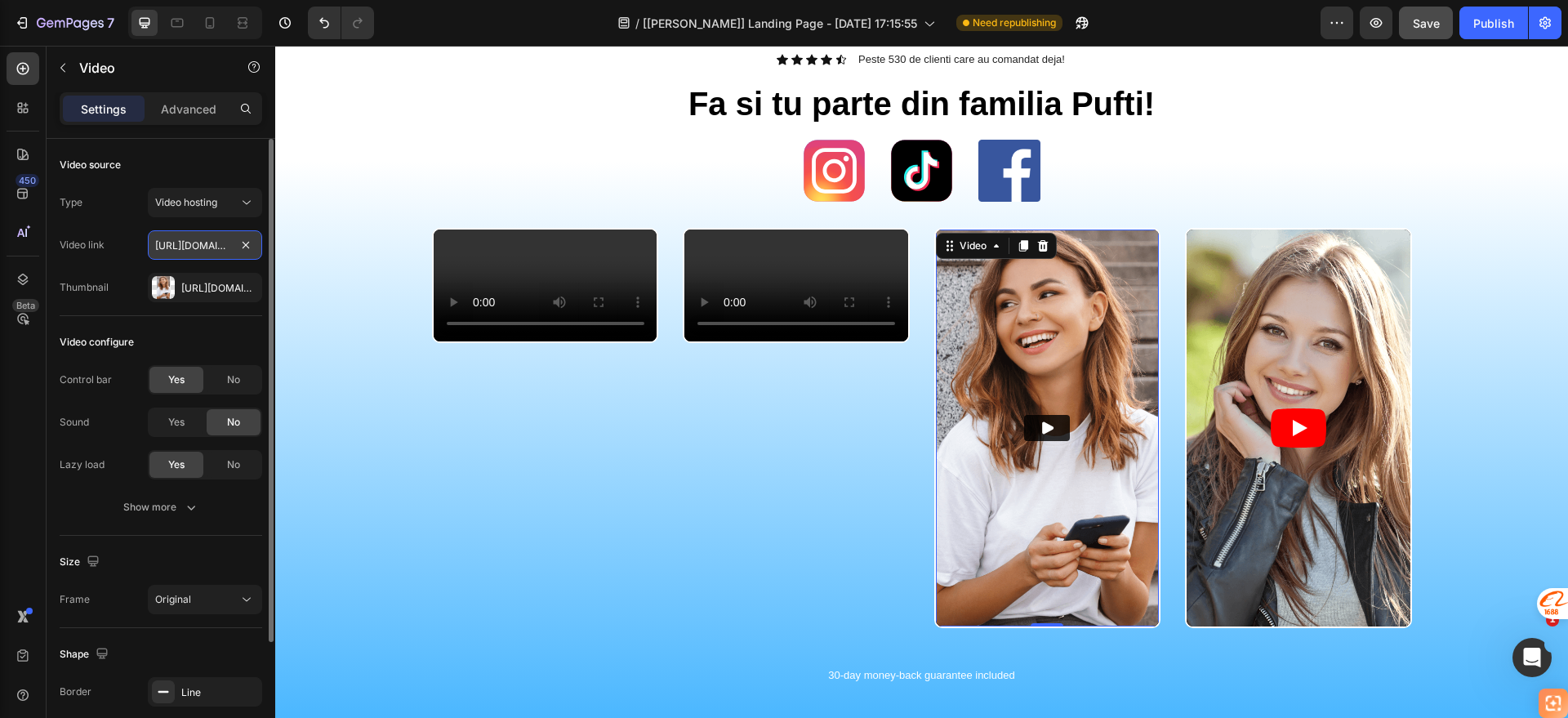
click at [215, 249] on input "[URL][DOMAIN_NAME]" at bounding box center [205, 245] width 115 height 30
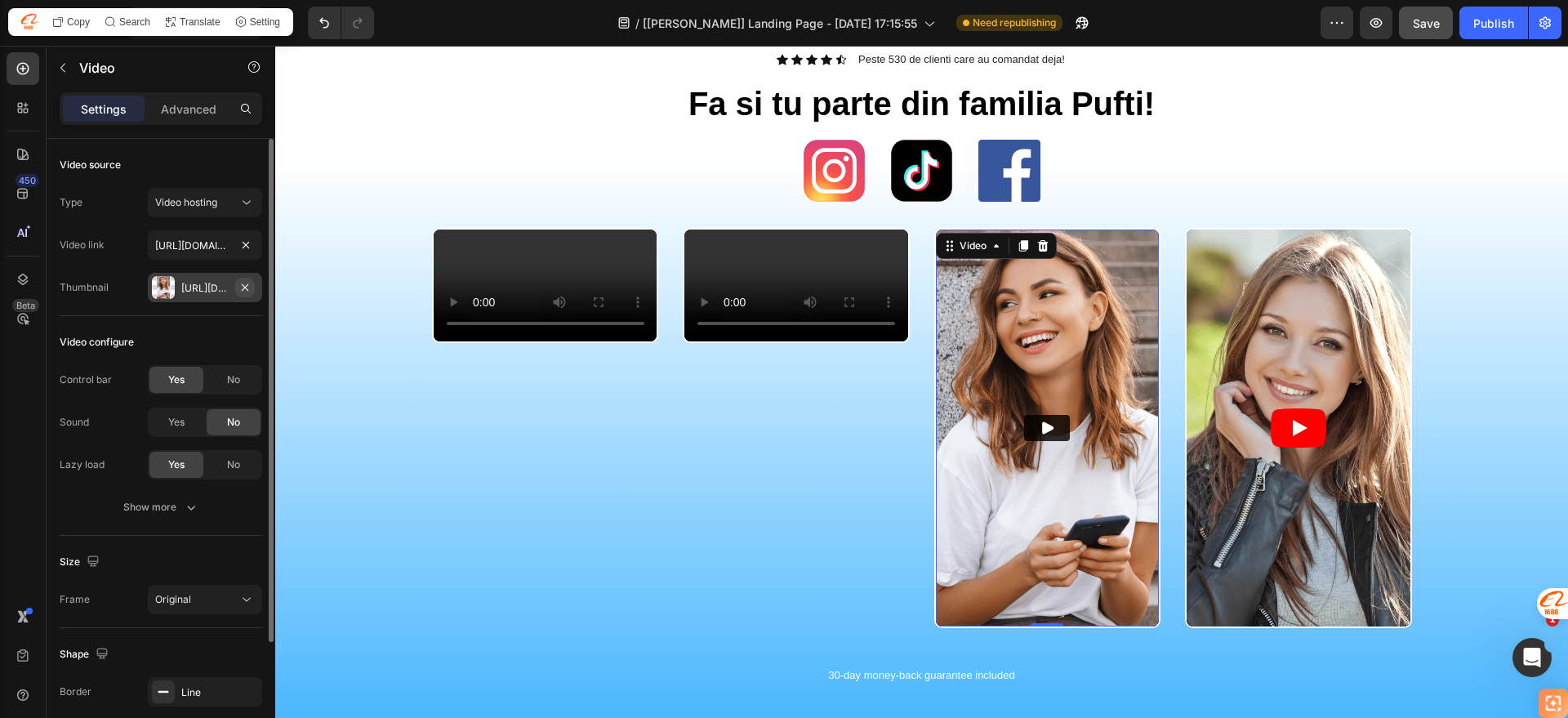
click at [247, 282] on icon "button" at bounding box center [244, 287] width 13 height 13
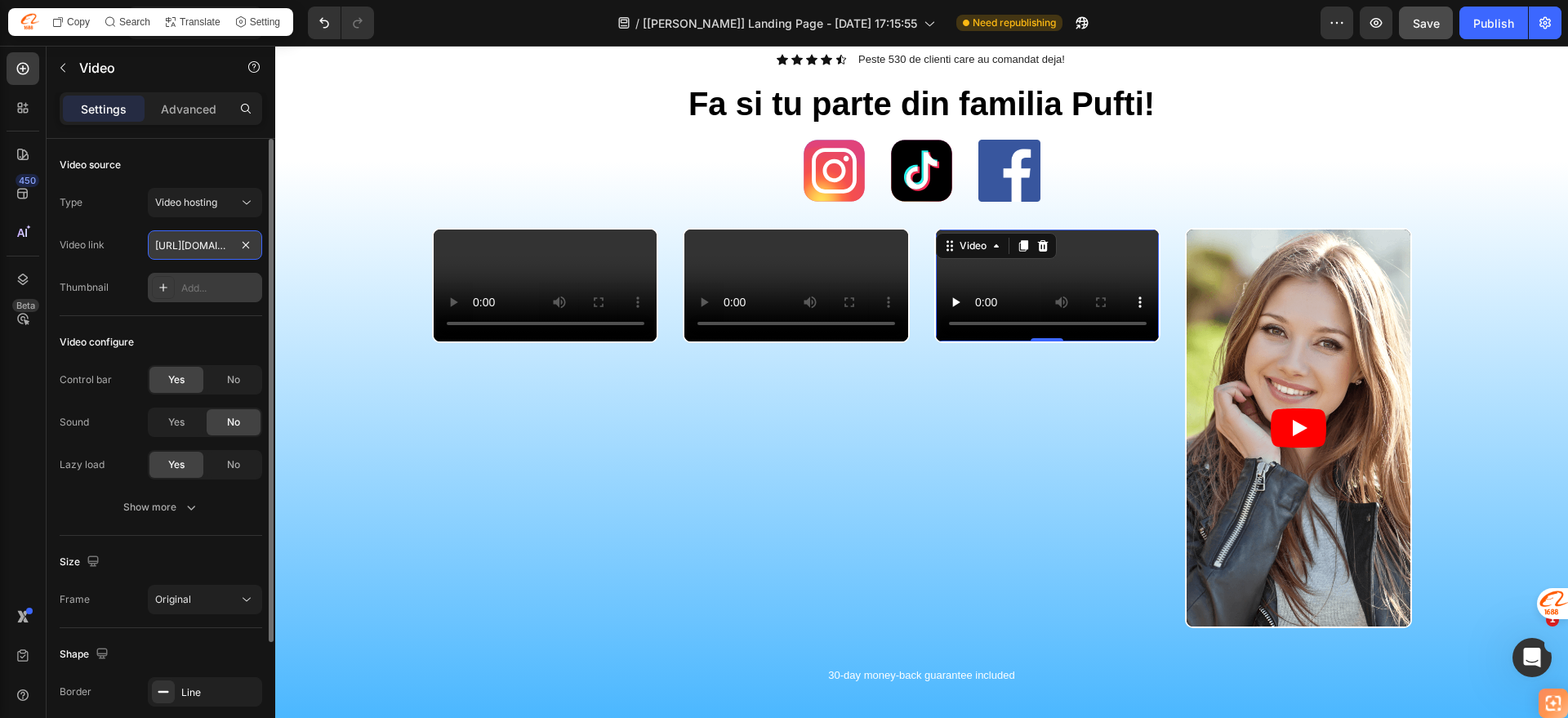
click at [216, 249] on input "[URL][DOMAIN_NAME]" at bounding box center [205, 245] width 115 height 30
paste input "cdn.shopify.com/videos/c/o/v/974b825a5f7b4ca6b78556b76e9d88f2"
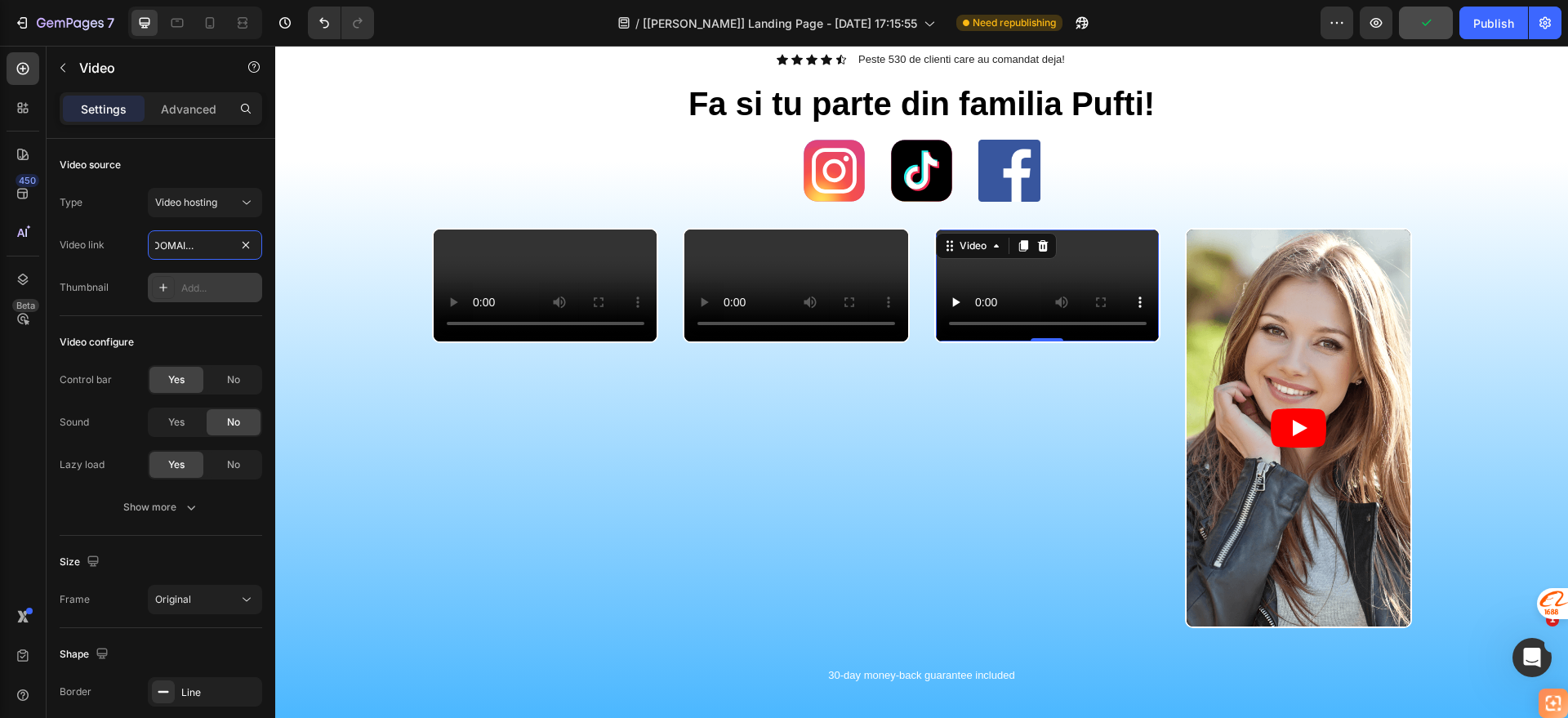
type input "https://cdn.shopify.com/videos/c/o/v/974b825a5f7b4ca6b78556b76e9d88f2.mp4"
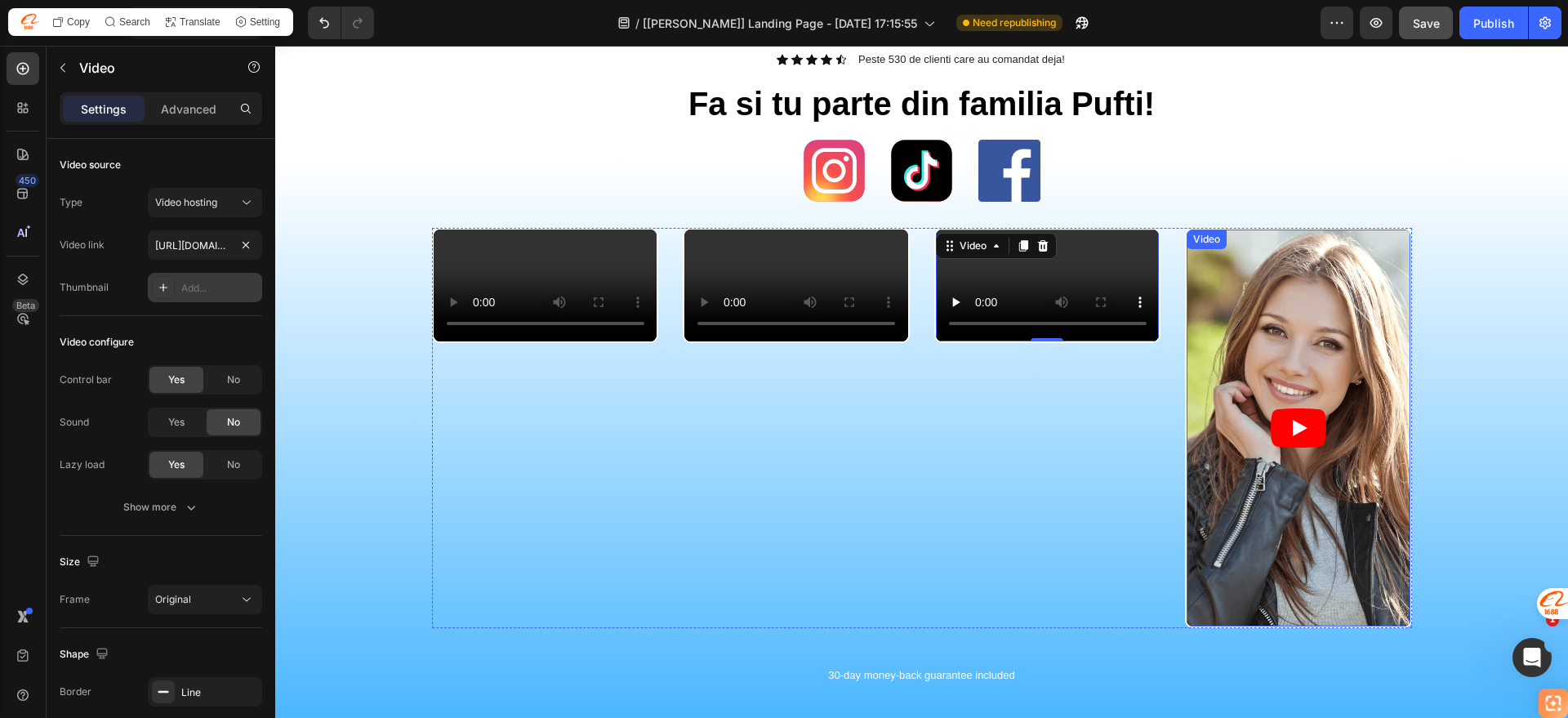
click at [1241, 398] on article at bounding box center [1298, 428] width 223 height 397
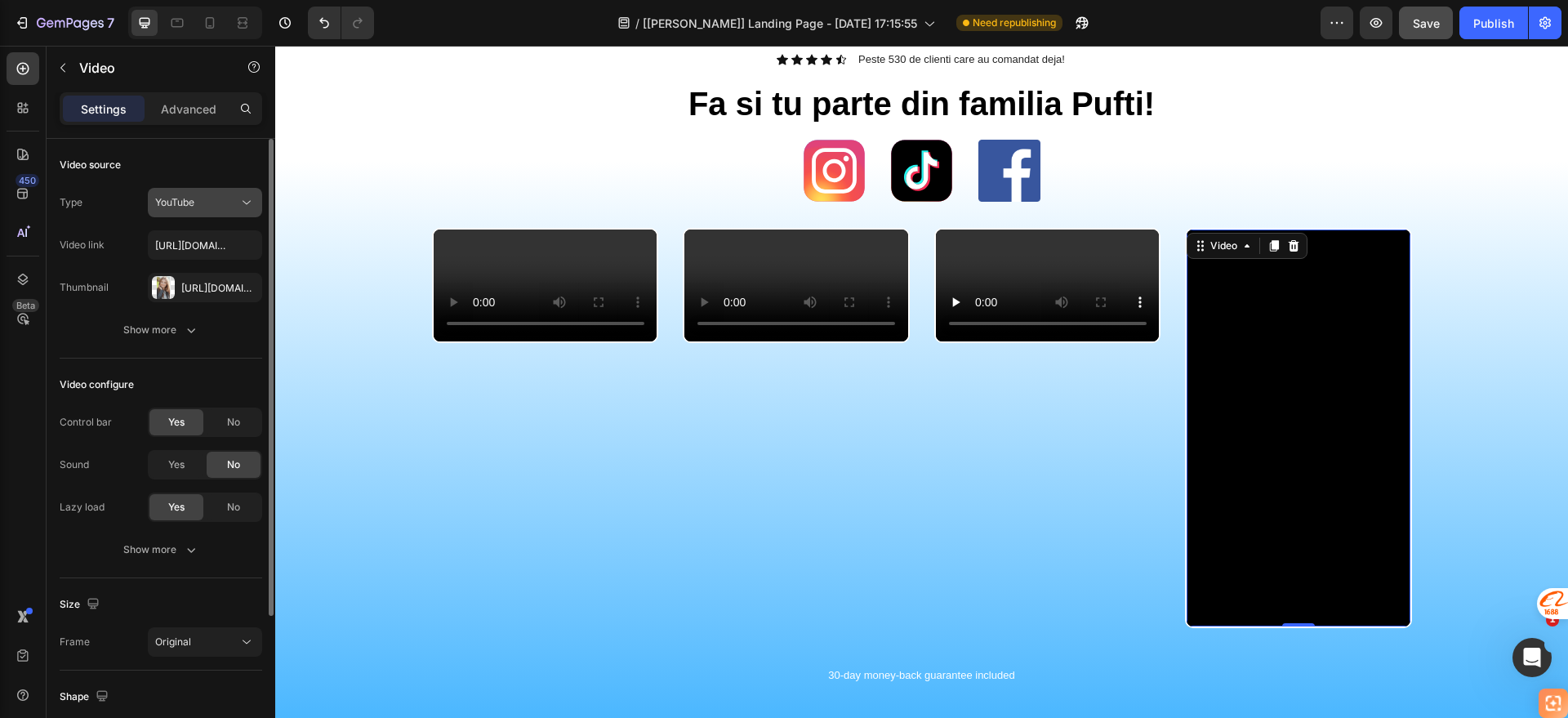
click at [247, 199] on icon at bounding box center [246, 203] width 17 height 17
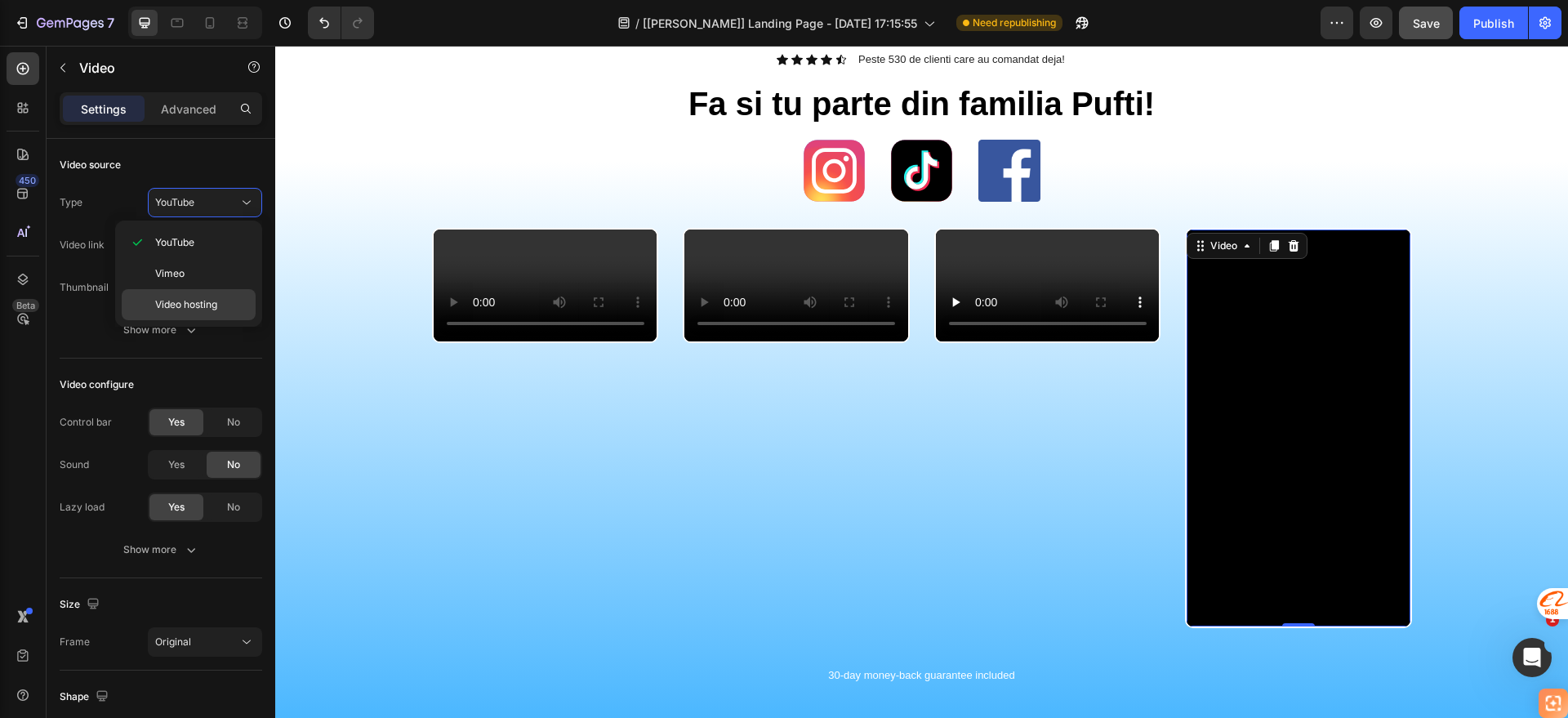
click at [196, 302] on span "Video hosting" at bounding box center [186, 304] width 62 height 15
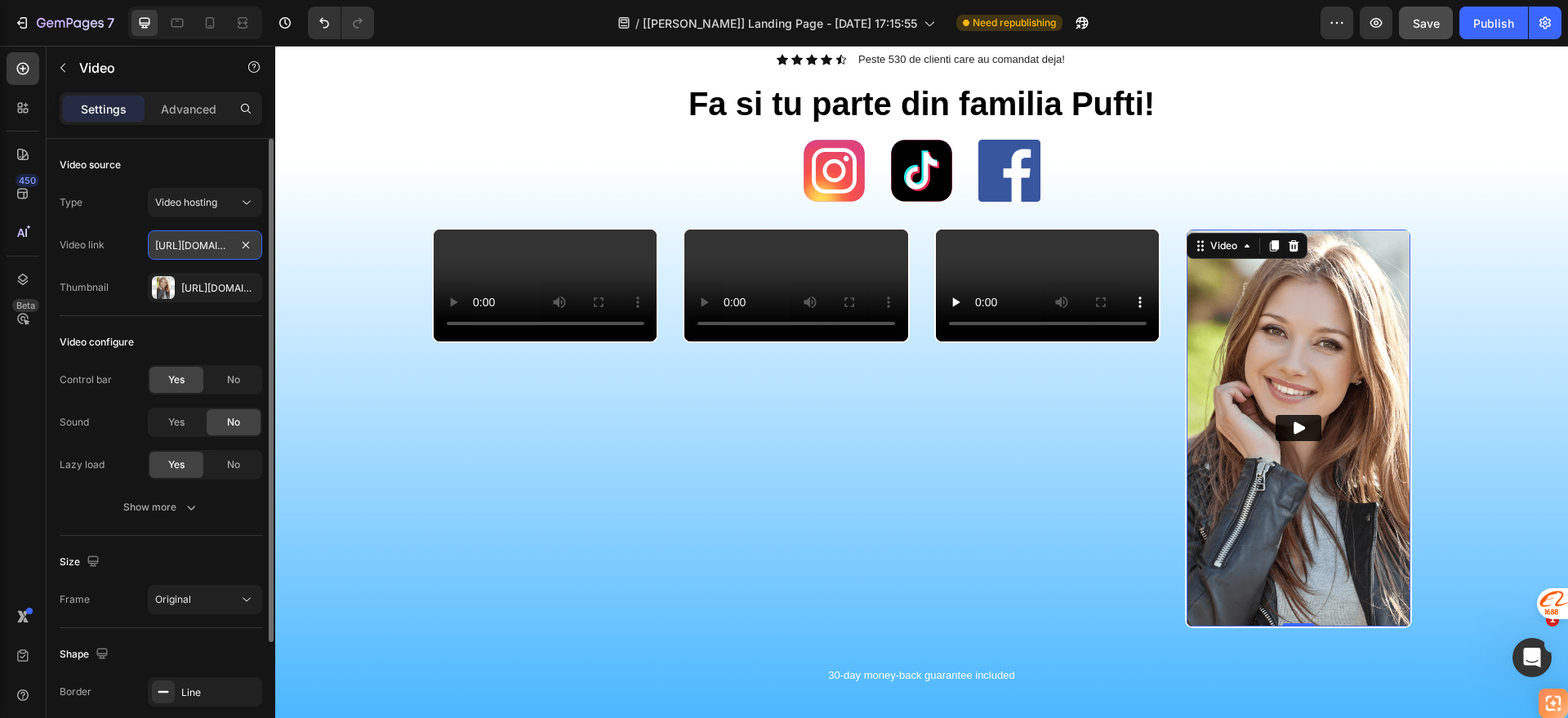
click at [217, 248] on input "[URL][DOMAIN_NAME]" at bounding box center [205, 245] width 115 height 30
paste input "cdn.shopify.com/videos/c/o/v/5ad33d701e8640f0a3134707a262bece"
type input "https://cdn.shopify.com/videos/c/o/v/5ad33d701e8640f0a3134707a262bece.mp4"
click at [247, 285] on icon "button" at bounding box center [245, 287] width 7 height 7
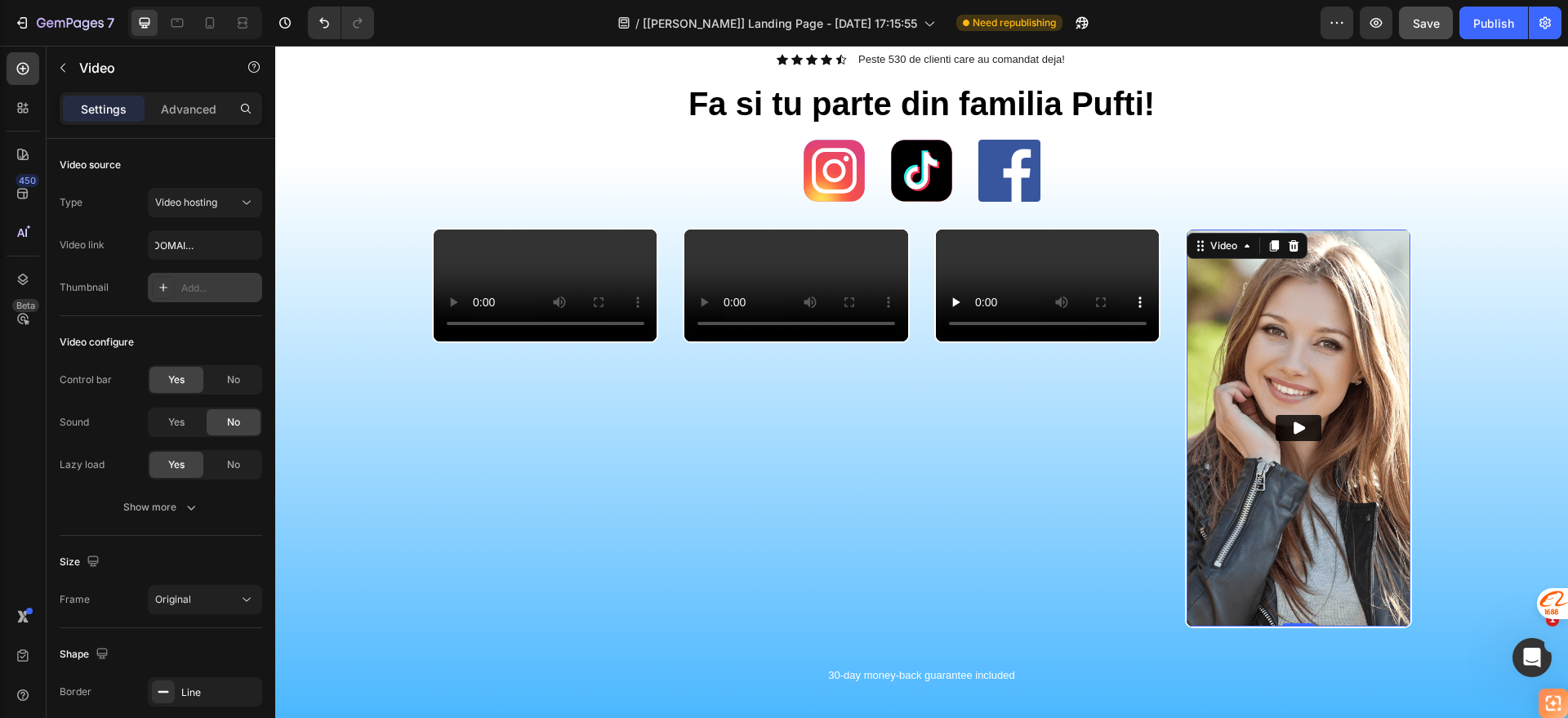
scroll to position [0, 0]
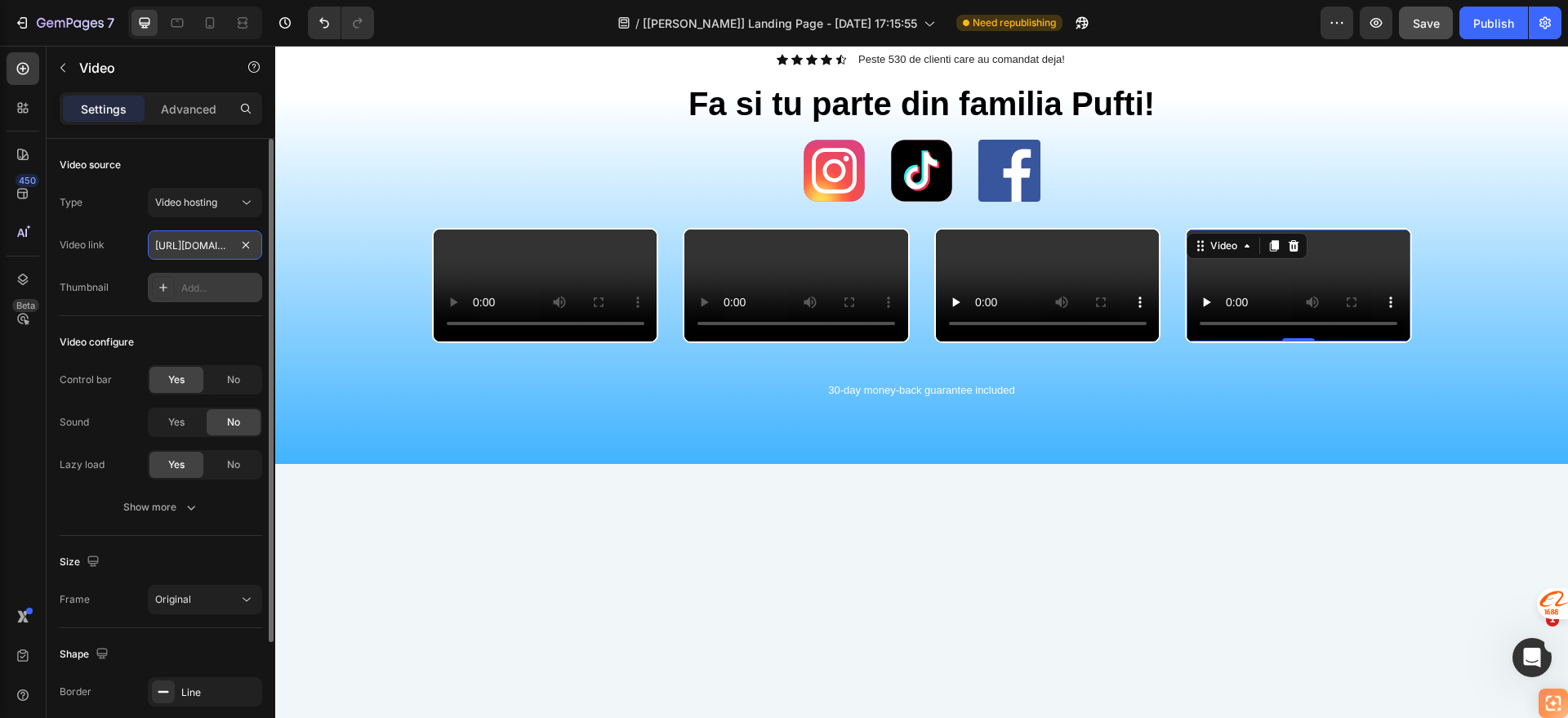
click at [232, 250] on input "https://cdn.shopify.com/videos/c/o/v/5ad33d701e8640f0a3134707a262bece.mp4" at bounding box center [205, 245] width 115 height 30
click at [357, 154] on div "Icon Icon Icon Icon Icon Icon List Peste 530 de clienti care au comandat deja! …" at bounding box center [921, 238] width 1268 height 374
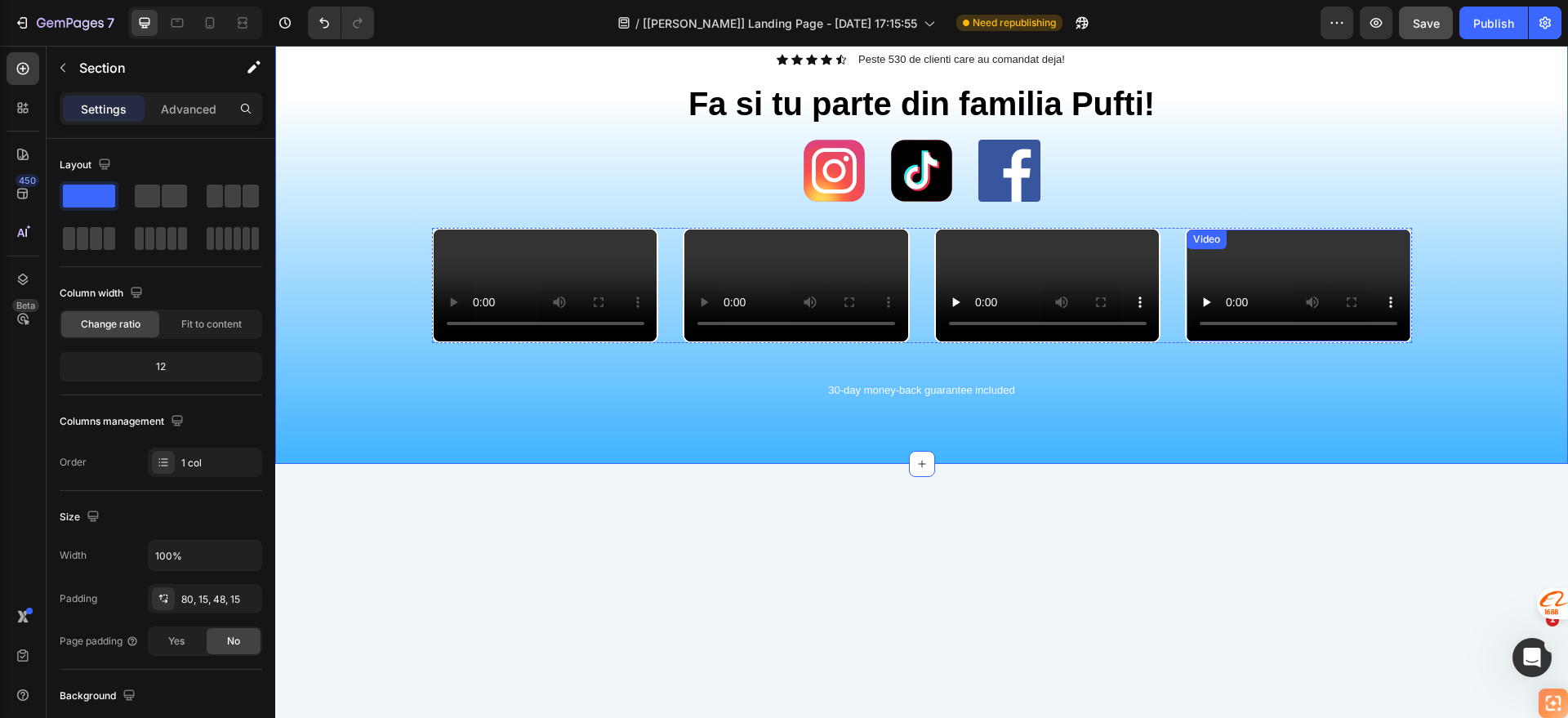
click at [1293, 342] on video at bounding box center [1298, 285] width 223 height 112
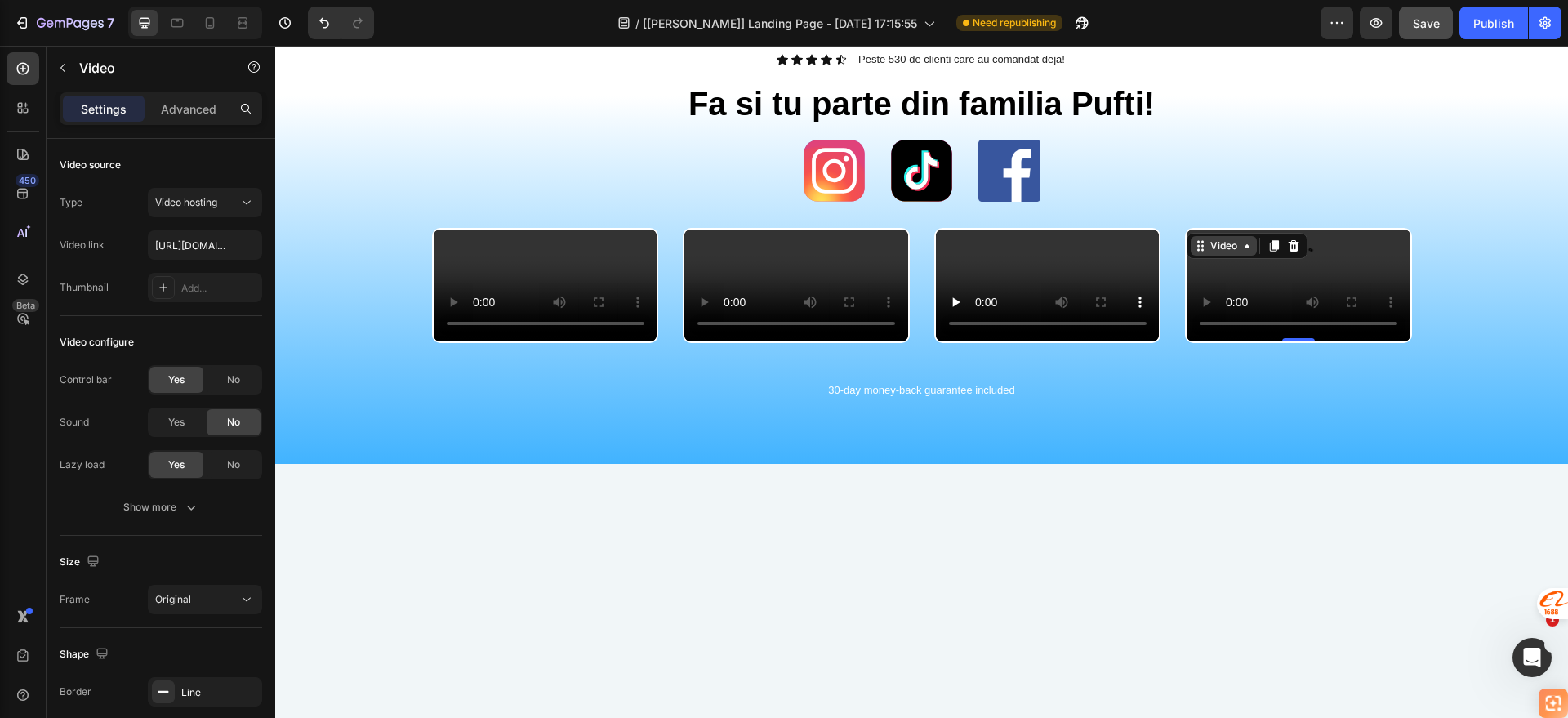
click at [1207, 251] on div "Video" at bounding box center [1224, 245] width 34 height 15
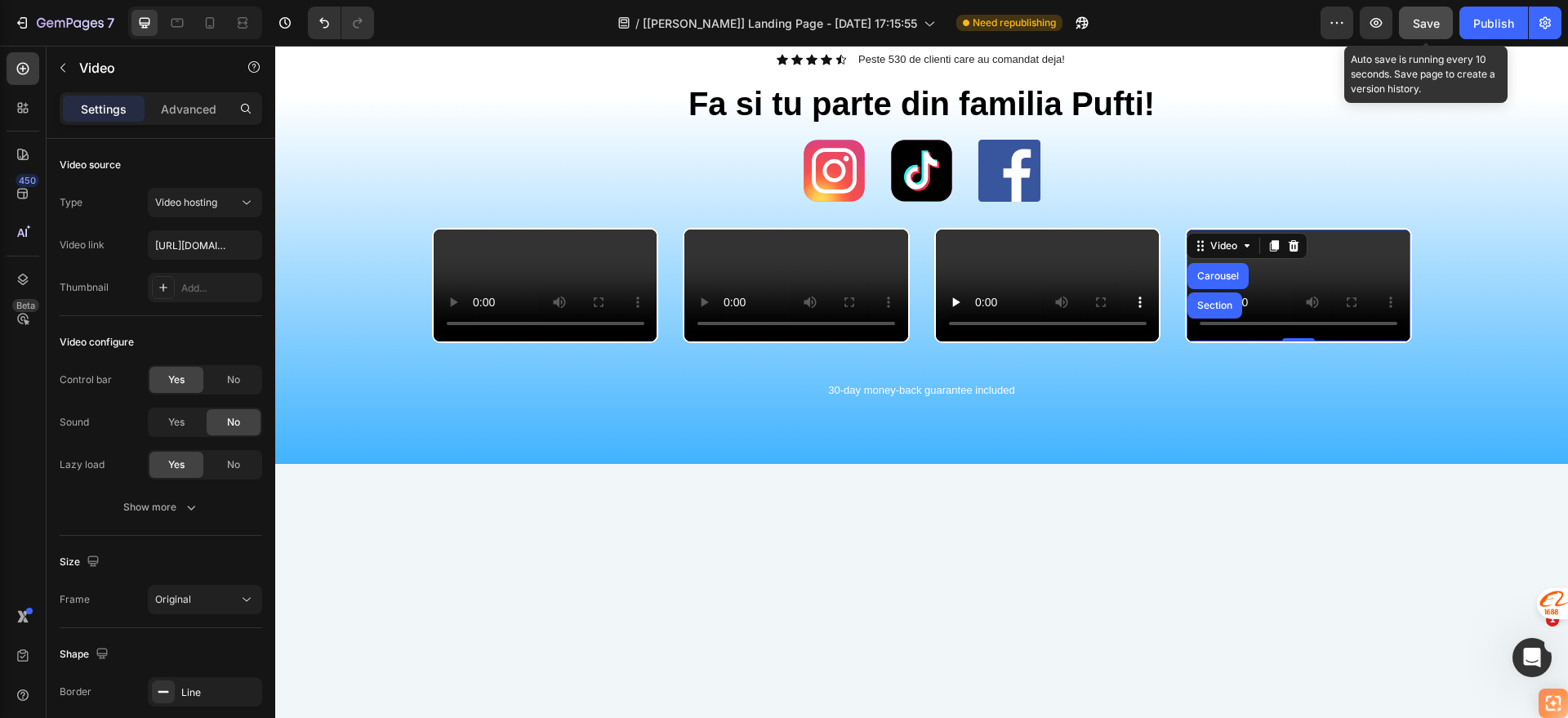
click at [1412, 21] on button "Save" at bounding box center [1426, 23] width 54 height 33
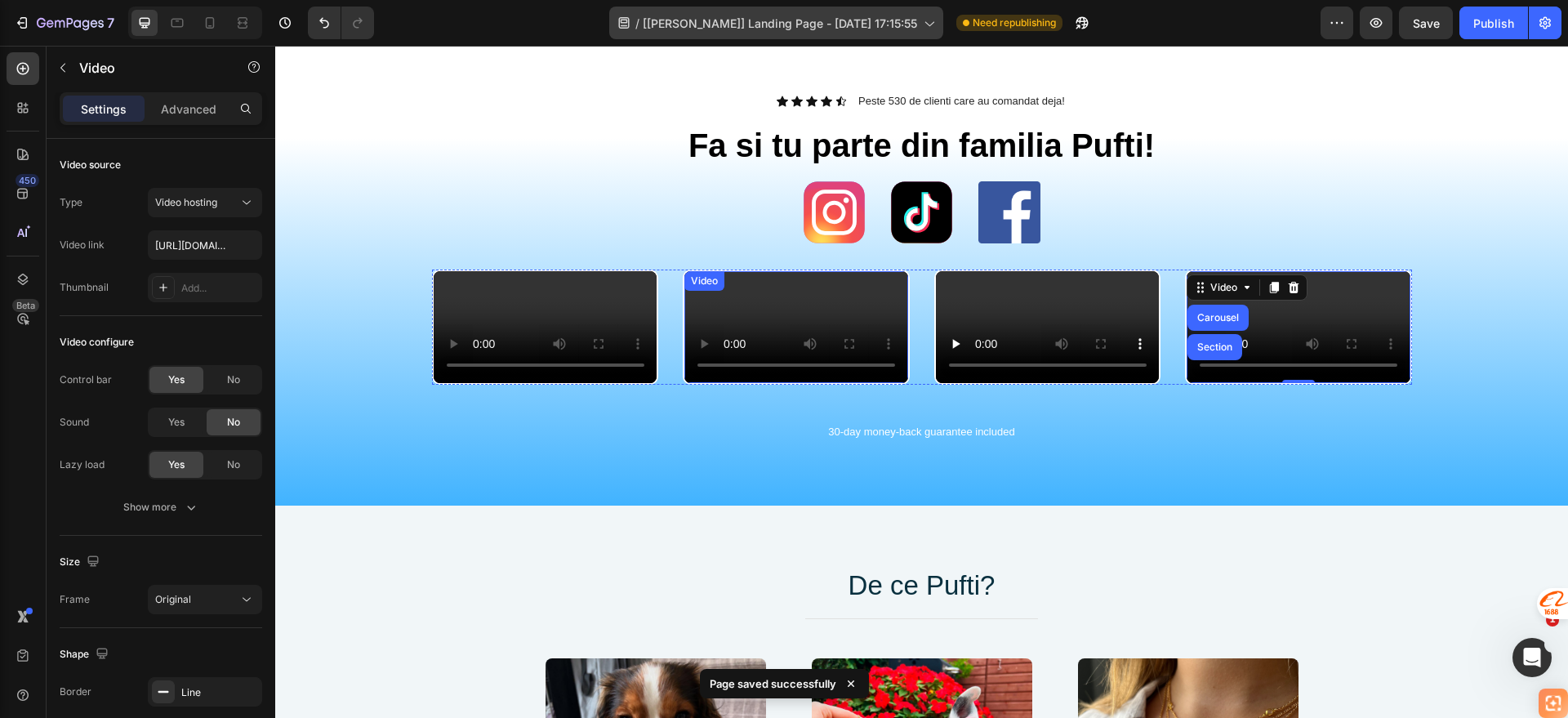
scroll to position [715, 0]
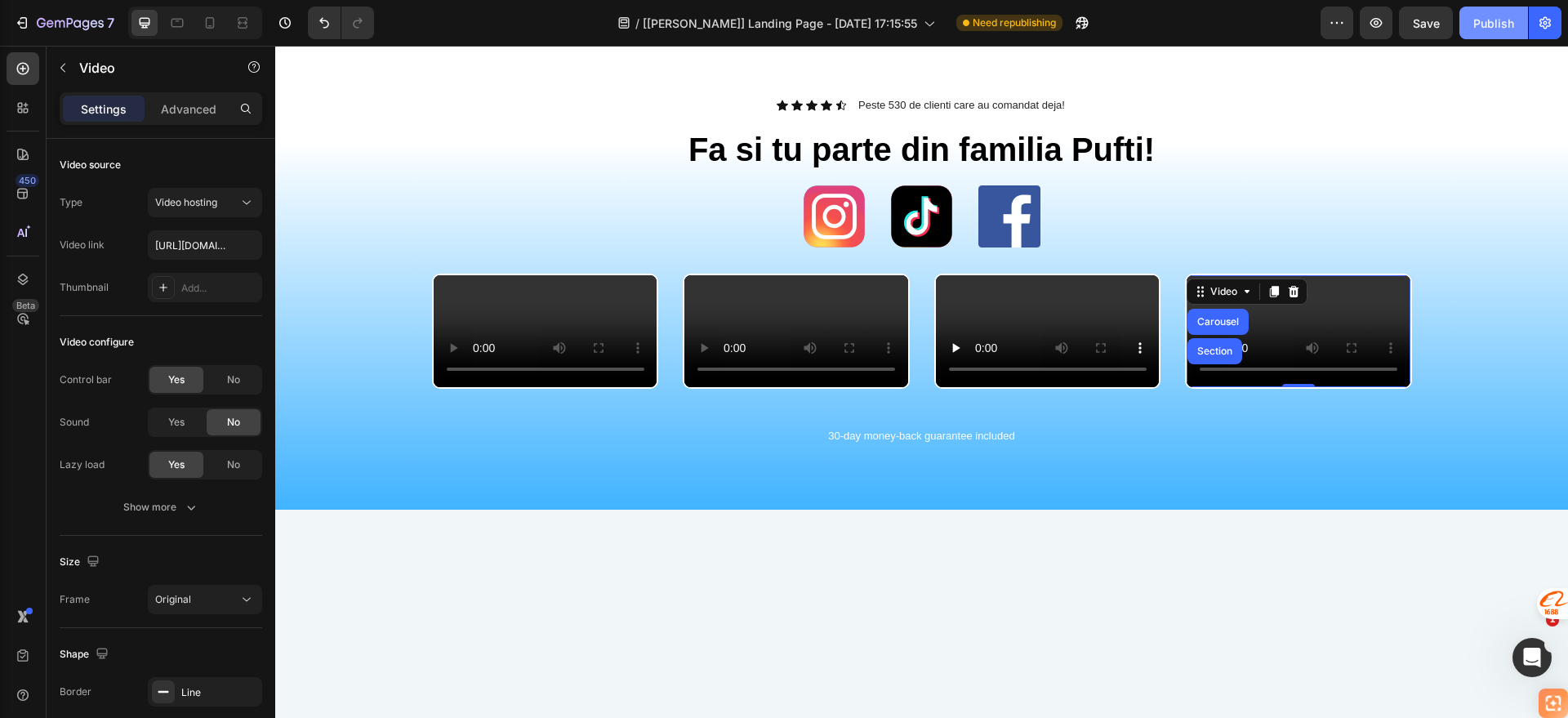
click at [1479, 25] on div "Publish" at bounding box center [1493, 23] width 41 height 17
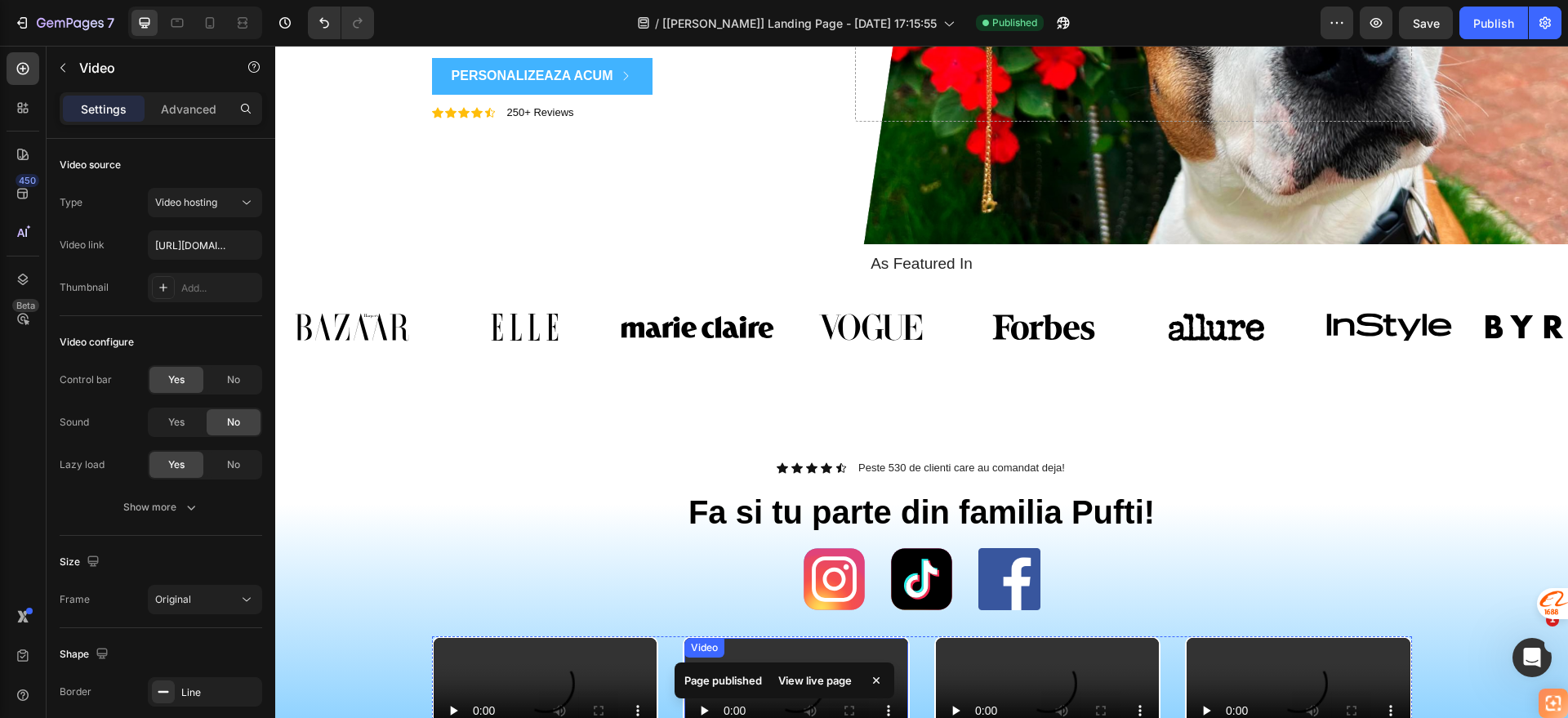
scroll to position [0, 0]
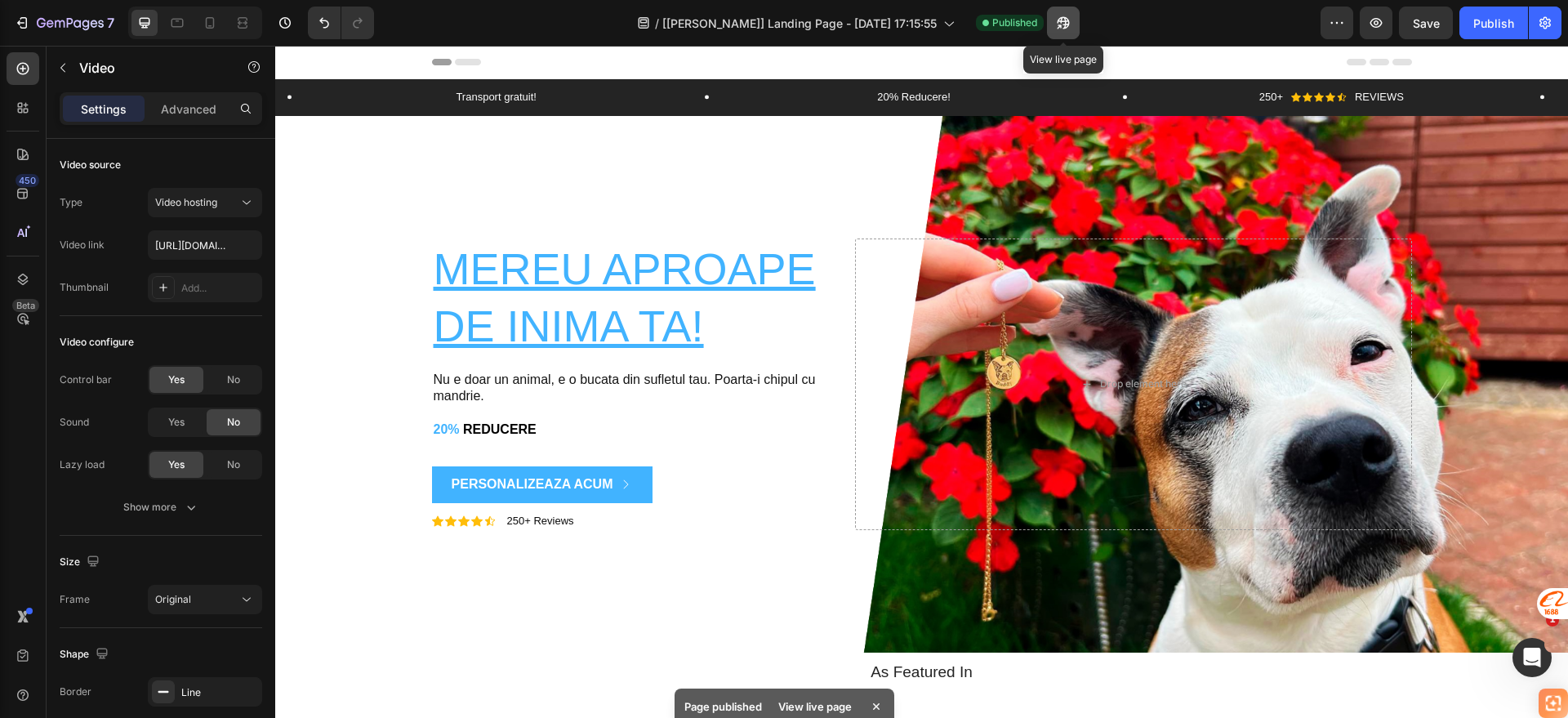
click at [1053, 31] on button "button" at bounding box center [1064, 23] width 33 height 33
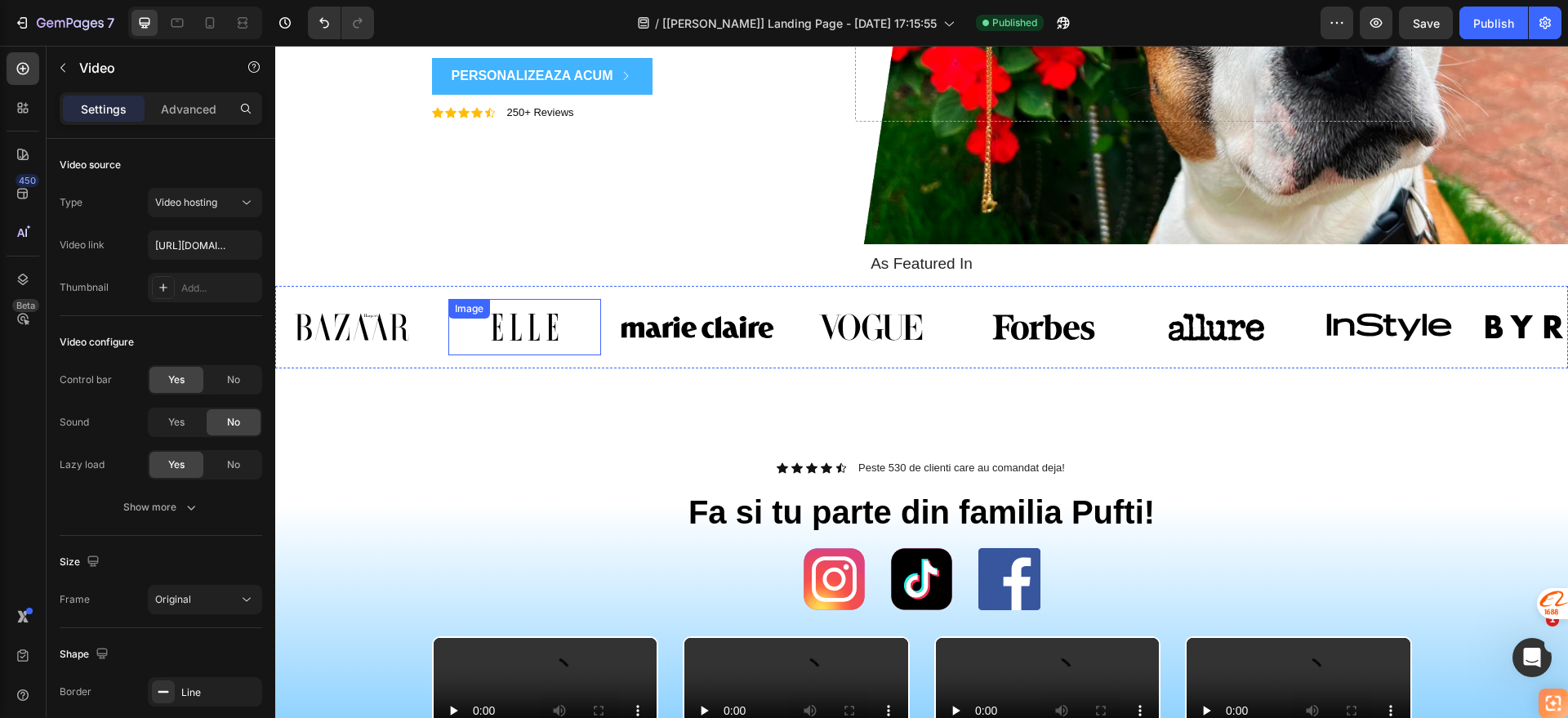
scroll to position [817, 0]
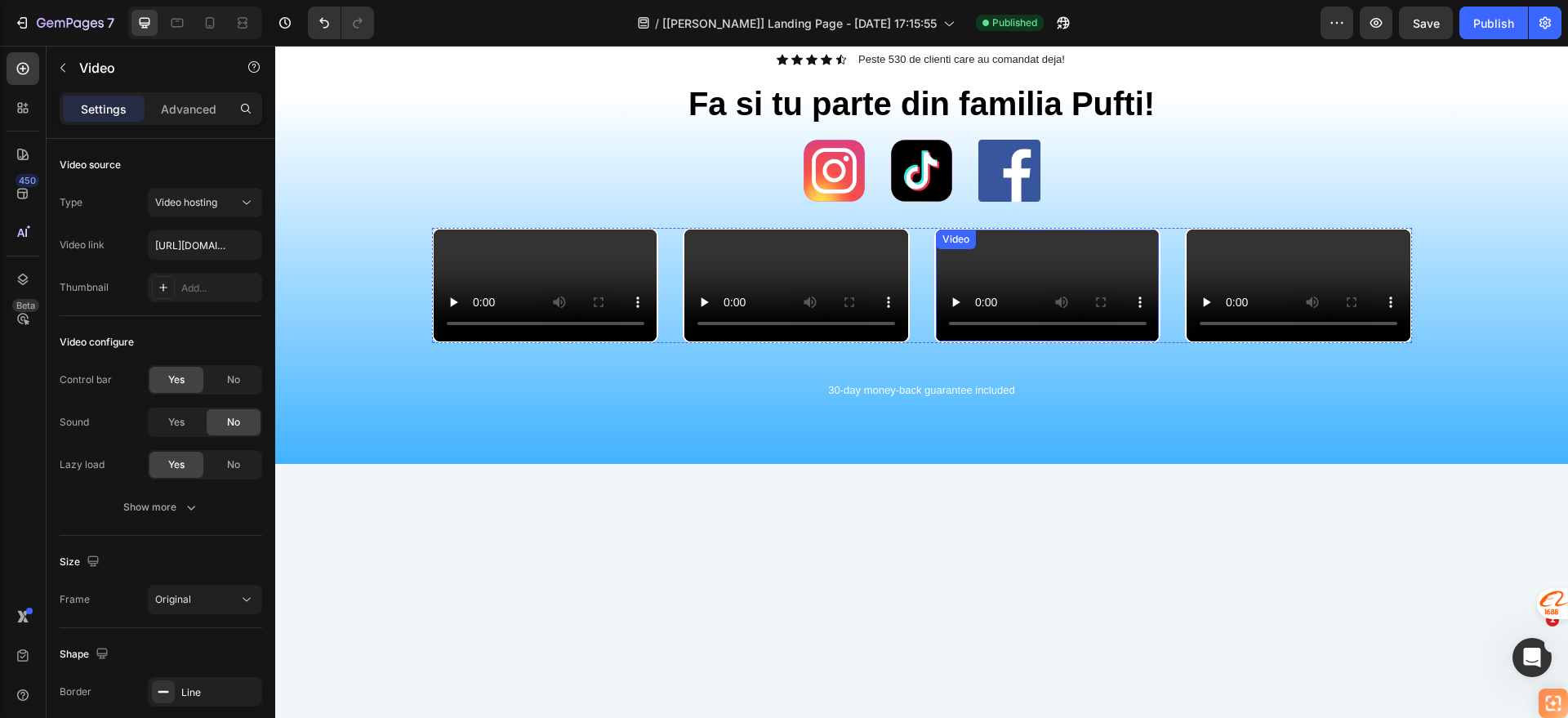
click at [993, 342] on video at bounding box center [1047, 285] width 223 height 112
click at [596, 342] on video at bounding box center [545, 285] width 223 height 112
click at [454, 245] on div "Video" at bounding box center [470, 245] width 34 height 15
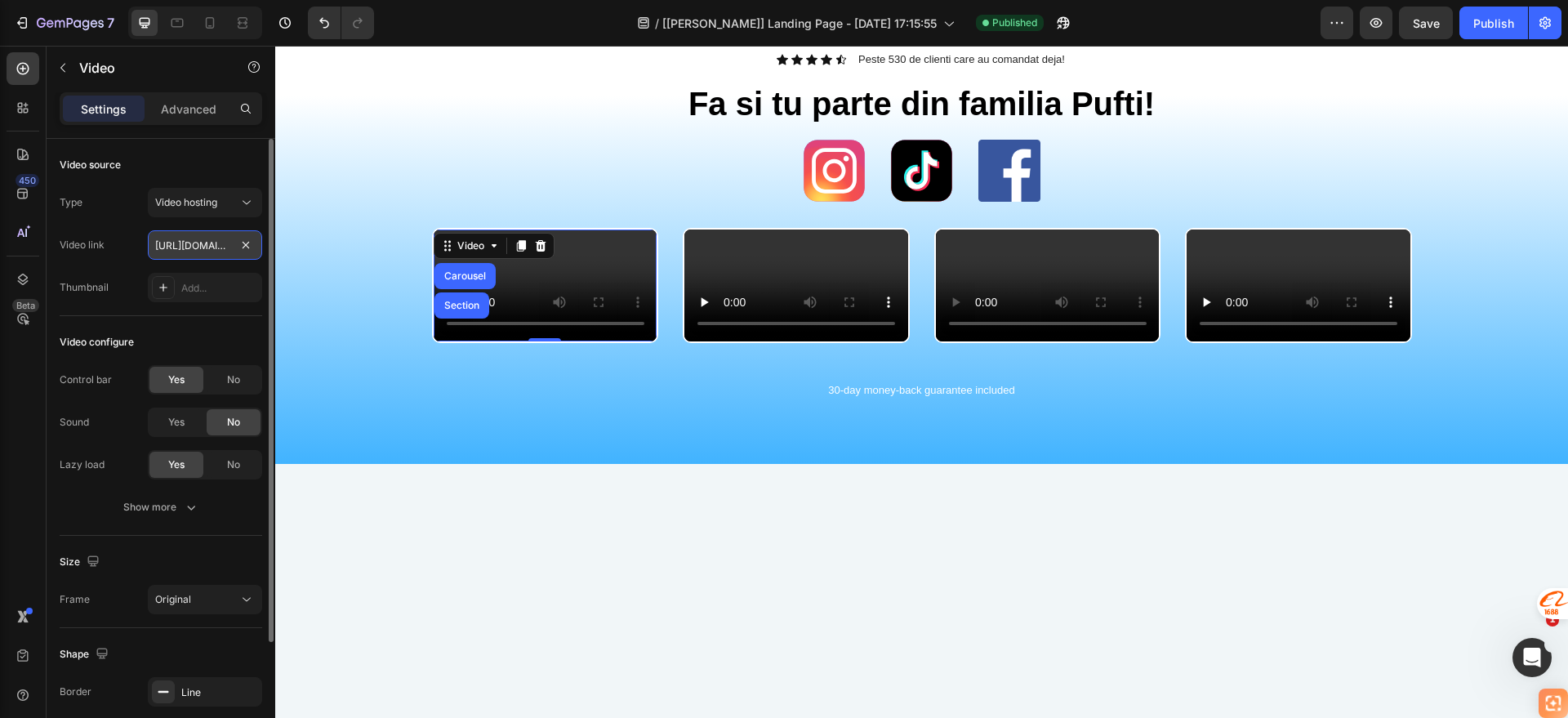
click at [213, 237] on input "[URL][DOMAIN_NAME]" at bounding box center [205, 245] width 115 height 30
paste input "974b825a5f7b4ca6b78556b76e9d88f2"
type input "https://cdn.shopify.com/videos/c/o/v/974b825a5f7b4ca6b78556b76e9d88f2.mp4"
click at [355, 172] on div "Icon Icon Icon Icon Icon Icon List Peste 530 de clienti care au comandat deja! …" at bounding box center [921, 238] width 1268 height 374
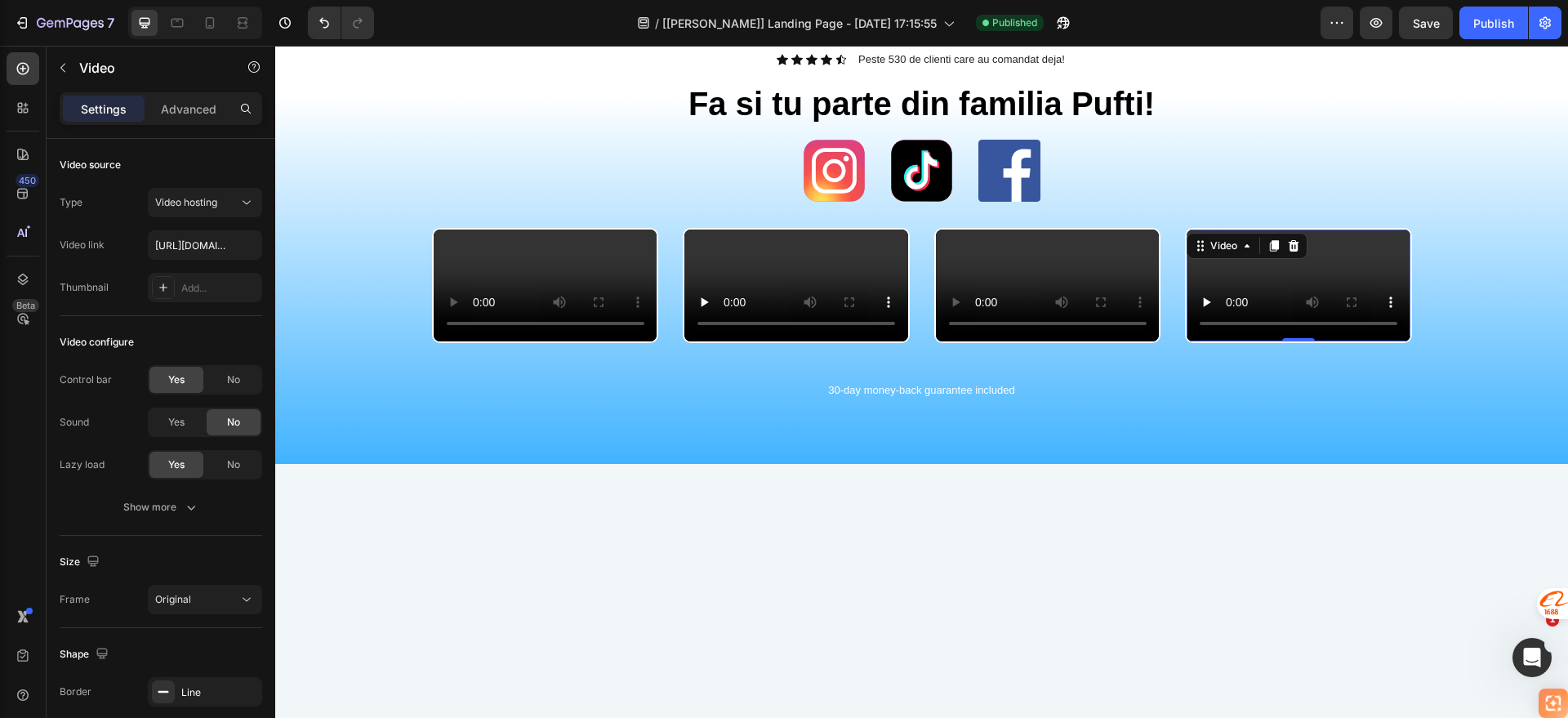
click at [1291, 342] on video at bounding box center [1298, 285] width 223 height 112
click at [221, 249] on input "https://cdn.shopify.com/videos/c/o/v/5ad33d701e8640f0a3134707a262bece.mp4" at bounding box center [205, 245] width 115 height 30
click at [784, 342] on video at bounding box center [795, 285] width 223 height 112
click at [711, 249] on div "Video" at bounding box center [721, 245] width 34 height 15
click at [708, 242] on div "Video" at bounding box center [721, 245] width 34 height 15
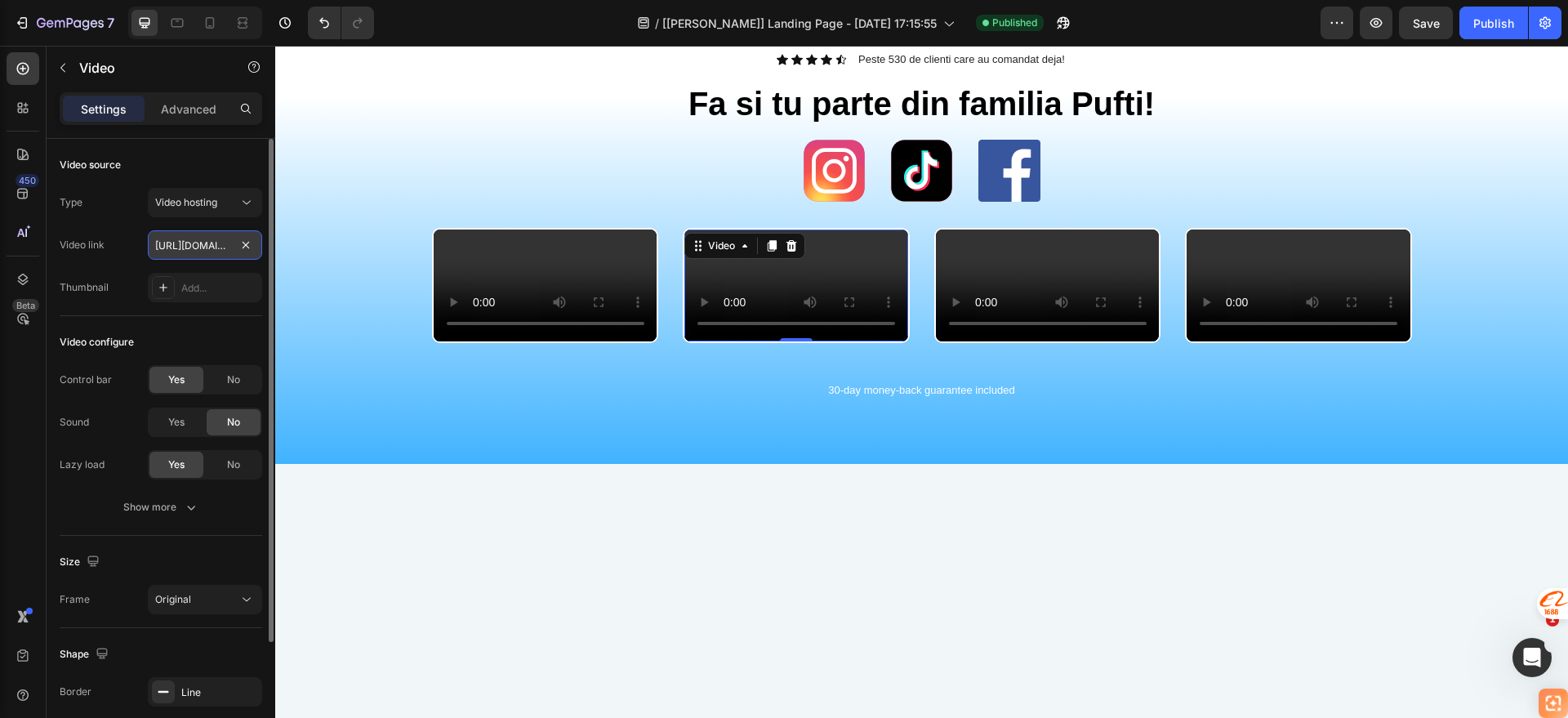
click at [210, 241] on input "https://cdn.shopify.com/videos/c/o/v/83c9c599fc38426b9fc58682265ceed3.mp4" at bounding box center [205, 245] width 115 height 30
paste input "5ad33d701e8640f0a3134707a262bece"
type input "https://cdn.shopify.com/videos/c/o/v/5ad33d701e8640f0a3134707a262bece.mp4"
click at [1013, 342] on video at bounding box center [1047, 285] width 223 height 112
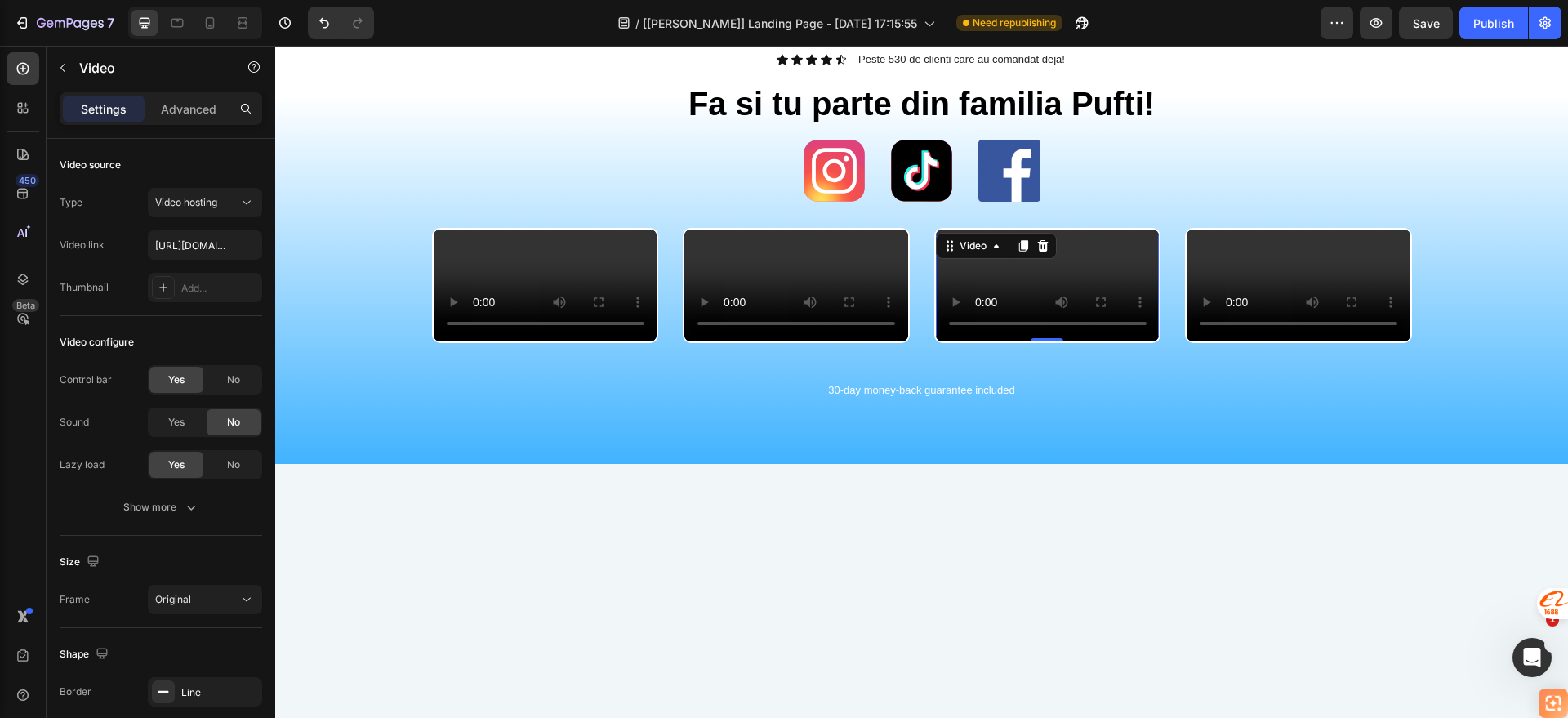
click at [1038, 342] on video at bounding box center [1047, 285] width 223 height 112
click at [961, 240] on div "Video" at bounding box center [973, 245] width 34 height 15
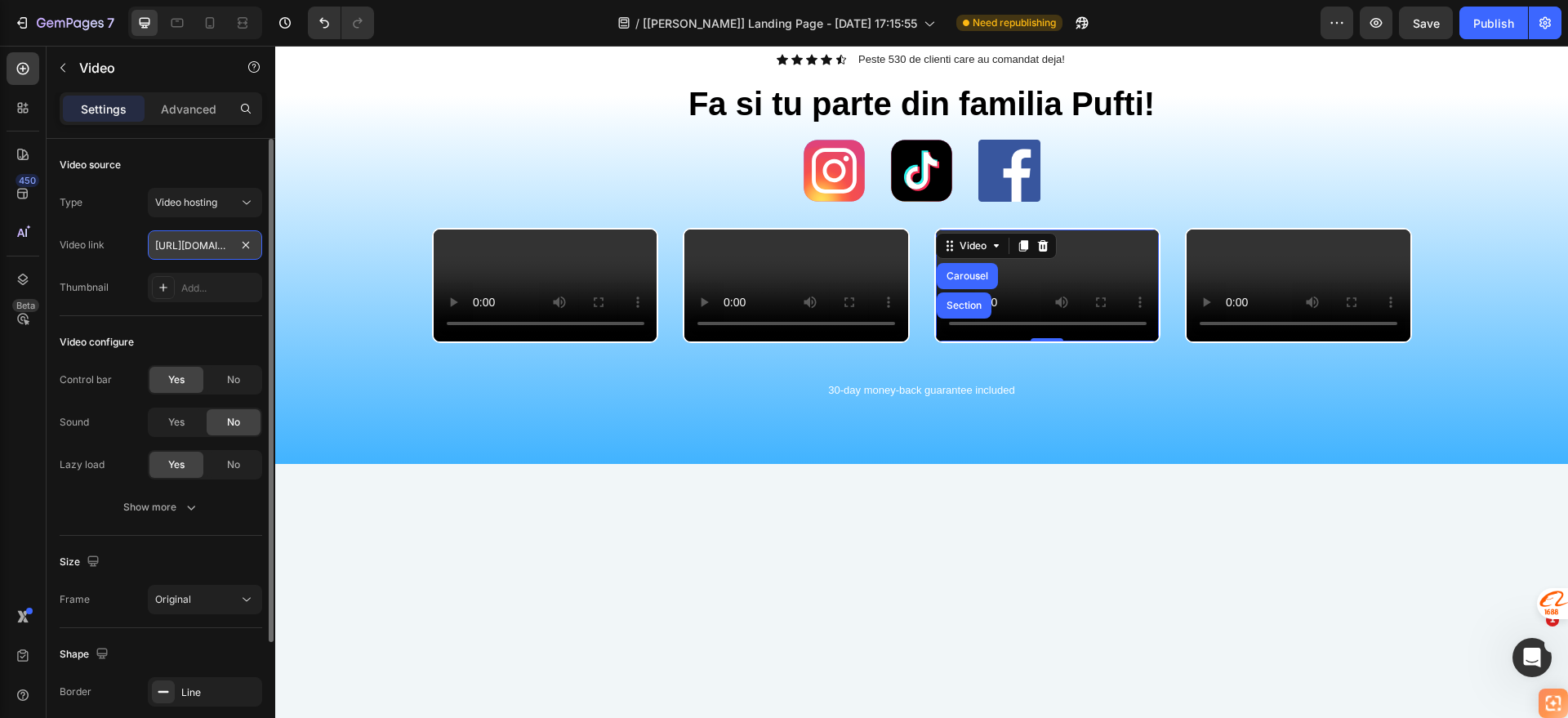
click at [204, 246] on input "https://cdn.shopify.com/videos/c/o/v/974b825a5f7b4ca6b78556b76e9d88f2.mp4" at bounding box center [205, 245] width 115 height 30
paste input "da2f0449b5de4a4ab118b60a662177b7"
type input "[URL][DOMAIN_NAME]"
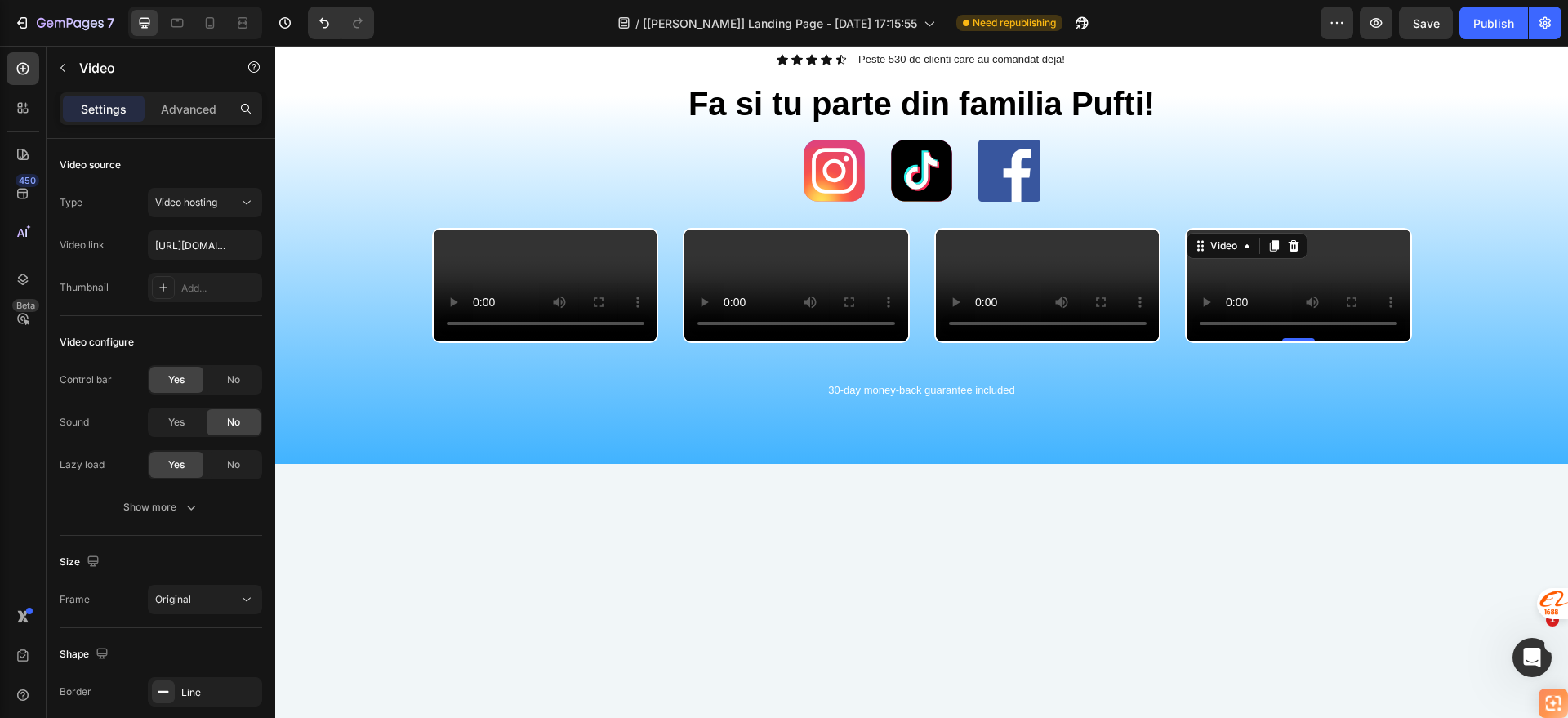
click at [1230, 342] on video at bounding box center [1298, 285] width 223 height 112
click at [1210, 241] on div "Video" at bounding box center [1224, 245] width 34 height 15
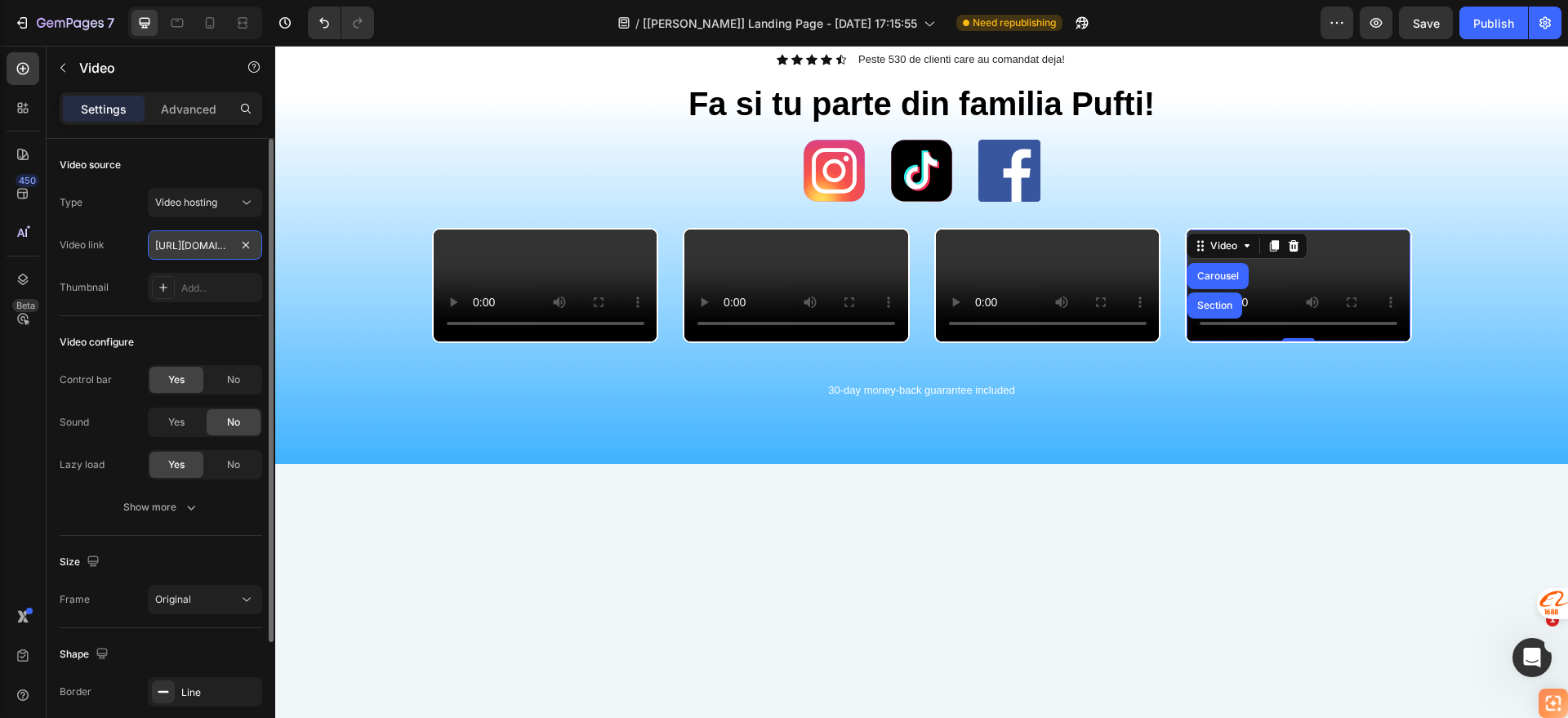
click at [203, 241] on input "https://cdn.shopify.com/videos/c/o/v/5ad33d701e8640f0a3134707a262bece.mp4" at bounding box center [205, 245] width 115 height 30
paste input "83c9c599fc38426b9fc58682265ceed3"
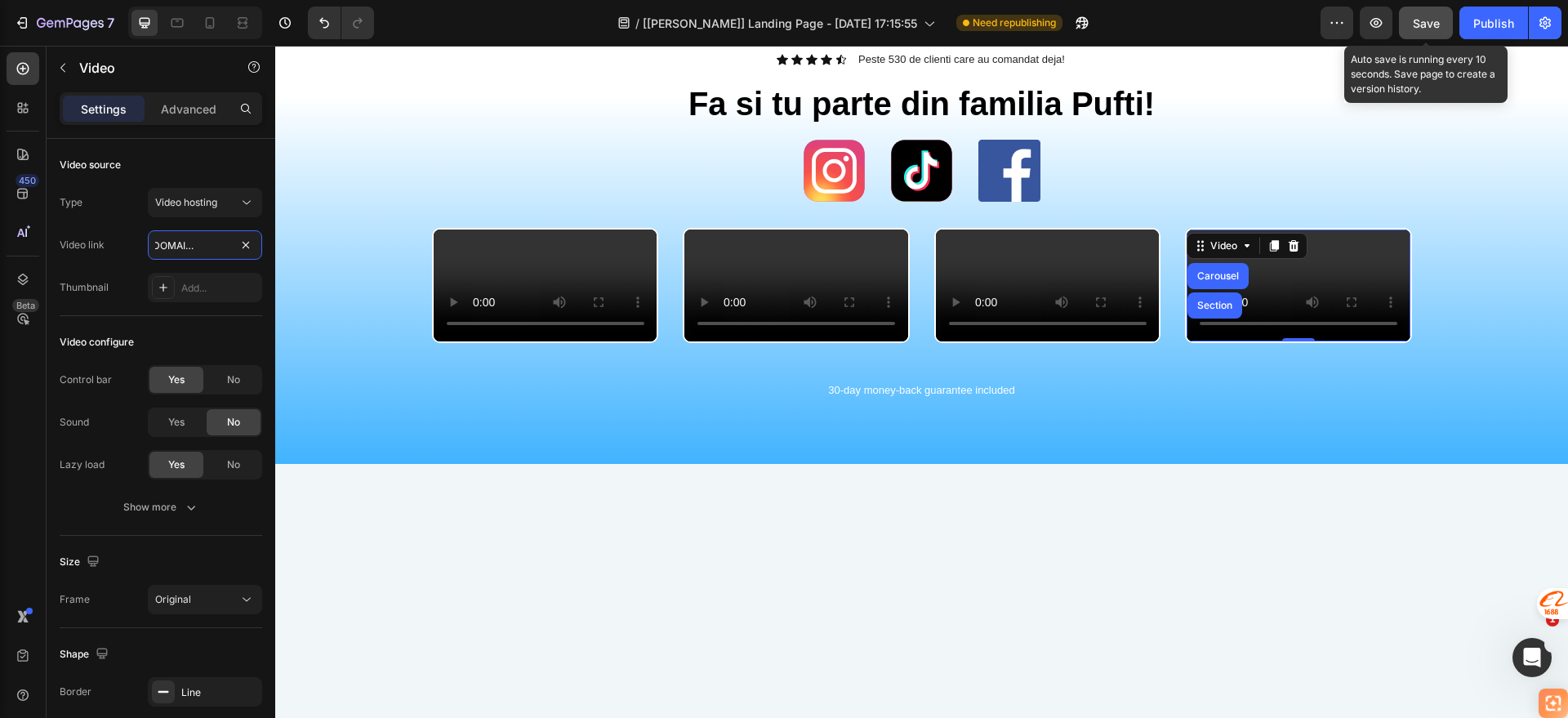
type input "https://cdn.shopify.com/videos/c/o/v/83c9c599fc38426b9fc58682265ceed3.mp4"
click at [1446, 36] on button "Save" at bounding box center [1426, 23] width 54 height 33
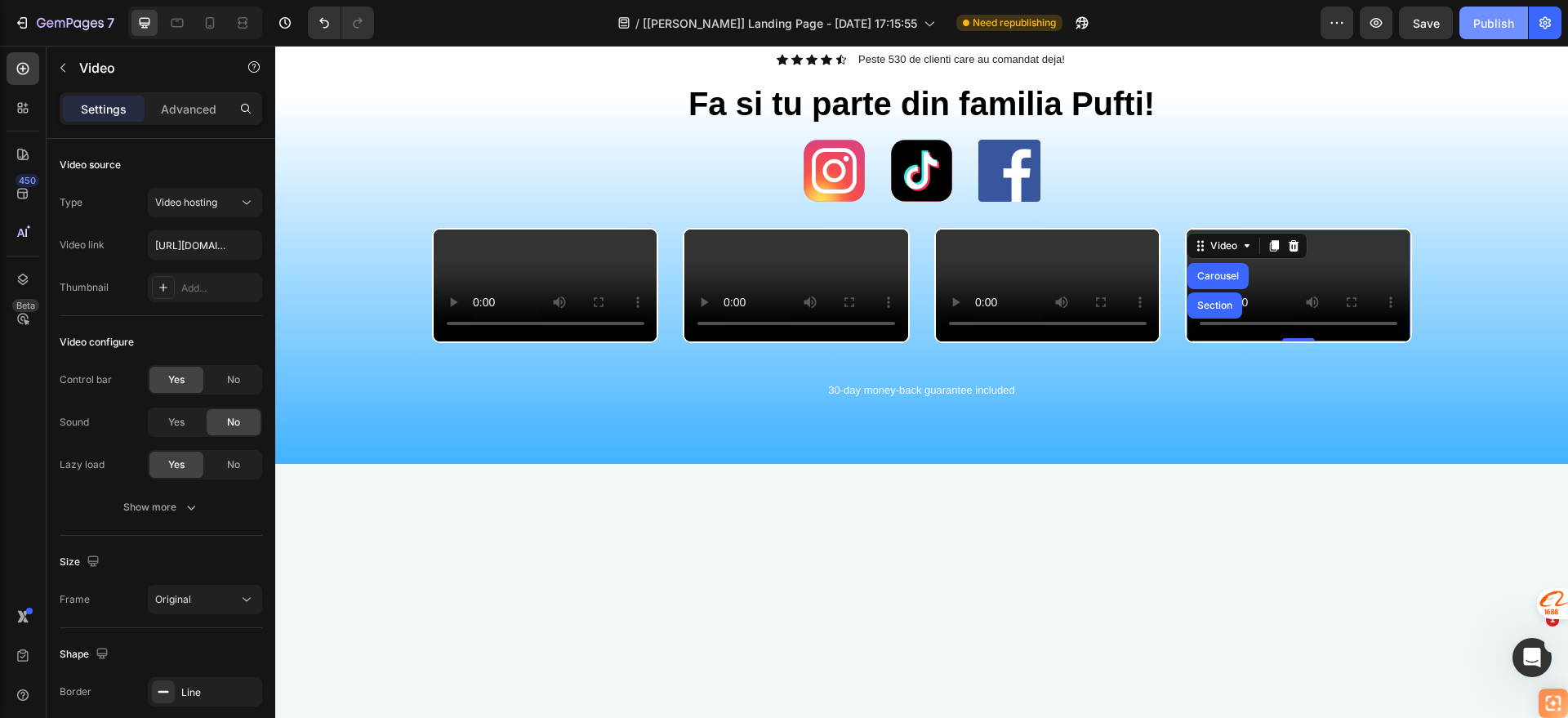
click at [1485, 37] on button "Publish" at bounding box center [1493, 23] width 69 height 33
drag, startPoint x: 532, startPoint y: 19, endPoint x: 520, endPoint y: 0, distance: 22.5
click at [515, 14] on div "/ [[PERSON_NAME]] Landing Page - [DATE] 17:15:55 Published" at bounding box center [854, 23] width 933 height 33
drag, startPoint x: 555, startPoint y: 18, endPoint x: 553, endPoint y: 7, distance: 11.2
click at [552, 19] on div "/ [[PERSON_NAME]] Landing Page - [DATE] 17:15:55 Published" at bounding box center [854, 23] width 933 height 33
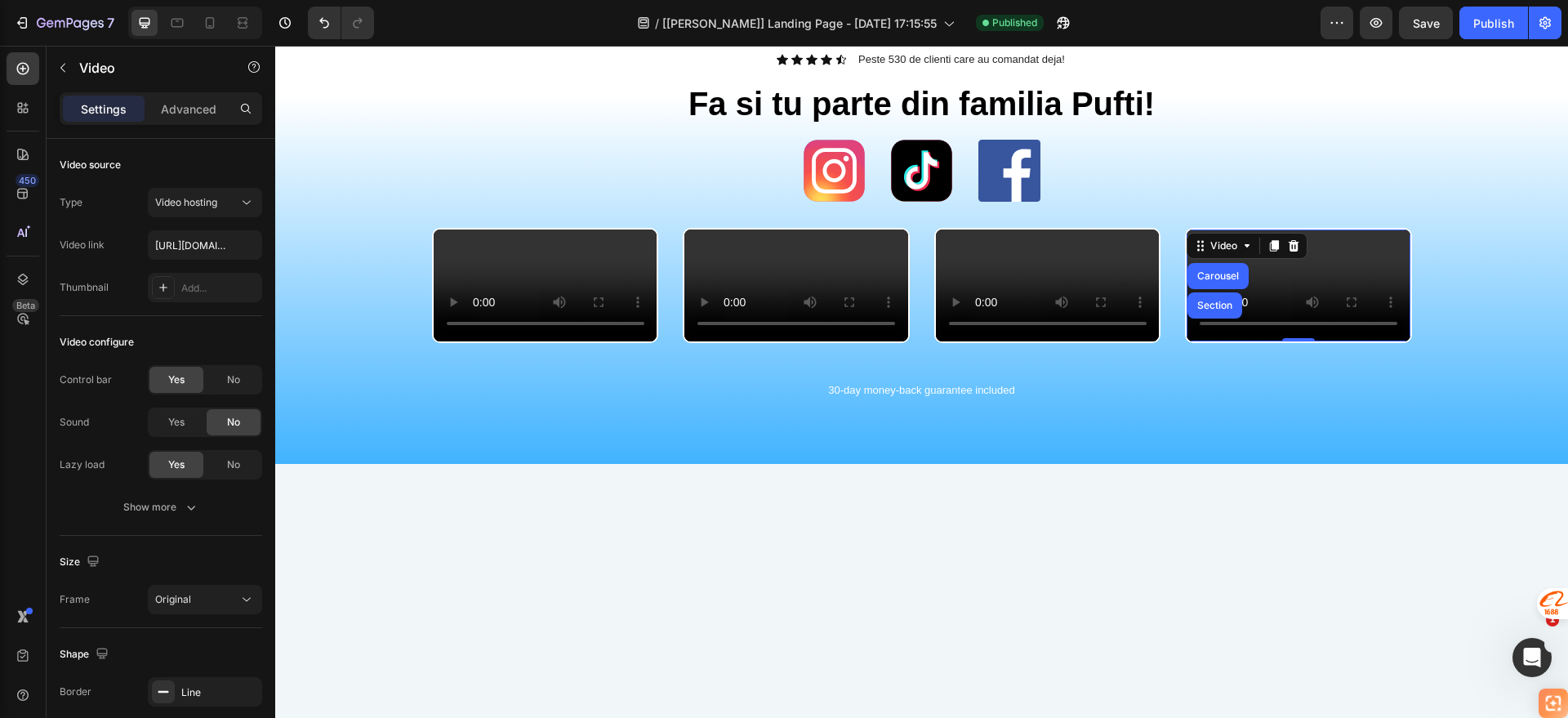
drag, startPoint x: 535, startPoint y: 34, endPoint x: 524, endPoint y: 6, distance: 30.1
click at [524, 34] on div "/ [[PERSON_NAME]] Landing Page - [DATE] 17:15:55 Published" at bounding box center [854, 23] width 933 height 33
click at [526, 10] on div "/ [[PERSON_NAME]] Landing Page - [DATE] 17:15:55 Published" at bounding box center [854, 23] width 933 height 33
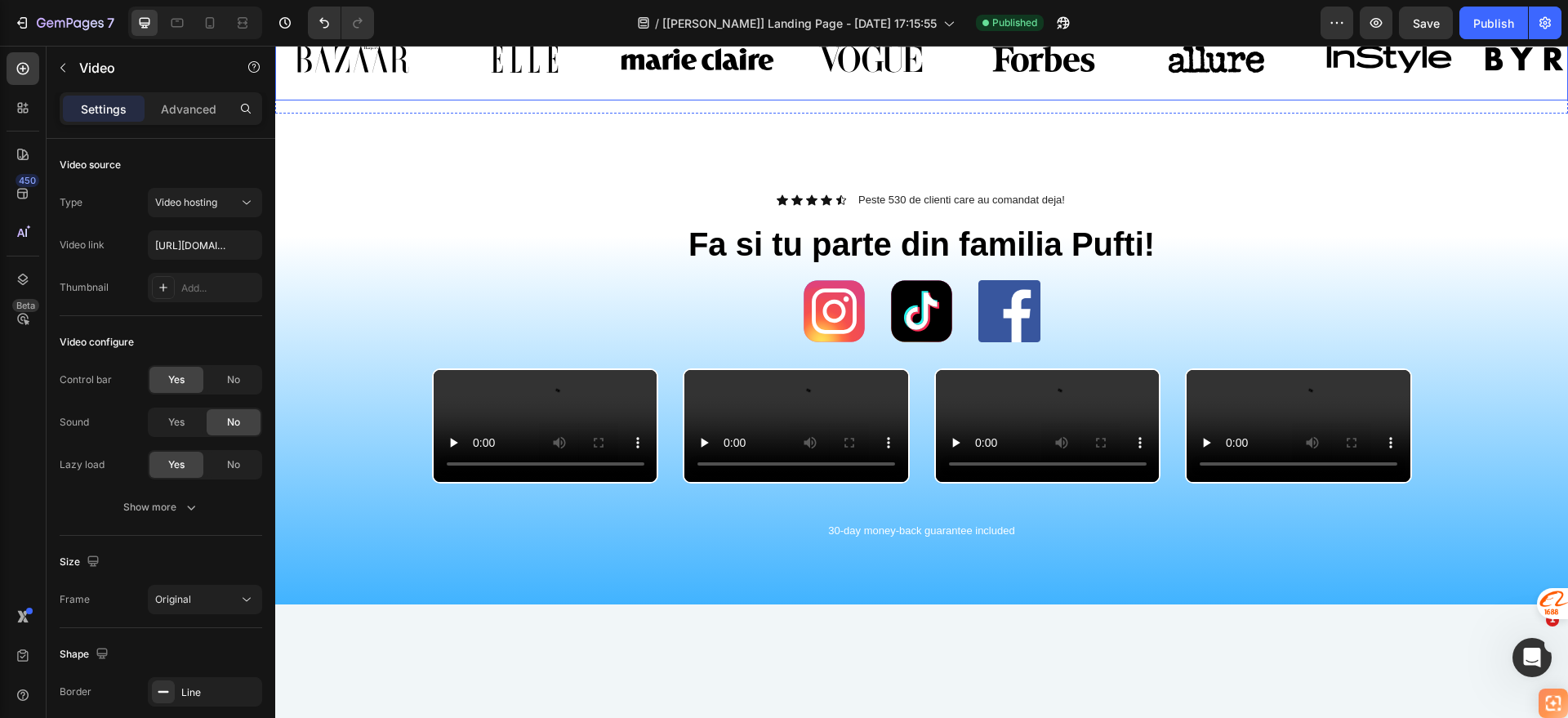
scroll to position [166, 0]
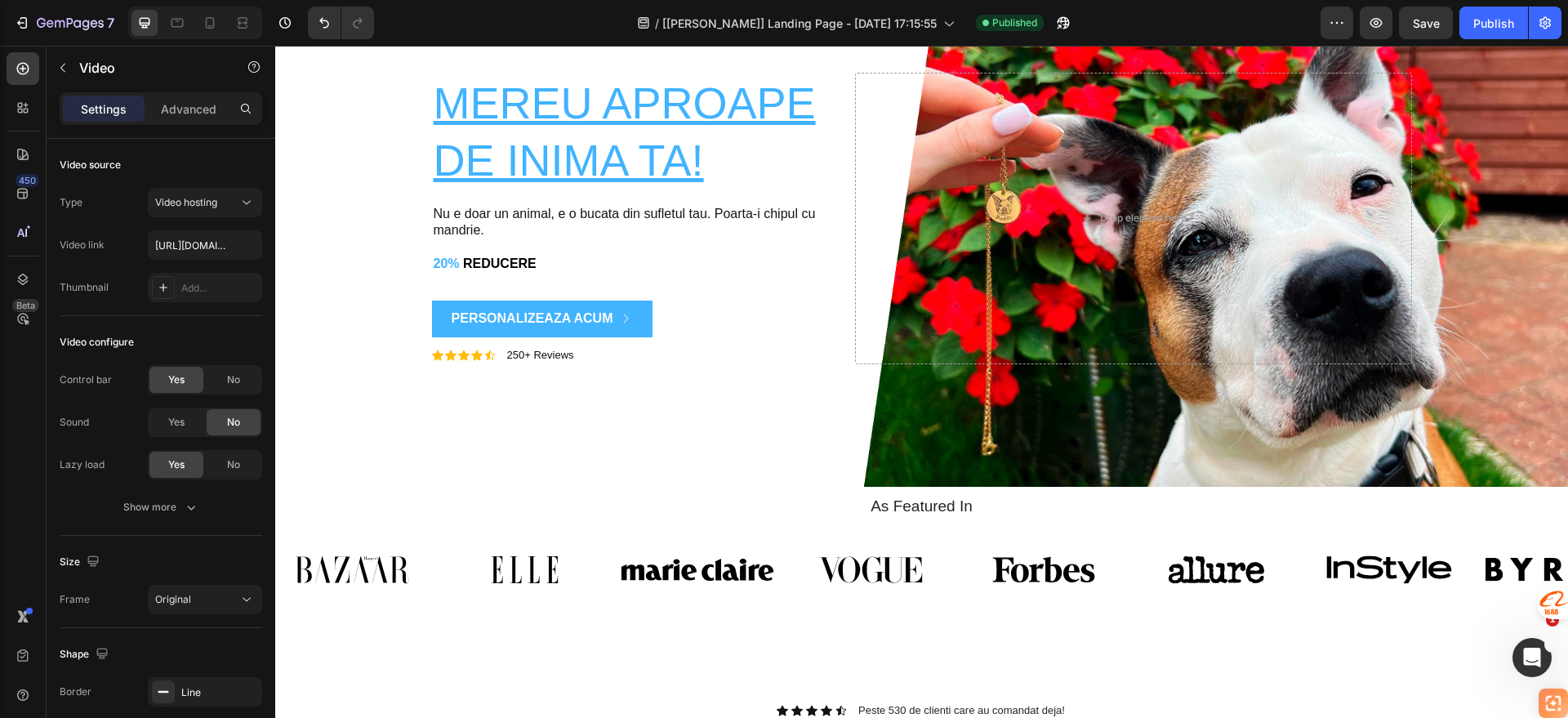
drag, startPoint x: 541, startPoint y: 19, endPoint x: 534, endPoint y: 0, distance: 20.2
click at [535, 20] on div "/ [[PERSON_NAME]] Landing Page - [DATE] 17:15:55 Published" at bounding box center [854, 23] width 933 height 33
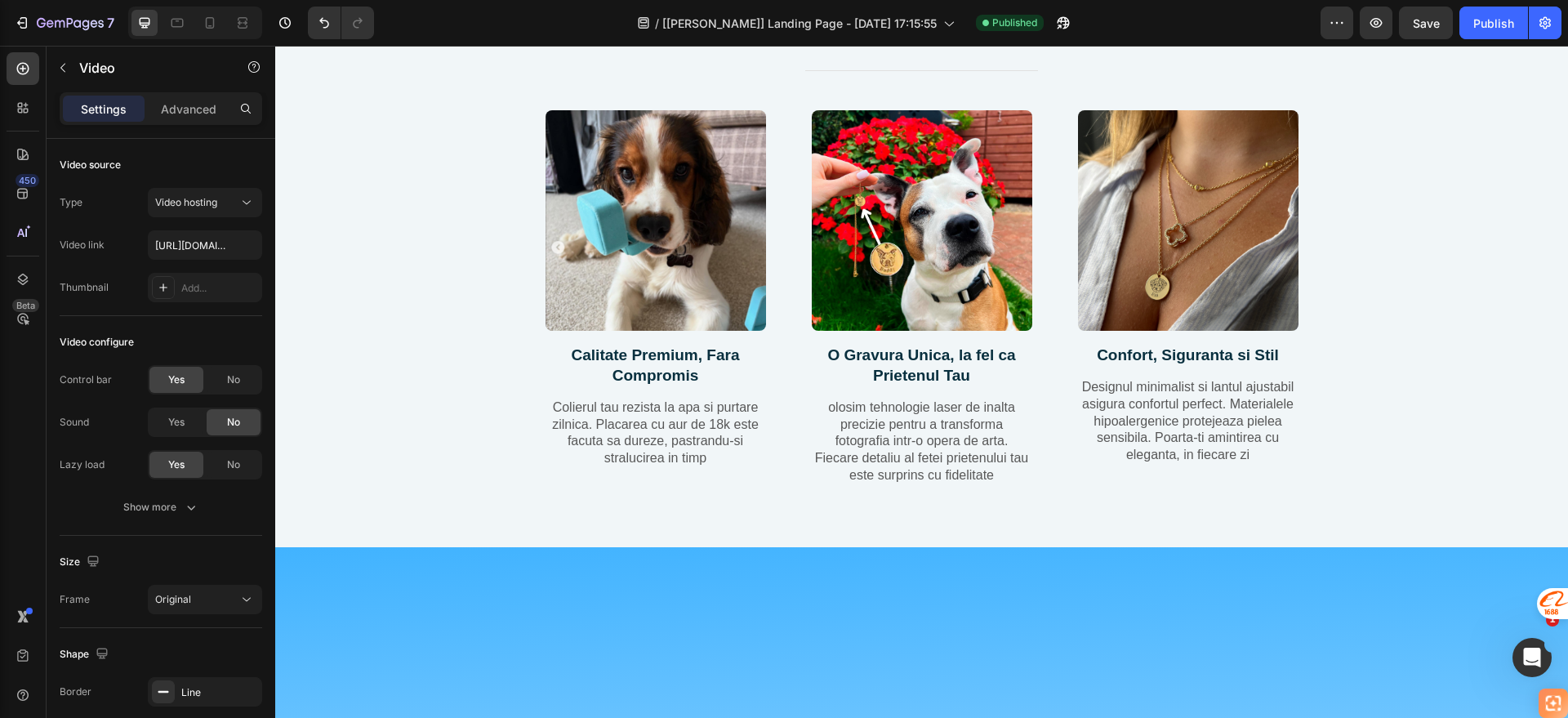
scroll to position [1327, 0]
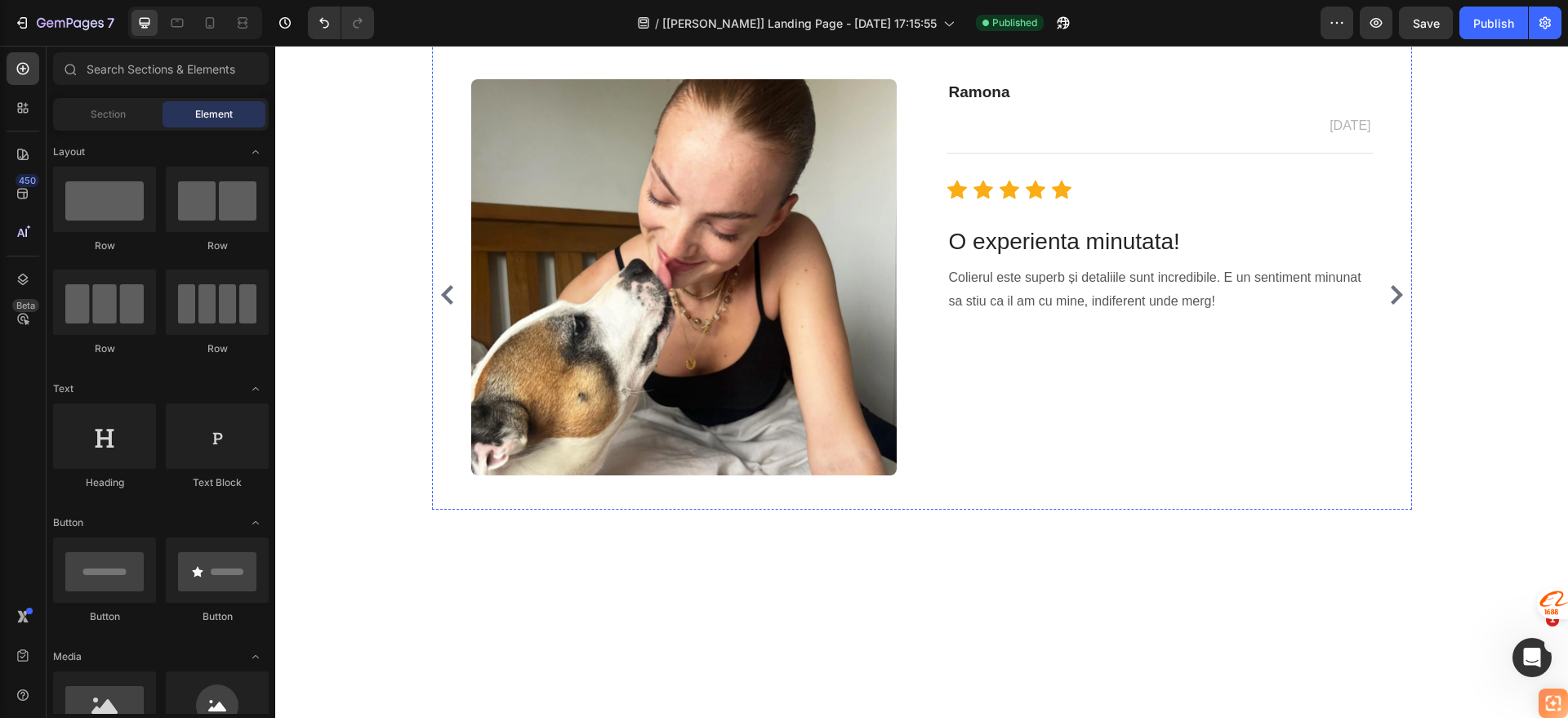
scroll to position [2655, 0]
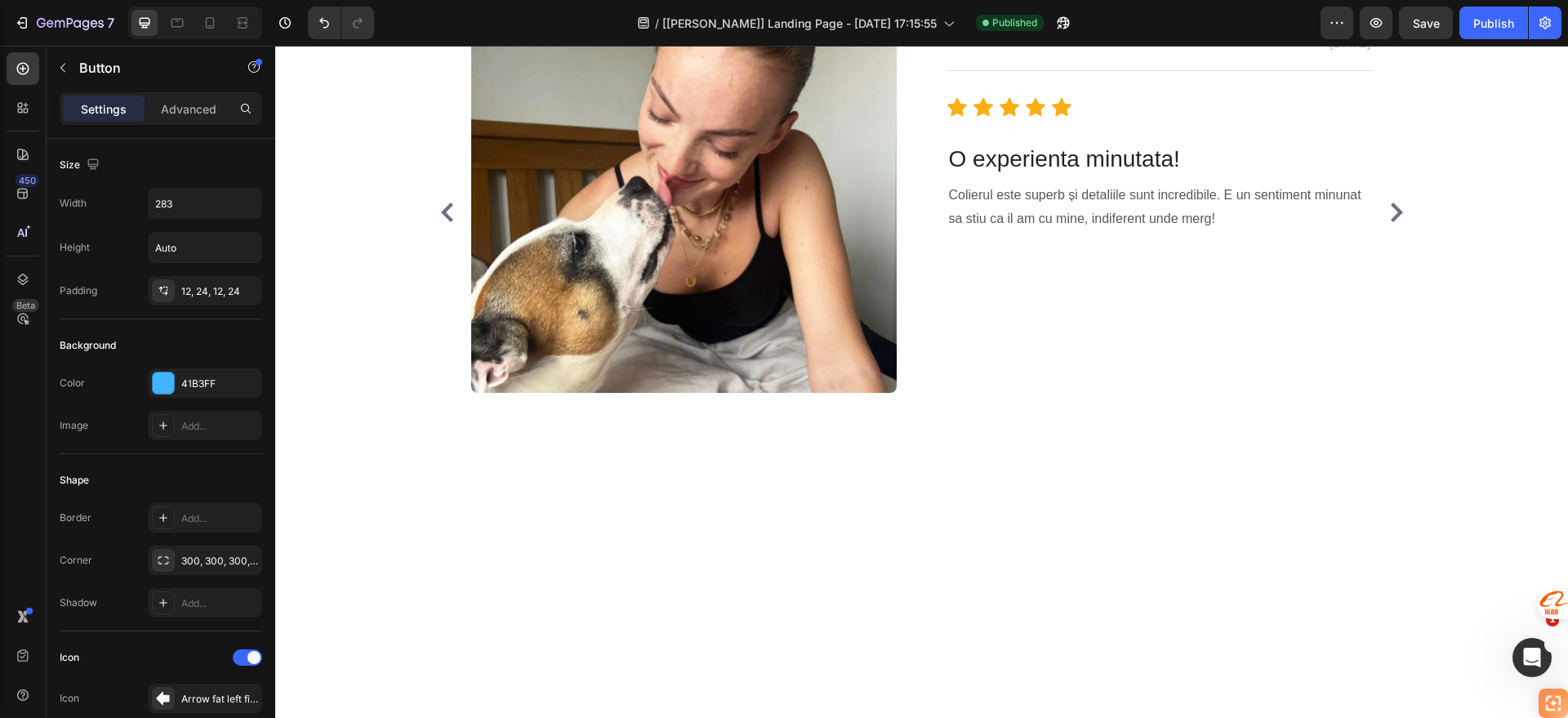
scroll to position [2961, 0]
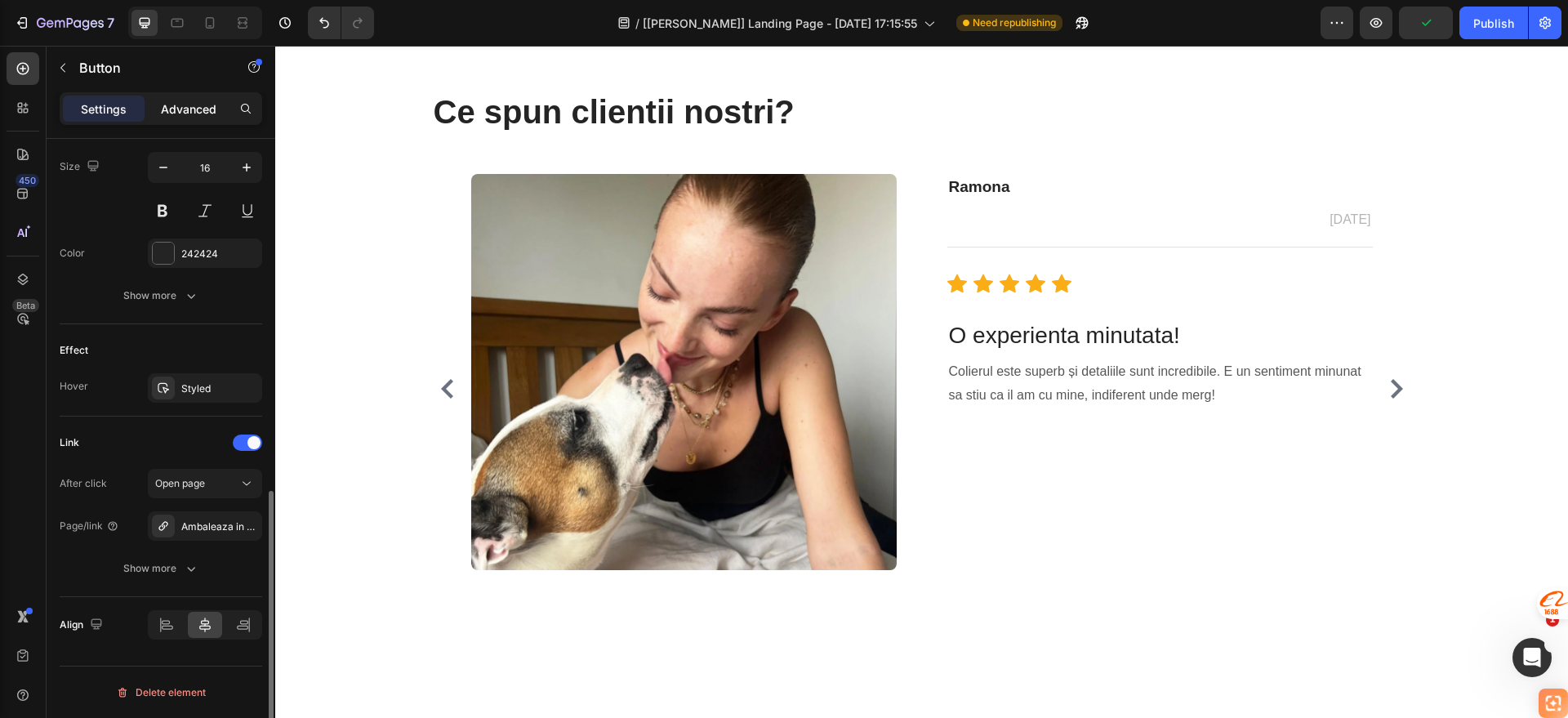
click at [189, 120] on div "Advanced" at bounding box center [189, 109] width 82 height 26
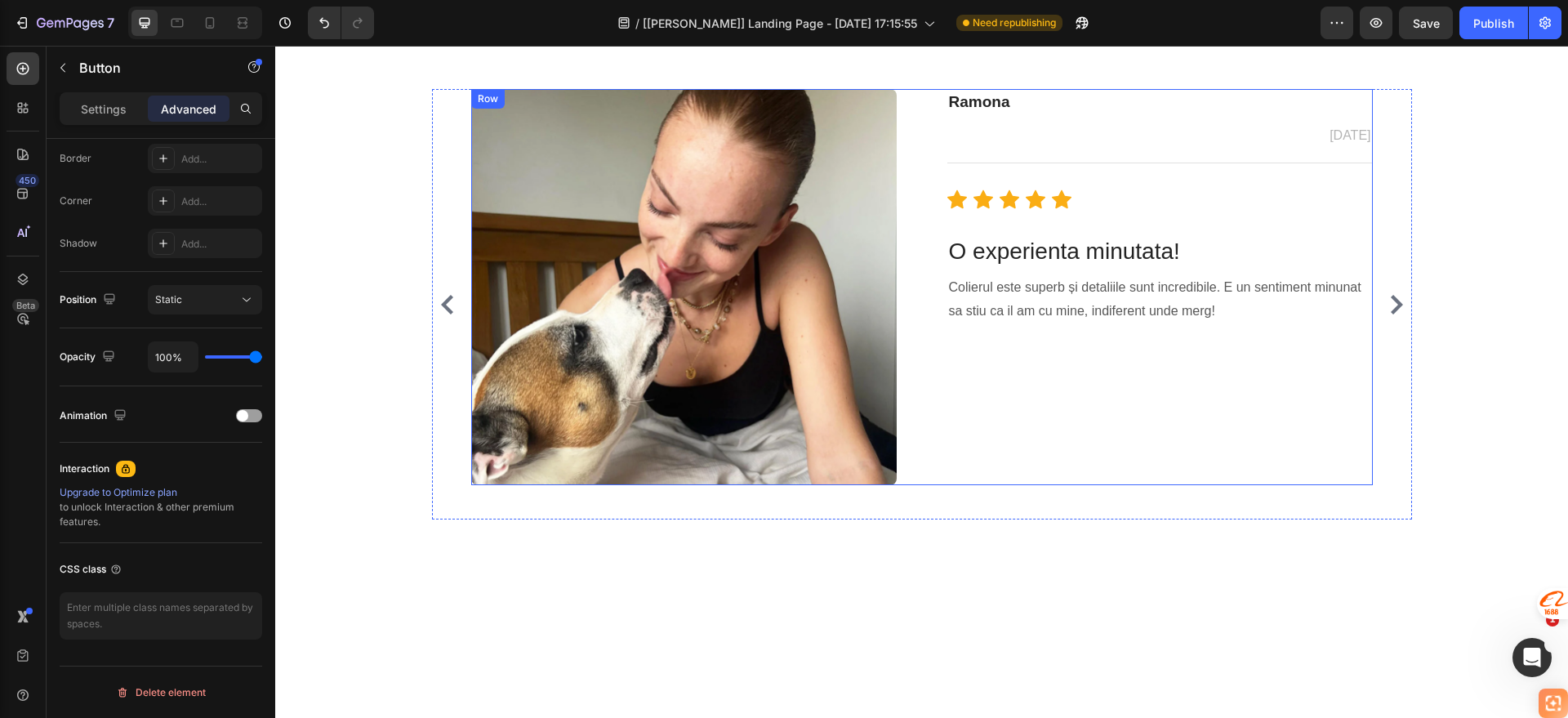
scroll to position [2553, 0]
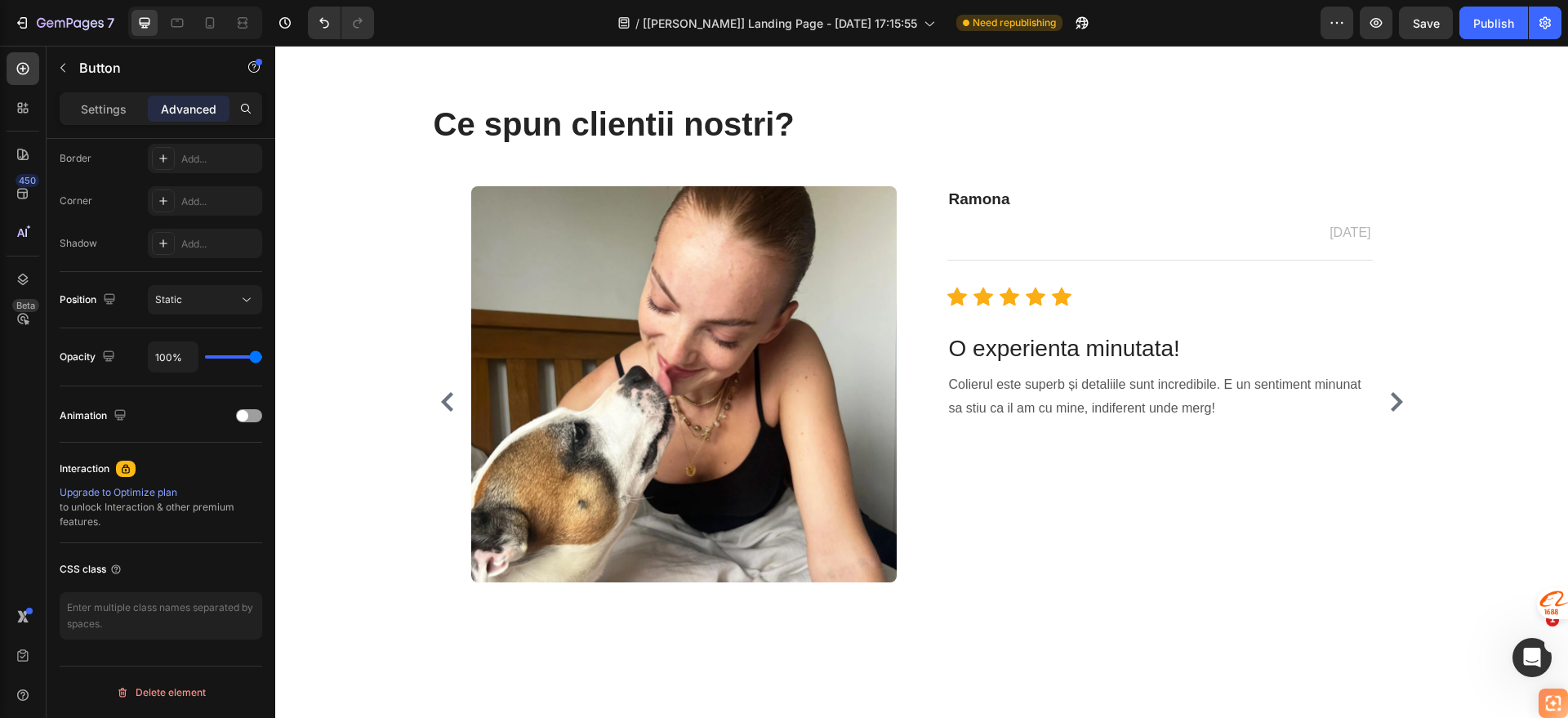
click at [109, 115] on p "Settings" at bounding box center [103, 110] width 46 height 17
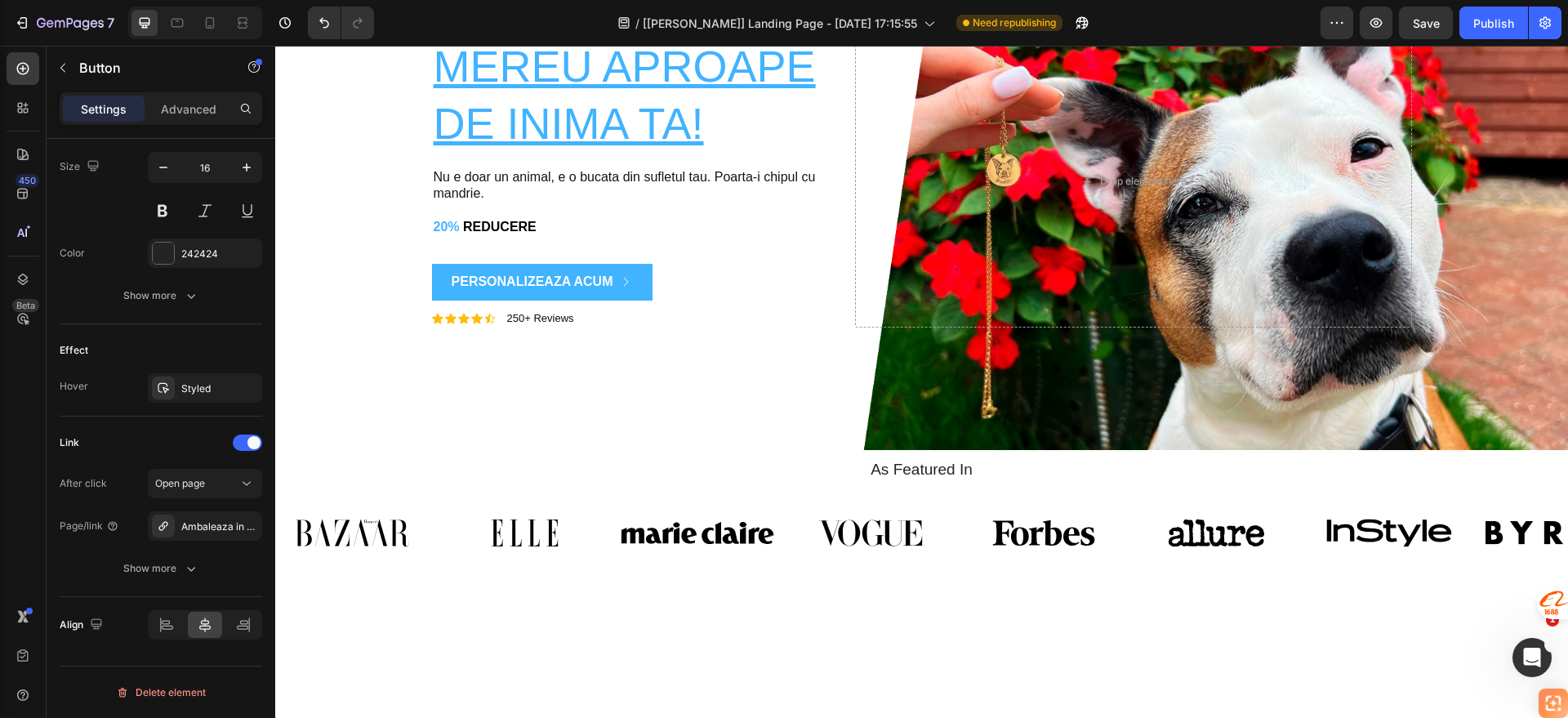
scroll to position [0, 0]
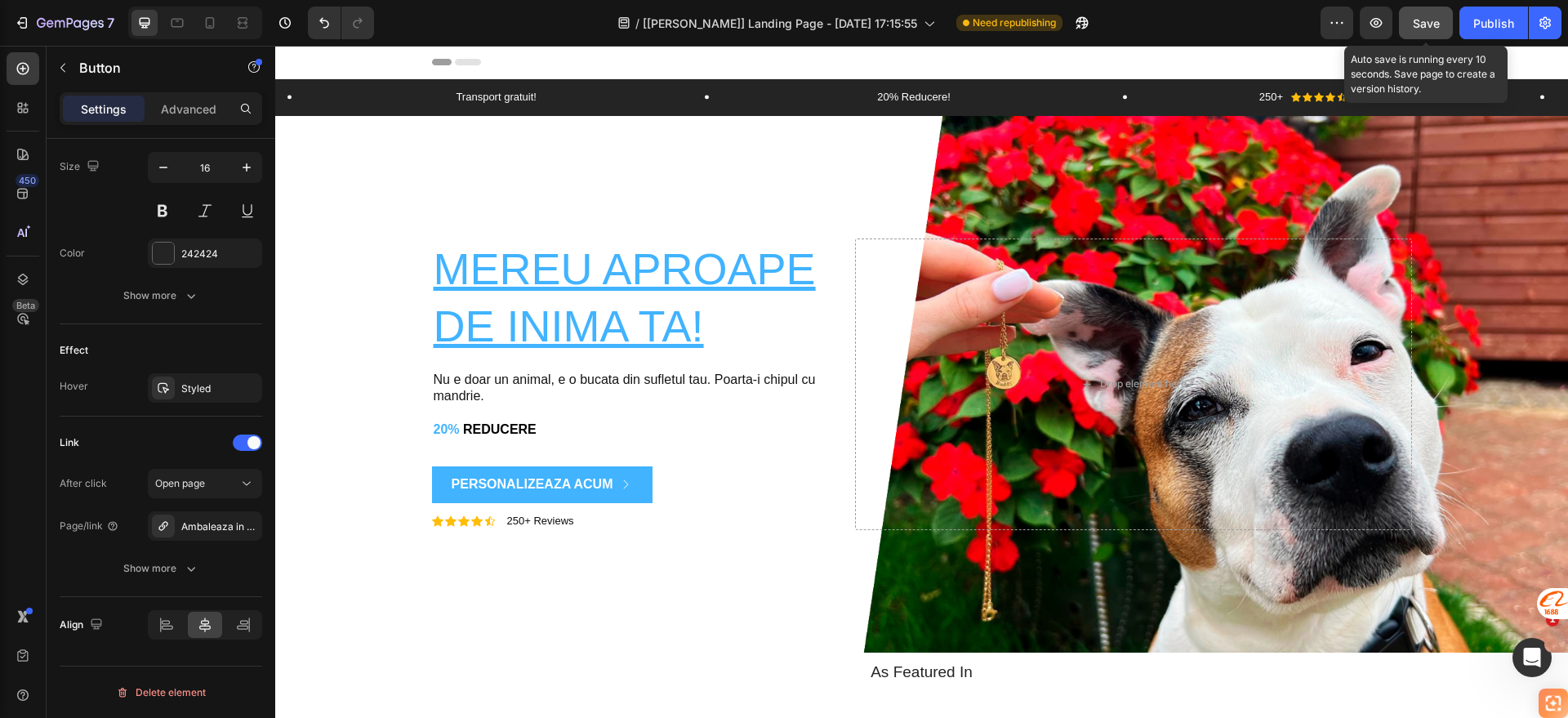
click at [1434, 10] on button "Save" at bounding box center [1426, 23] width 54 height 33
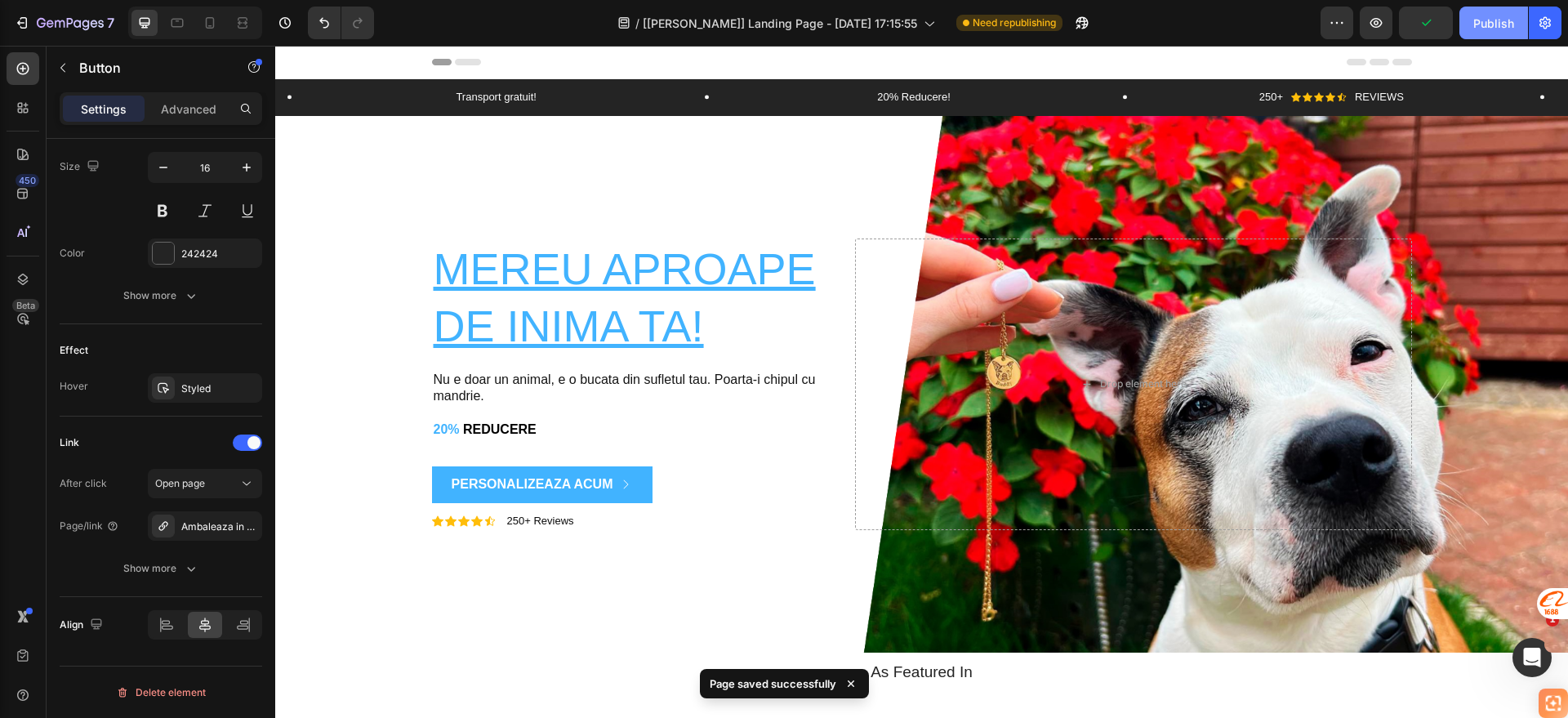
click at [1476, 20] on div "Publish" at bounding box center [1493, 23] width 41 height 17
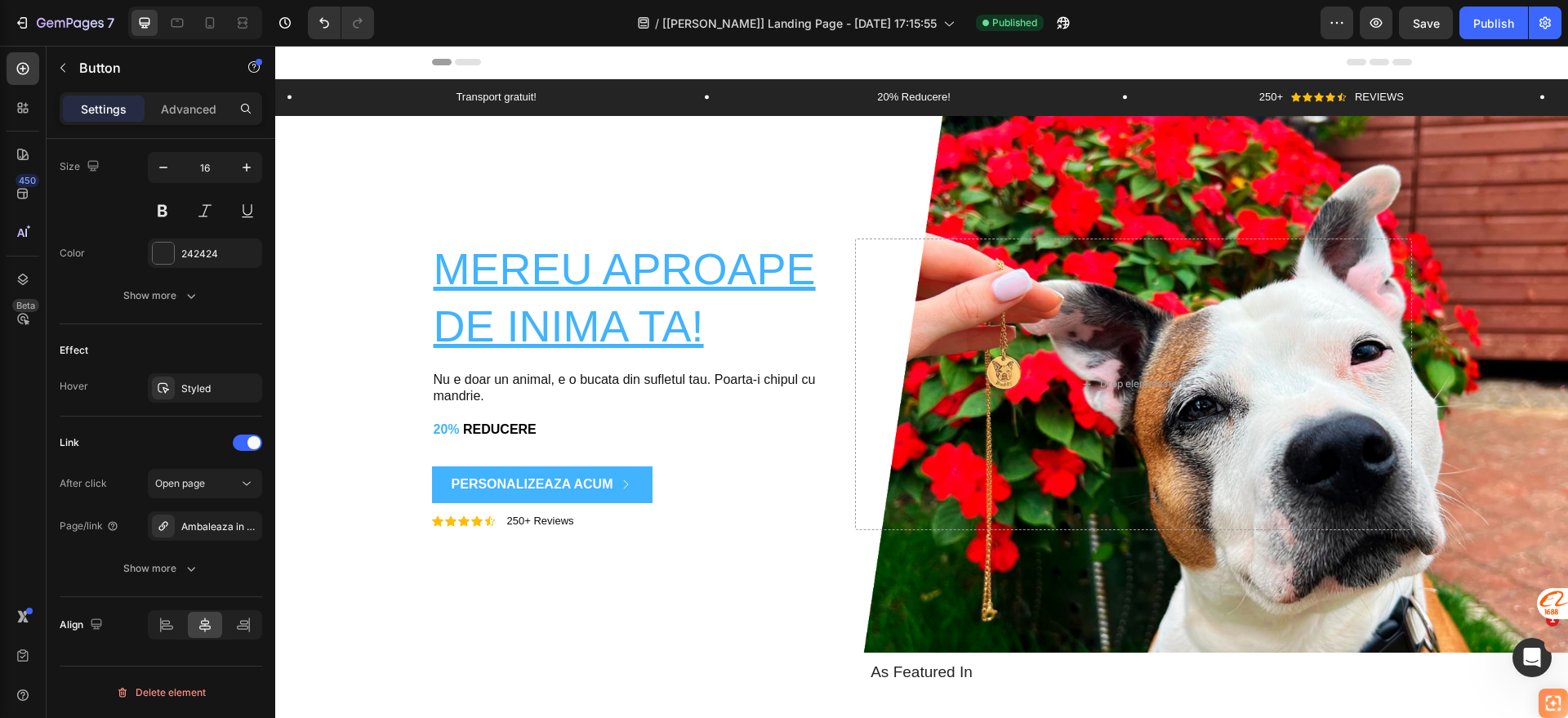
drag, startPoint x: 552, startPoint y: 12, endPoint x: 543, endPoint y: 15, distance: 9.5
click at [544, 13] on div "/ [[PERSON_NAME]] Landing Page - [DATE] 17:15:55 Published" at bounding box center [854, 23] width 933 height 33
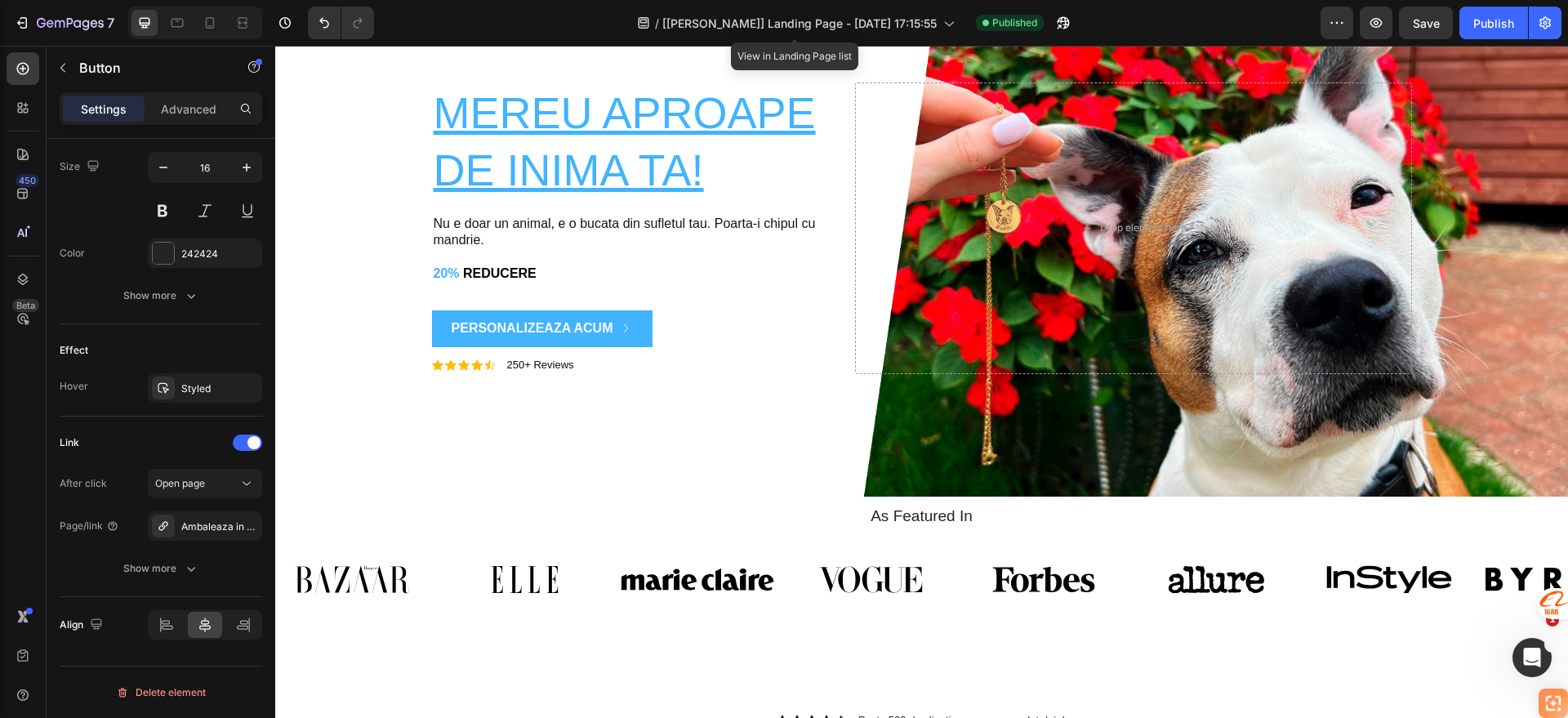
scroll to position [102, 0]
